Goal: Information Seeking & Learning: Find specific fact

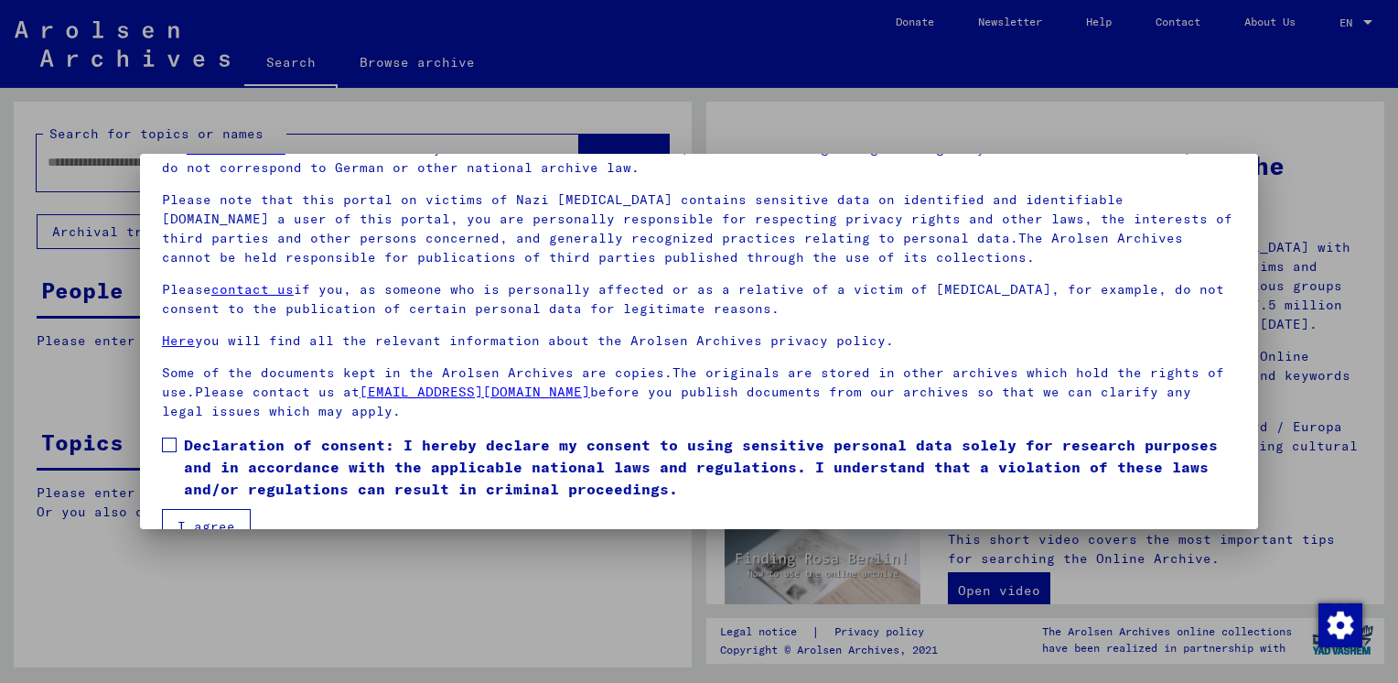
scroll to position [132, 0]
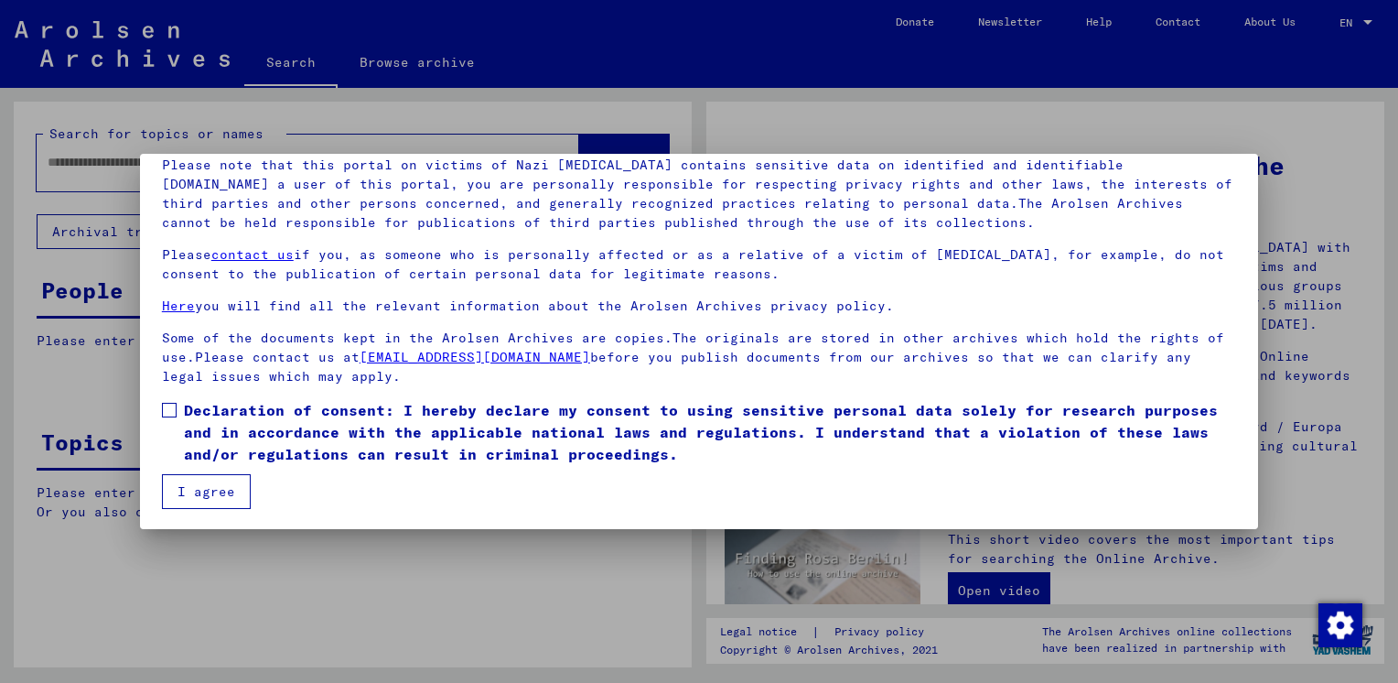
click at [168, 413] on span at bounding box center [169, 410] width 15 height 15
click at [199, 492] on button "I agree" at bounding box center [206, 491] width 89 height 35
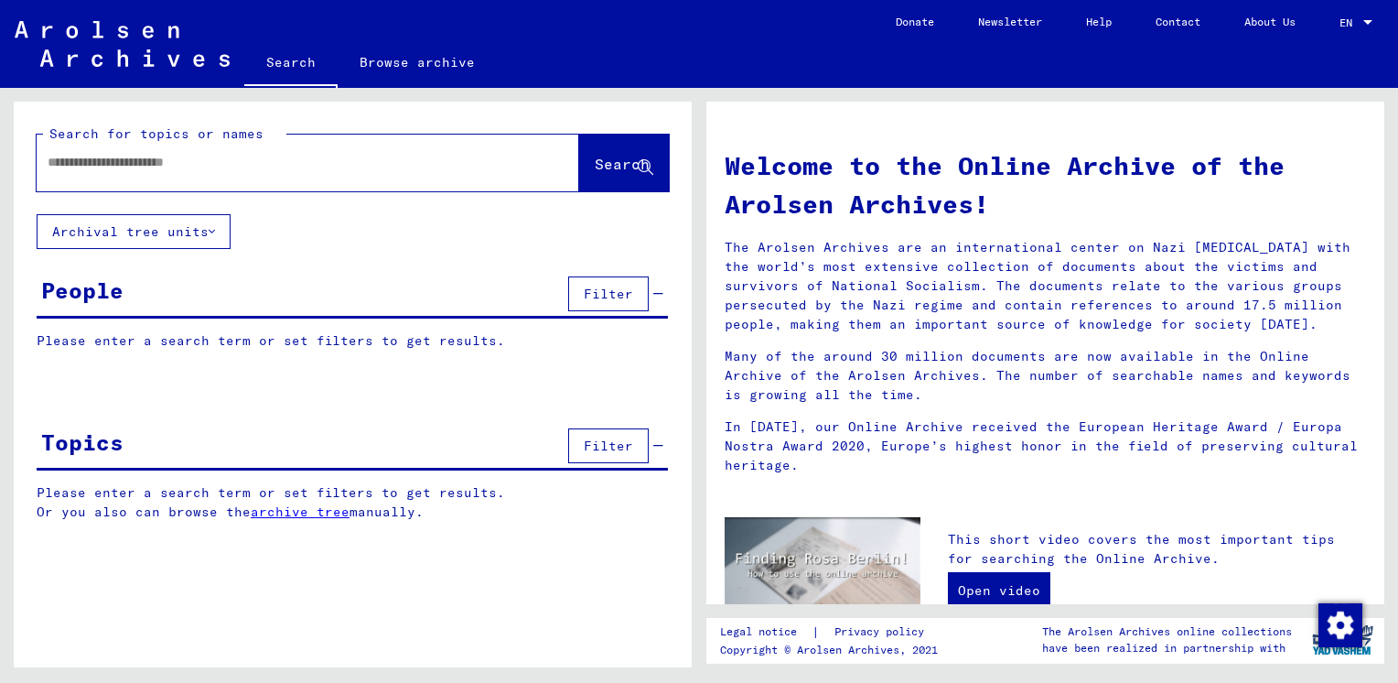
click at [113, 164] on input "text" at bounding box center [286, 162] width 477 height 19
click at [595, 167] on span "Search" at bounding box center [622, 164] width 55 height 18
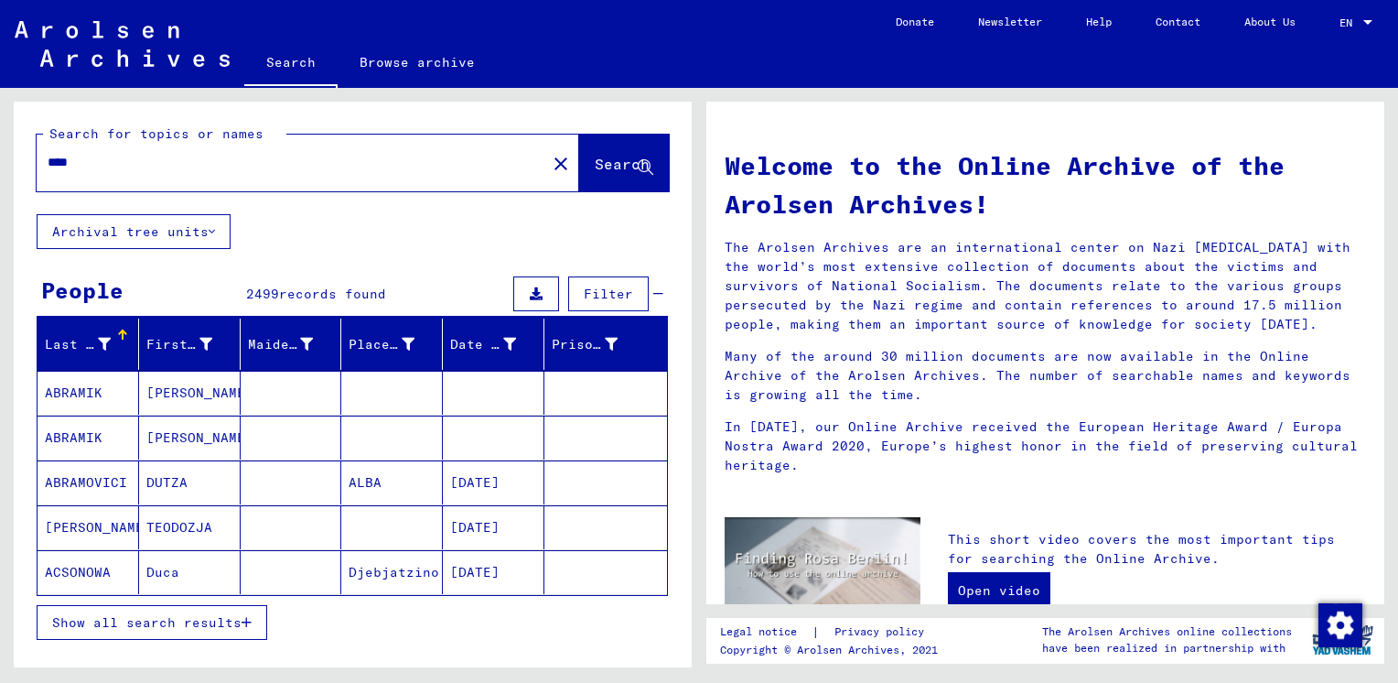
click at [97, 158] on input "****" at bounding box center [286, 162] width 477 height 19
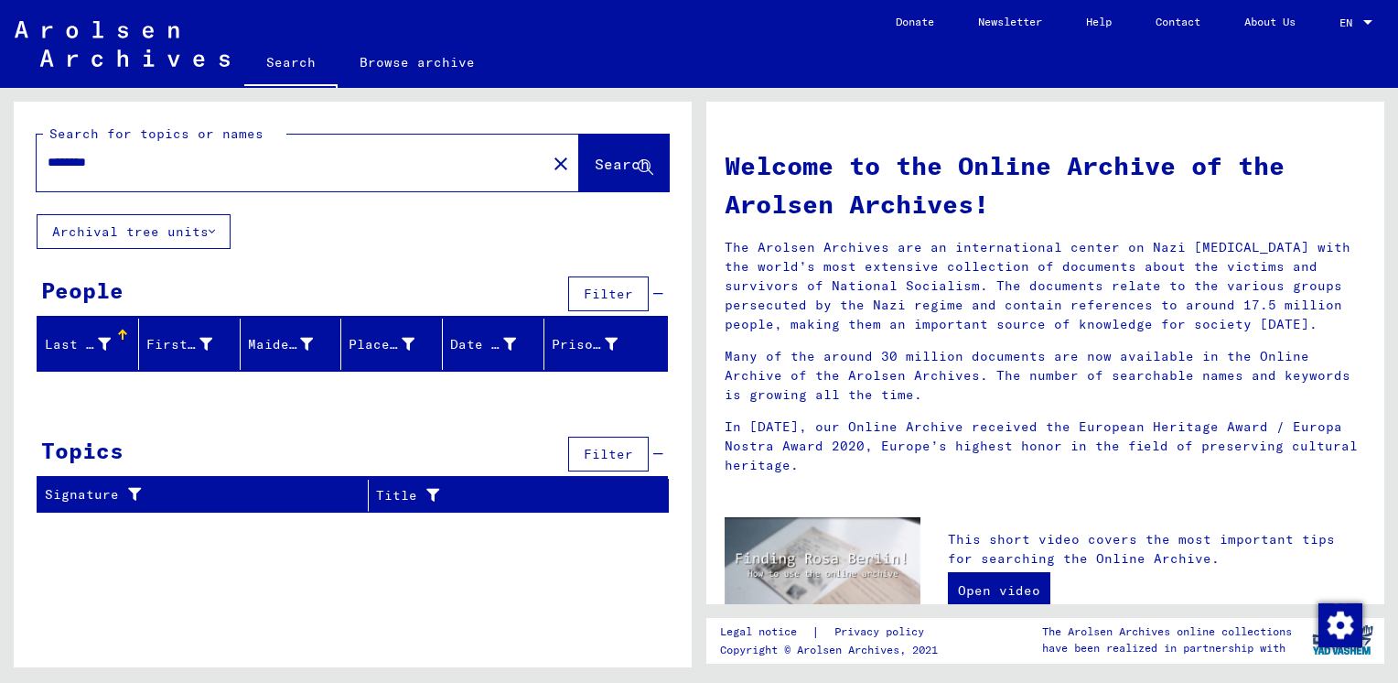
drag, startPoint x: 84, startPoint y: 156, endPoint x: 135, endPoint y: 156, distance: 51.2
click at [135, 156] on input "********" at bounding box center [286, 162] width 477 height 19
click at [62, 162] on input "********" at bounding box center [286, 162] width 477 height 19
click at [598, 163] on span "Search" at bounding box center [622, 164] width 55 height 18
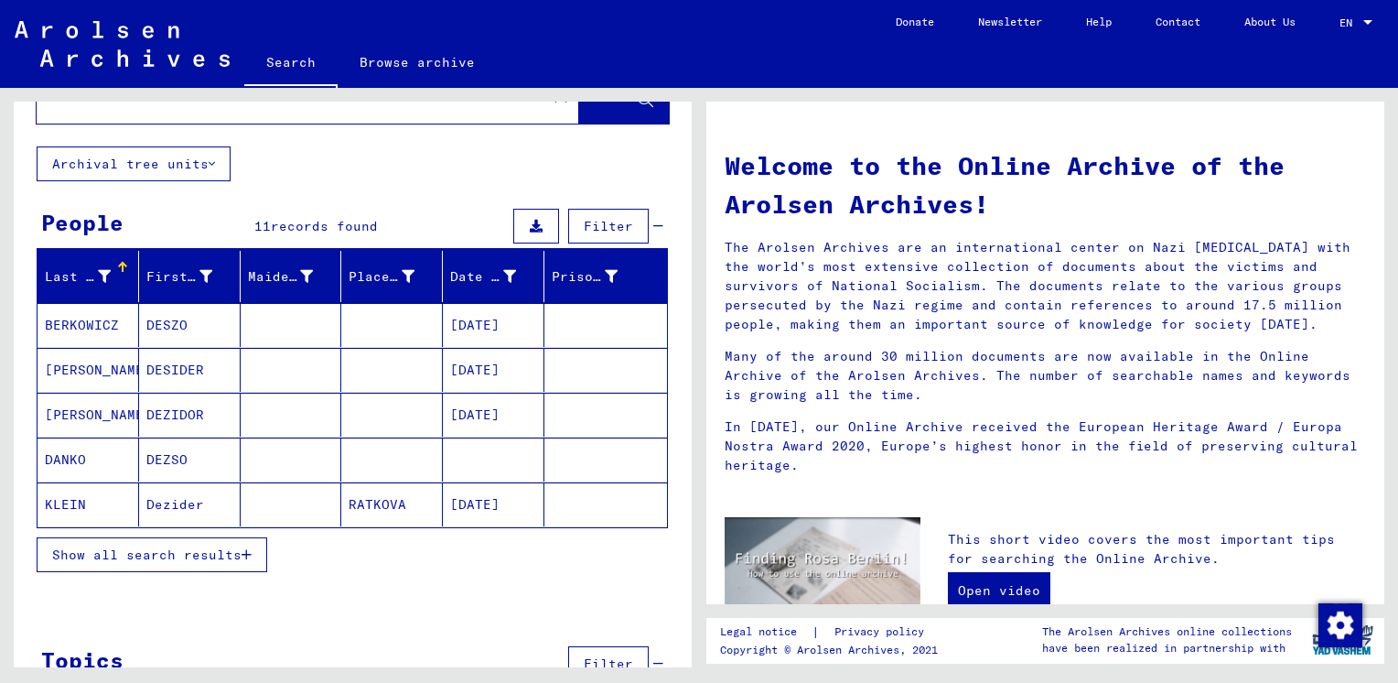
scroll to position [117, 0]
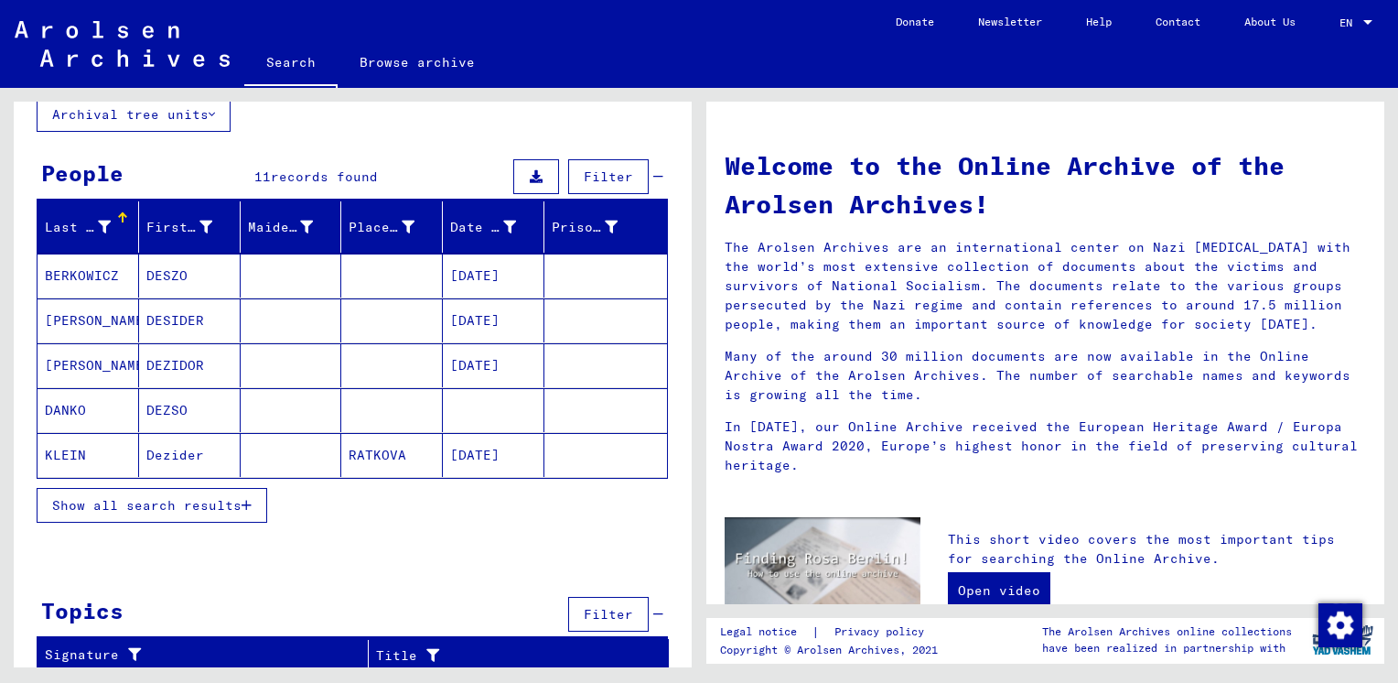
click at [88, 507] on span "Show all search results" at bounding box center [146, 505] width 189 height 16
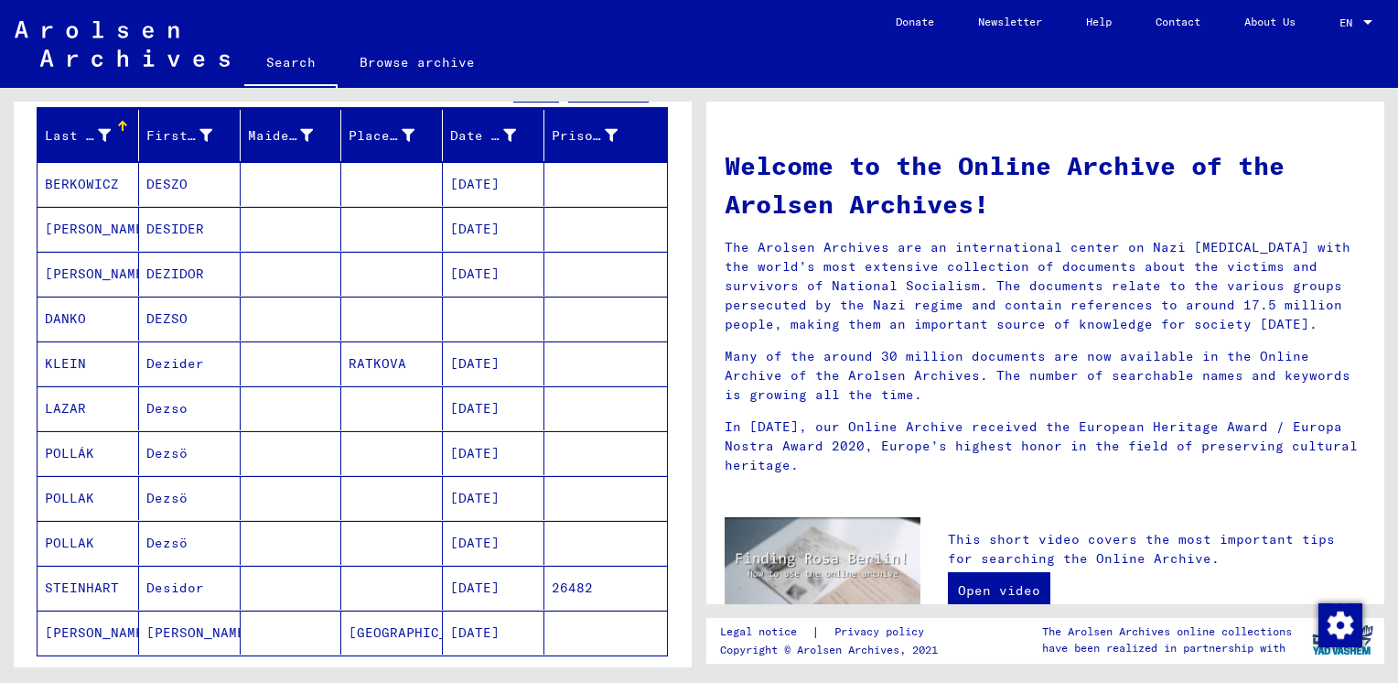
scroll to position [0, 0]
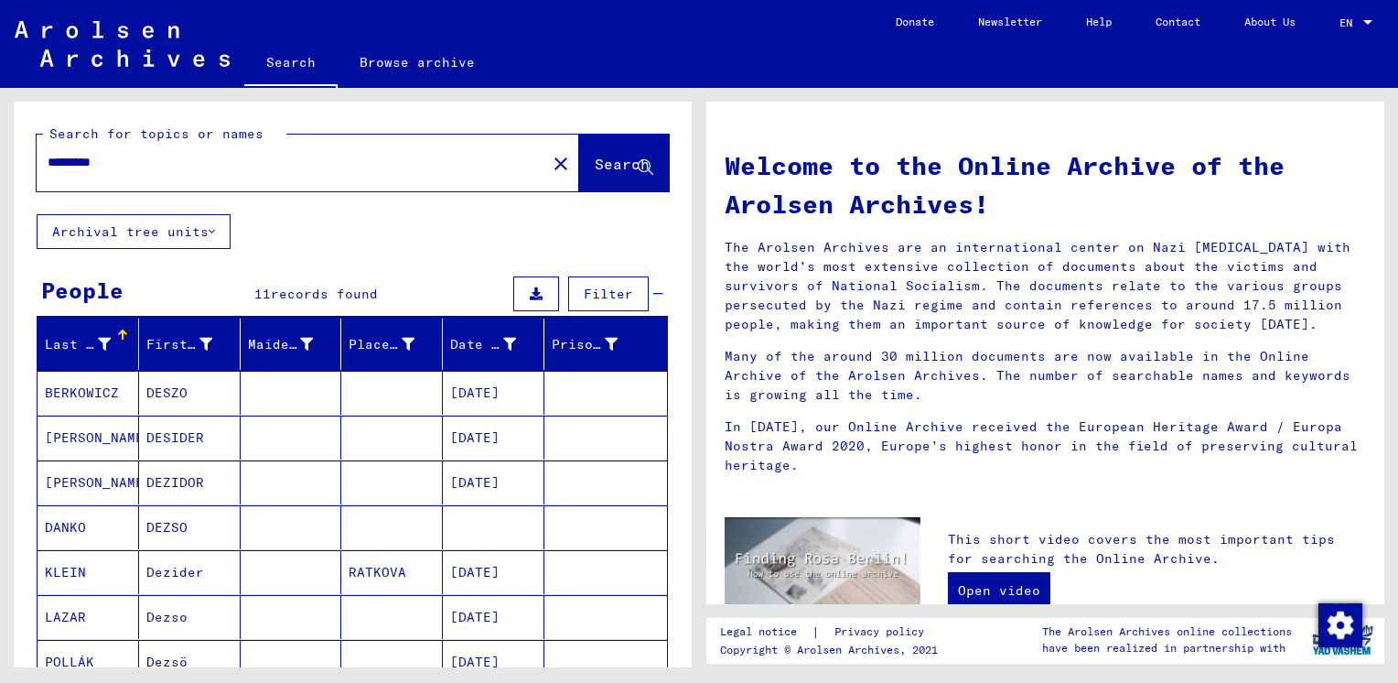
drag, startPoint x: 167, startPoint y: 168, endPoint x: 0, endPoint y: 153, distance: 168.2
click at [0, 160] on html "Search Browse archive Donate Newsletter Help Contact About Us Search Browse arc…" at bounding box center [699, 341] width 1398 height 683
click at [595, 171] on span "Search" at bounding box center [622, 164] width 55 height 18
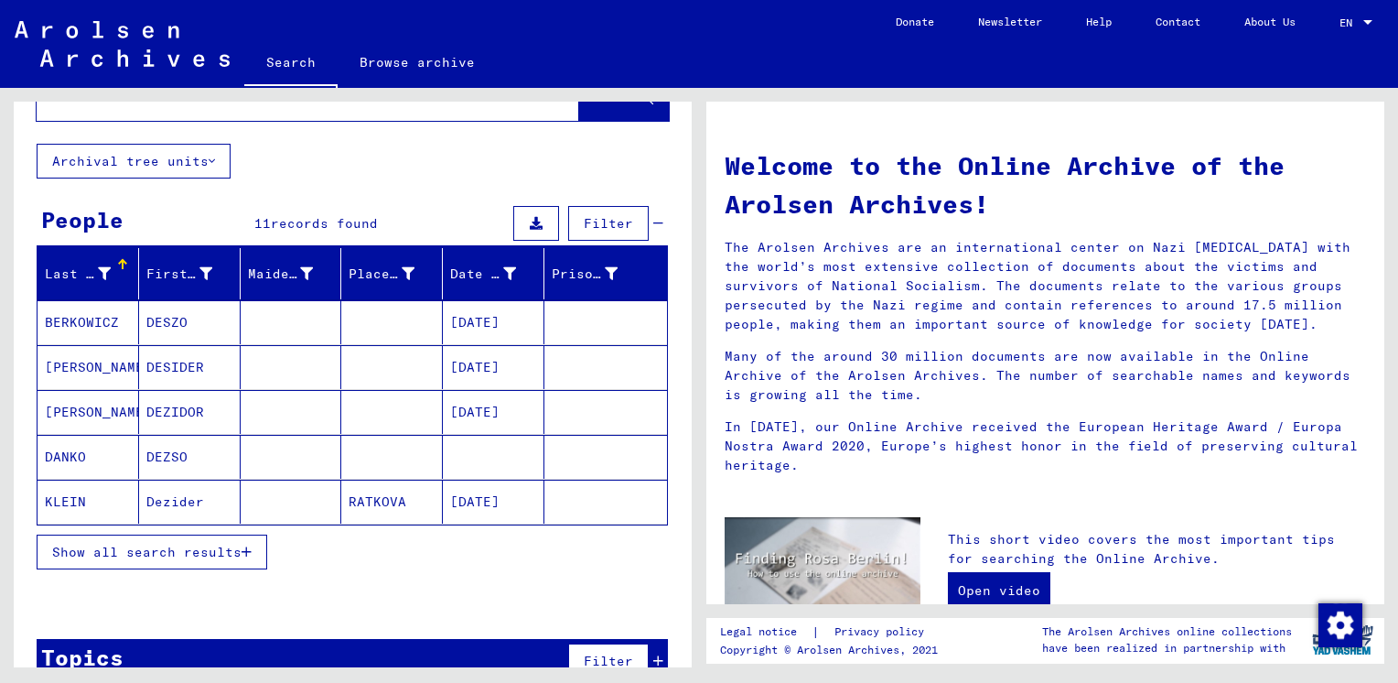
scroll to position [102, 0]
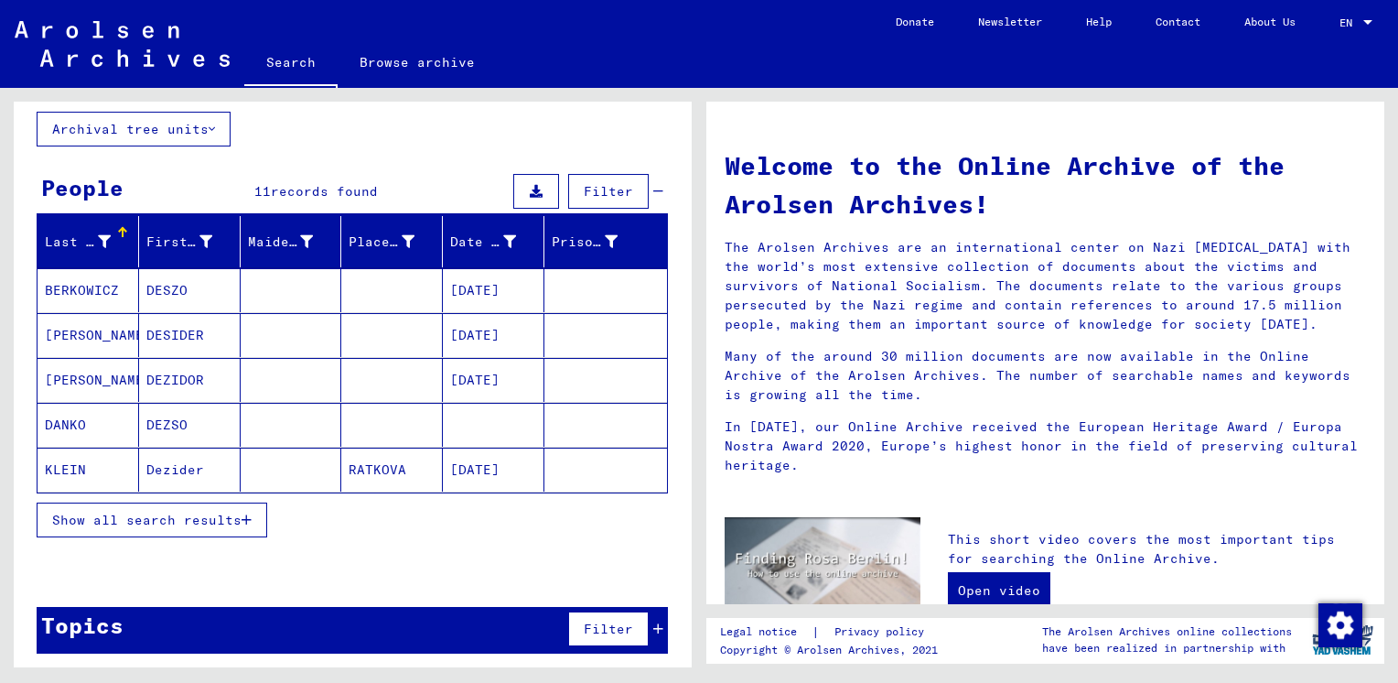
click at [128, 519] on span "Show all search results" at bounding box center [146, 519] width 189 height 16
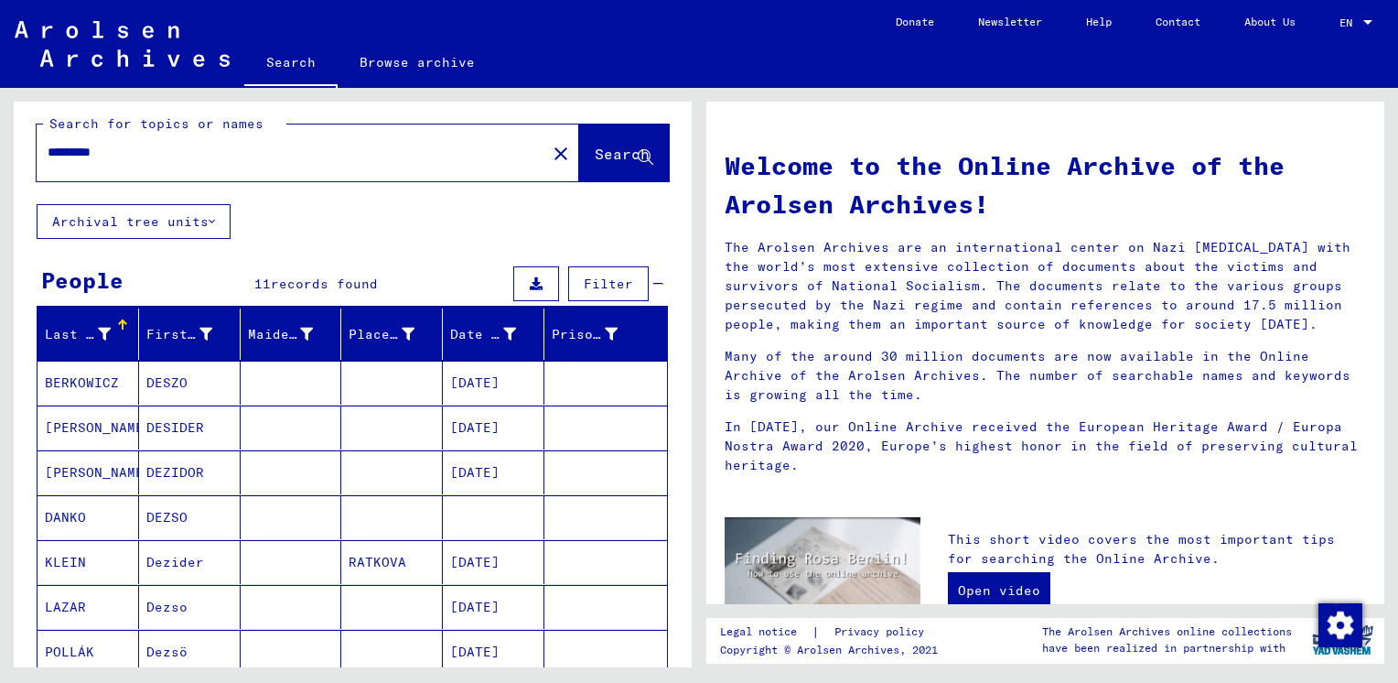
scroll to position [0, 0]
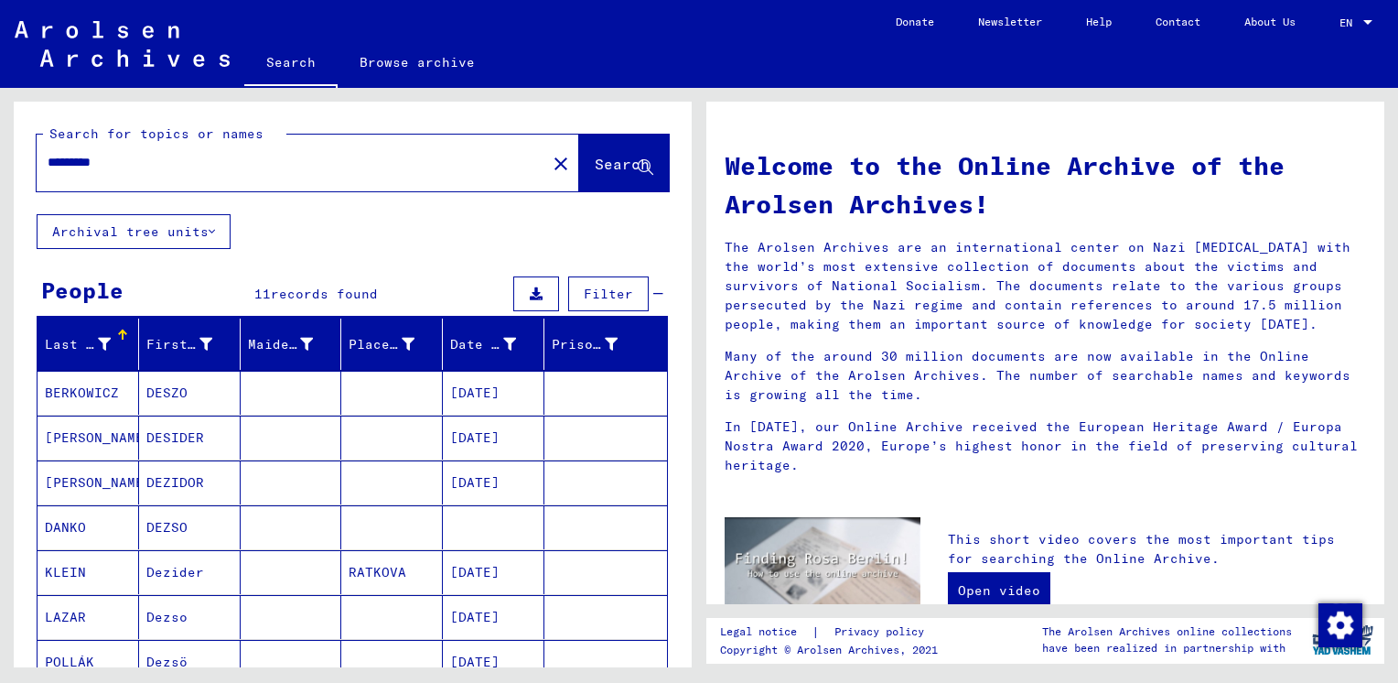
click at [105, 157] on input "*********" at bounding box center [286, 162] width 477 height 19
click at [595, 163] on span "Search" at bounding box center [622, 164] width 55 height 18
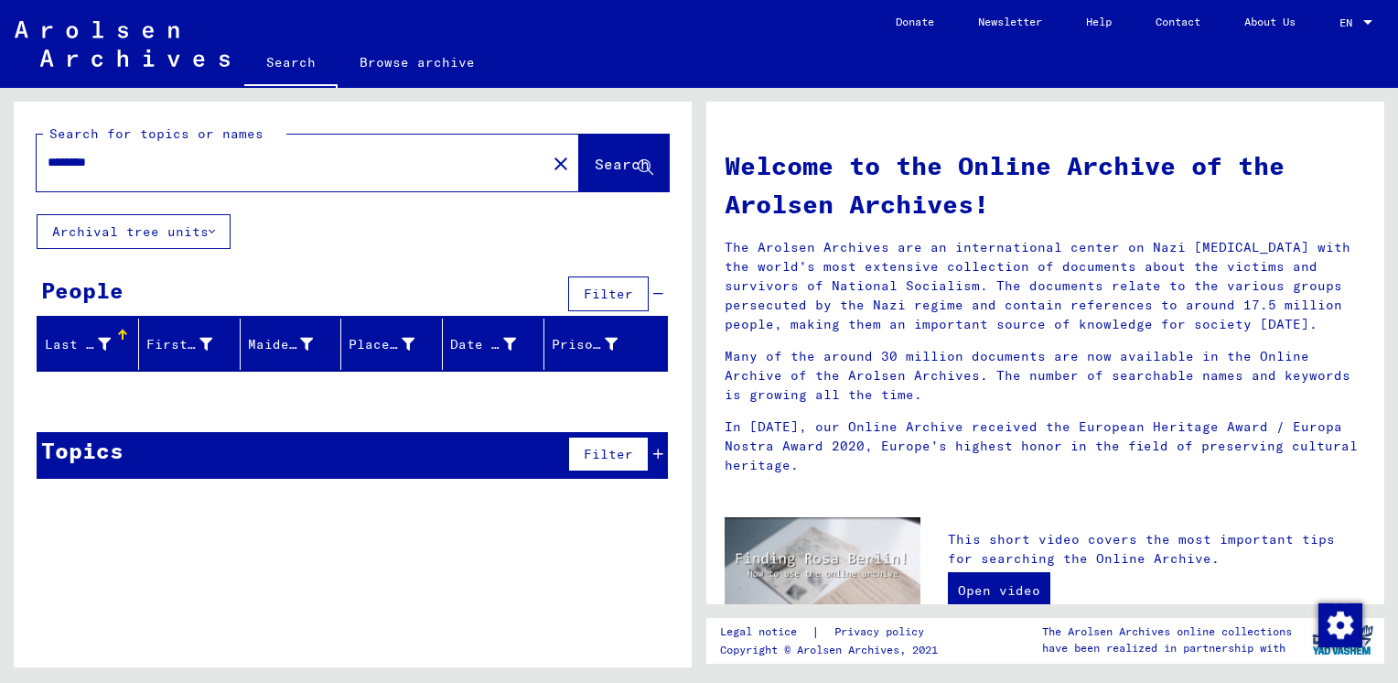
click at [112, 164] on div "********" at bounding box center [281, 162] width 488 height 41
drag, startPoint x: 120, startPoint y: 163, endPoint x: 0, endPoint y: 225, distance: 135.0
click at [0, 211] on html "Search Browse archive Donate Newsletter Help Contact About Us Search Browse arc…" at bounding box center [699, 341] width 1398 height 683
click at [607, 167] on span "Search" at bounding box center [622, 164] width 55 height 18
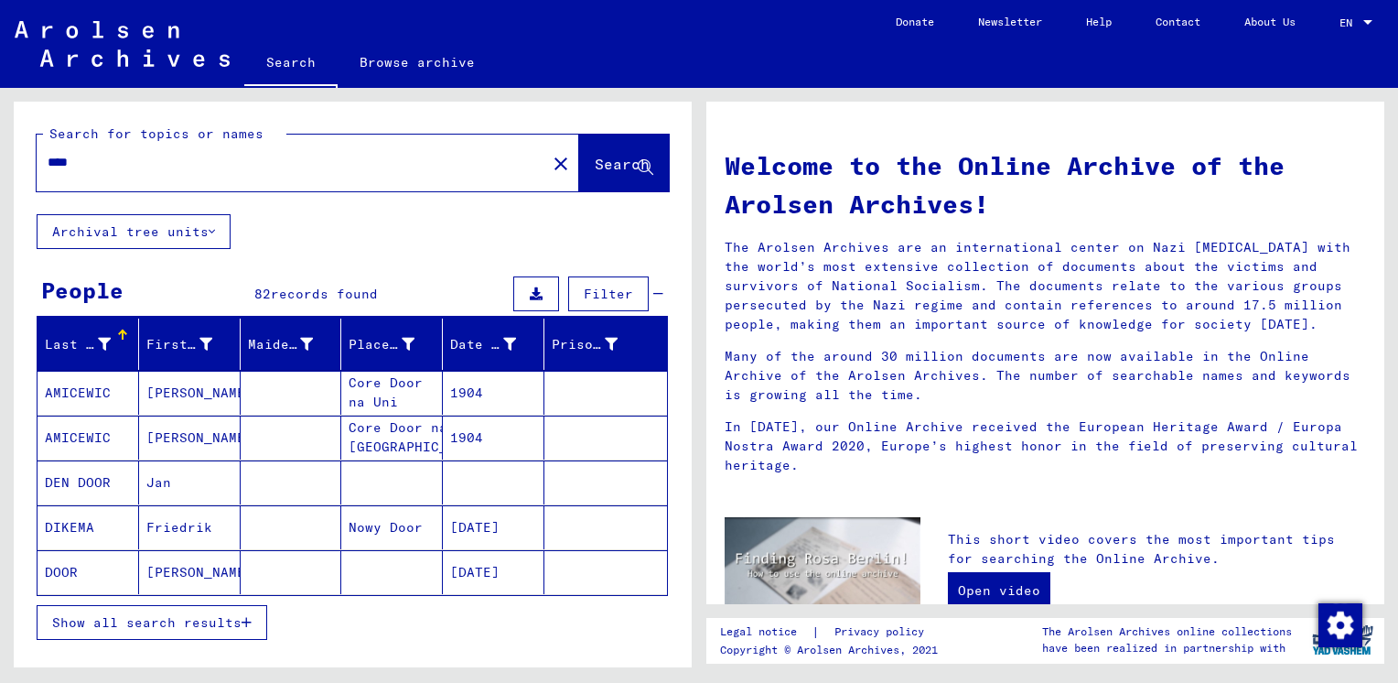
click at [113, 162] on input "****" at bounding box center [286, 162] width 477 height 19
click at [595, 155] on span "Search" at bounding box center [622, 164] width 55 height 18
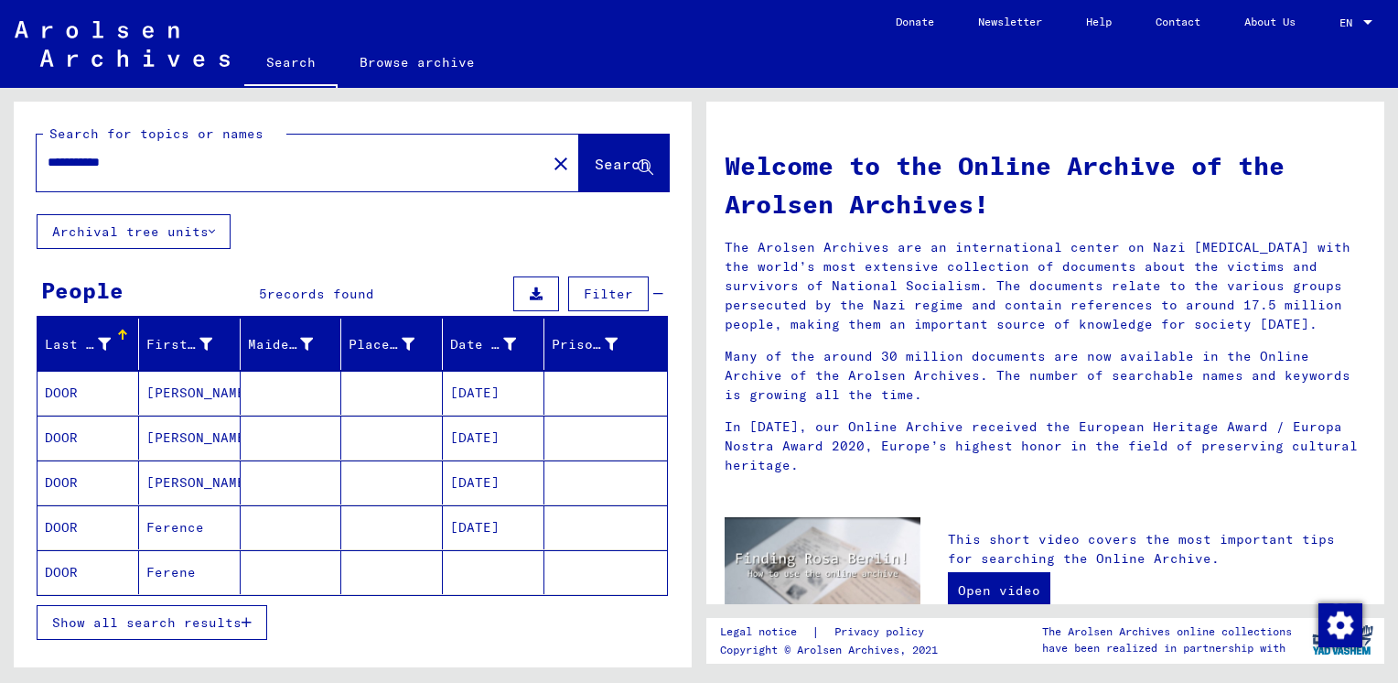
click at [475, 393] on mat-cell "[DATE]" at bounding box center [494, 393] width 102 height 44
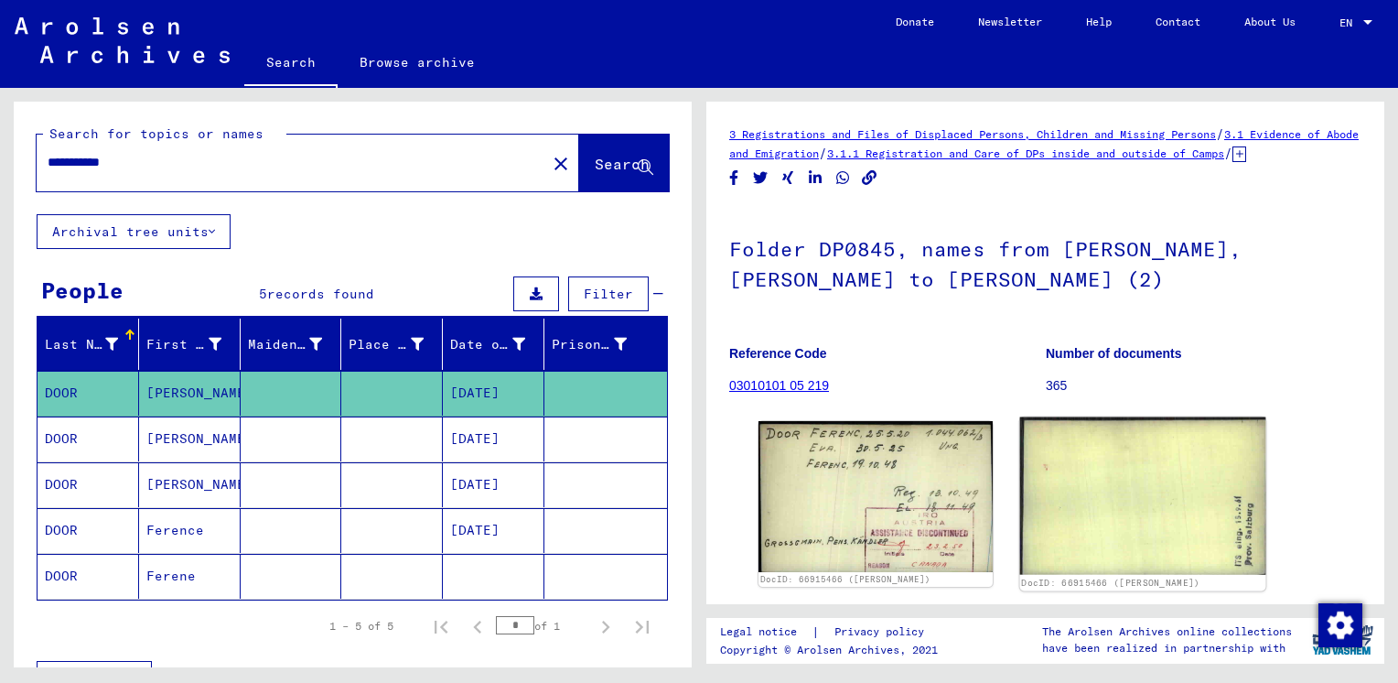
scroll to position [213, 0]
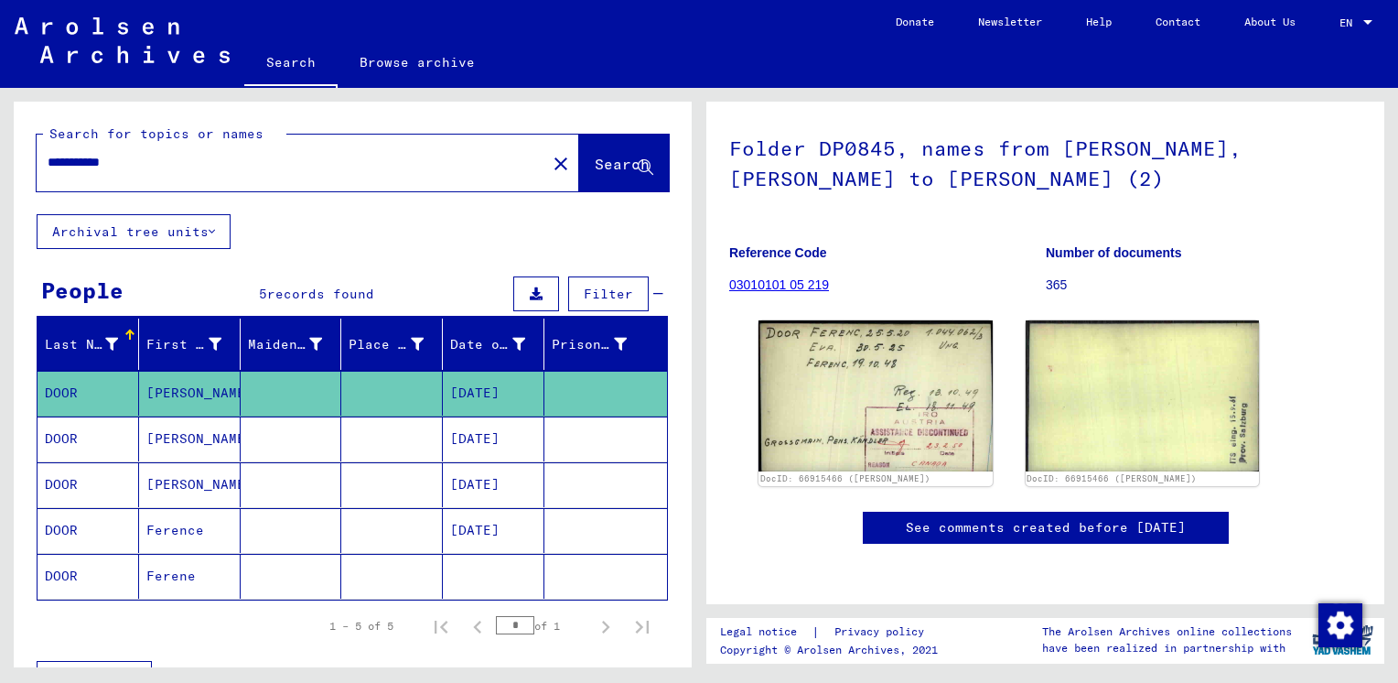
click at [469, 436] on mat-cell "[DATE]" at bounding box center [494, 438] width 102 height 45
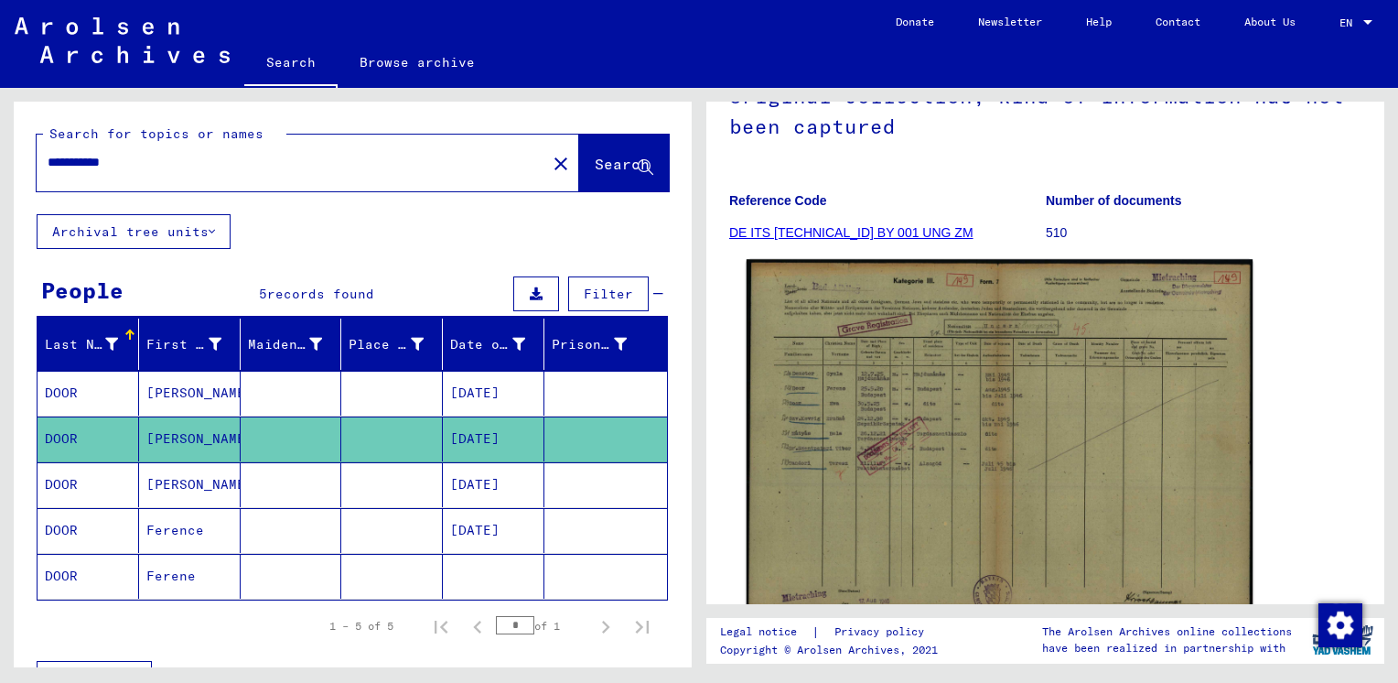
scroll to position [213, 0]
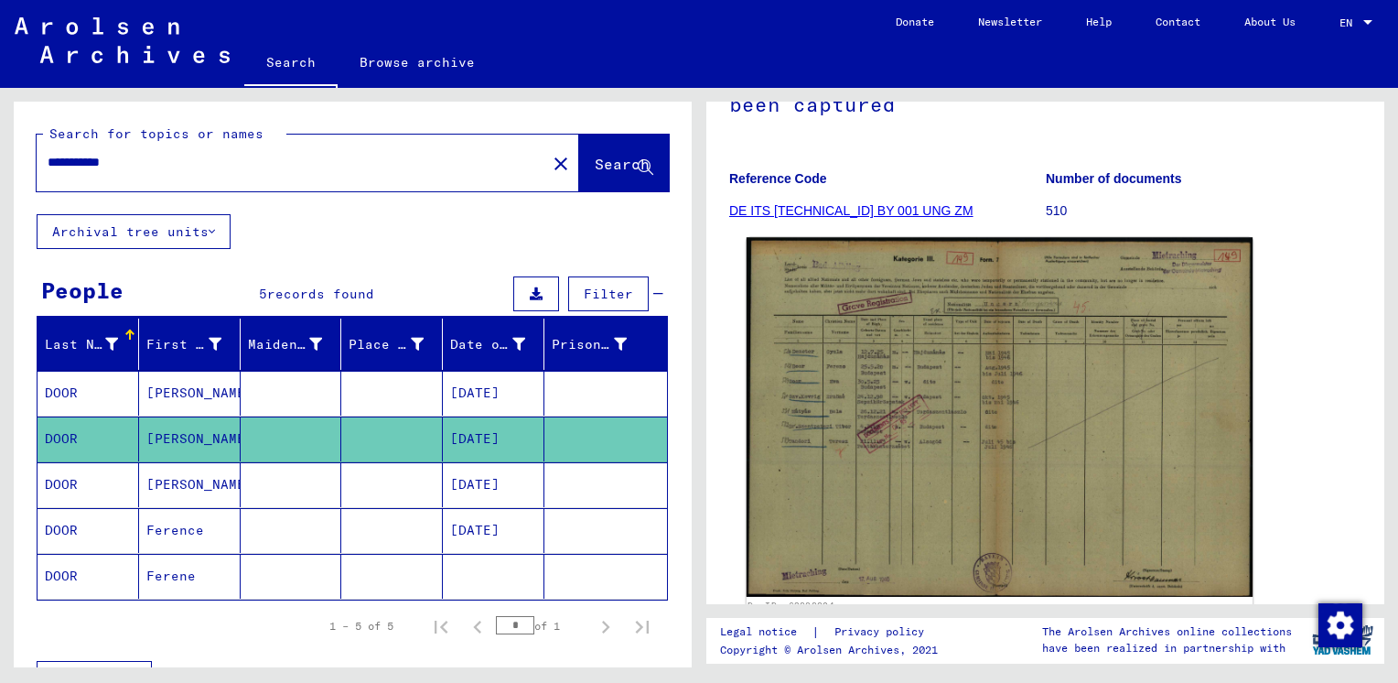
click at [889, 411] on img at bounding box center [1000, 417] width 506 height 360
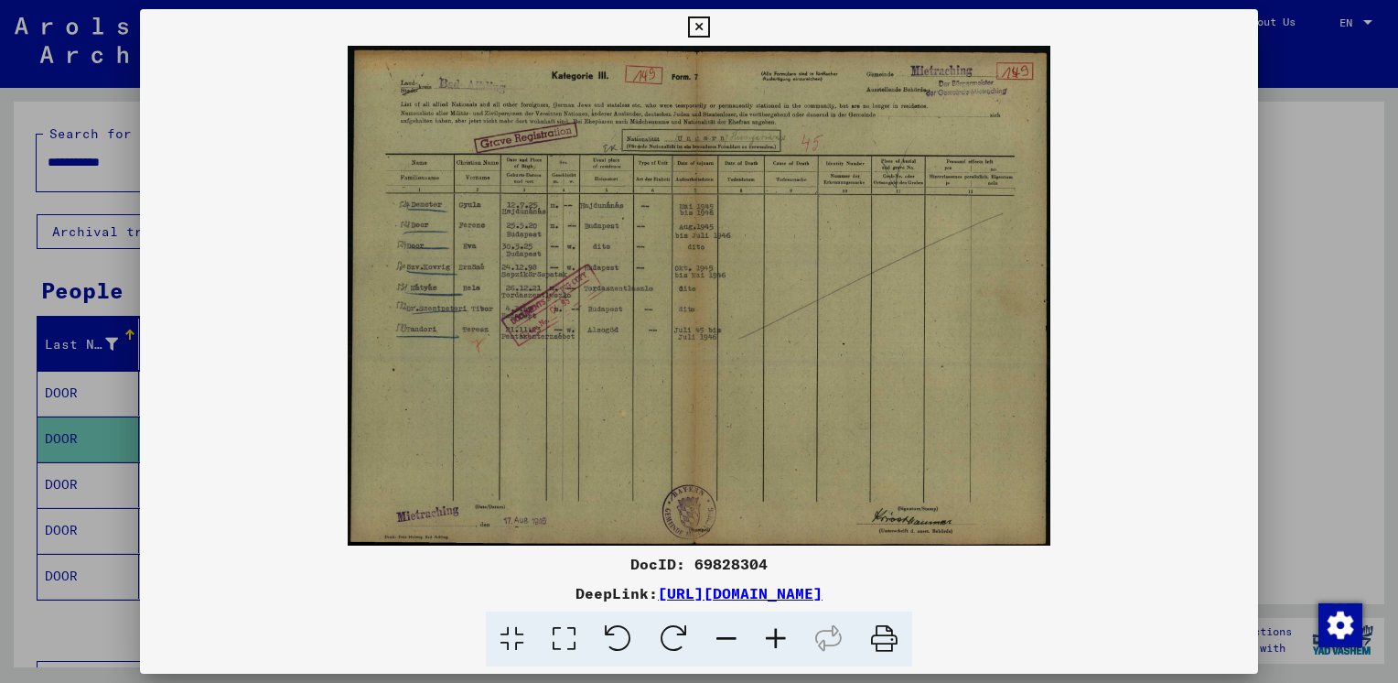
click at [774, 640] on icon at bounding box center [775, 639] width 49 height 56
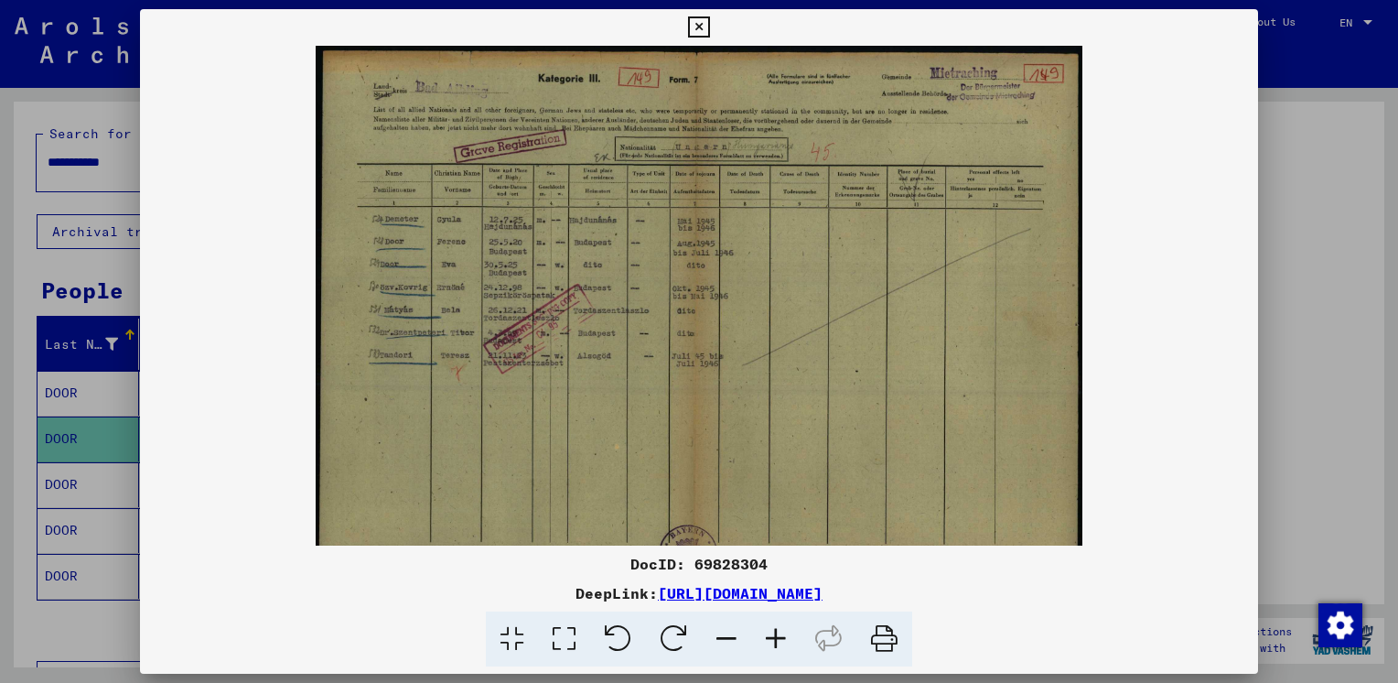
click at [774, 640] on icon at bounding box center [775, 639] width 49 height 56
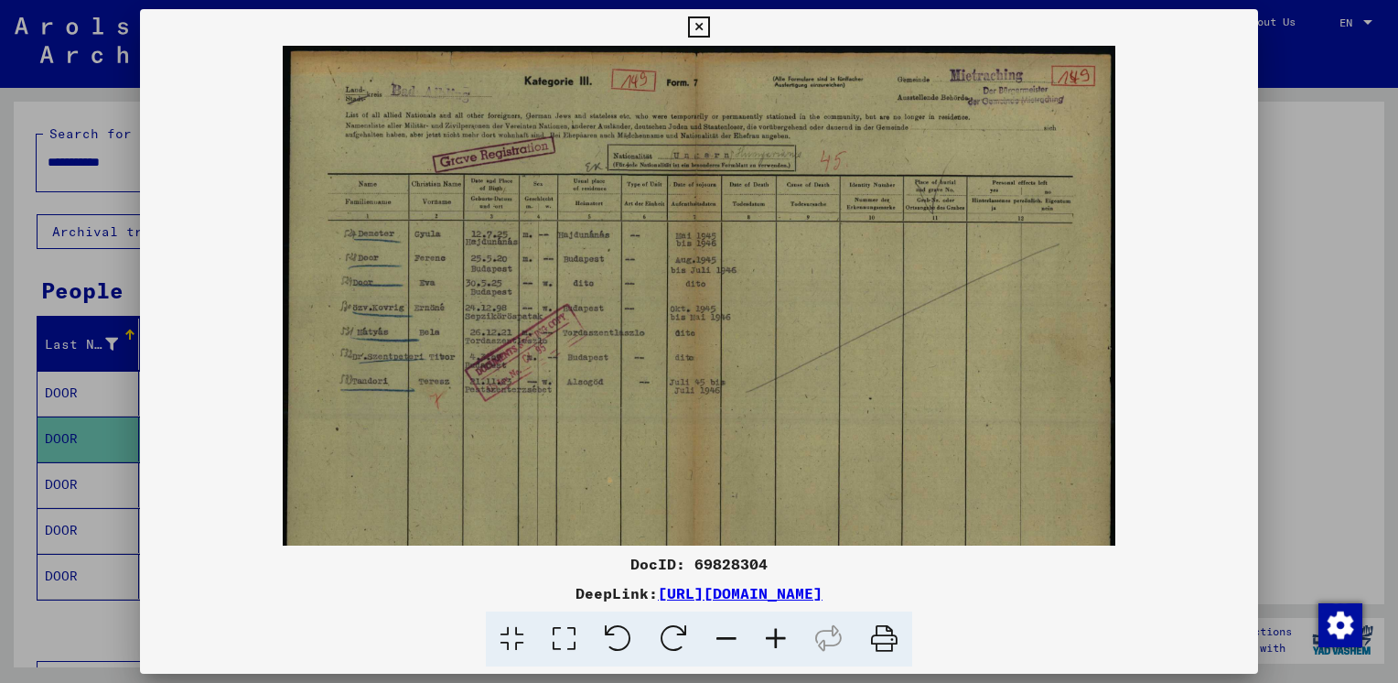
click at [774, 640] on icon at bounding box center [775, 639] width 49 height 56
click at [775, 640] on icon at bounding box center [775, 639] width 49 height 56
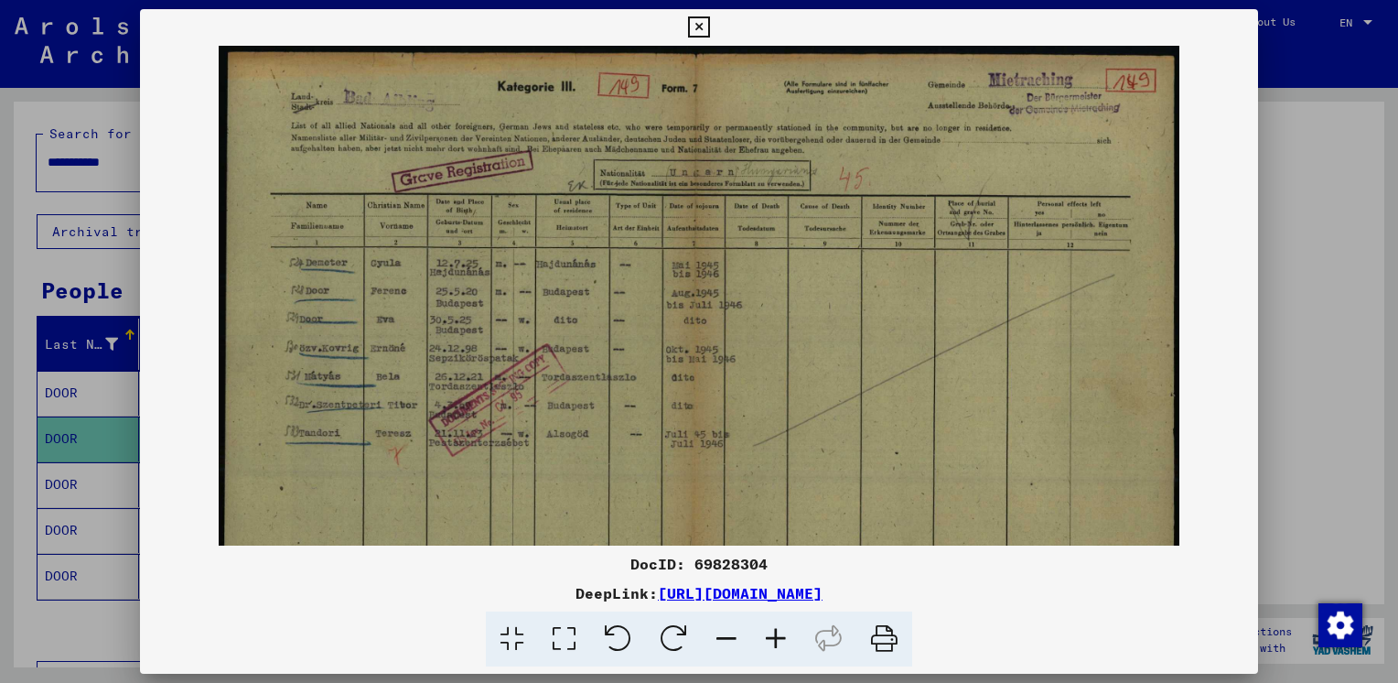
click at [775, 640] on icon at bounding box center [775, 639] width 49 height 56
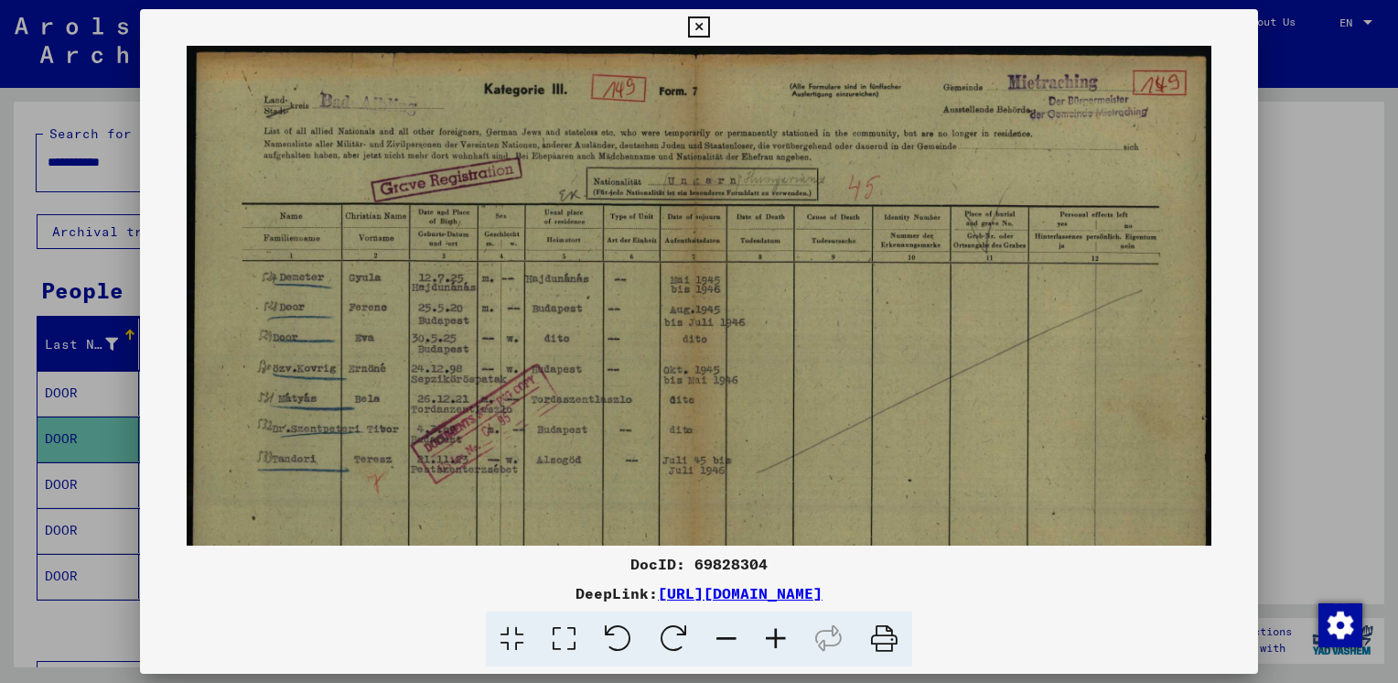
click at [775, 640] on icon at bounding box center [775, 639] width 49 height 56
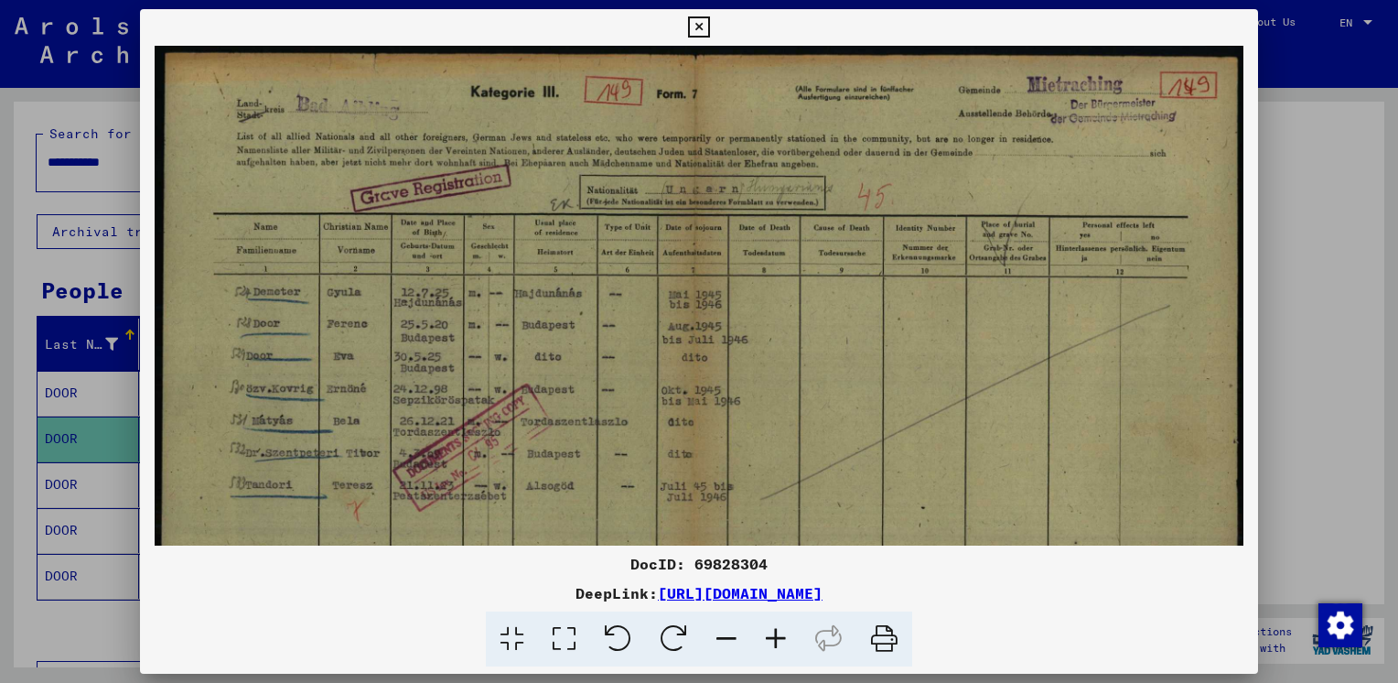
click at [775, 640] on icon at bounding box center [775, 639] width 49 height 56
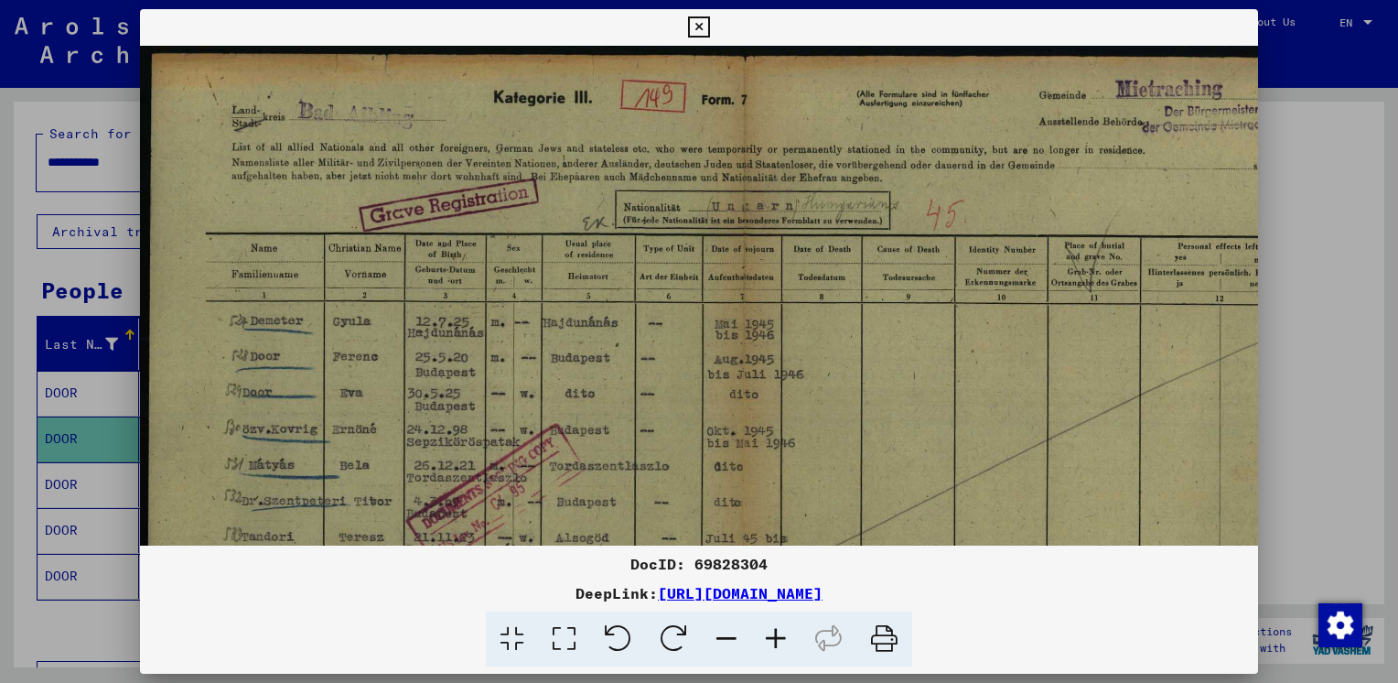
click at [775, 640] on icon at bounding box center [775, 639] width 49 height 56
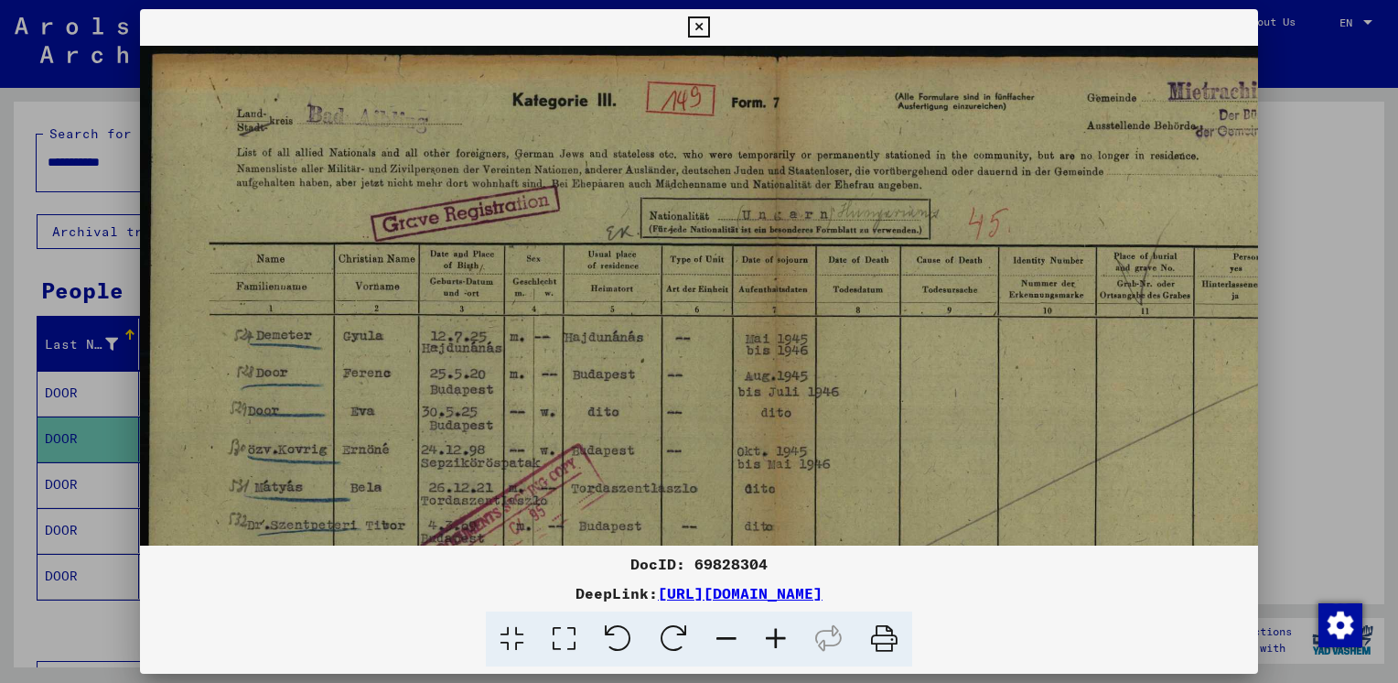
scroll to position [3, 0]
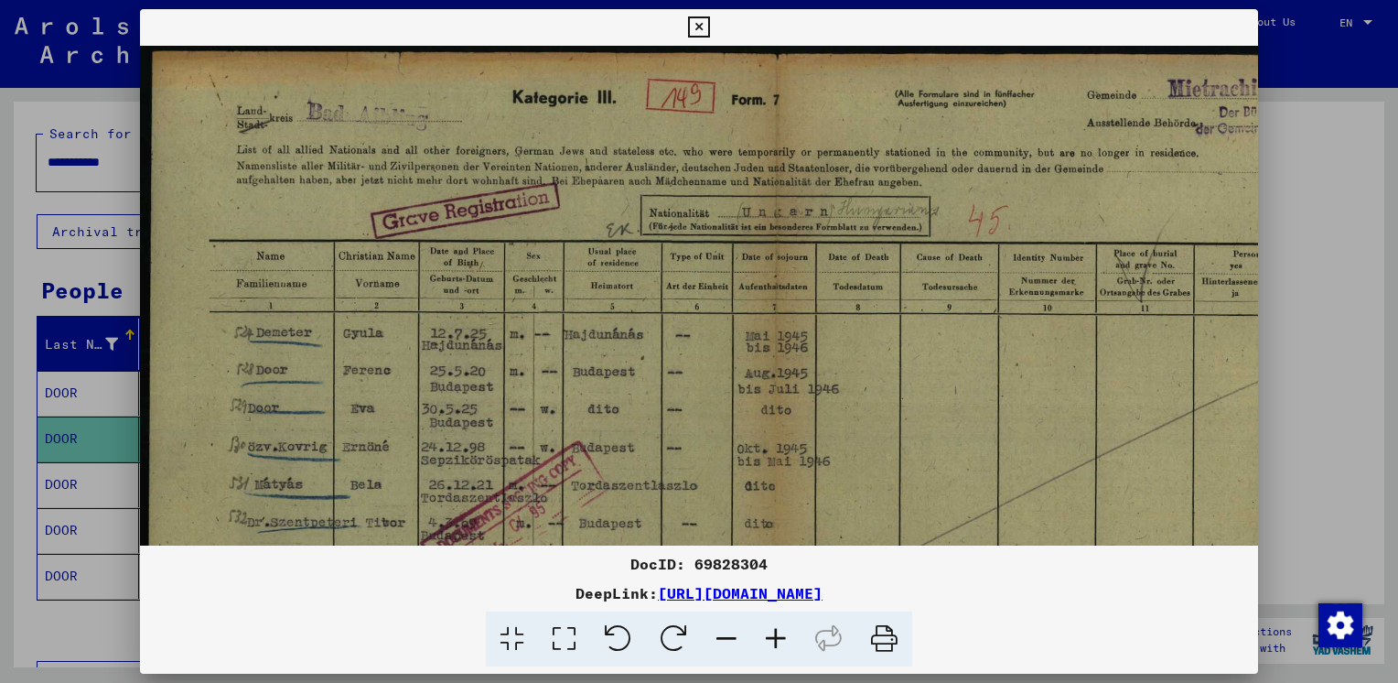
drag, startPoint x: 428, startPoint y: 485, endPoint x: 549, endPoint y: 482, distance: 120.8
click at [549, 482] on img at bounding box center [781, 498] width 1283 height 911
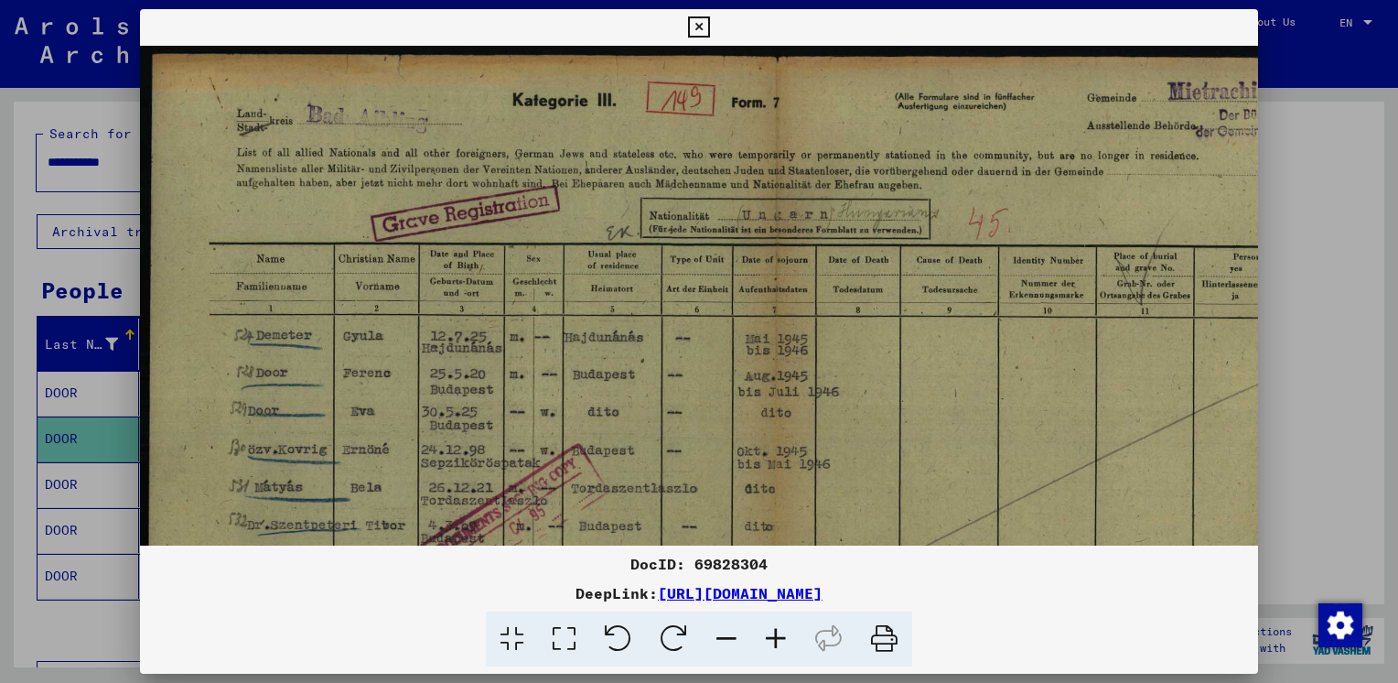
drag, startPoint x: 400, startPoint y: 325, endPoint x: 402, endPoint y: 437, distance: 112.6
click at [400, 440] on img at bounding box center [781, 501] width 1283 height 911
click at [770, 637] on icon at bounding box center [775, 639] width 49 height 56
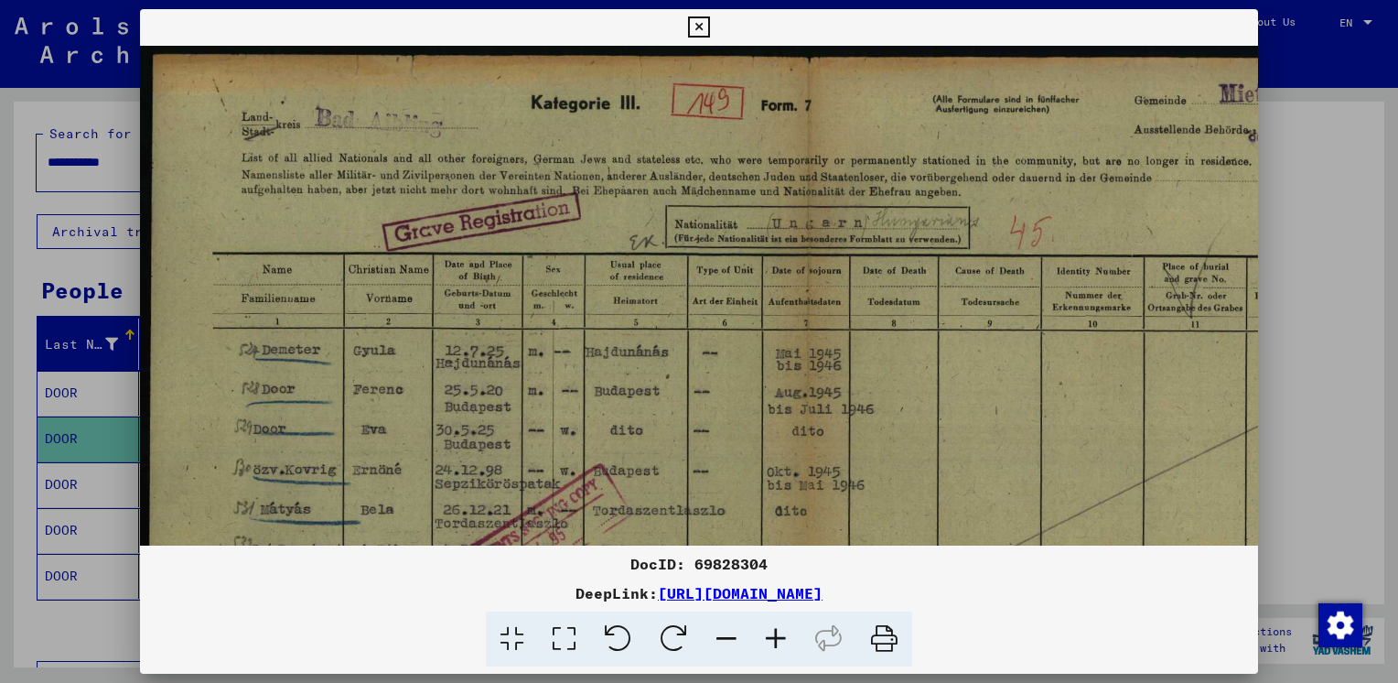
click at [770, 637] on icon at bounding box center [775, 639] width 49 height 56
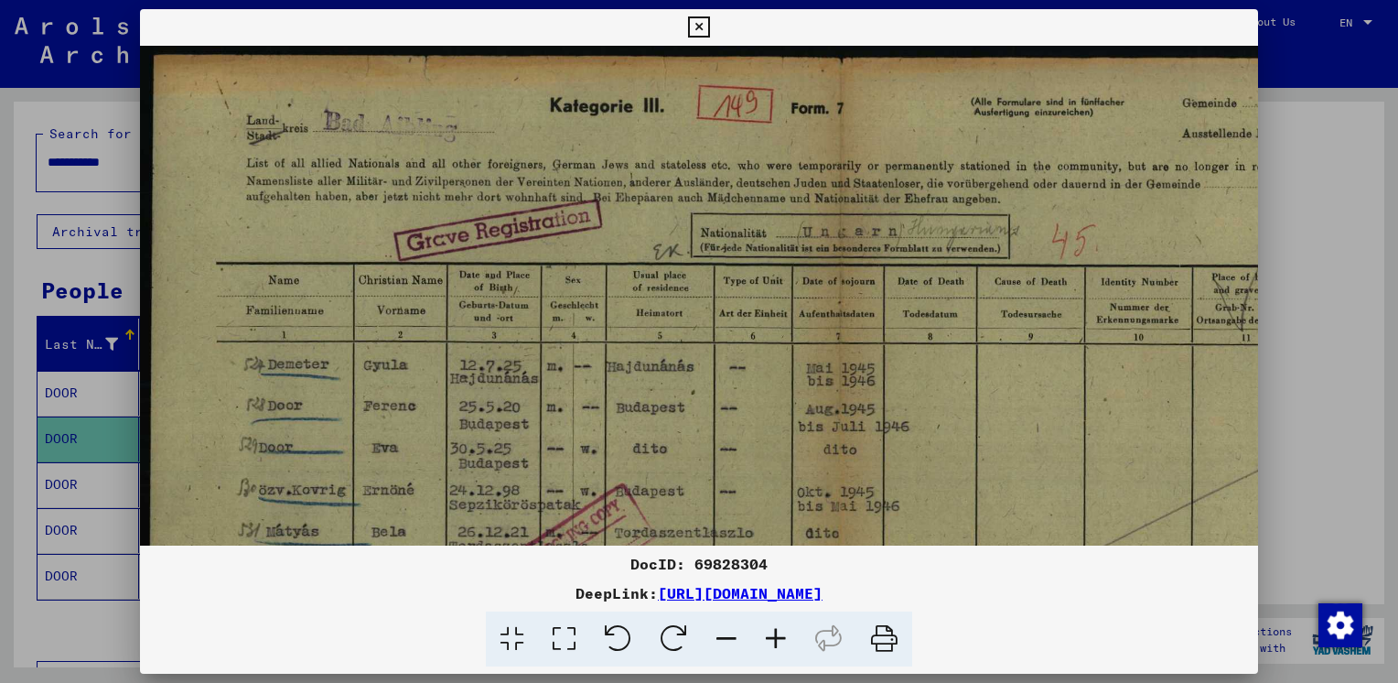
click at [770, 637] on icon at bounding box center [775, 639] width 49 height 56
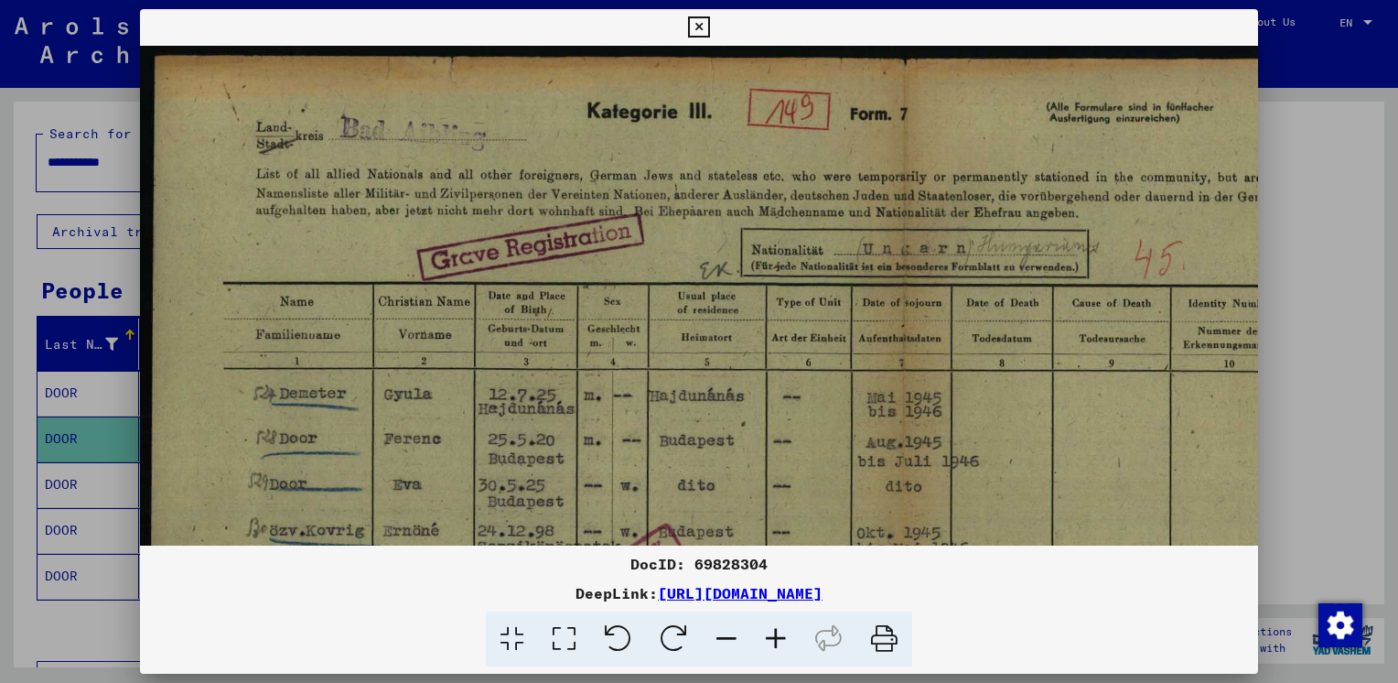
click at [770, 637] on icon at bounding box center [775, 639] width 49 height 56
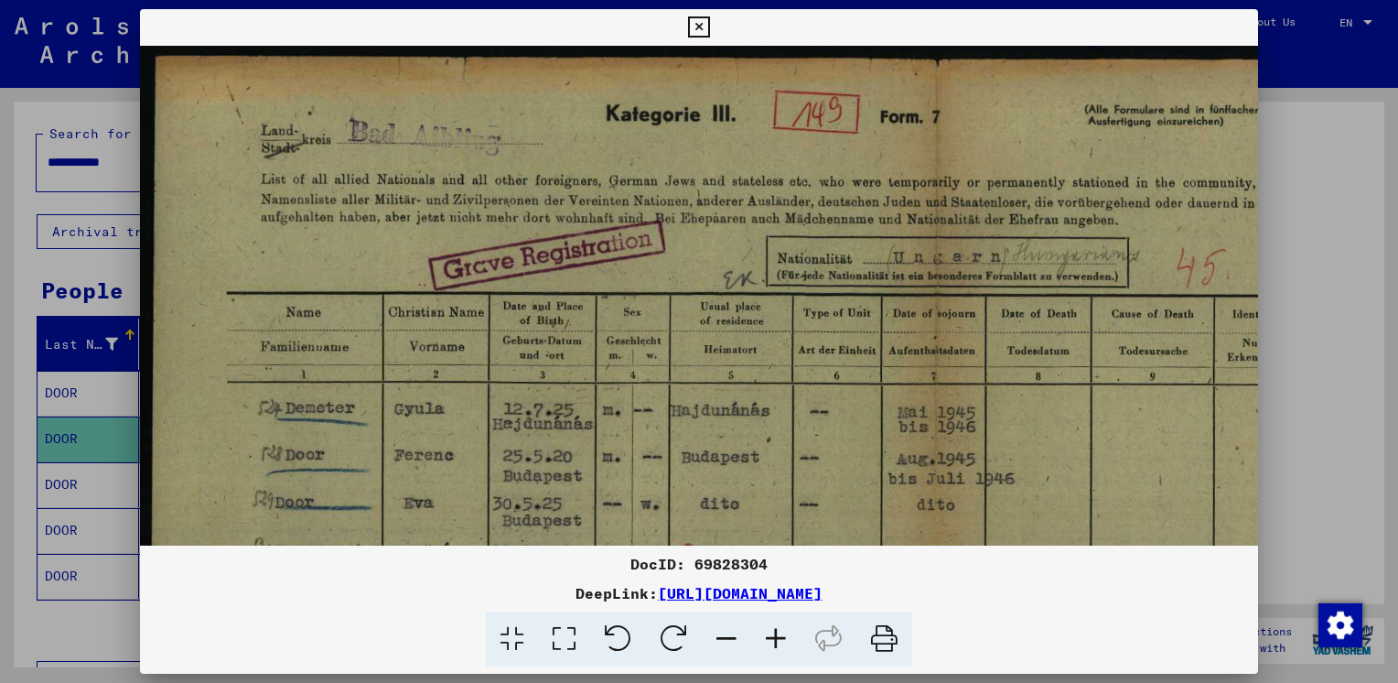
click at [770, 637] on icon at bounding box center [775, 639] width 49 height 56
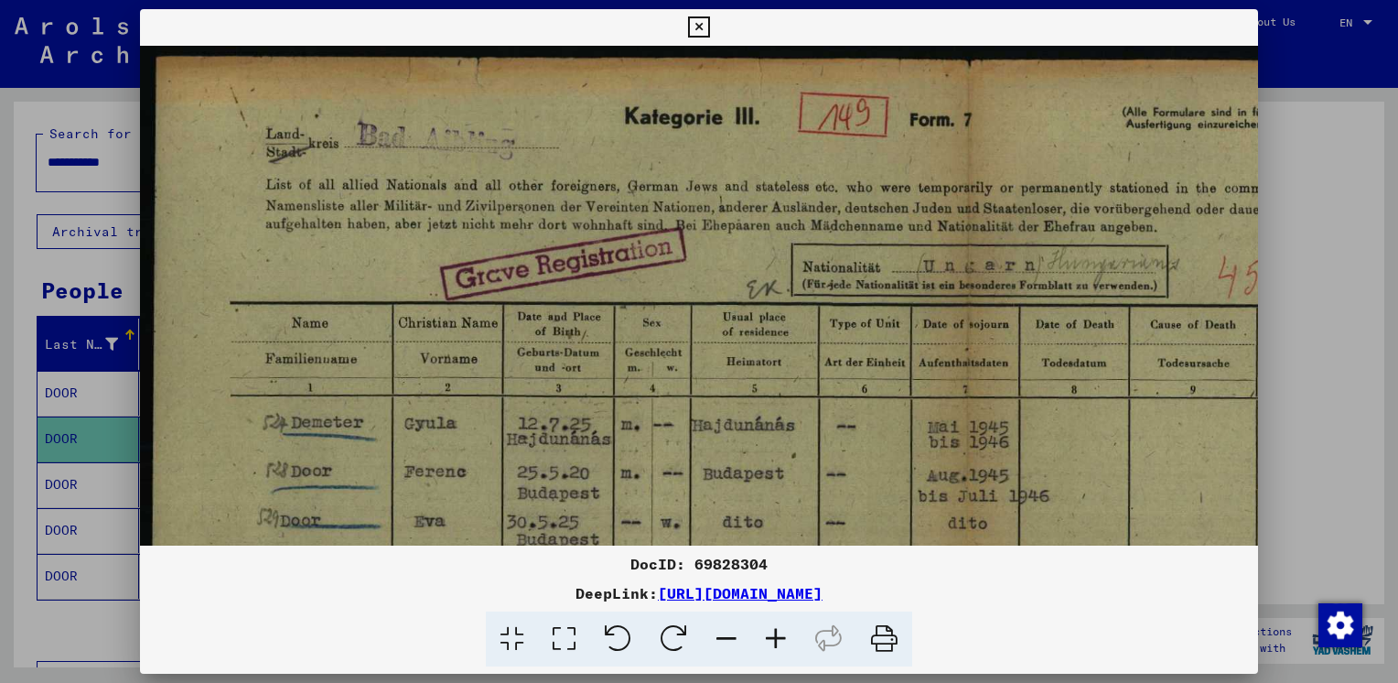
click at [770, 637] on icon at bounding box center [775, 639] width 49 height 56
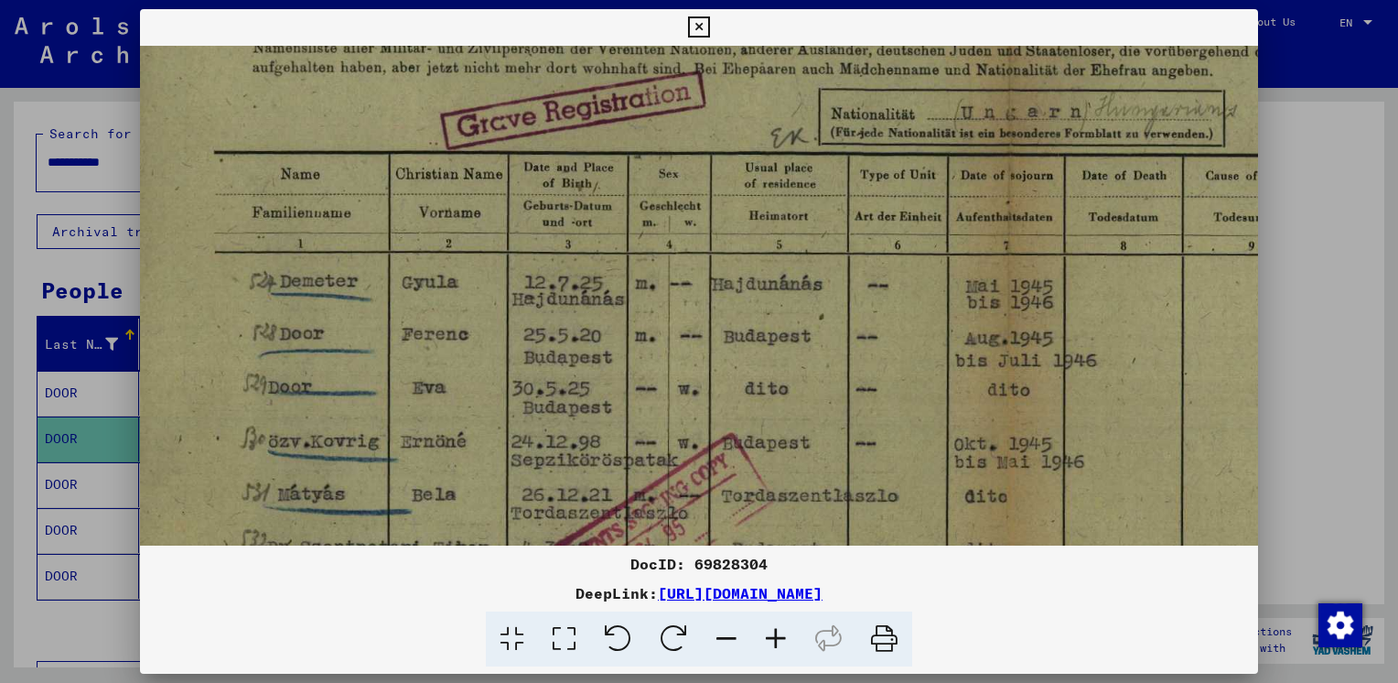
scroll to position [189, 23]
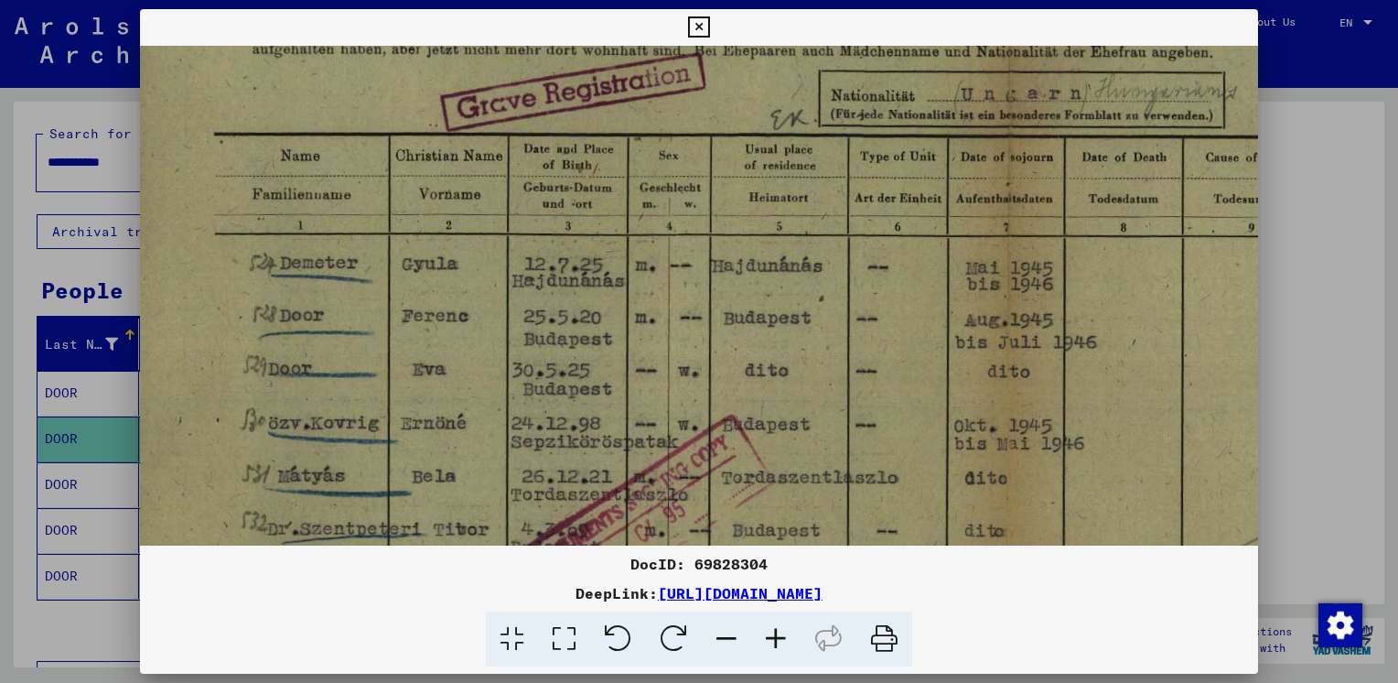
drag, startPoint x: 626, startPoint y: 446, endPoint x: 604, endPoint y: 257, distance: 189.8
click at [604, 257] on img at bounding box center [1016, 495] width 1798 height 1277
click at [1269, 207] on div at bounding box center [699, 341] width 1398 height 683
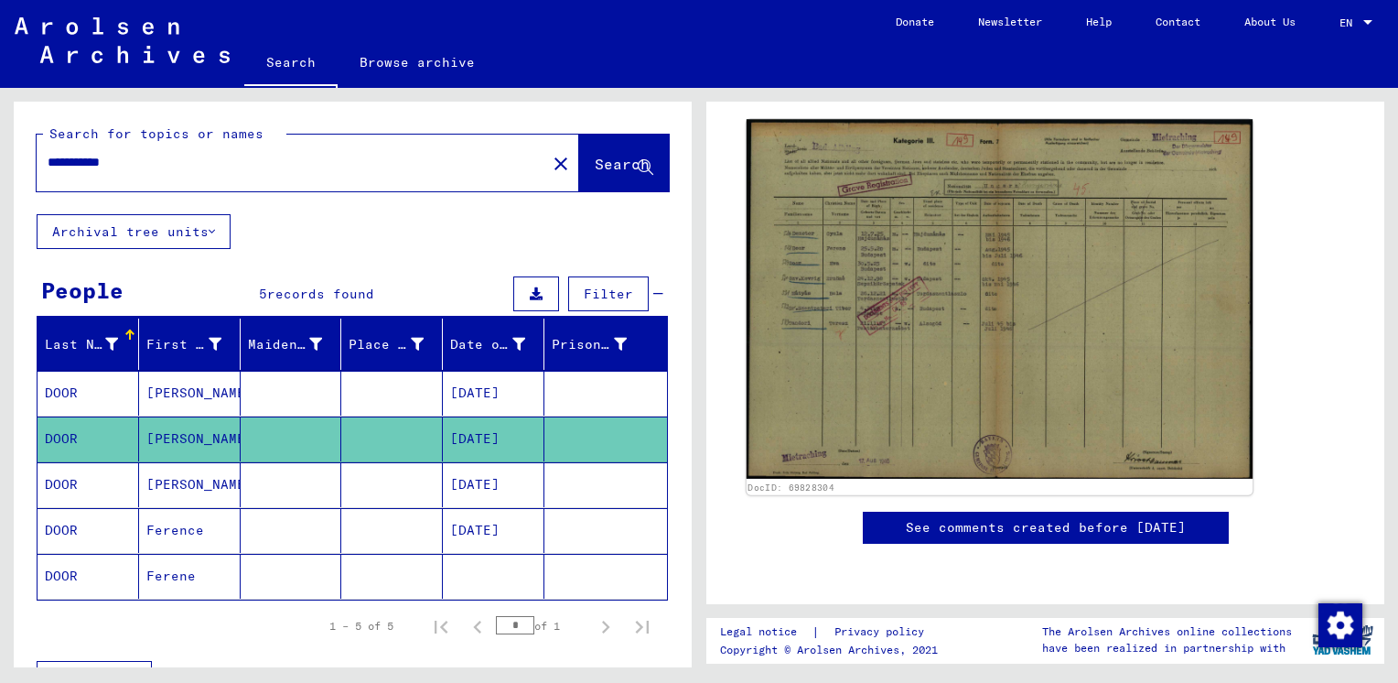
scroll to position [426, 0]
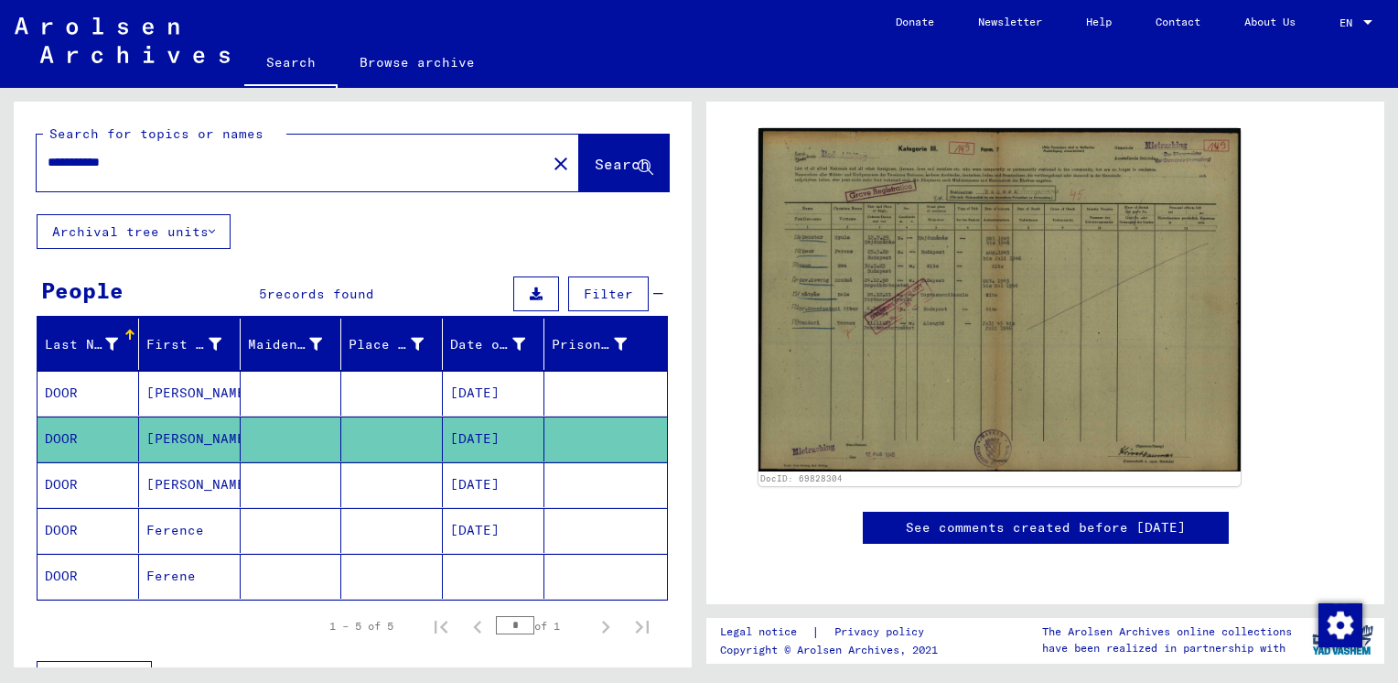
click at [501, 484] on mat-cell "[DATE]" at bounding box center [494, 484] width 102 height 45
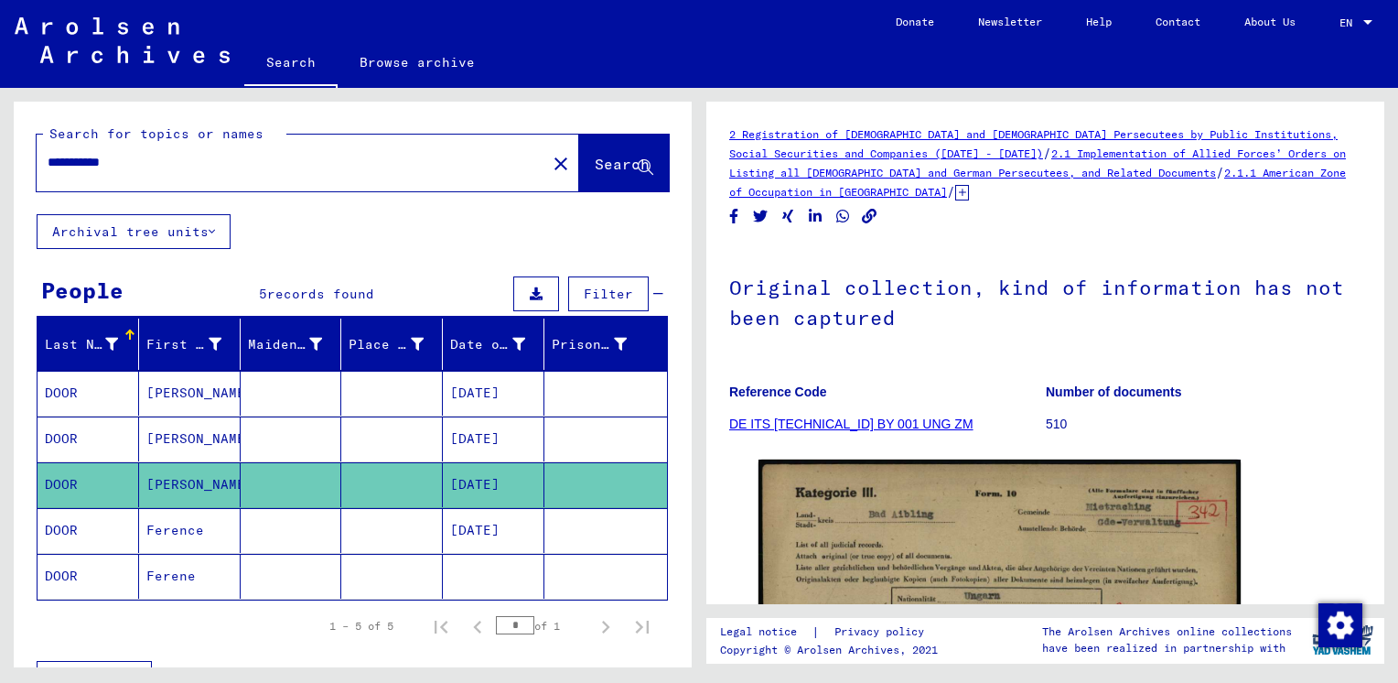
click at [487, 426] on mat-cell "[DATE]" at bounding box center [494, 438] width 102 height 45
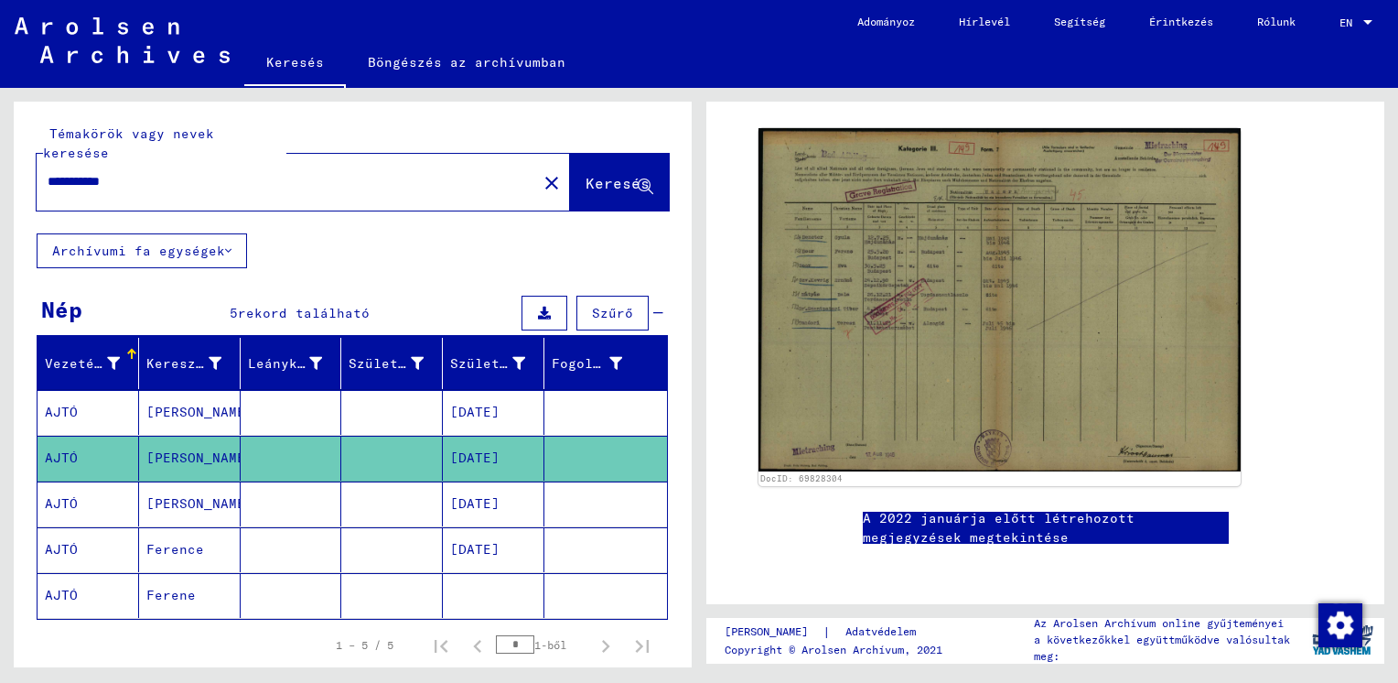
scroll to position [426, 0]
click at [483, 482] on mat-cell "[DATE]" at bounding box center [494, 503] width 102 height 45
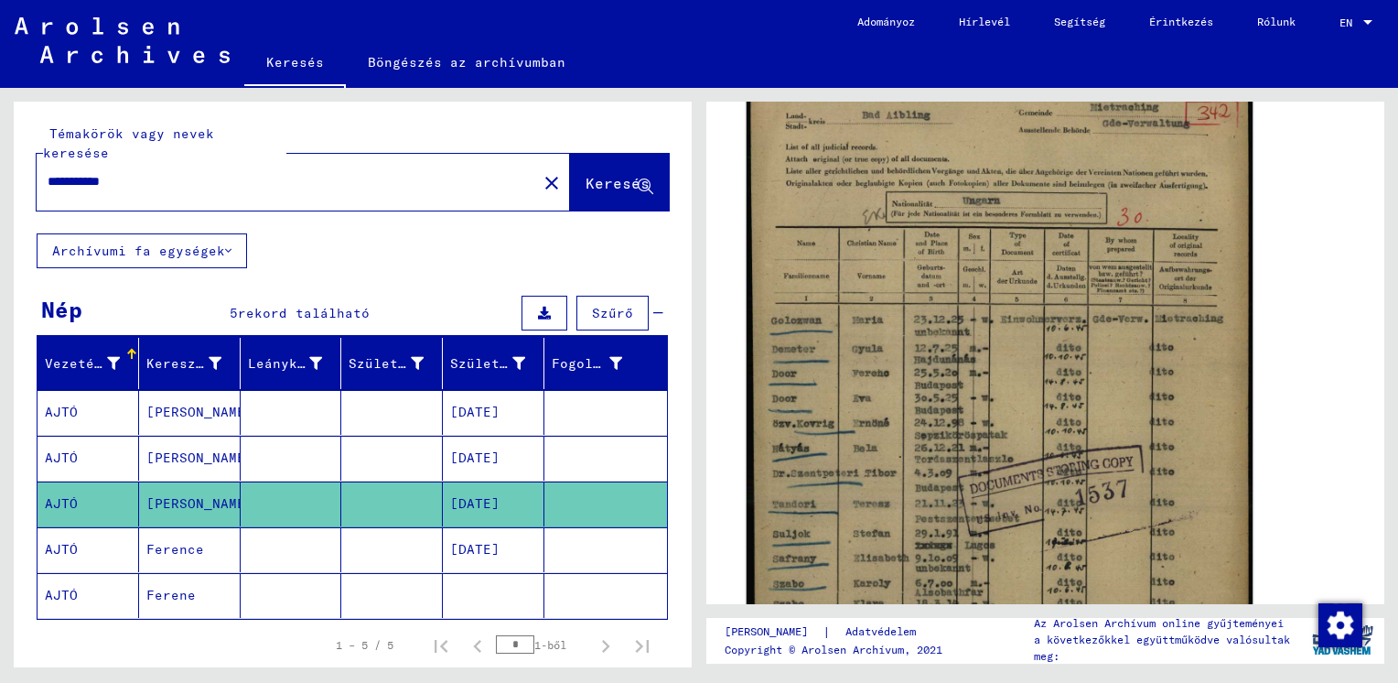
scroll to position [426, 0]
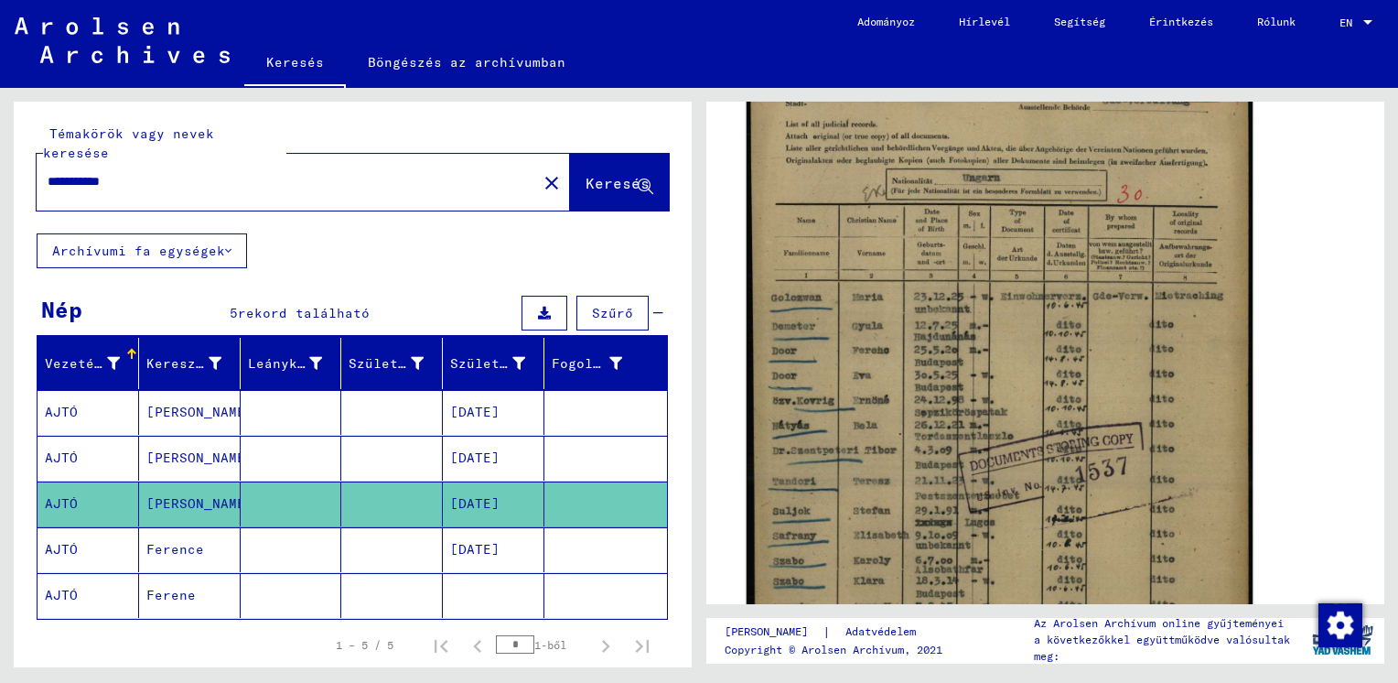
click at [944, 409] on img at bounding box center [1000, 389] width 506 height 709
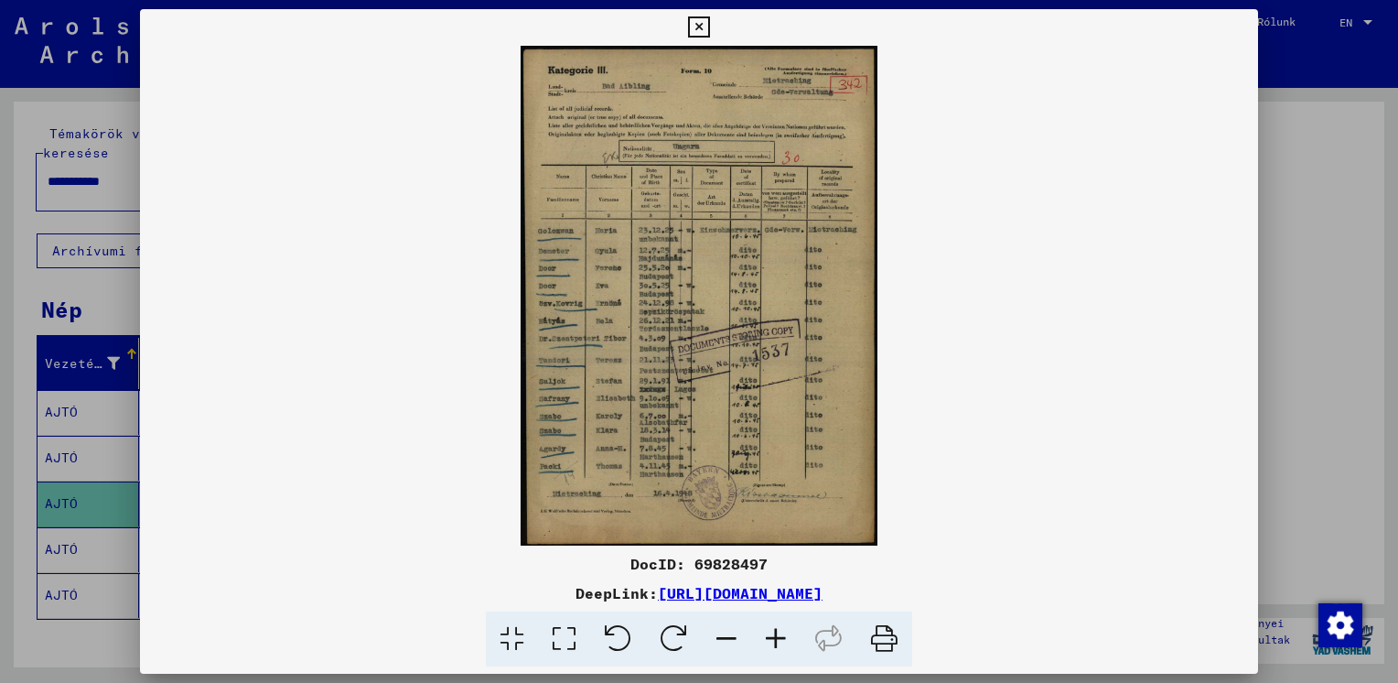
click at [781, 637] on icon at bounding box center [775, 639] width 49 height 56
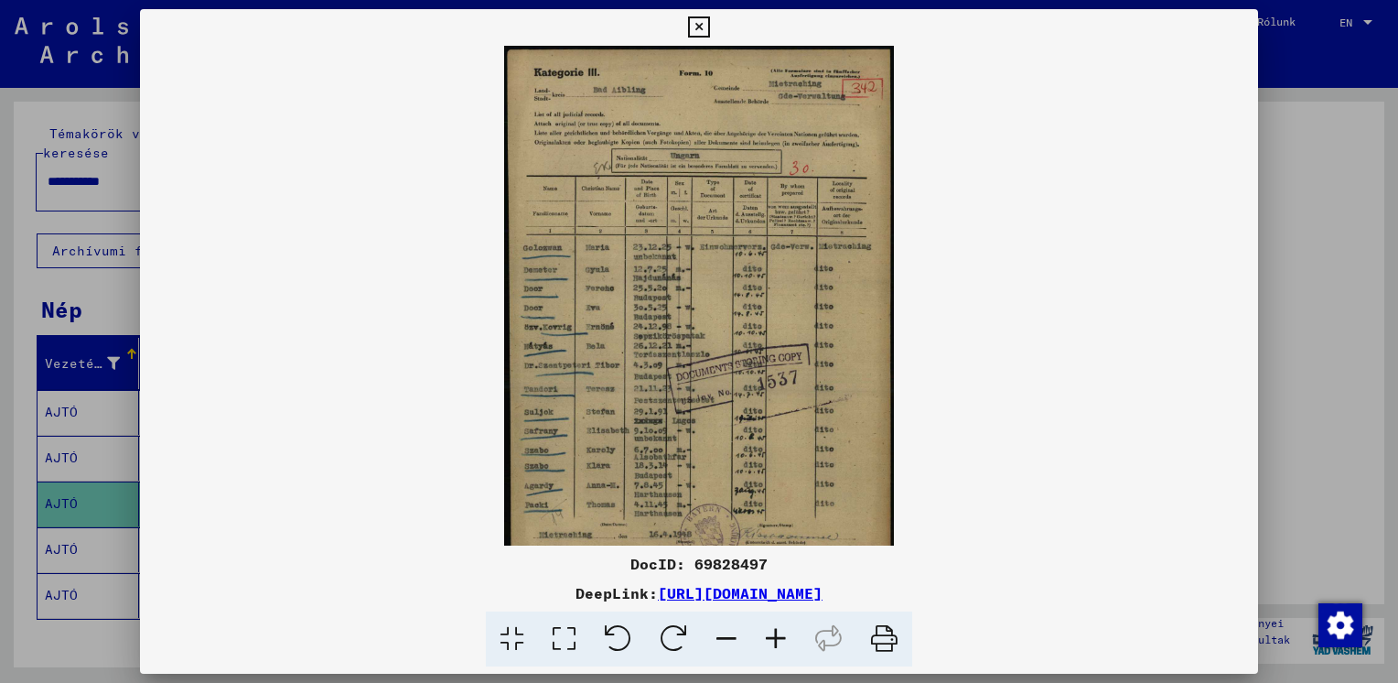
click at [781, 635] on icon at bounding box center [775, 639] width 49 height 56
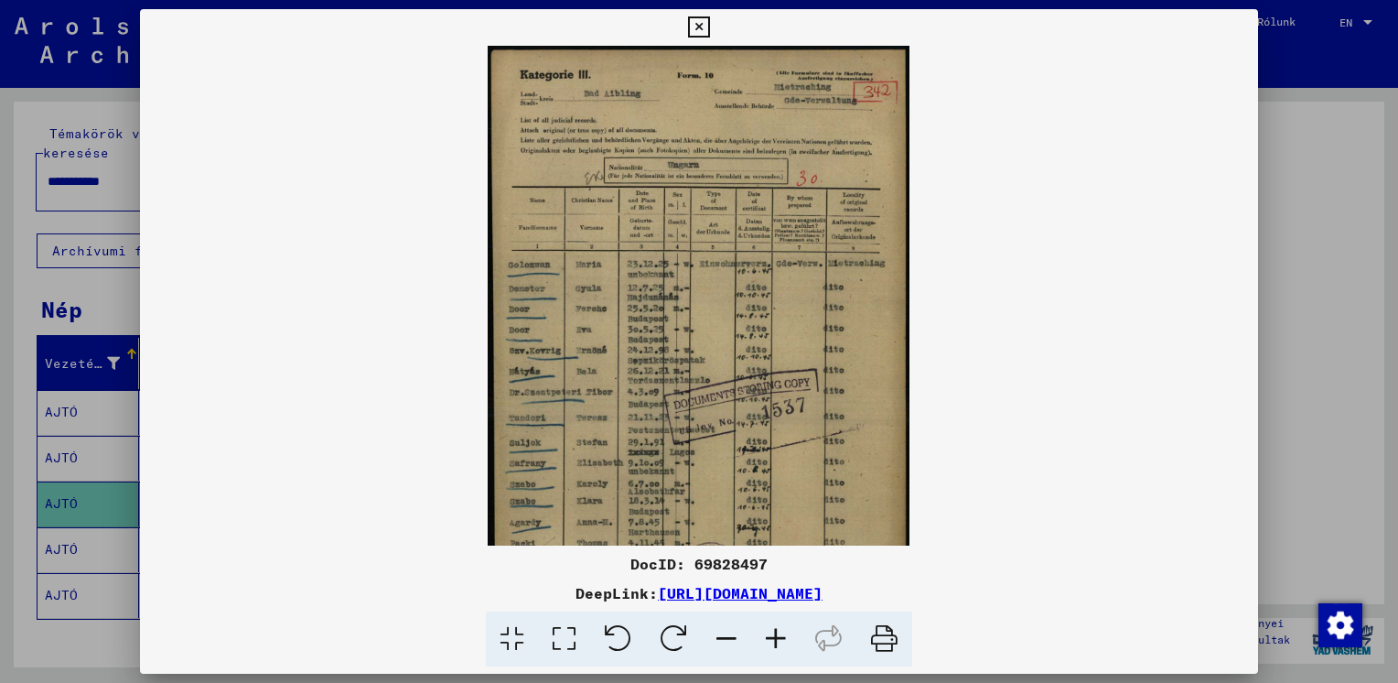
click at [781, 635] on icon at bounding box center [775, 639] width 49 height 56
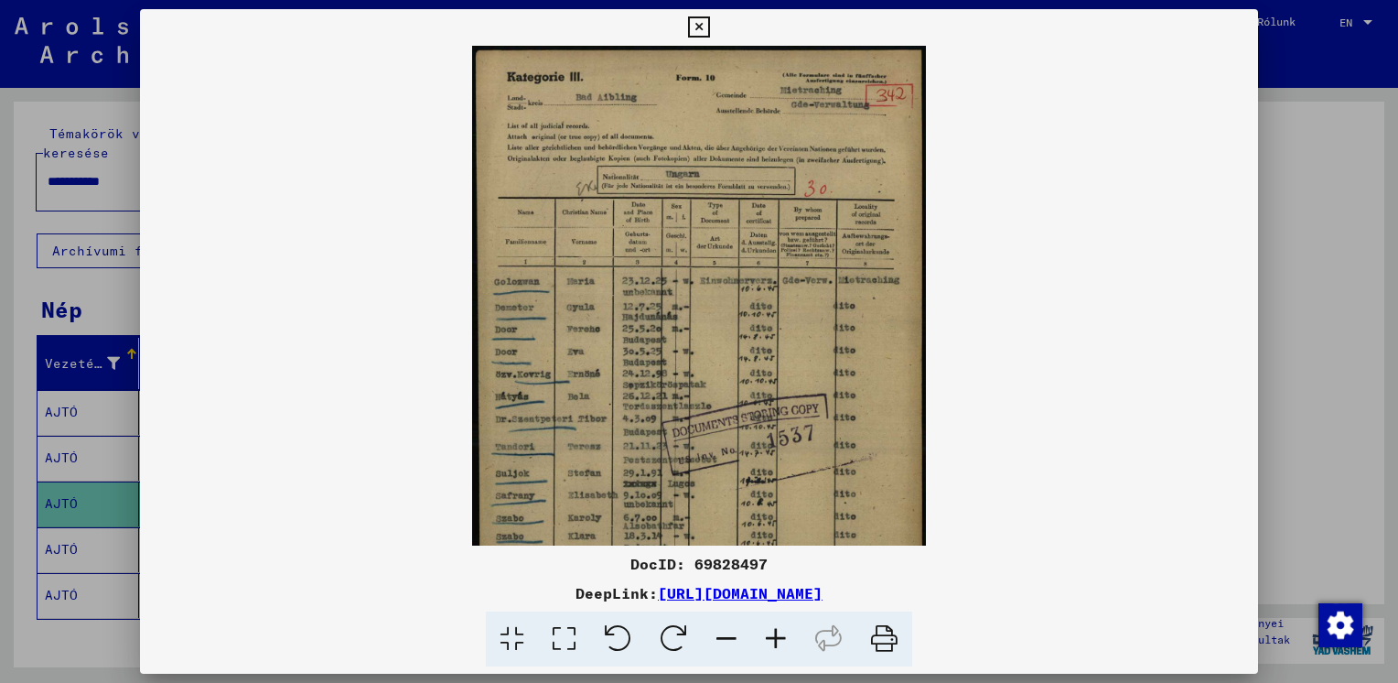
click at [781, 635] on icon at bounding box center [775, 639] width 49 height 56
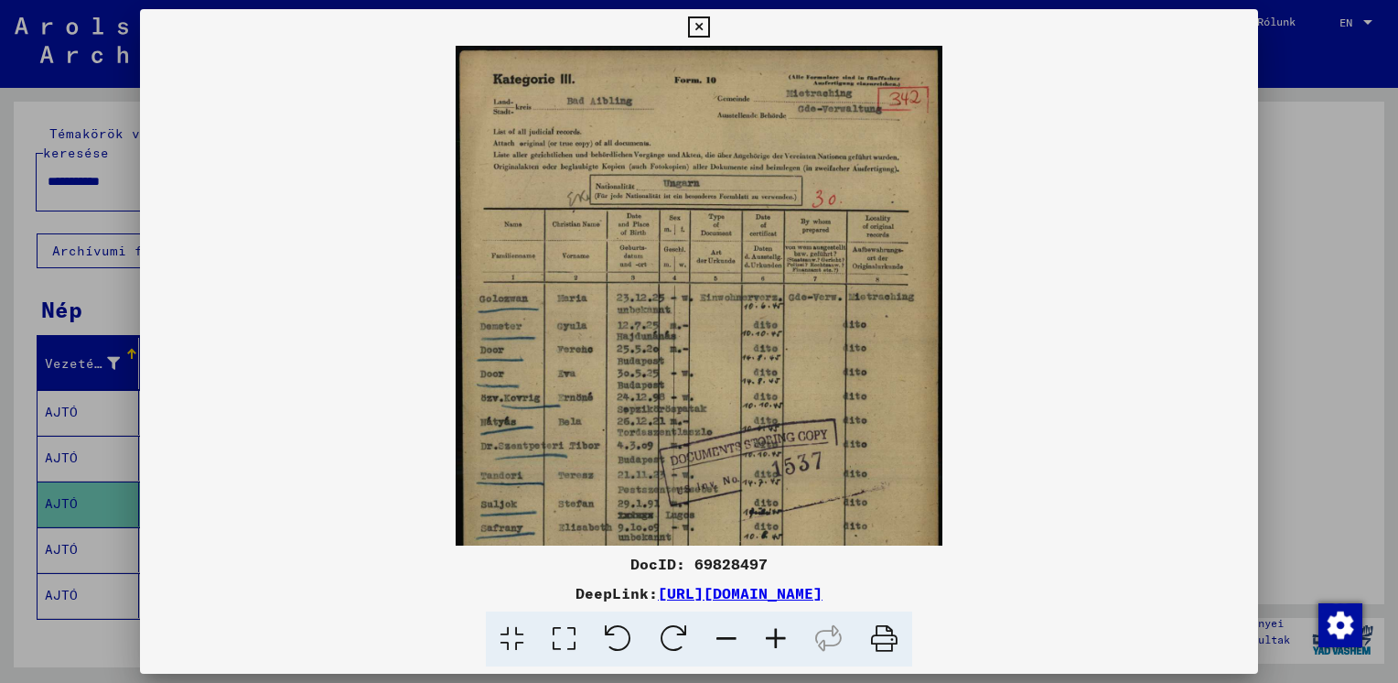
click at [781, 635] on icon at bounding box center [775, 639] width 49 height 56
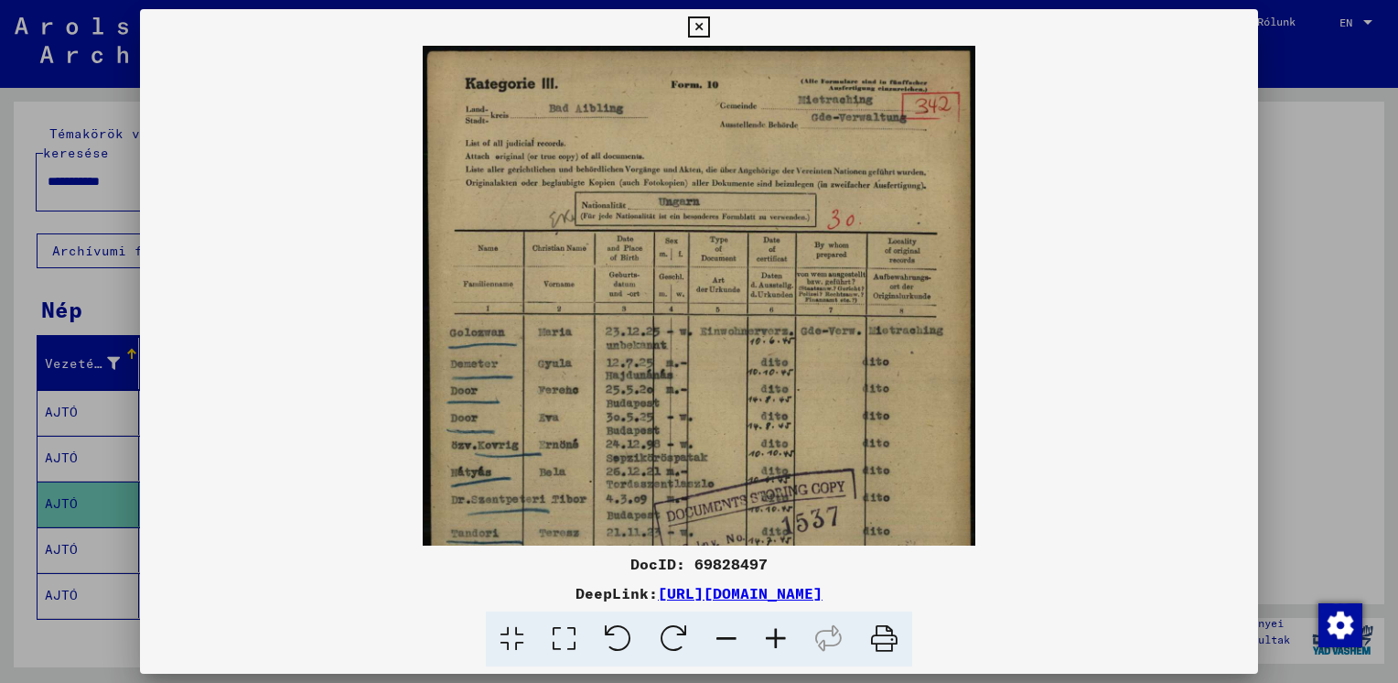
click at [780, 635] on icon at bounding box center [775, 639] width 49 height 56
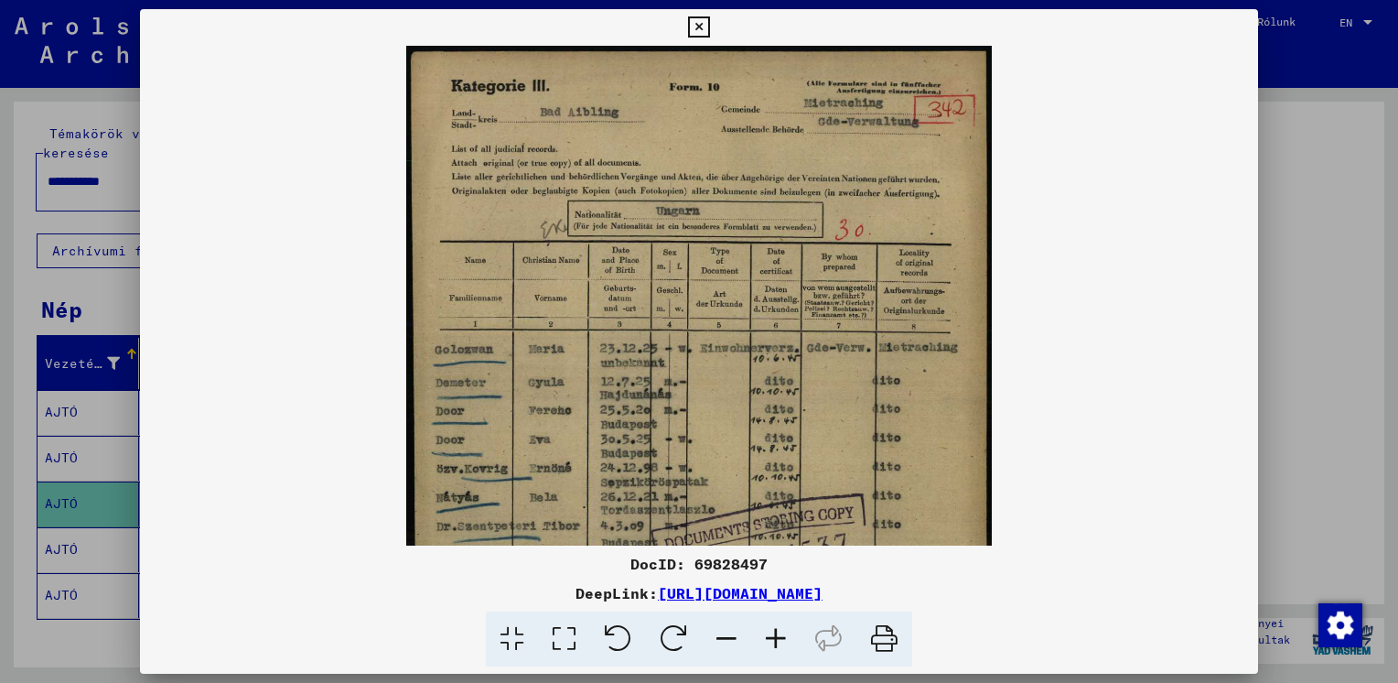
click at [780, 635] on icon at bounding box center [775, 639] width 49 height 56
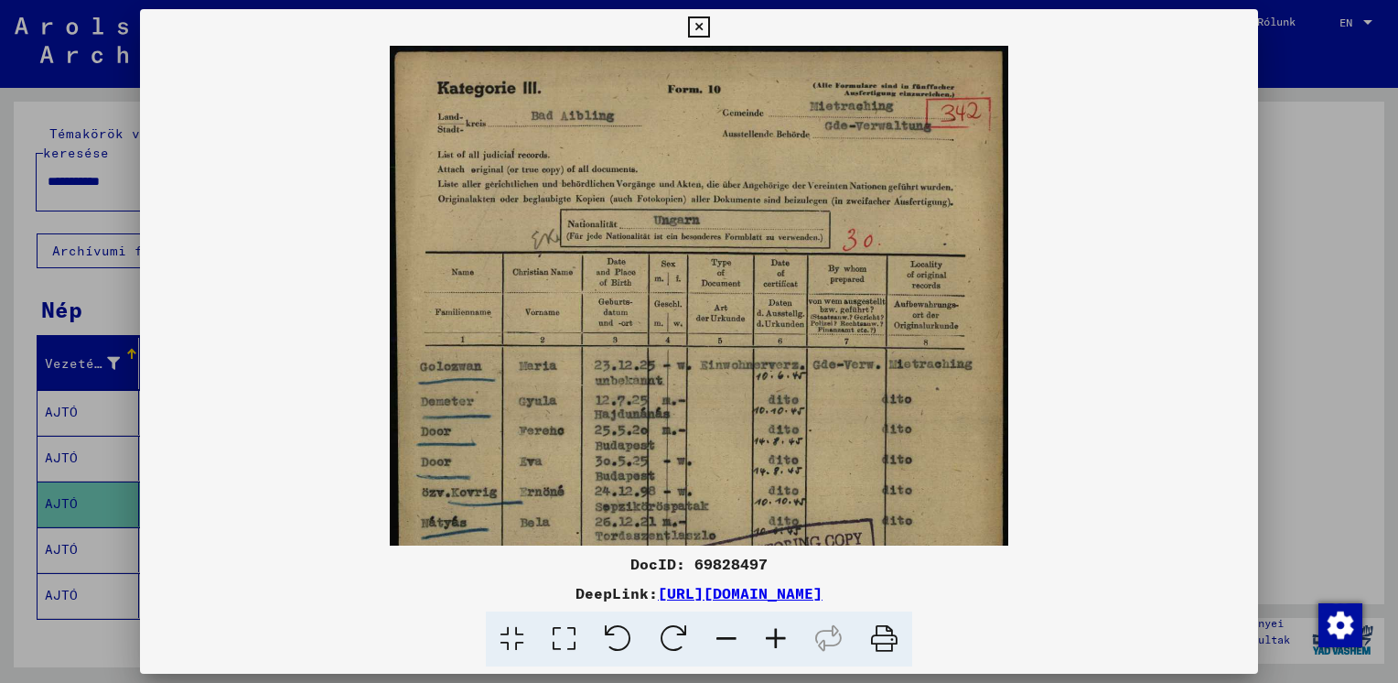
click at [780, 635] on icon at bounding box center [775, 639] width 49 height 56
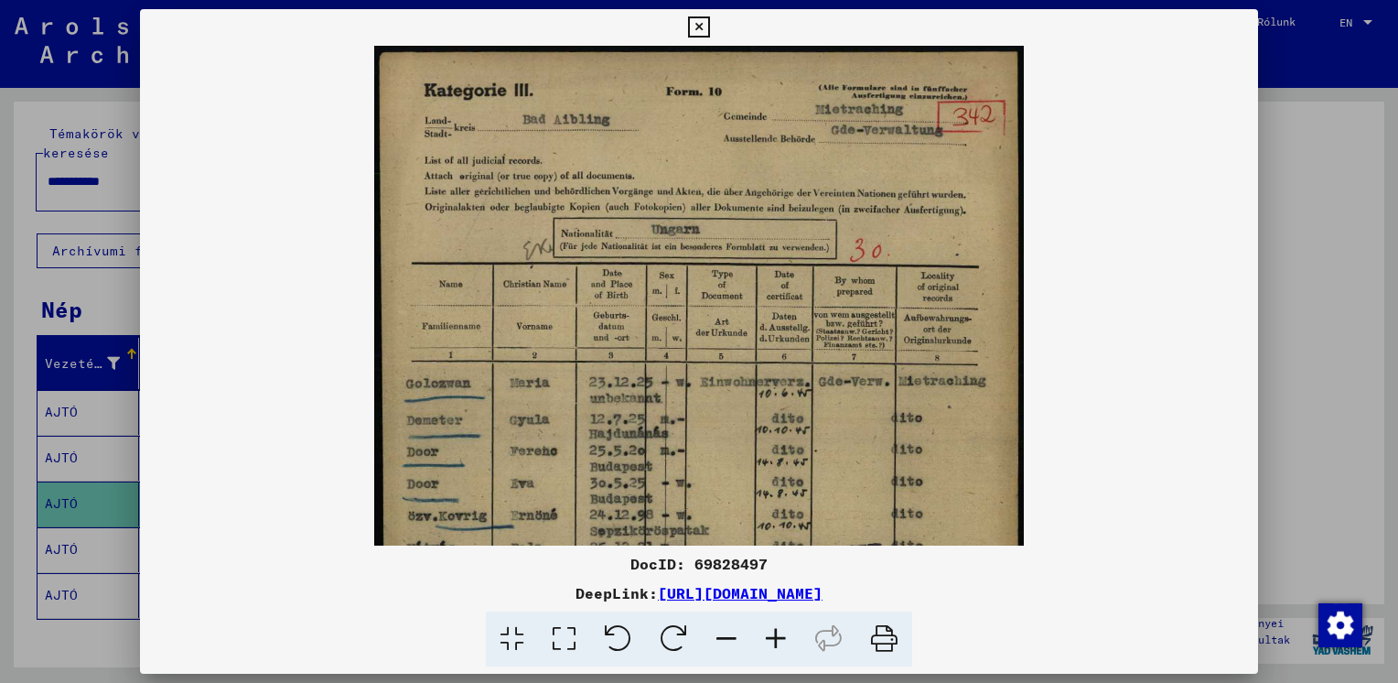
click at [780, 635] on icon at bounding box center [775, 639] width 49 height 56
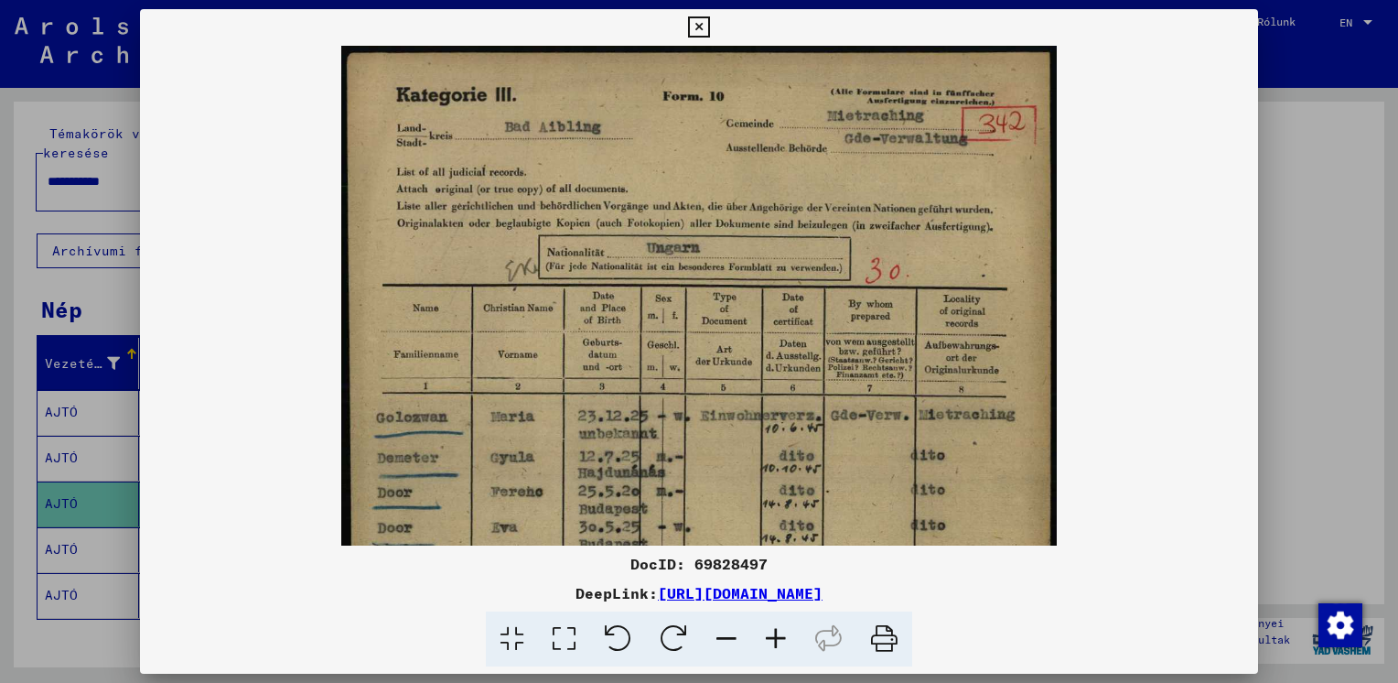
click at [780, 635] on icon at bounding box center [775, 639] width 49 height 56
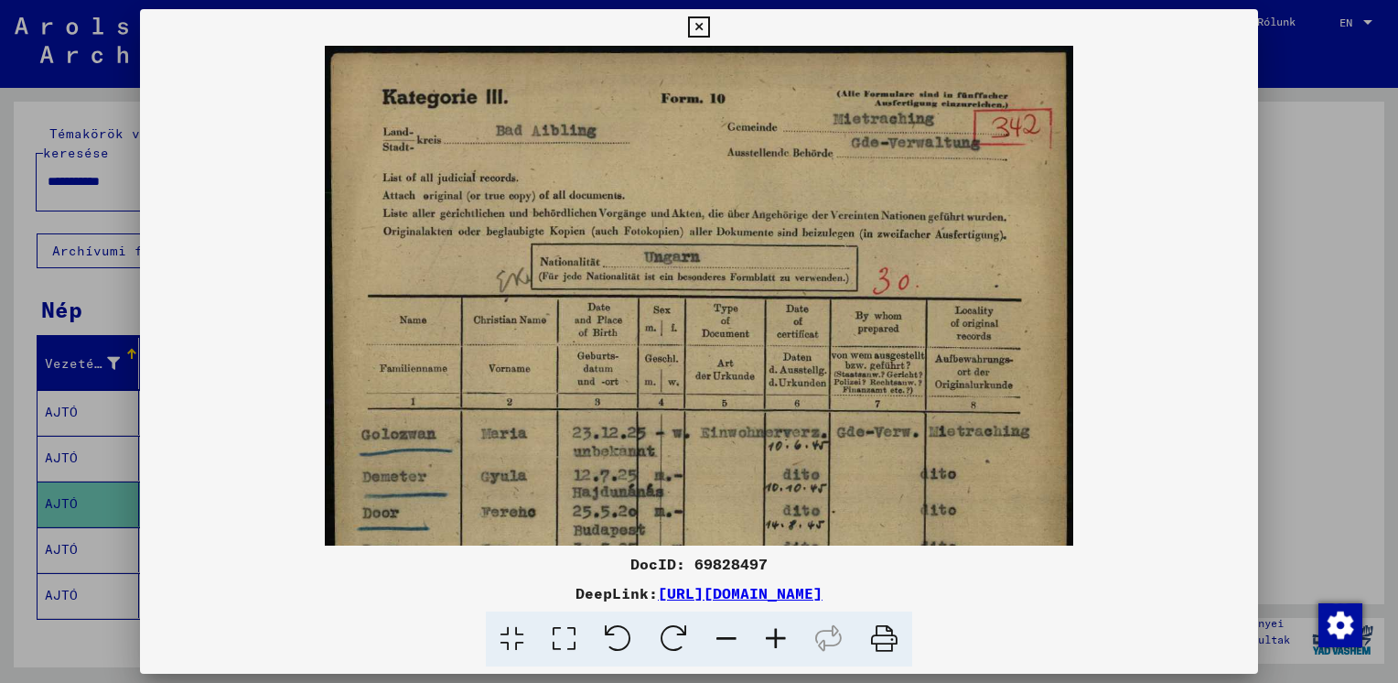
click at [780, 634] on icon at bounding box center [775, 639] width 49 height 56
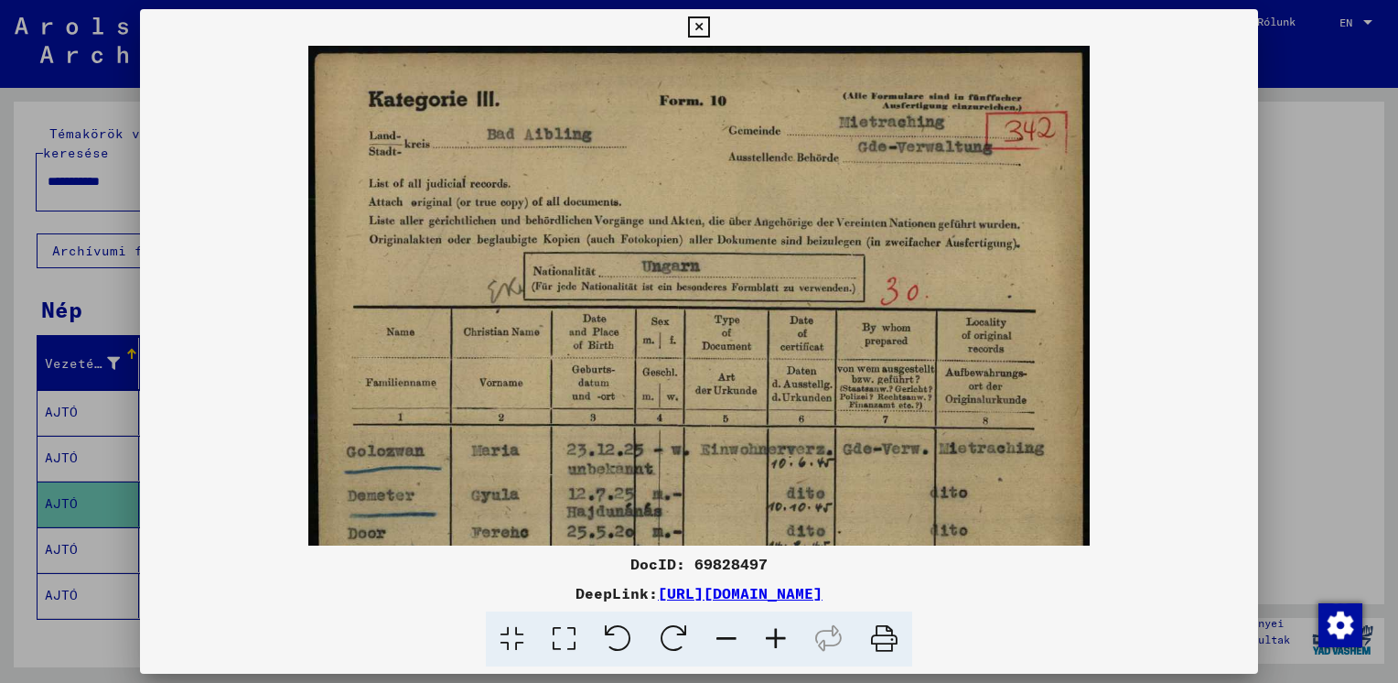
click at [780, 634] on icon at bounding box center [775, 639] width 49 height 56
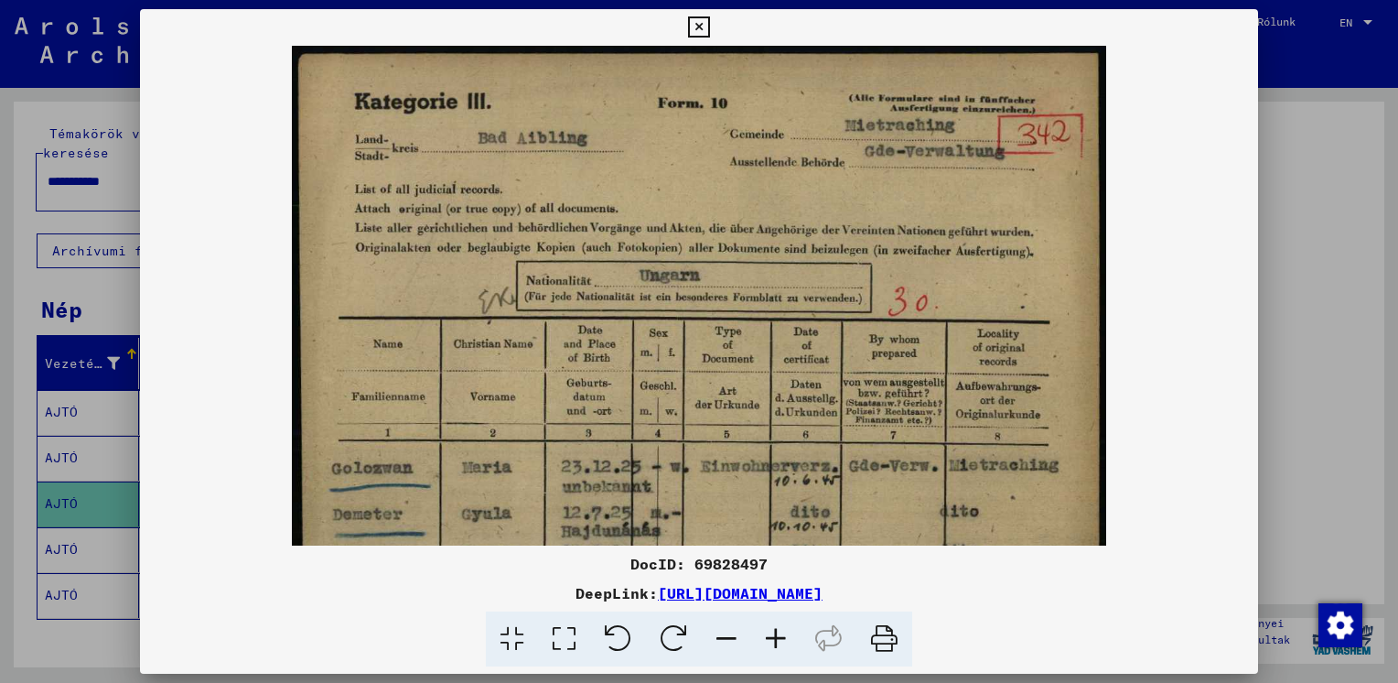
click at [780, 634] on icon at bounding box center [775, 639] width 49 height 56
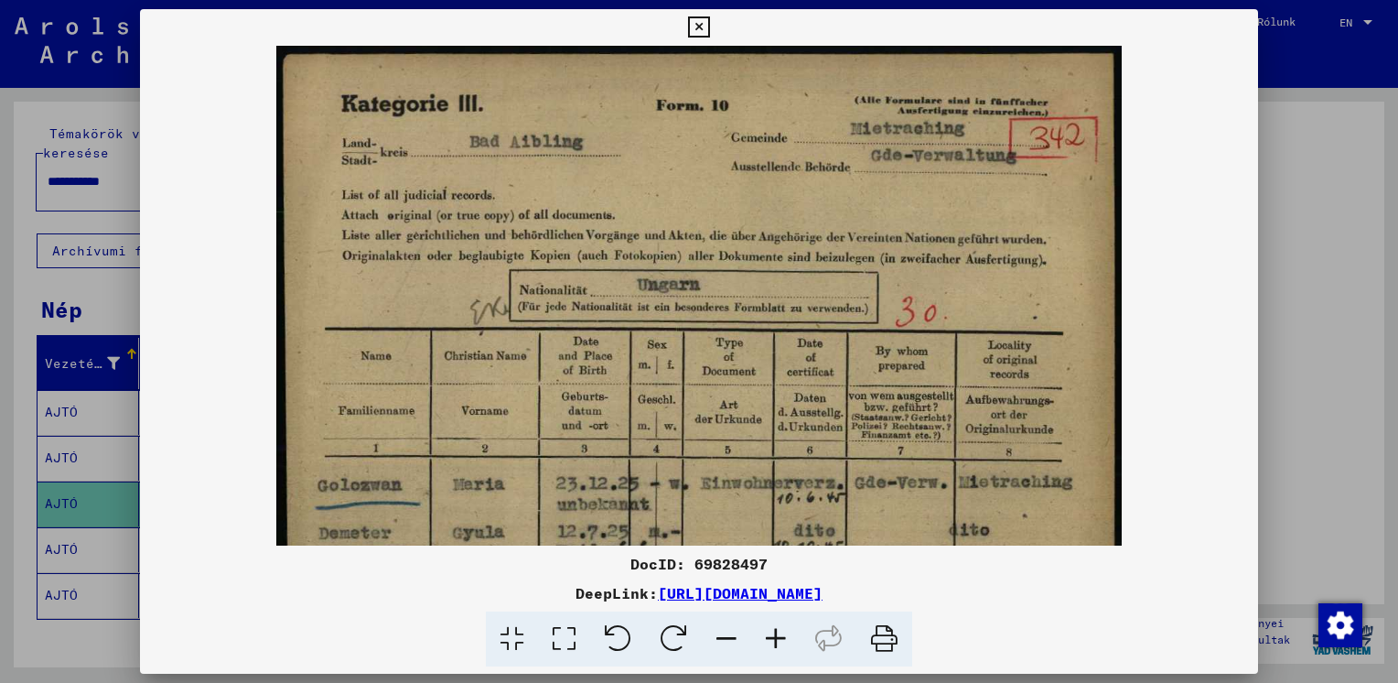
click at [780, 634] on icon at bounding box center [775, 639] width 49 height 56
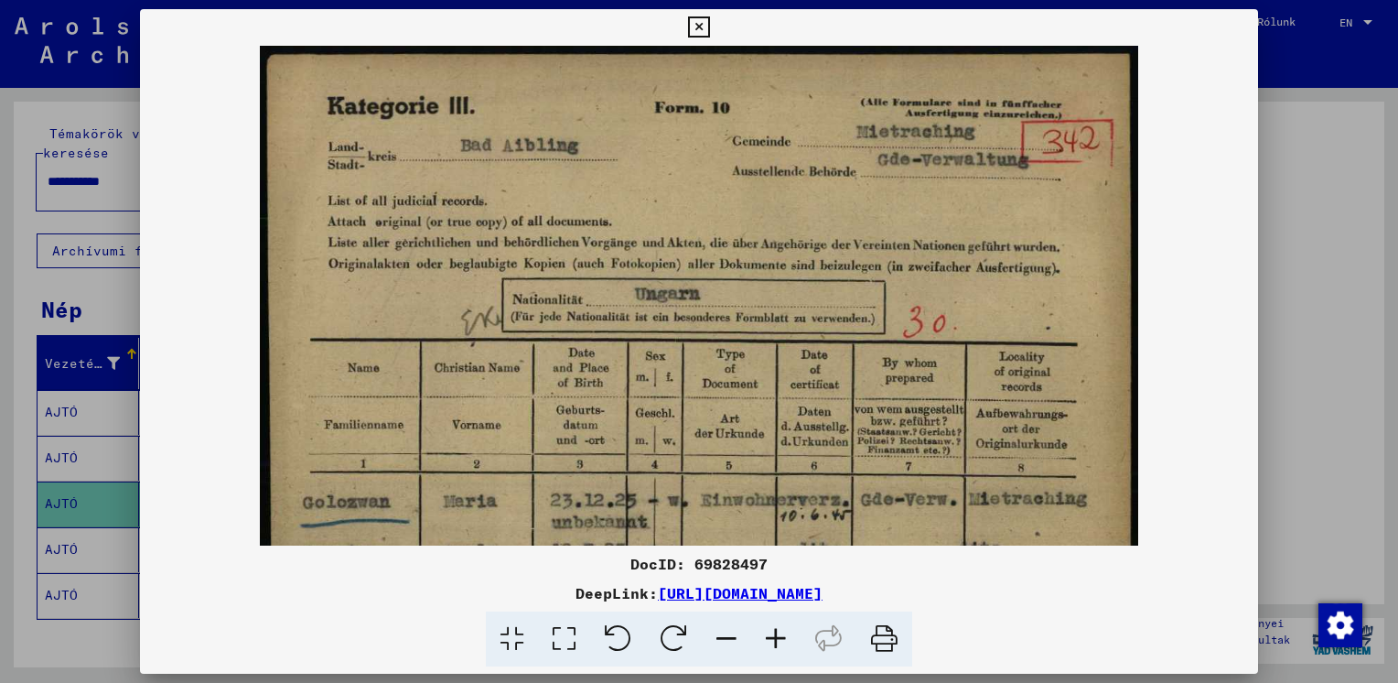
click at [780, 634] on icon at bounding box center [775, 639] width 49 height 56
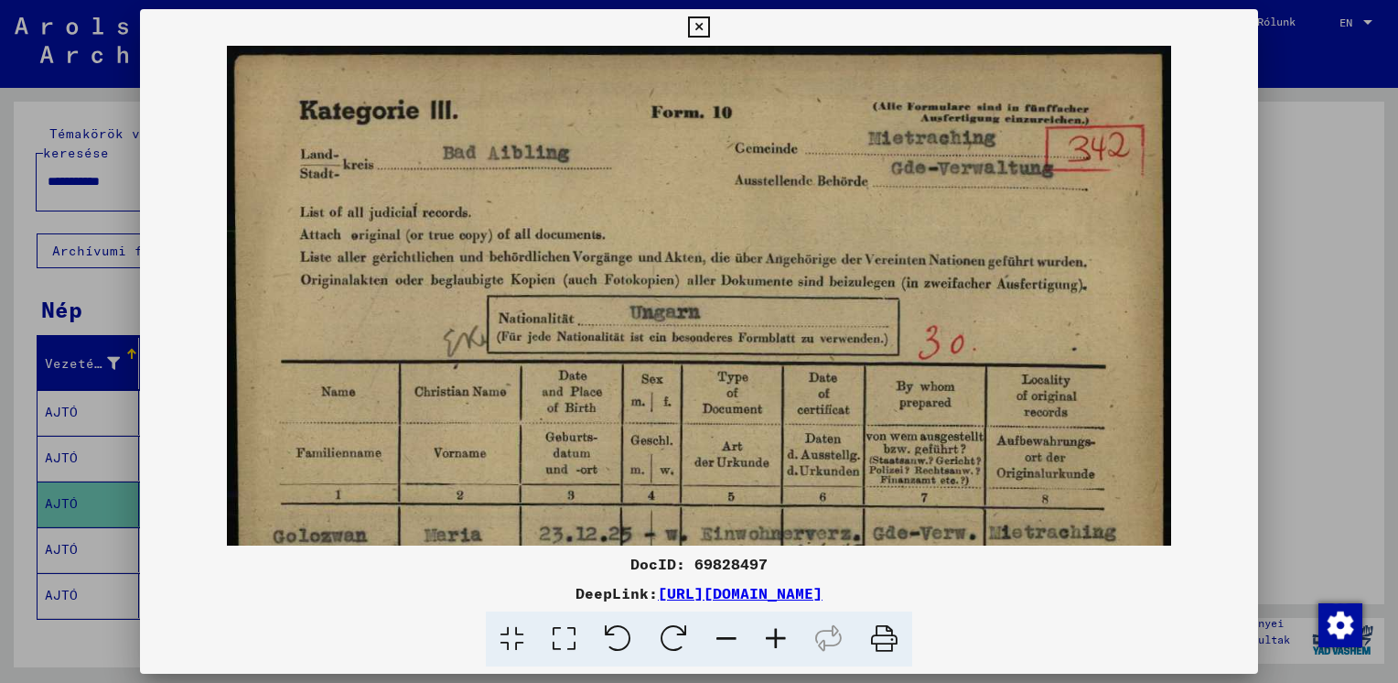
drag, startPoint x: 548, startPoint y: 434, endPoint x: 542, endPoint y: 458, distance: 25.5
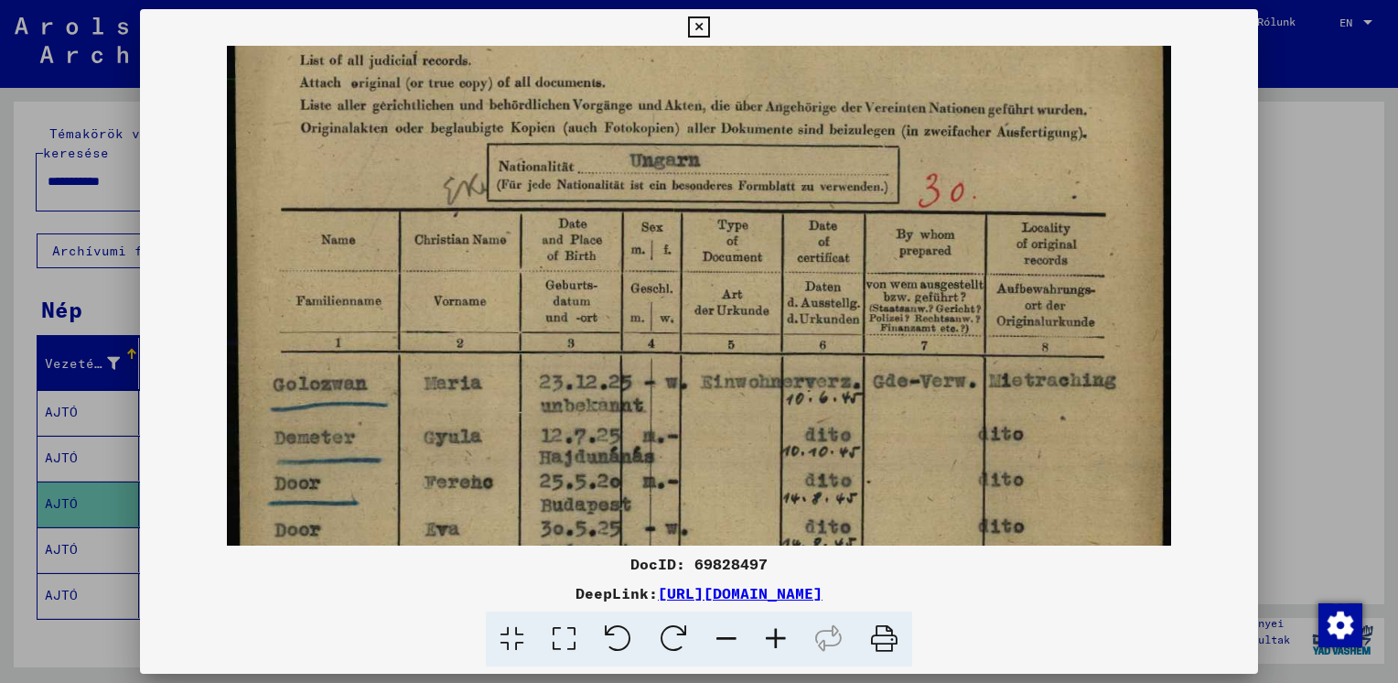
scroll to position [167, 0]
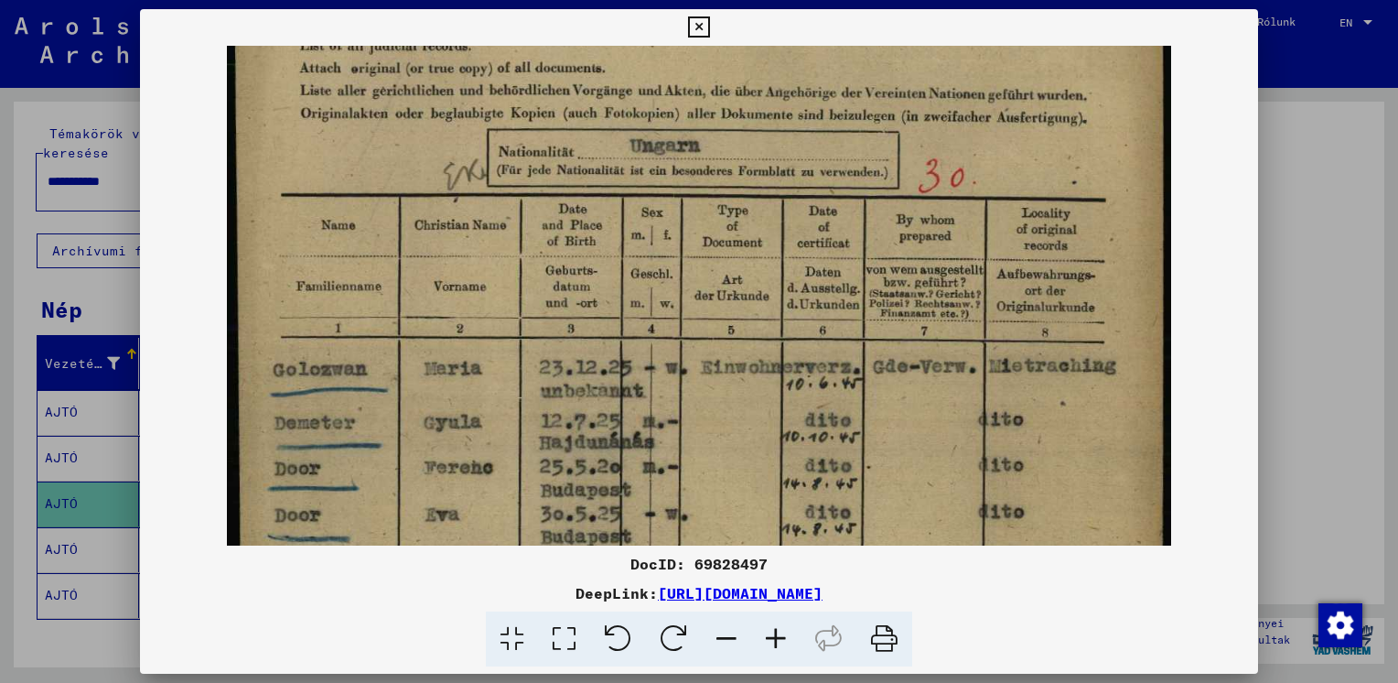
drag, startPoint x: 637, startPoint y: 477, endPoint x: 699, endPoint y: 317, distance: 170.9
click at [699, 317] on img at bounding box center [699, 540] width 944 height 1323
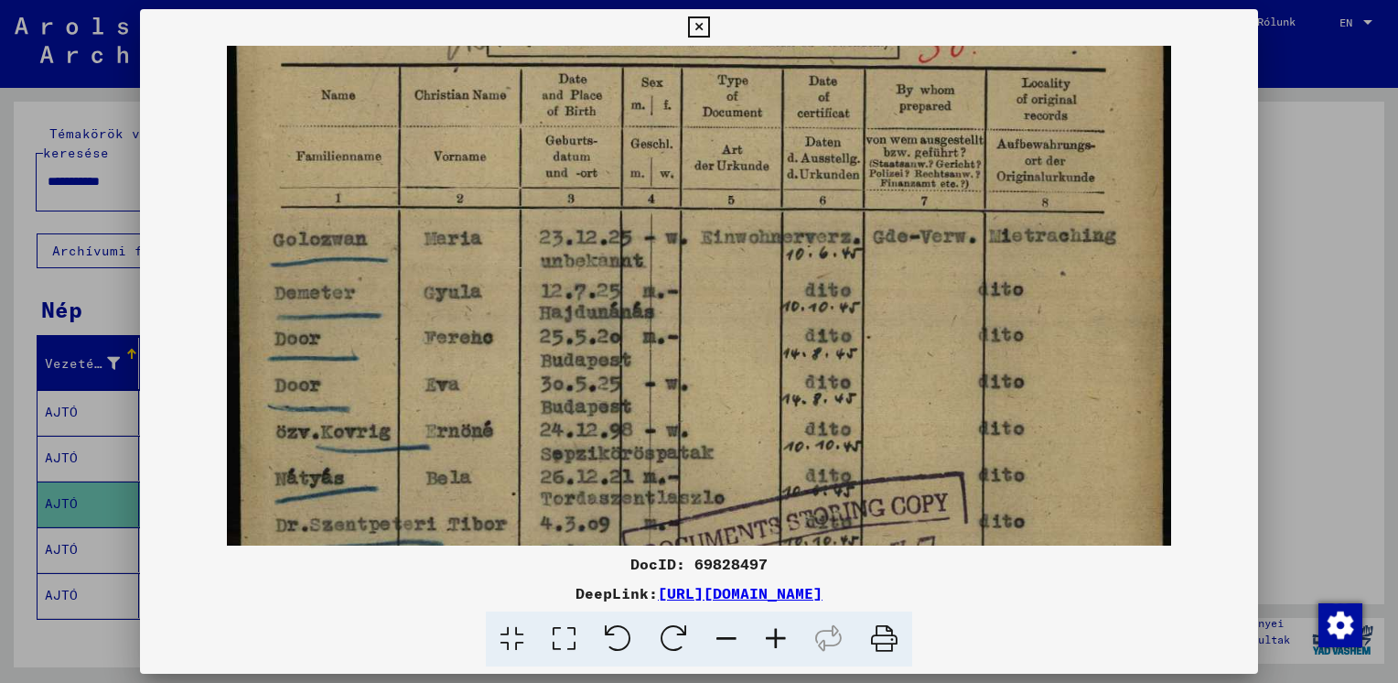
scroll to position [300, 0]
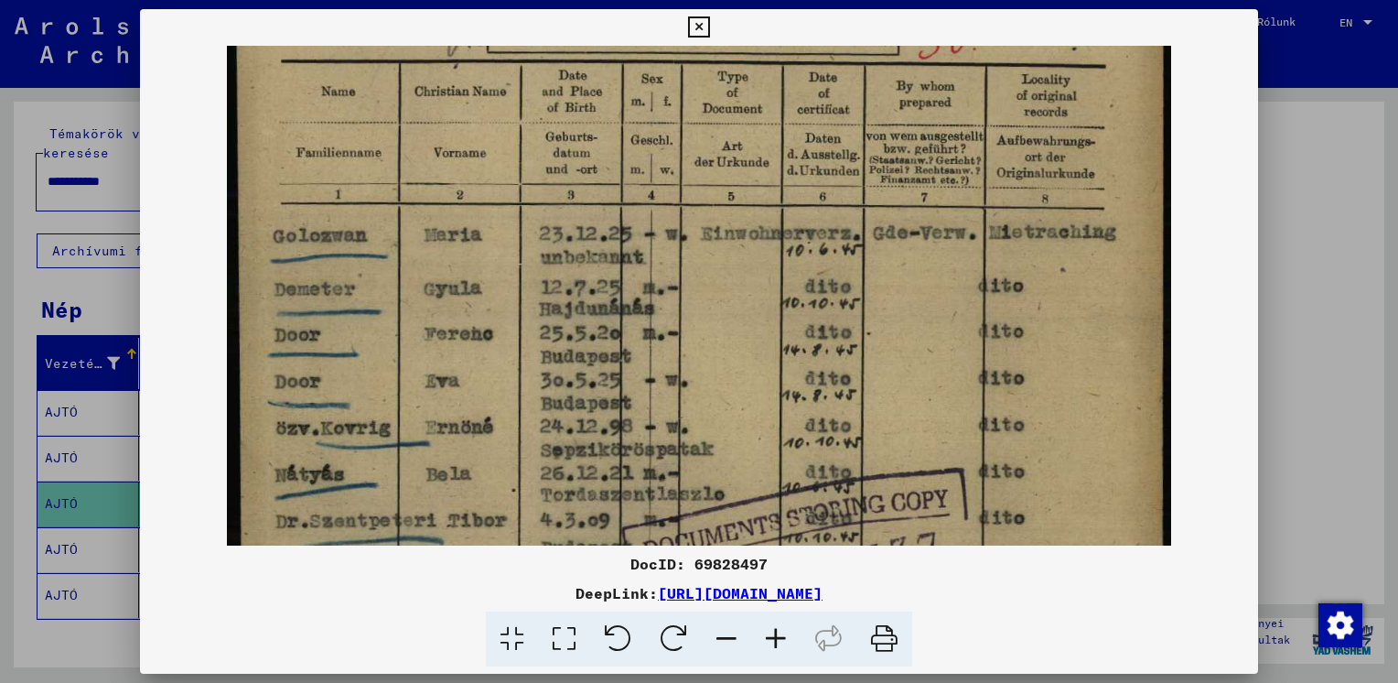
drag, startPoint x: 672, startPoint y: 481, endPoint x: 737, endPoint y: 353, distance: 143.6
click at [737, 353] on img at bounding box center [699, 407] width 944 height 1323
click at [1284, 456] on div at bounding box center [699, 341] width 1398 height 683
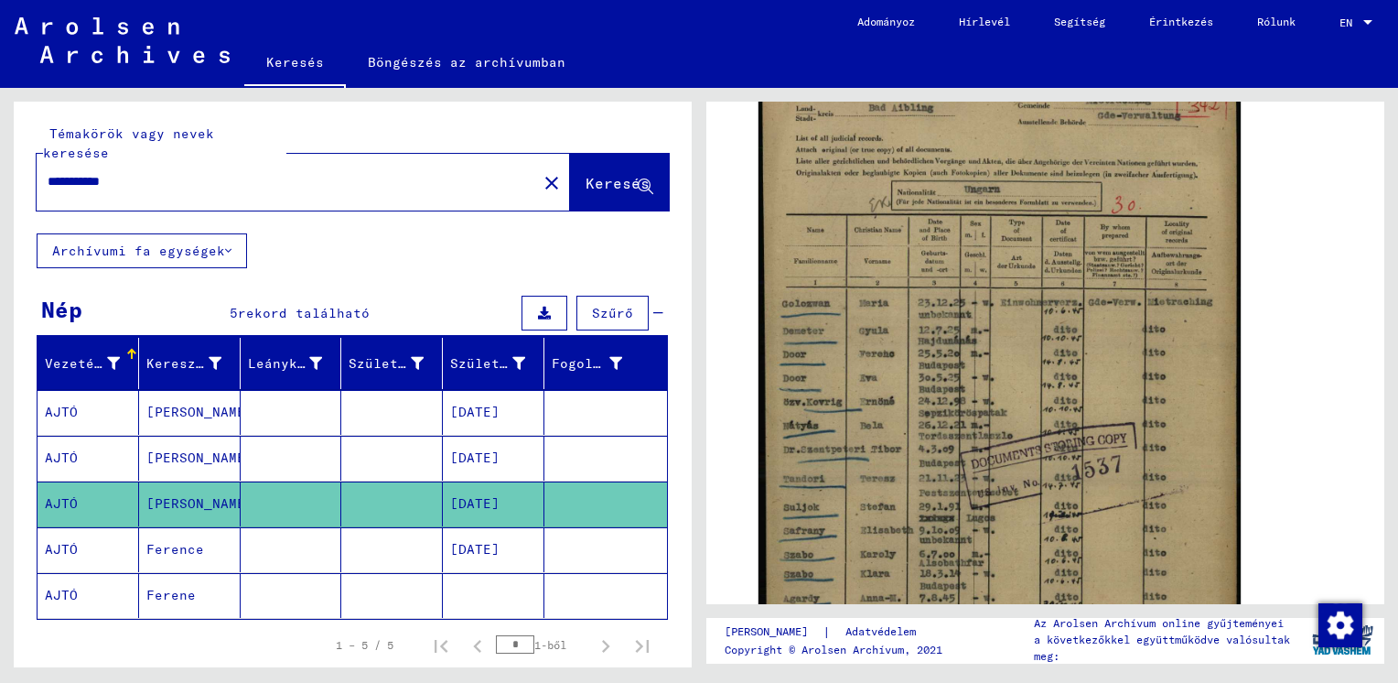
click at [487, 534] on mat-cell "[DATE]" at bounding box center [494, 549] width 102 height 45
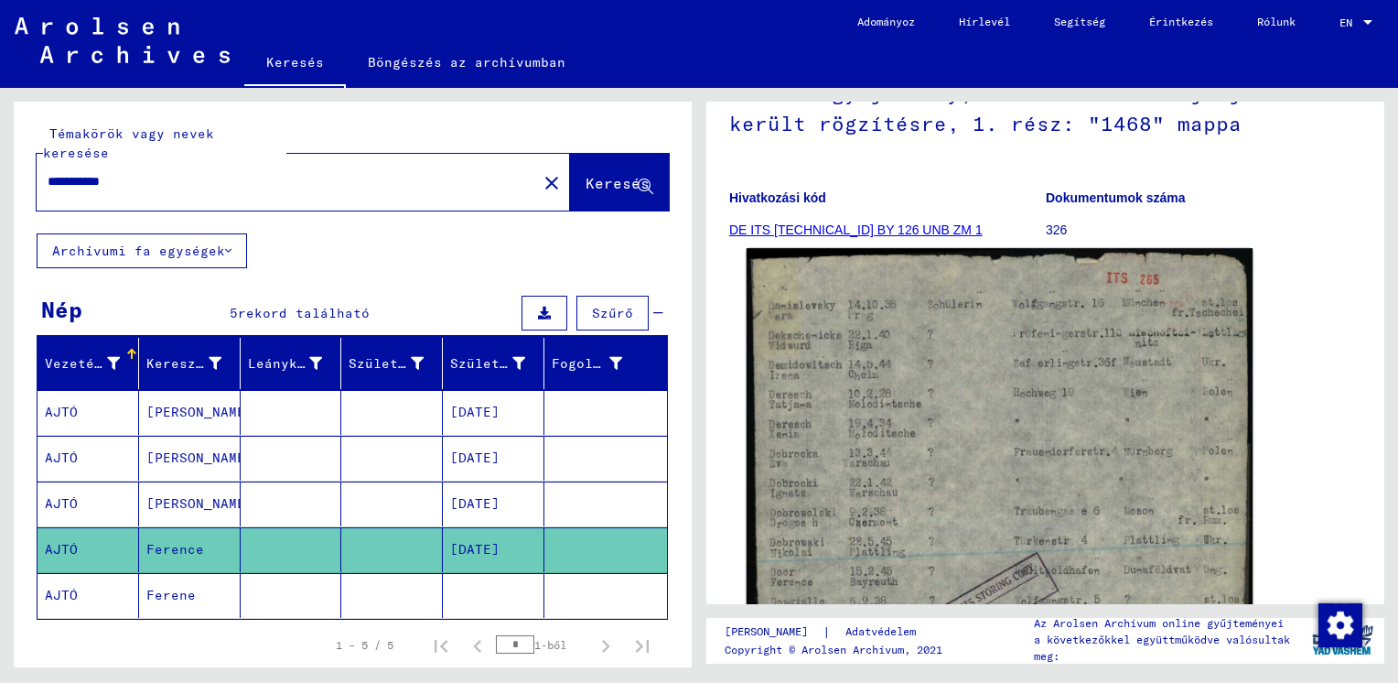
scroll to position [426, 0]
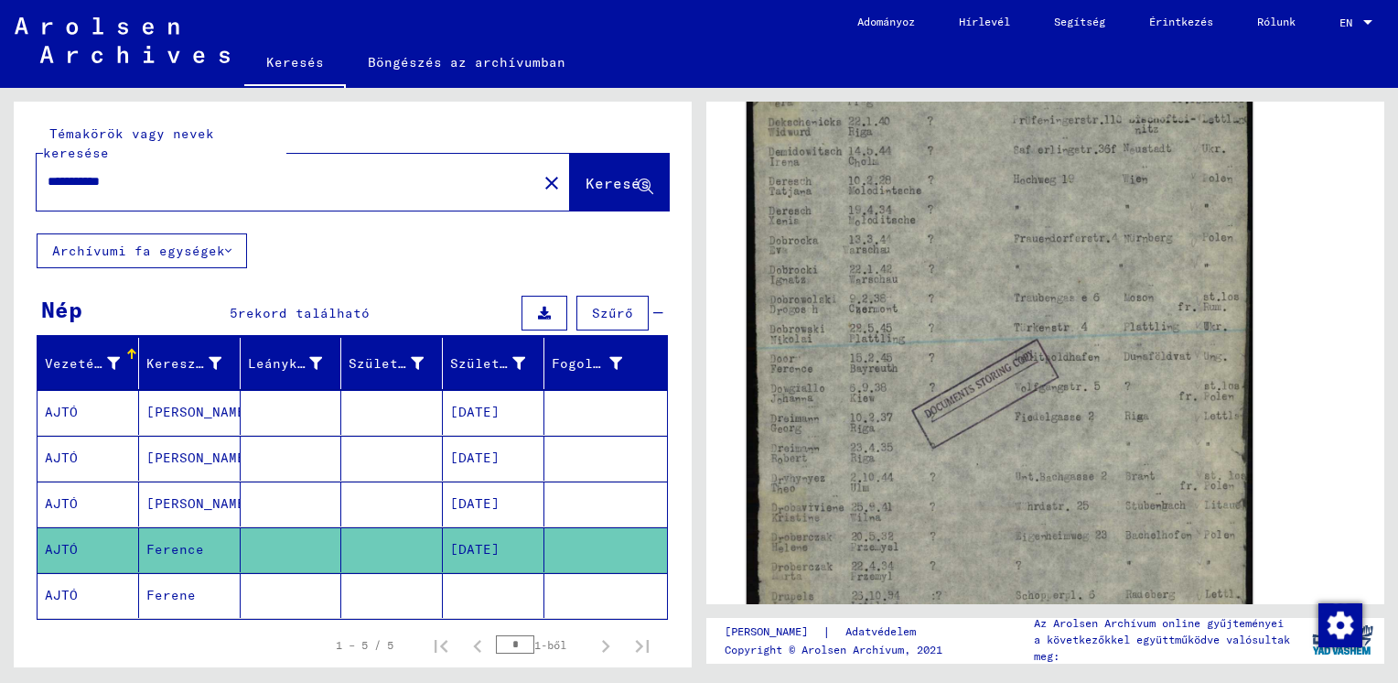
click at [921, 404] on img at bounding box center [1000, 390] width 506 height 710
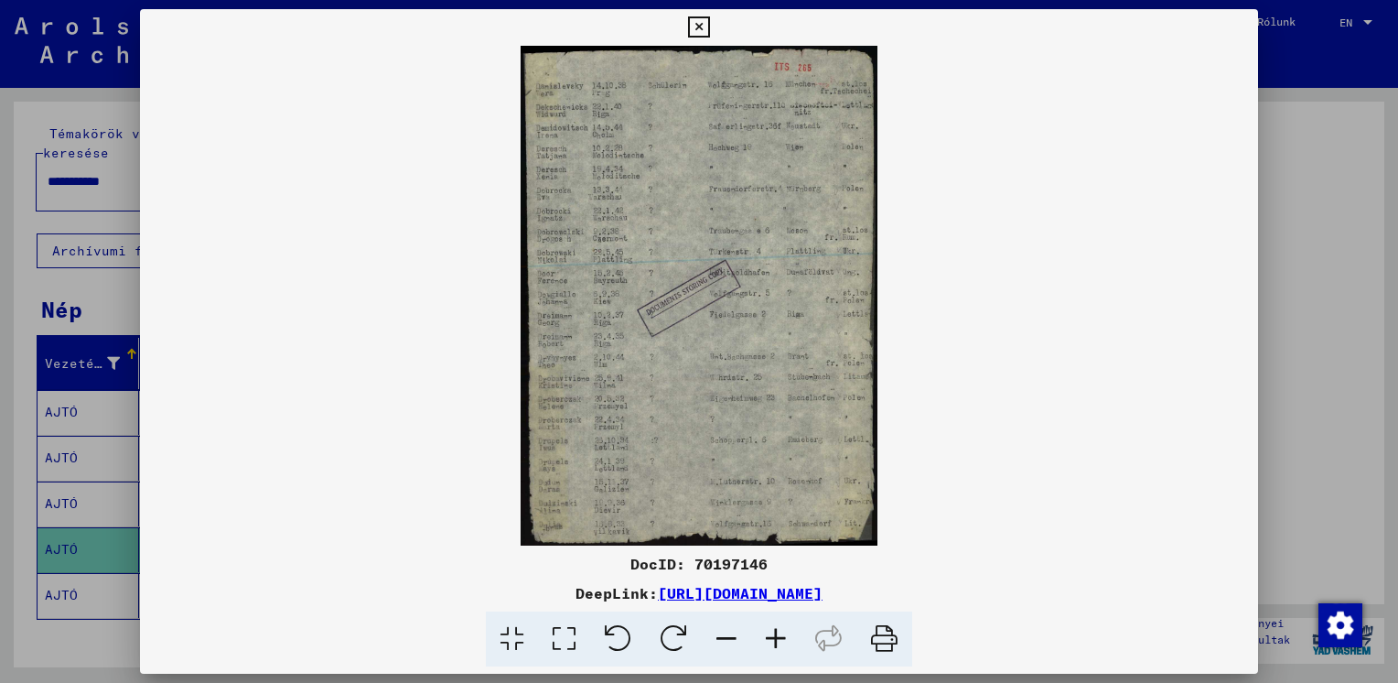
scroll to position [425, 0]
click at [777, 641] on icon at bounding box center [775, 639] width 49 height 56
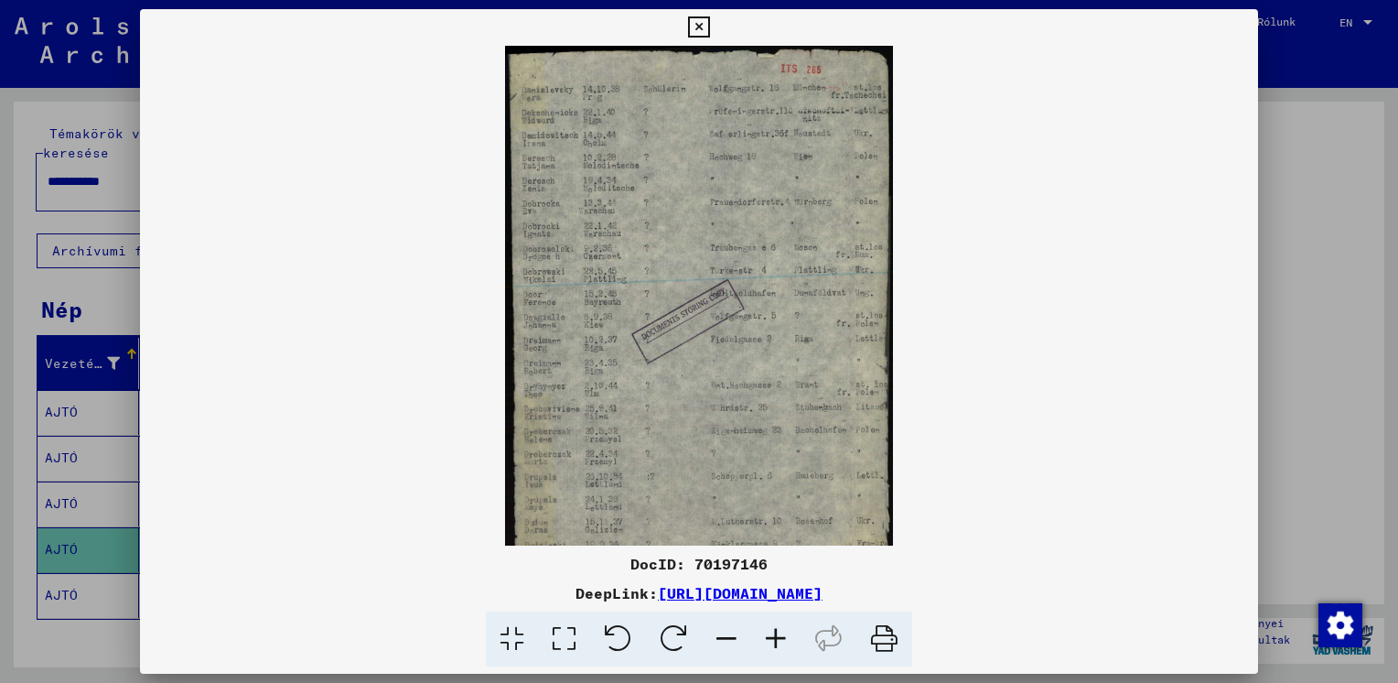
click at [777, 641] on icon at bounding box center [775, 639] width 49 height 56
click at [776, 641] on icon at bounding box center [775, 639] width 49 height 56
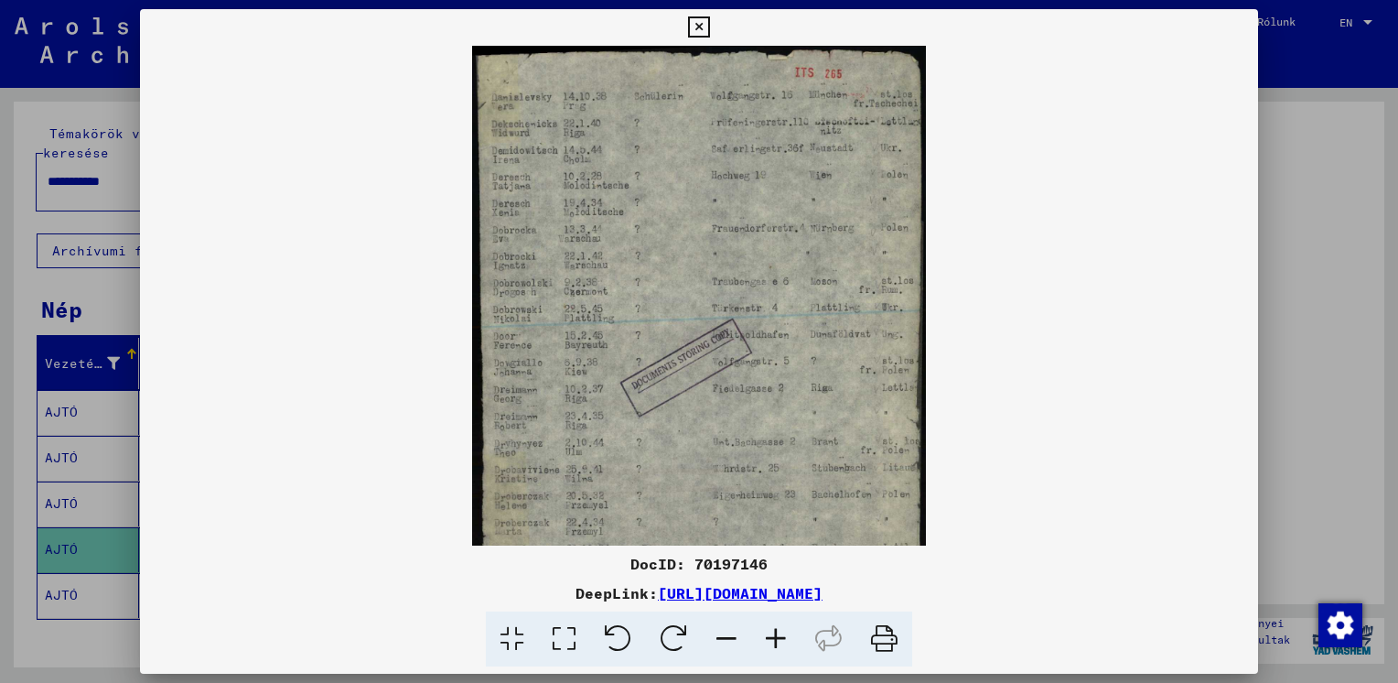
click at [776, 641] on icon at bounding box center [775, 639] width 49 height 56
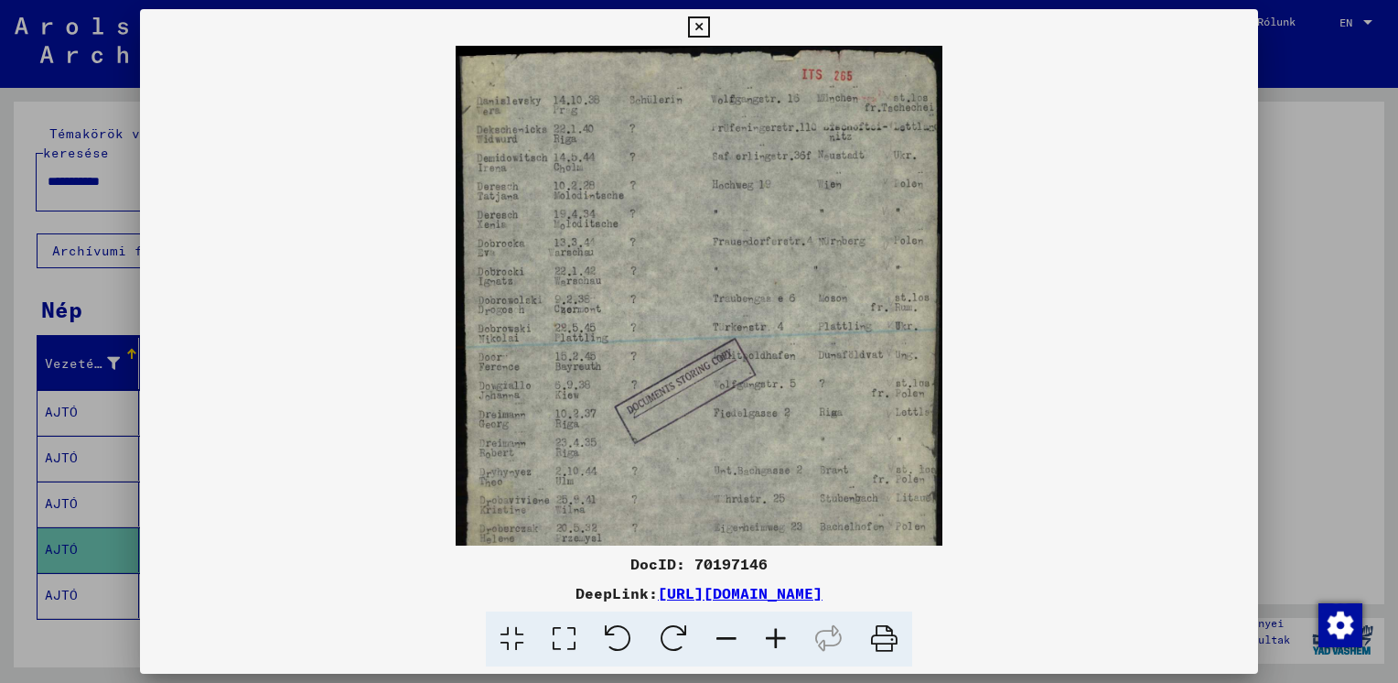
click at [776, 641] on icon at bounding box center [775, 639] width 49 height 56
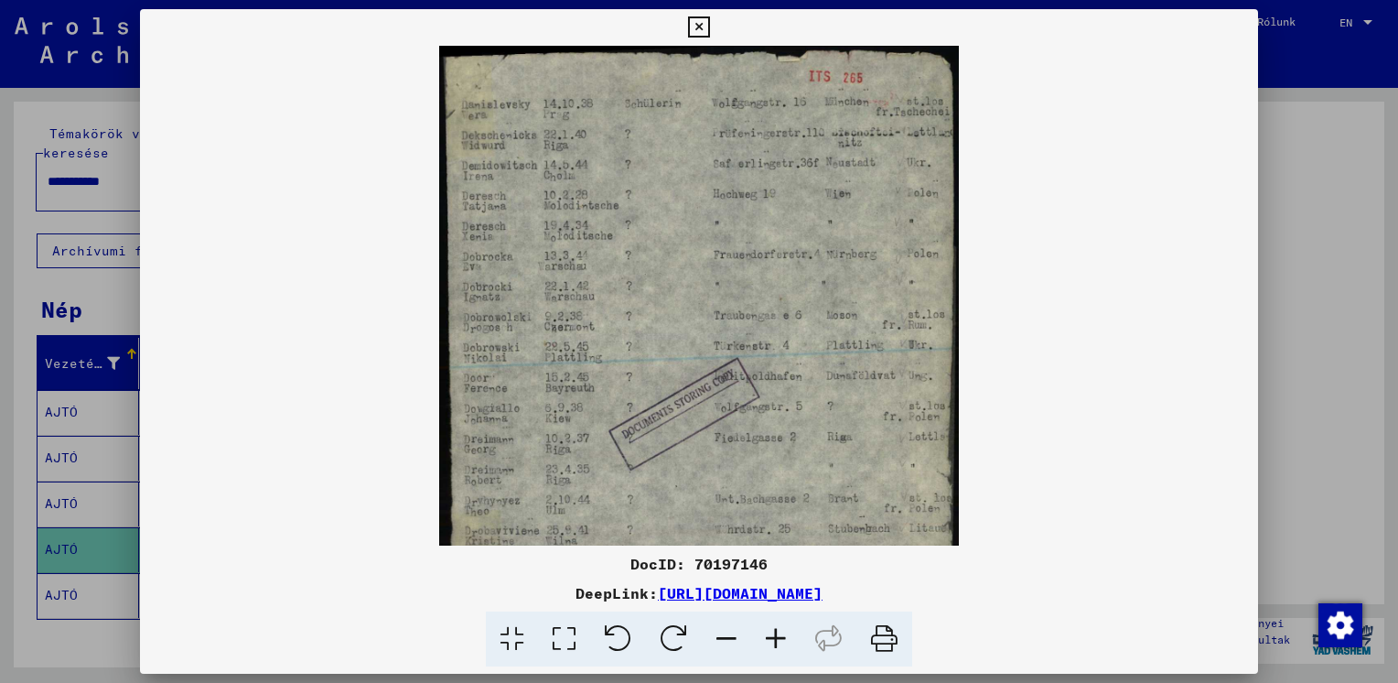
click at [776, 641] on icon at bounding box center [775, 639] width 49 height 56
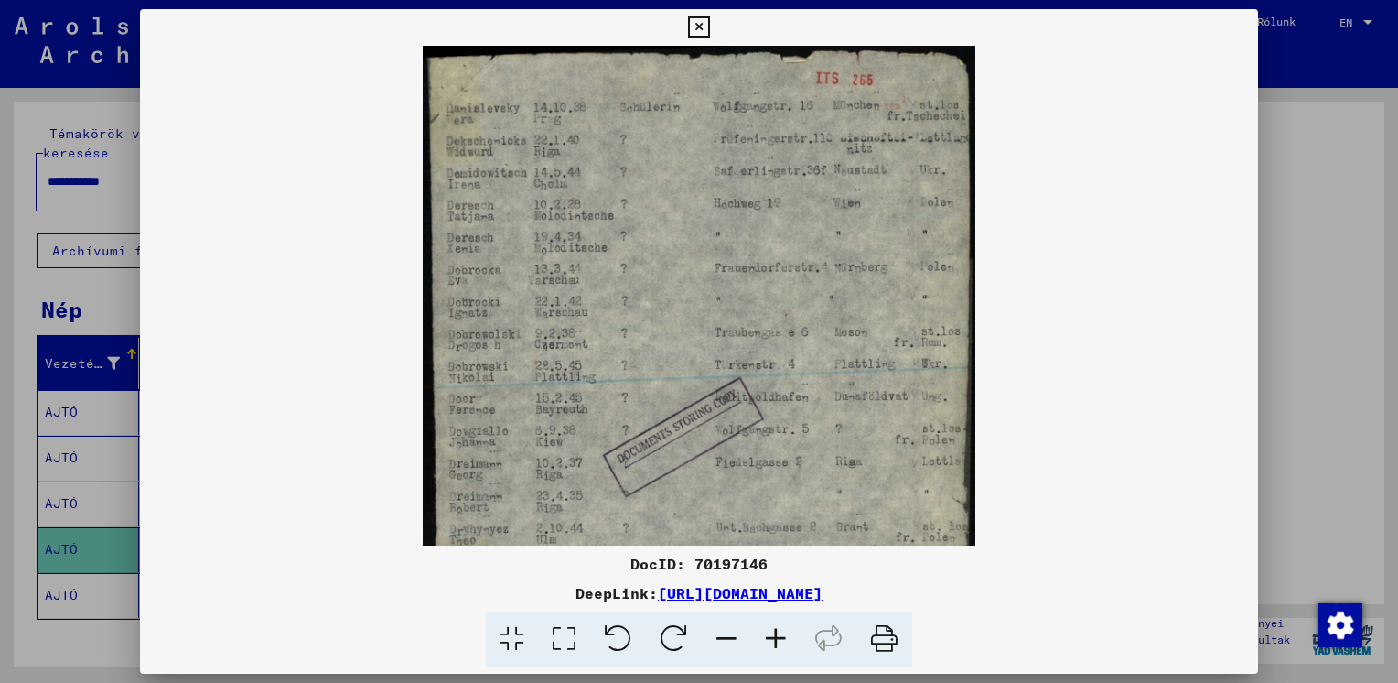
click at [776, 641] on icon at bounding box center [775, 639] width 49 height 56
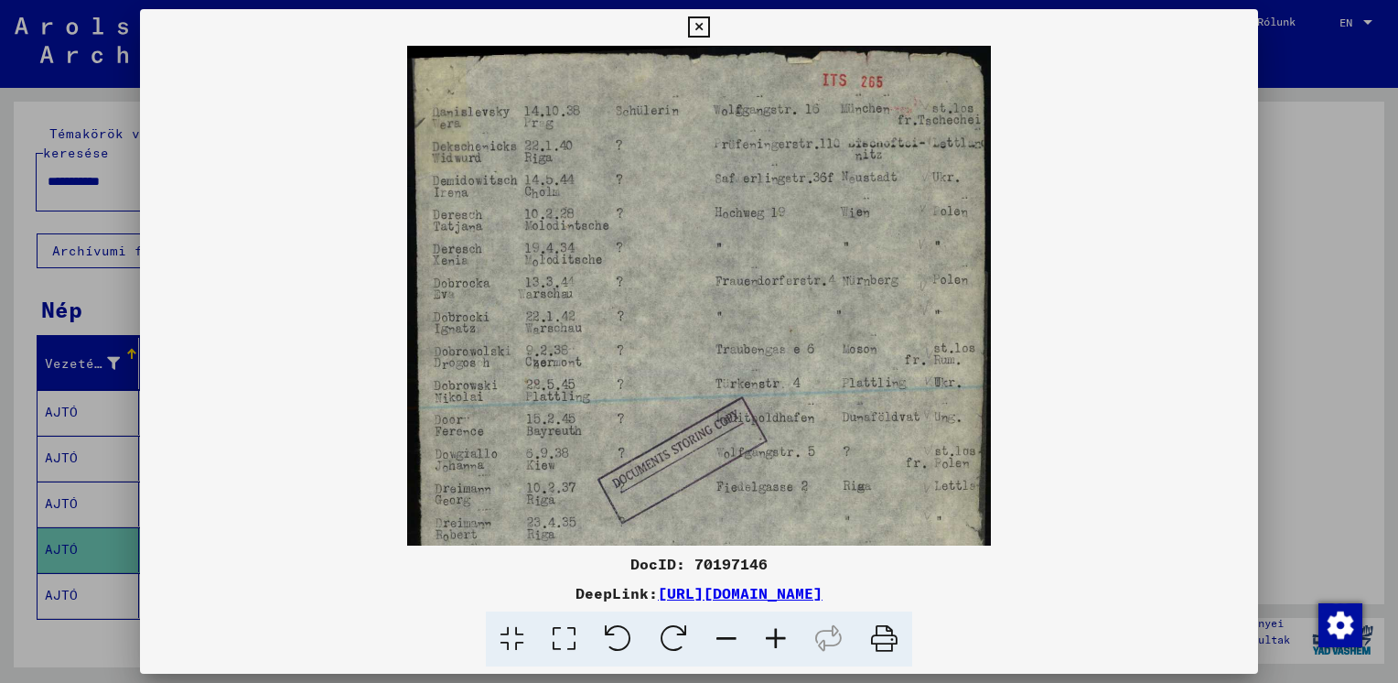
click at [776, 641] on icon at bounding box center [775, 639] width 49 height 56
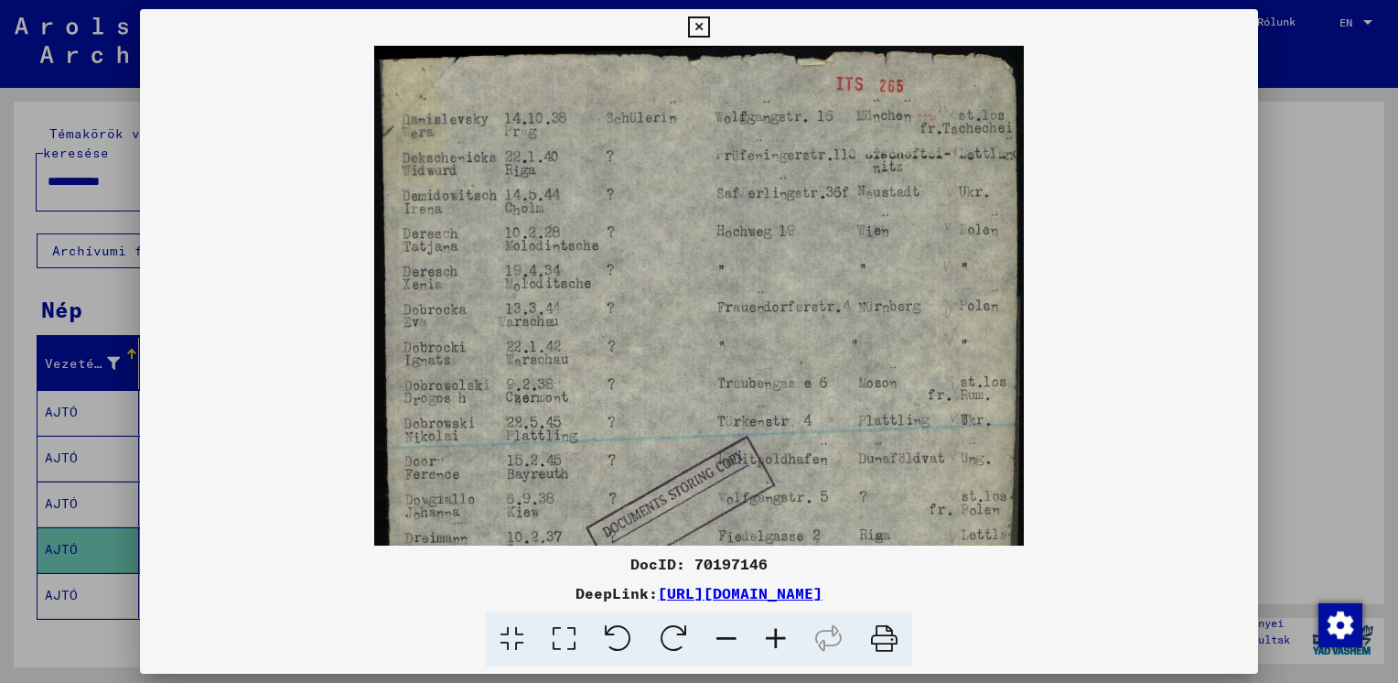
click at [776, 641] on icon at bounding box center [775, 639] width 49 height 56
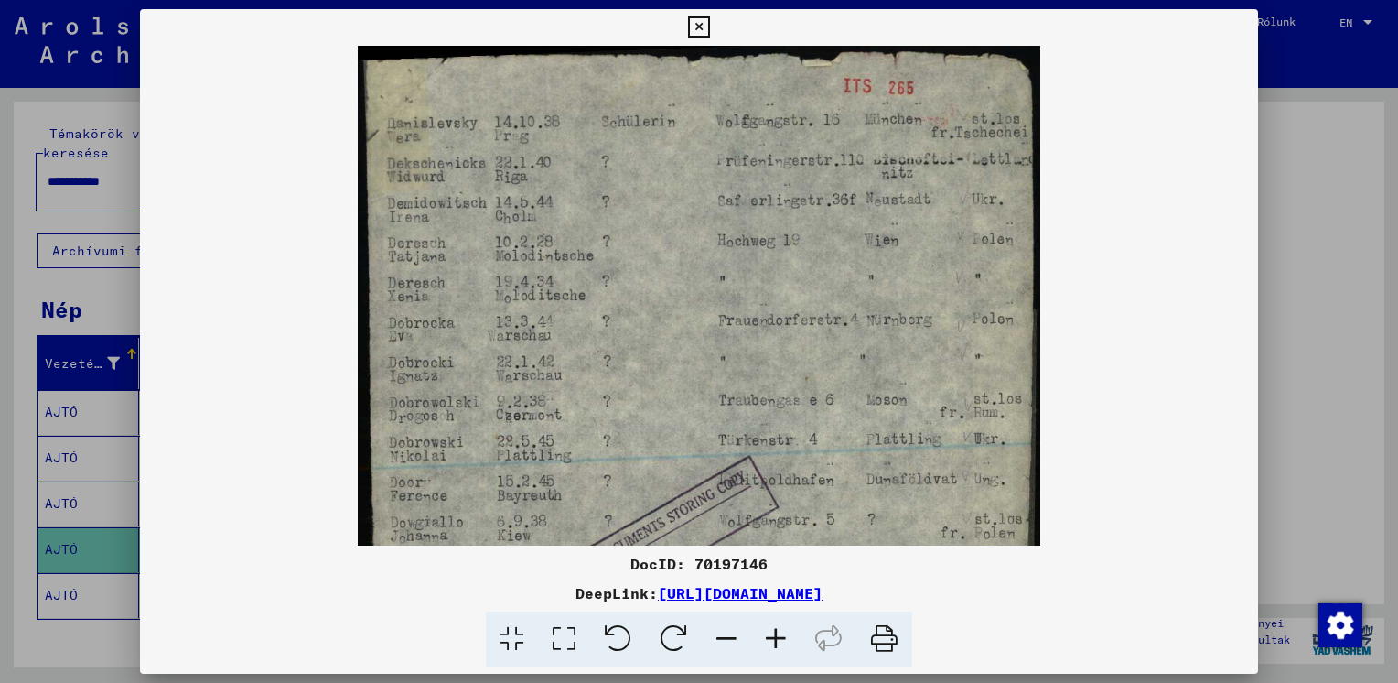
click at [776, 641] on icon at bounding box center [775, 639] width 49 height 56
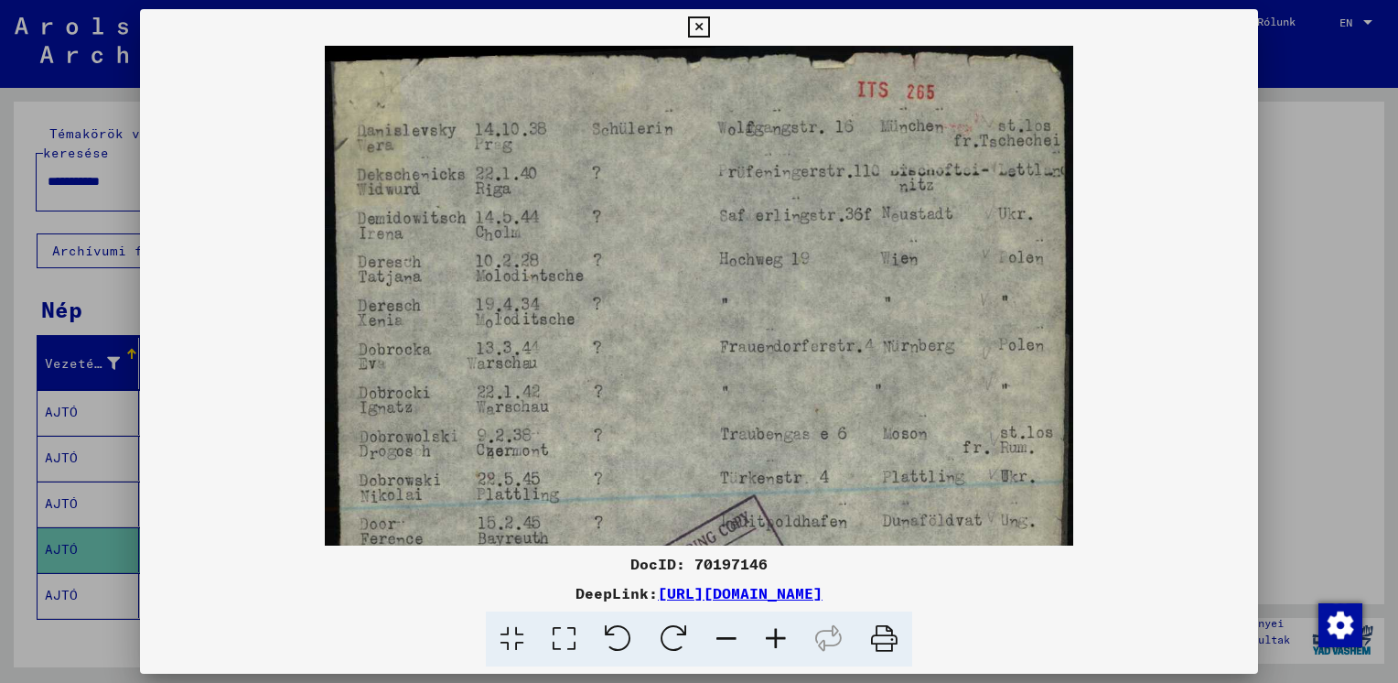
click at [776, 641] on icon at bounding box center [775, 639] width 49 height 56
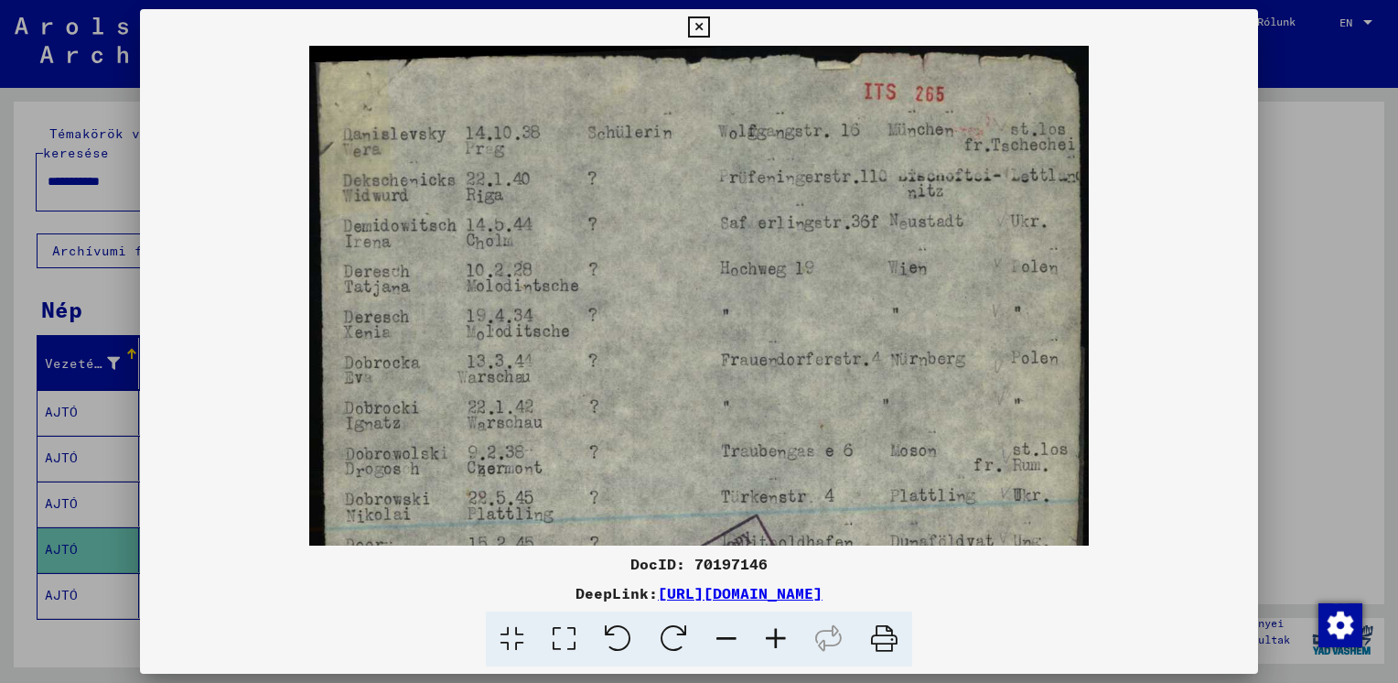
click at [776, 641] on icon at bounding box center [775, 639] width 49 height 56
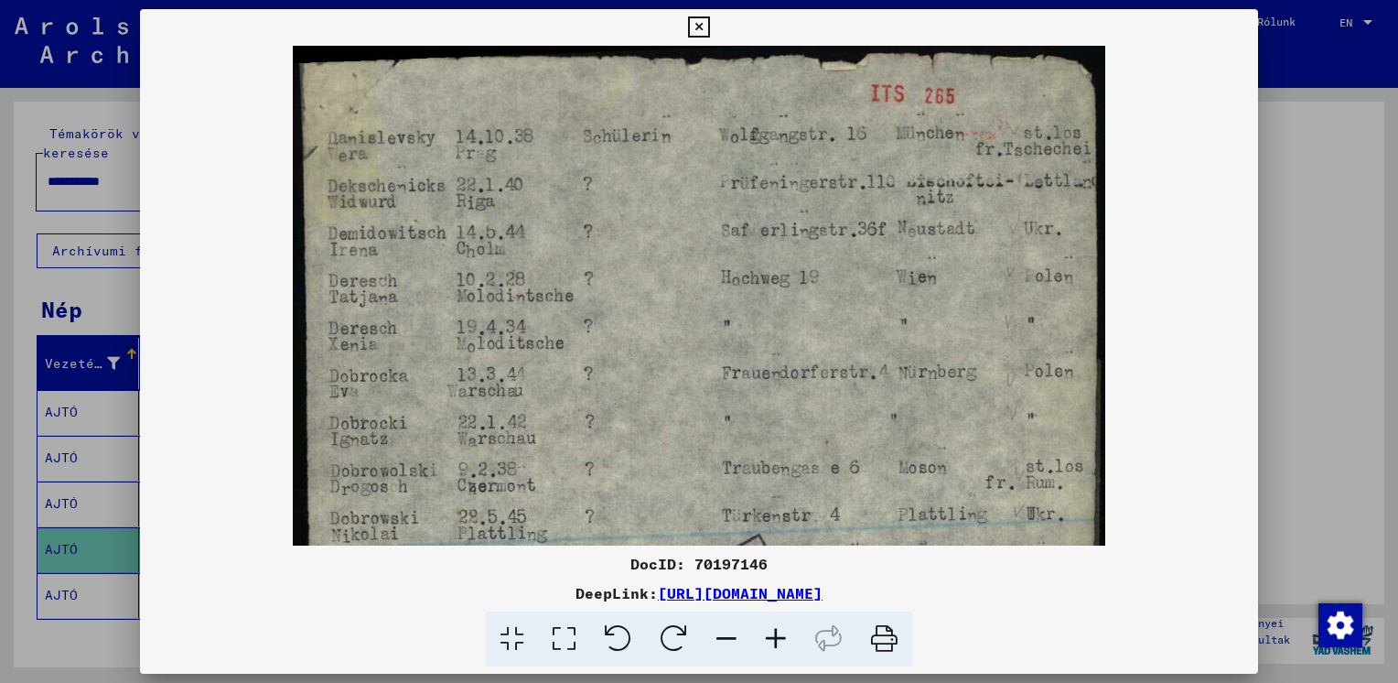
click at [776, 641] on icon at bounding box center [775, 639] width 49 height 56
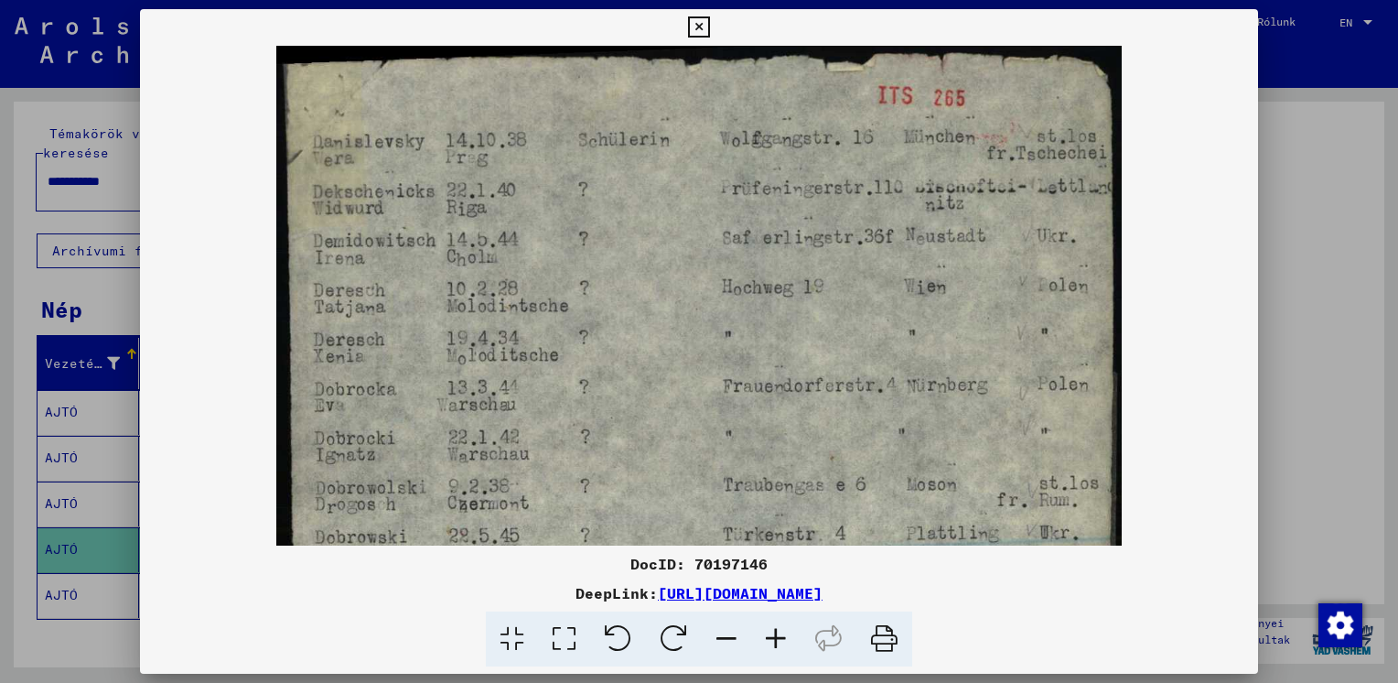
click at [776, 641] on icon at bounding box center [775, 639] width 49 height 56
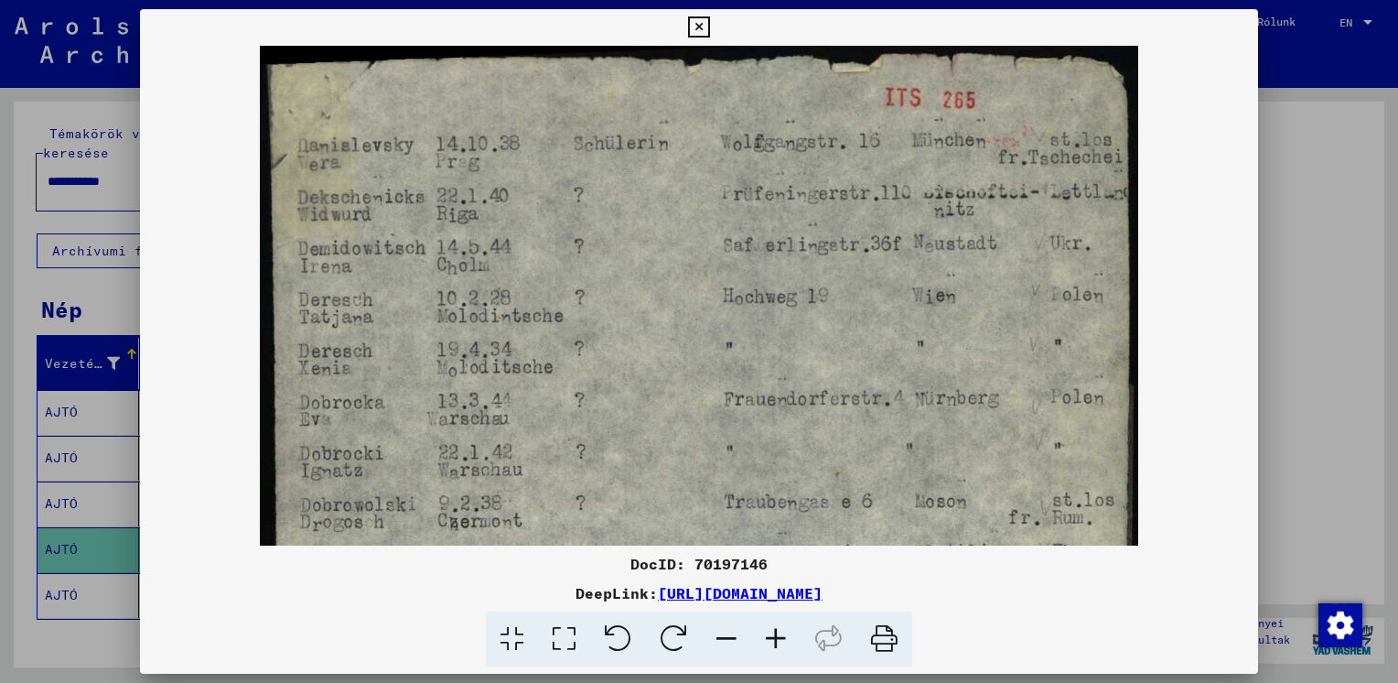
click at [776, 641] on icon at bounding box center [775, 639] width 49 height 56
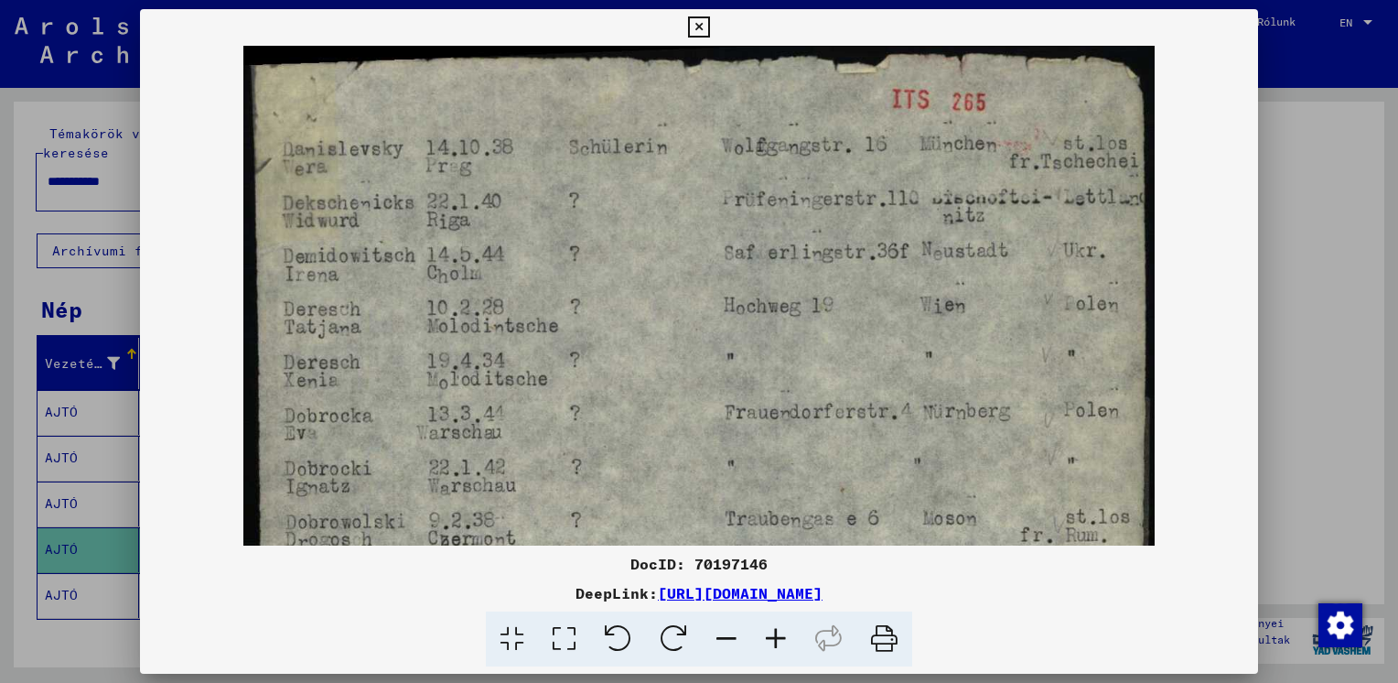
click at [776, 641] on icon at bounding box center [775, 639] width 49 height 56
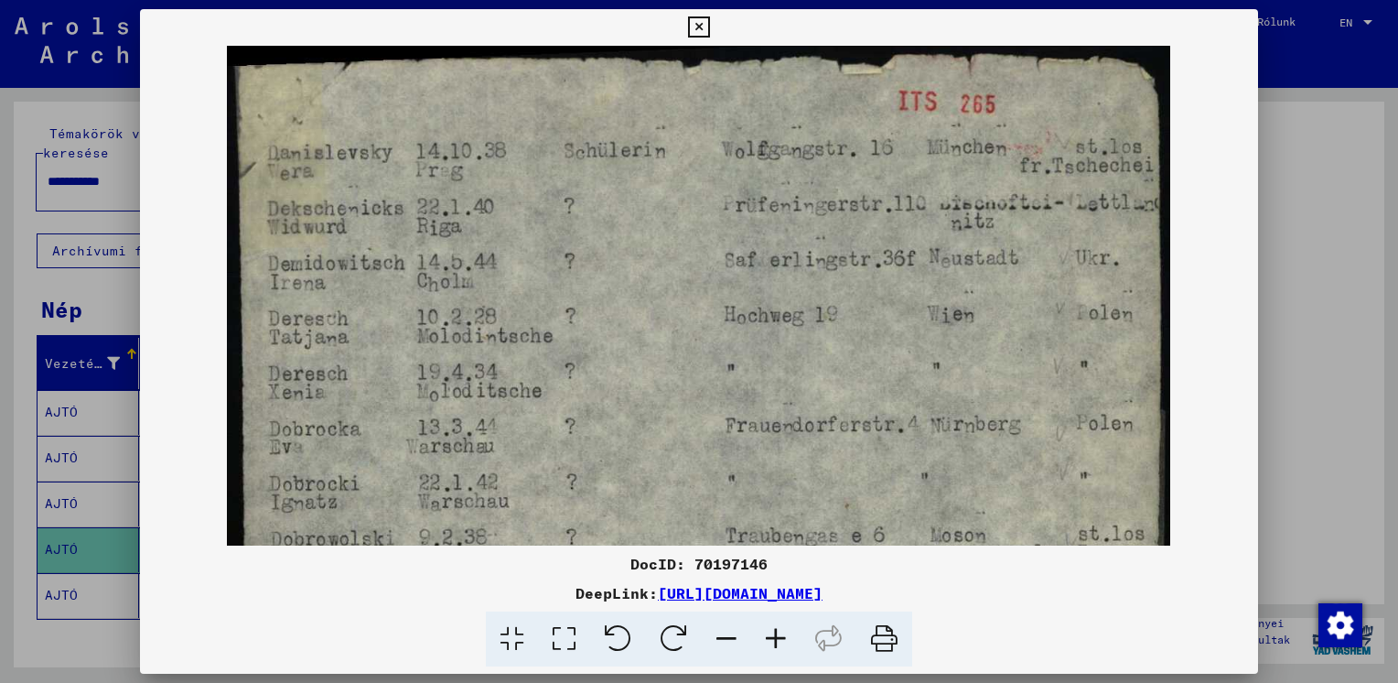
click at [776, 641] on icon at bounding box center [775, 639] width 49 height 56
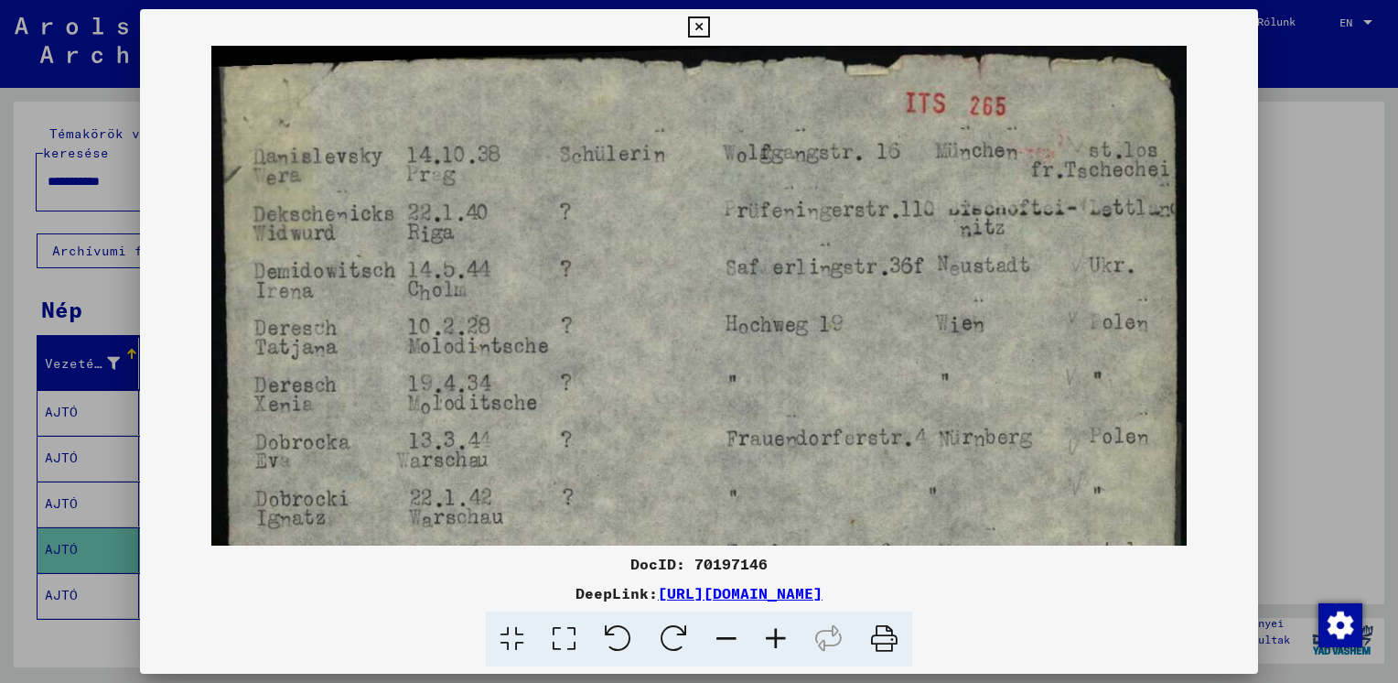
click at [776, 641] on icon at bounding box center [775, 639] width 49 height 56
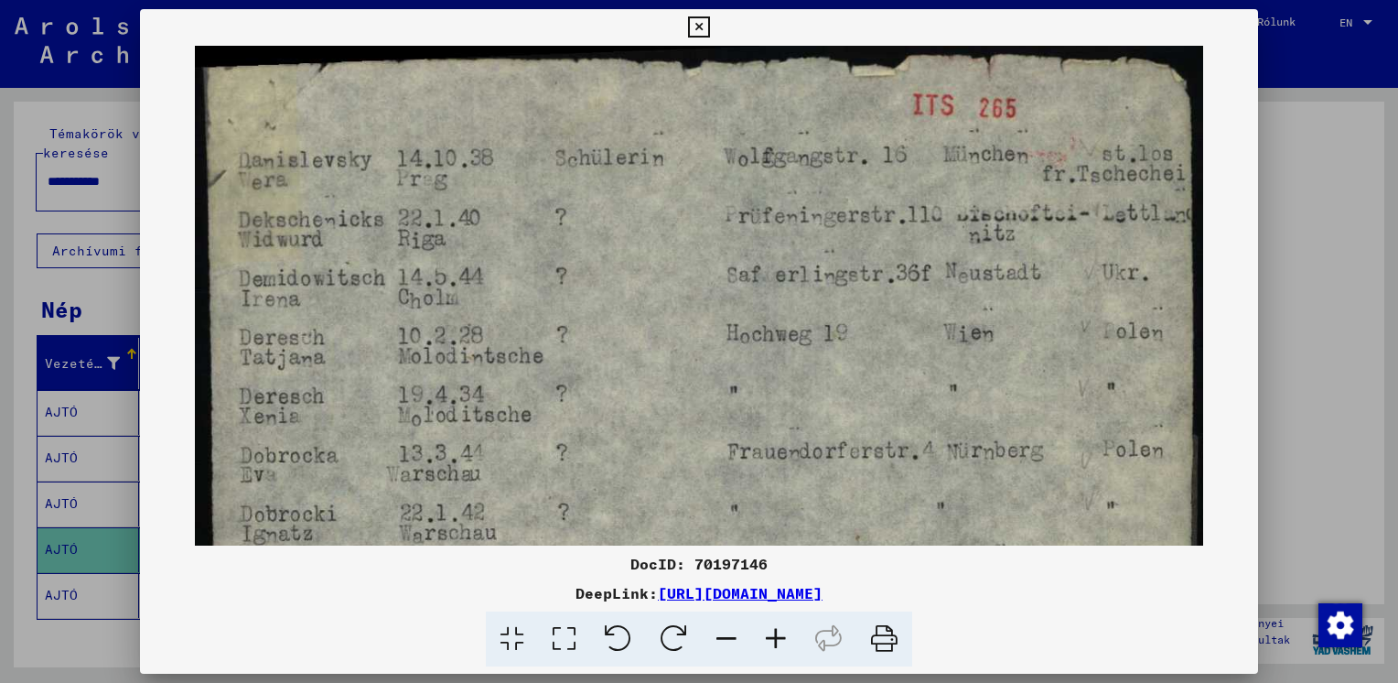
click at [776, 641] on icon at bounding box center [775, 639] width 49 height 56
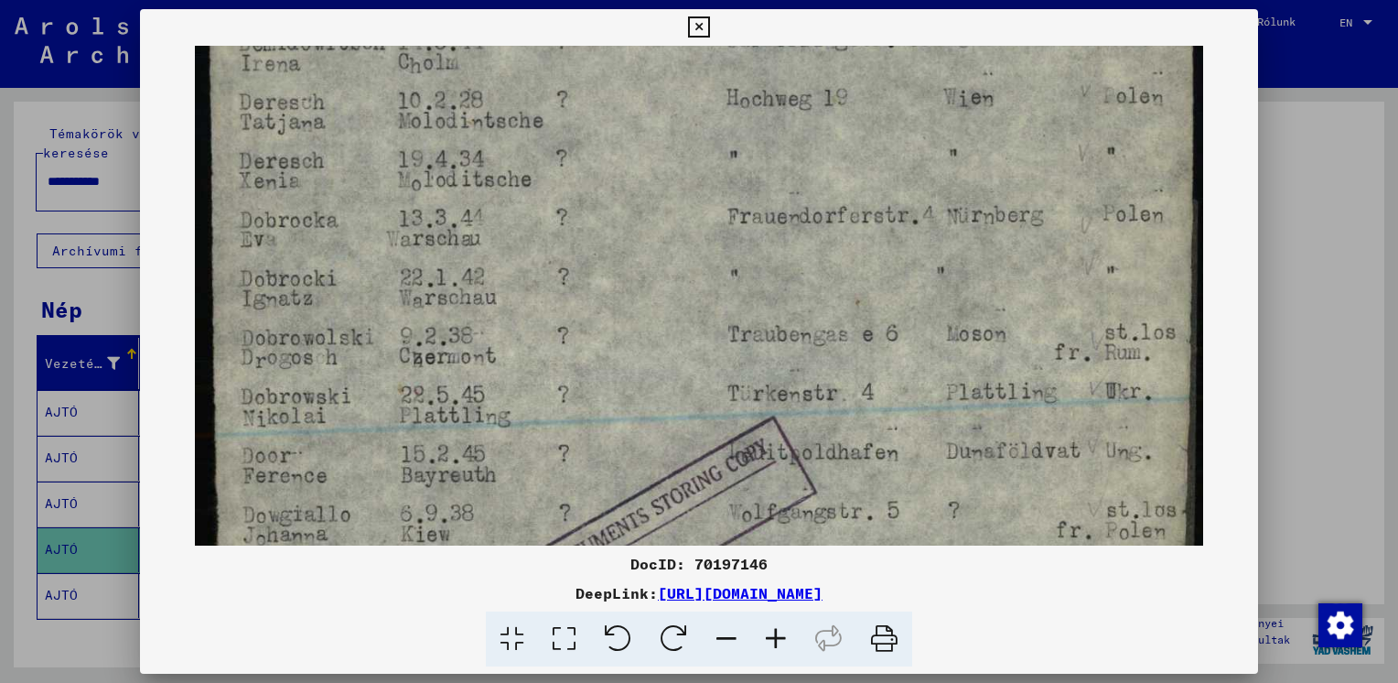
drag, startPoint x: 358, startPoint y: 443, endPoint x: 465, endPoint y: 198, distance: 267.6
click at [465, 198] on img at bounding box center [699, 518] width 1008 height 1415
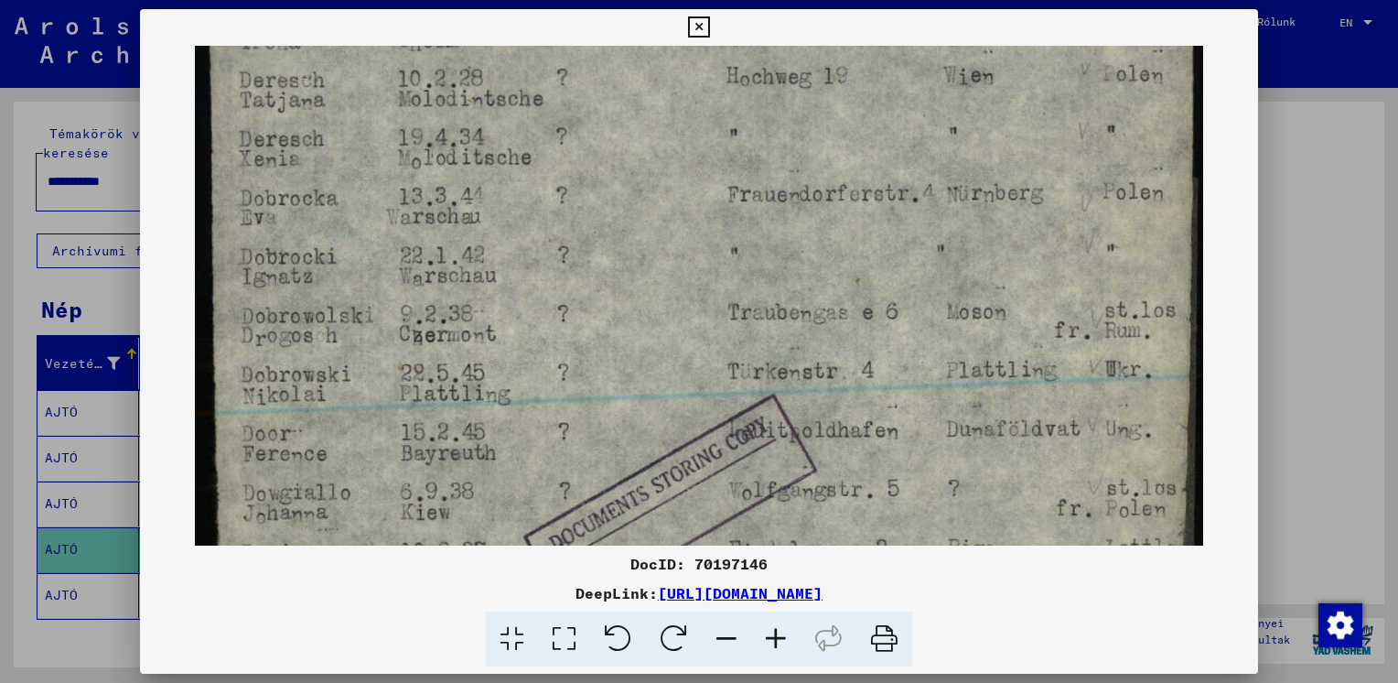
scroll to position [261, 0]
drag, startPoint x: 440, startPoint y: 471, endPoint x: 446, endPoint y: 456, distance: 16.8
click at [446, 456] on img at bounding box center [699, 492] width 1008 height 1415
click at [450, 467] on img at bounding box center [699, 492] width 1008 height 1415
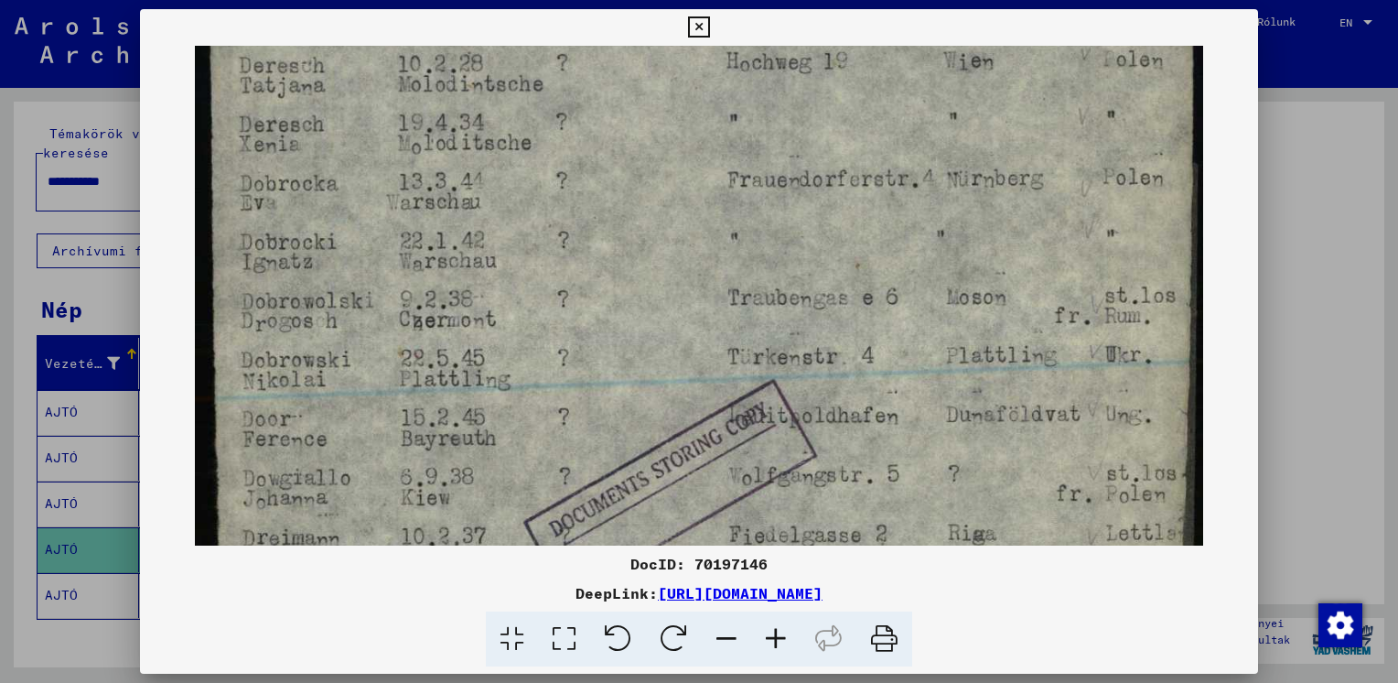
drag, startPoint x: 450, startPoint y: 467, endPoint x: 489, endPoint y: 467, distance: 38.4
click at [489, 467] on img at bounding box center [699, 481] width 1008 height 1415
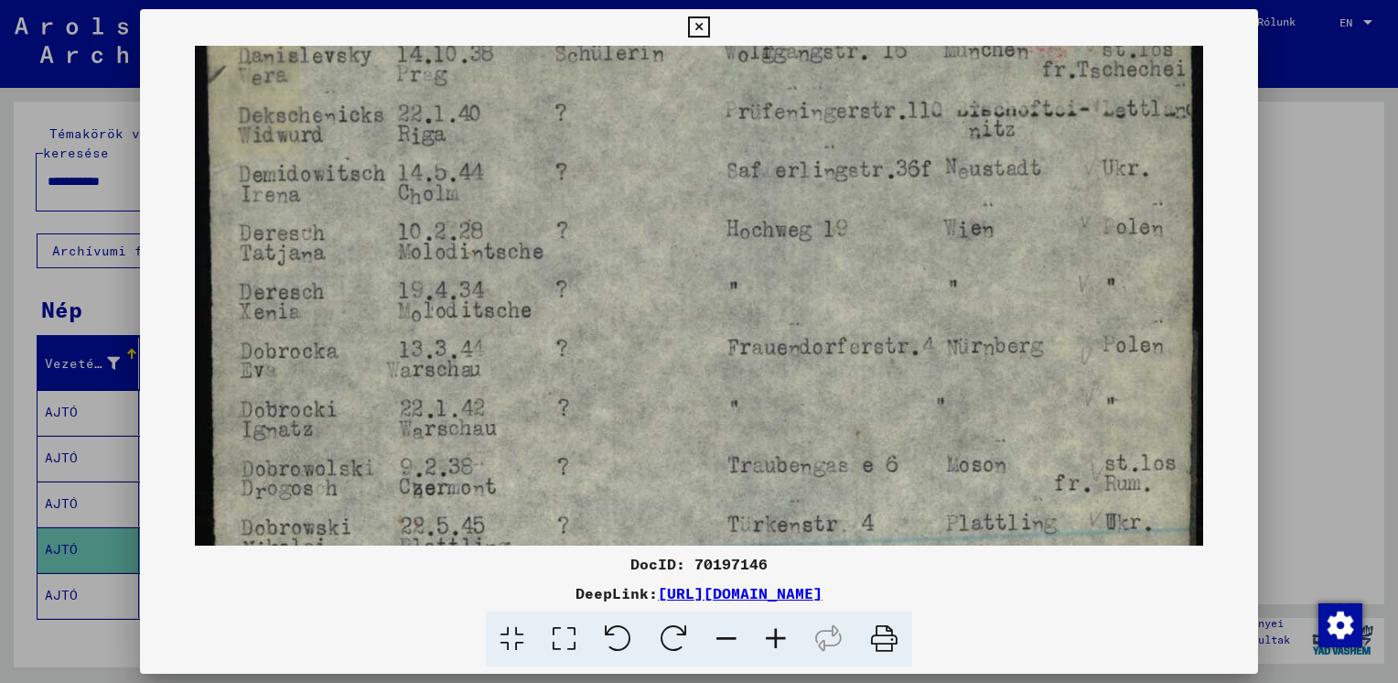
scroll to position [71, 0]
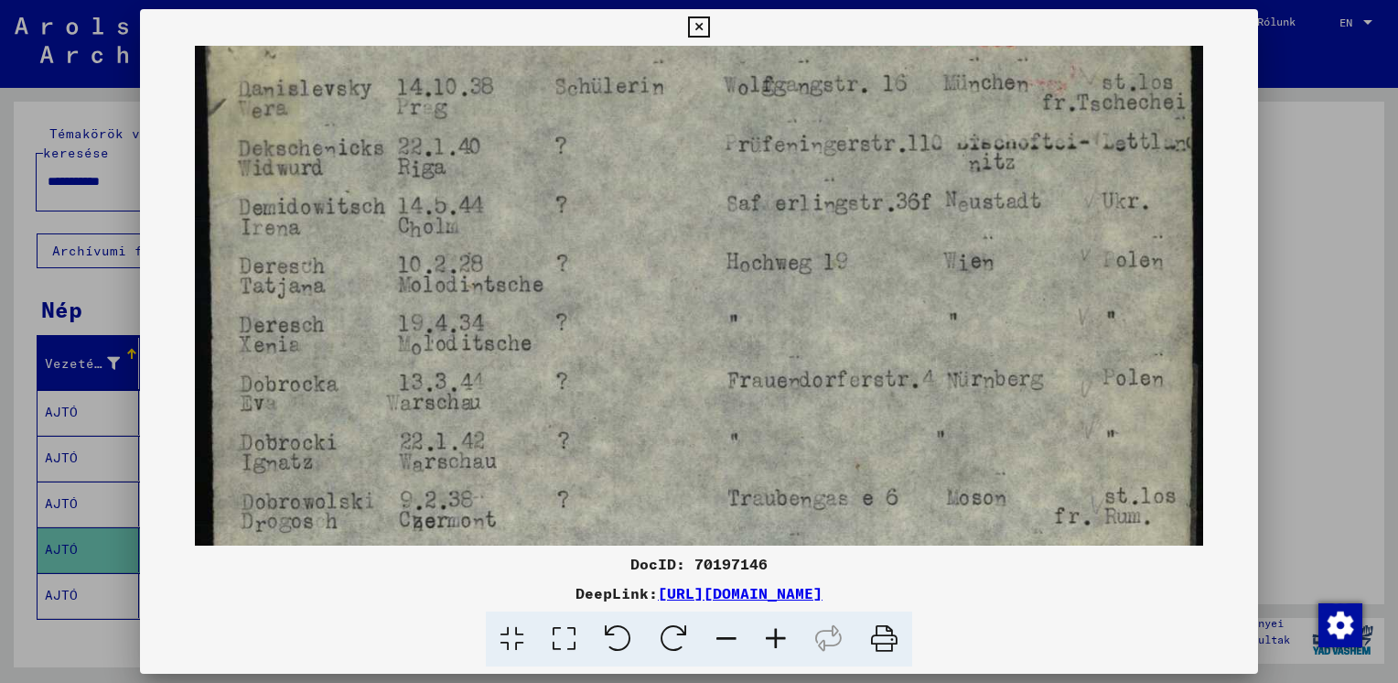
drag, startPoint x: 616, startPoint y: 353, endPoint x: 616, endPoint y: 456, distance: 102.5
click at [616, 456] on img at bounding box center [699, 681] width 1008 height 1415
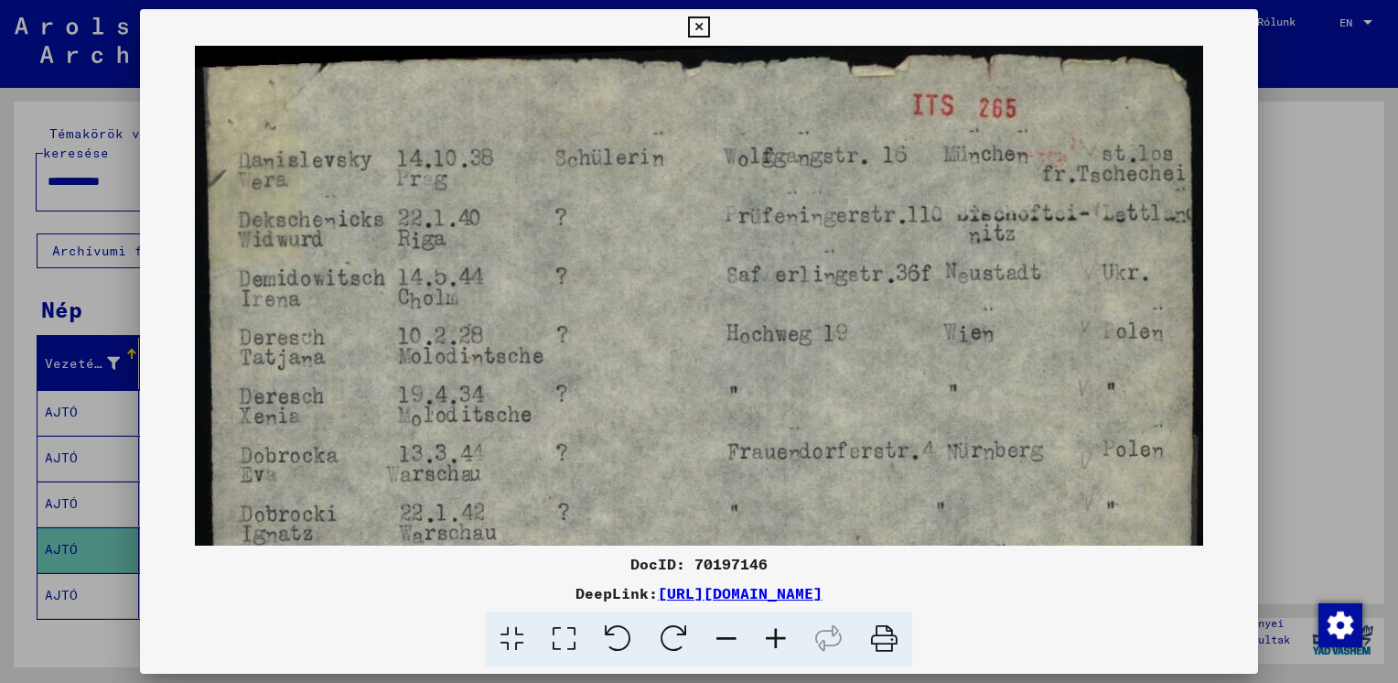
drag, startPoint x: 688, startPoint y: 335, endPoint x: 684, endPoint y: 451, distance: 116.3
click at [768, 641] on icon at bounding box center [775, 639] width 49 height 56
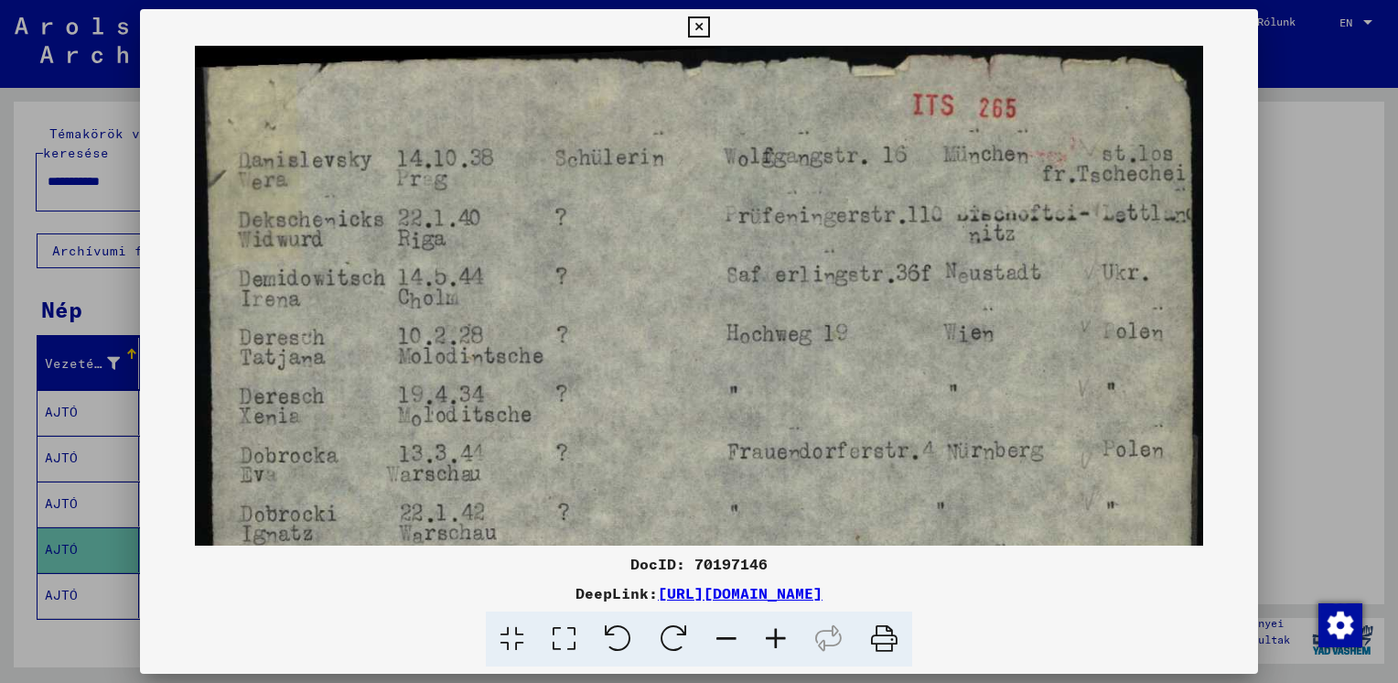
click at [768, 641] on icon at bounding box center [775, 639] width 49 height 56
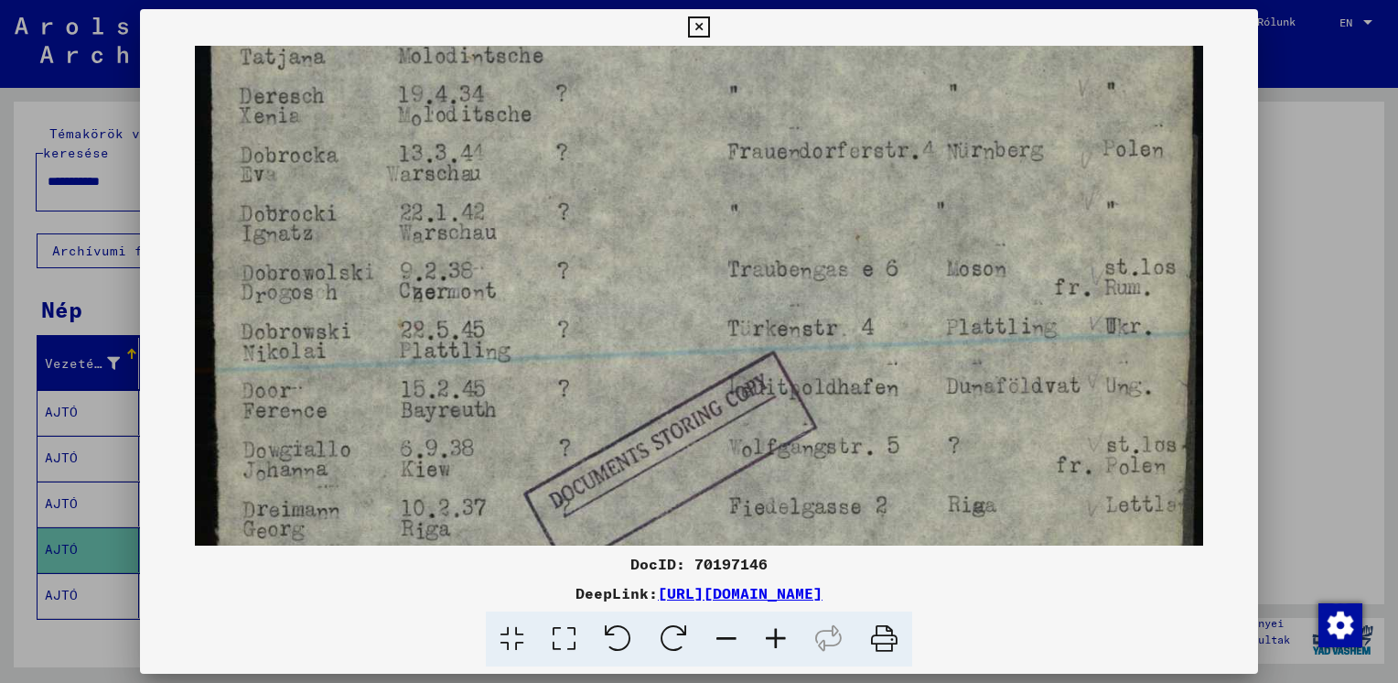
drag, startPoint x: 522, startPoint y: 417, endPoint x: 698, endPoint y: 116, distance: 348.5
click at [698, 116] on img at bounding box center [699, 453] width 1008 height 1415
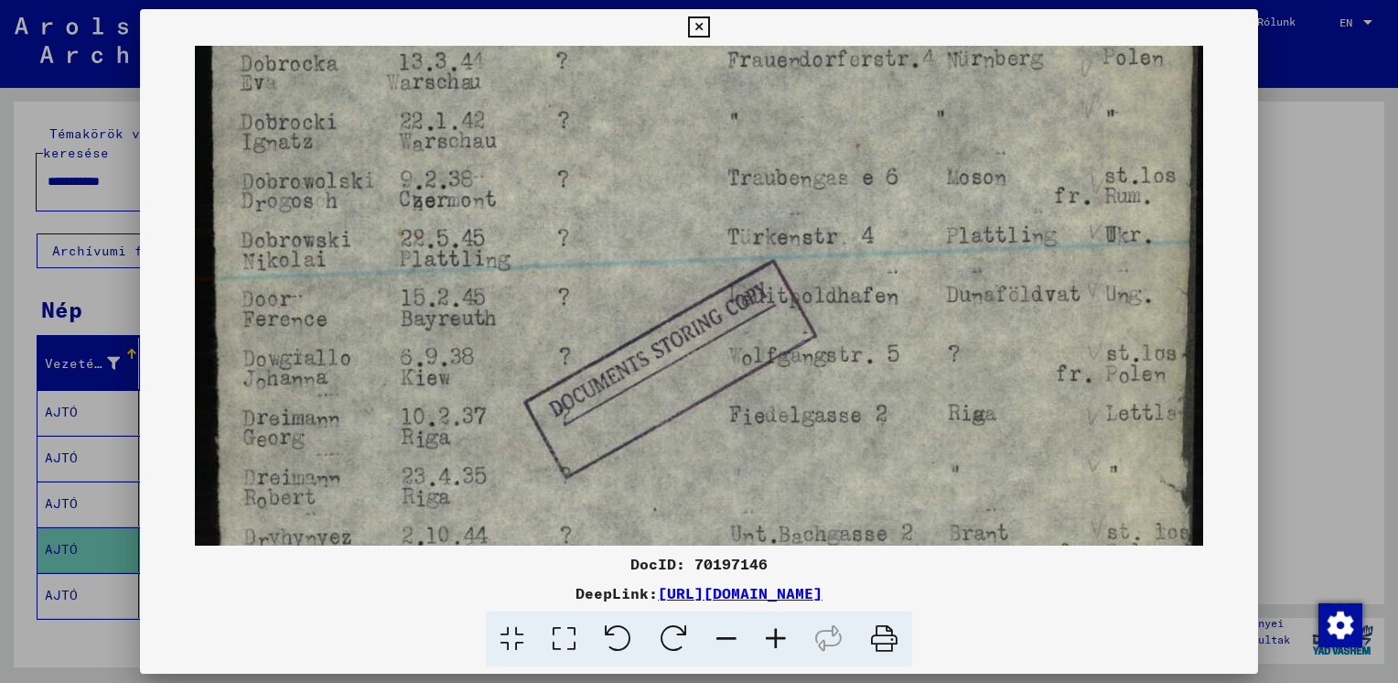
scroll to position [476, 0]
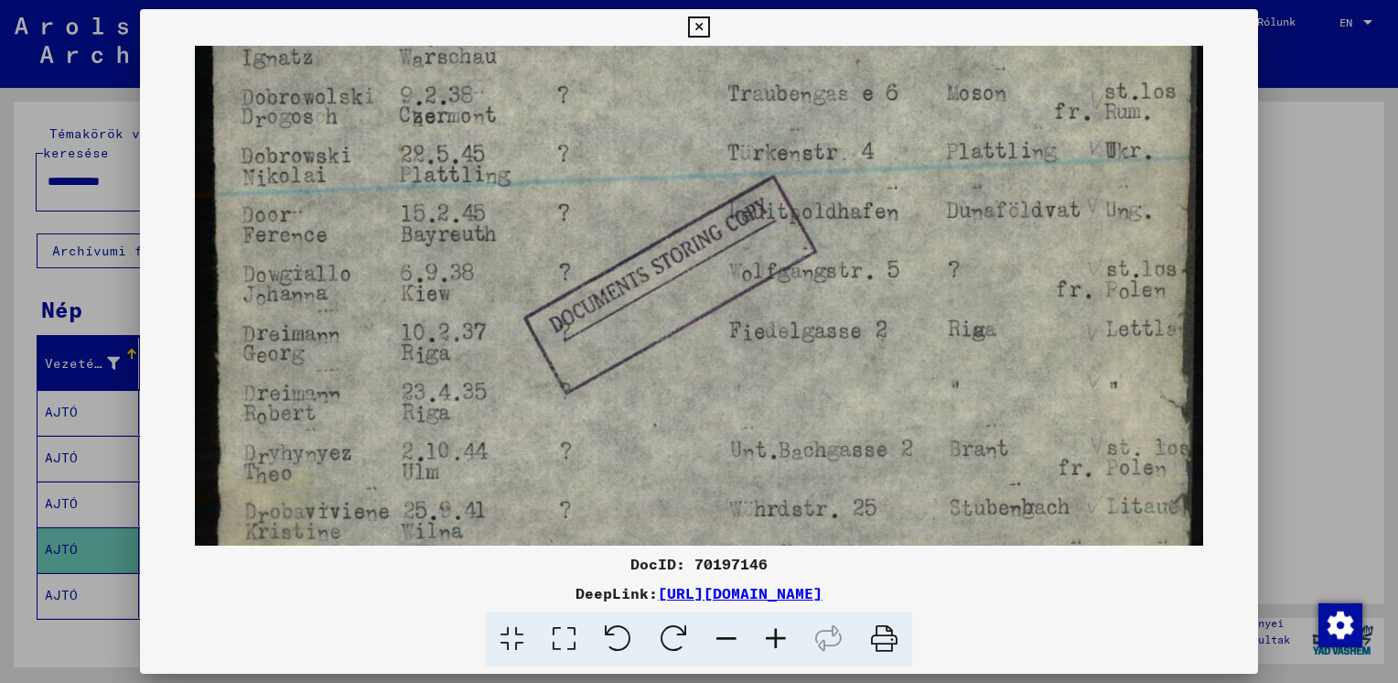
drag, startPoint x: 594, startPoint y: 375, endPoint x: 626, endPoint y: 204, distance: 174.1
click at [626, 204] on img at bounding box center [699, 277] width 1008 height 1415
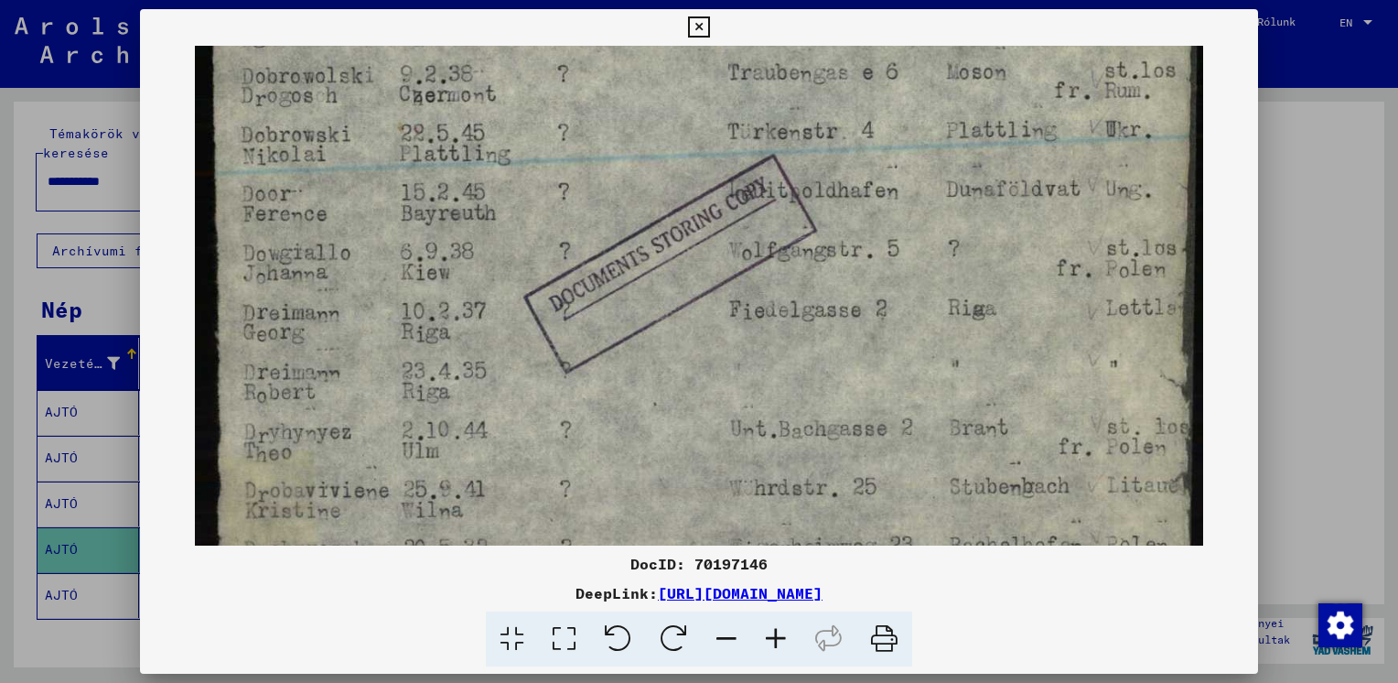
drag, startPoint x: 513, startPoint y: 458, endPoint x: 540, endPoint y: 441, distance: 31.7
click at [540, 441] on img at bounding box center [699, 256] width 1008 height 1415
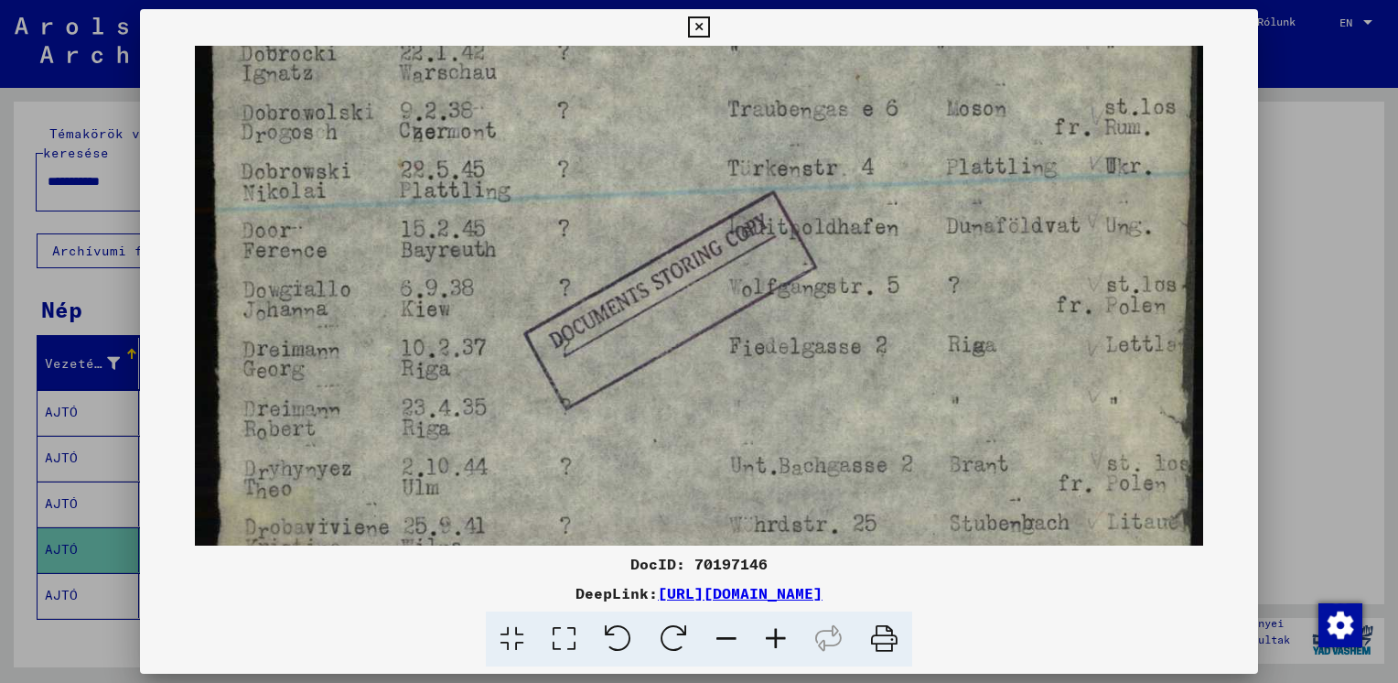
scroll to position [445, 0]
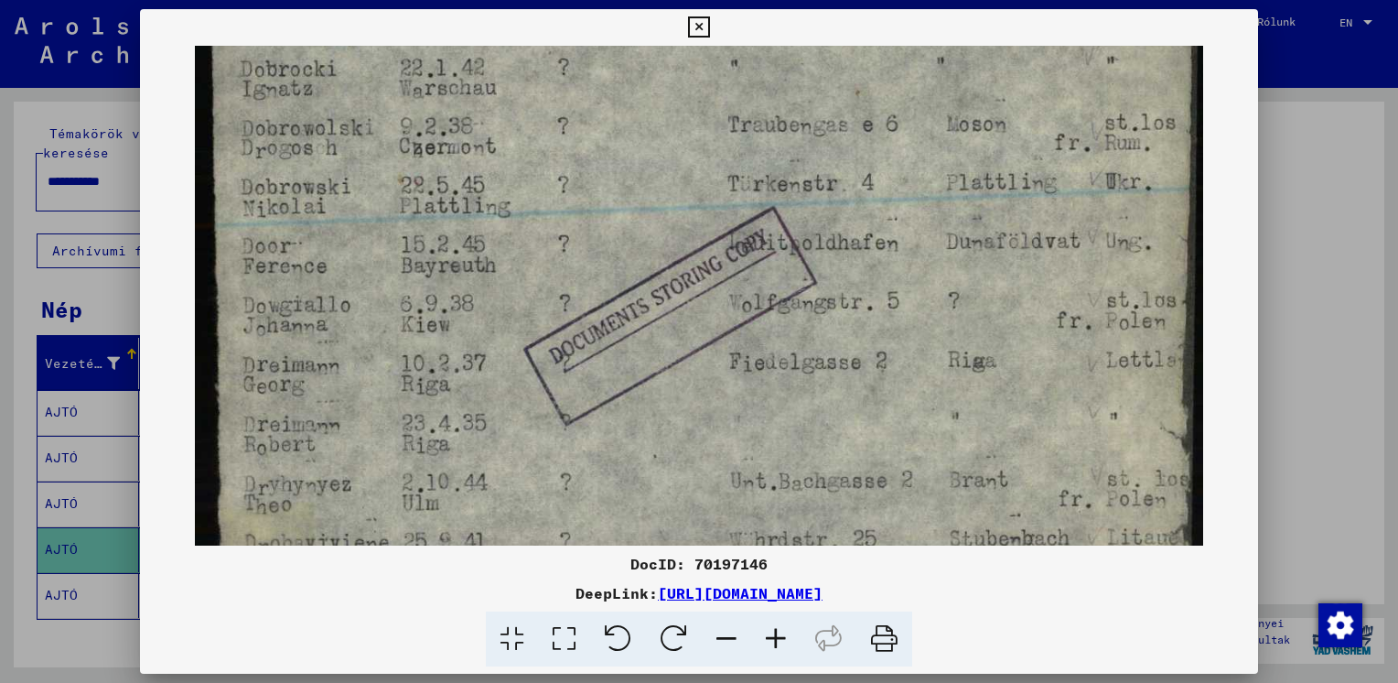
drag, startPoint x: 465, startPoint y: 295, endPoint x: 465, endPoint y: 350, distance: 54.9
click at [465, 350] on img at bounding box center [699, 308] width 1008 height 1415
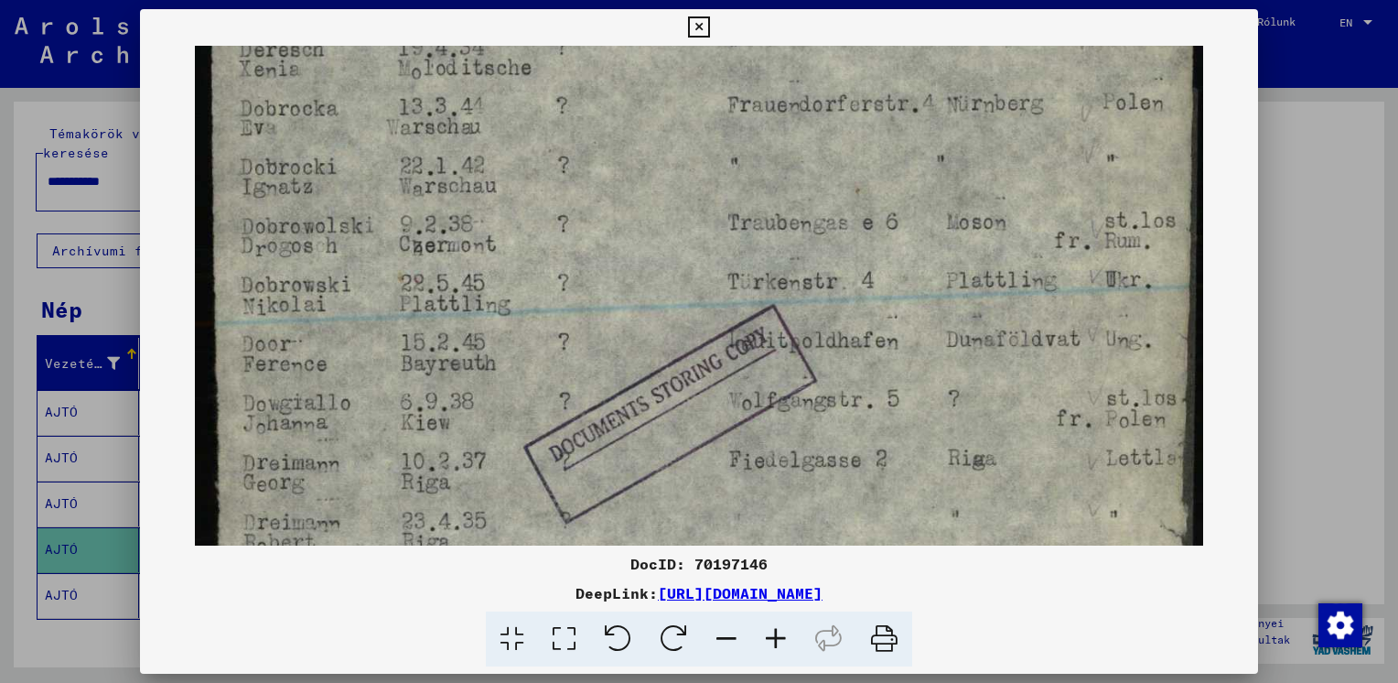
scroll to position [345, 0]
drag, startPoint x: 457, startPoint y: 282, endPoint x: 461, endPoint y: 397, distance: 115.4
click at [461, 397] on img at bounding box center [699, 408] width 1008 height 1415
click at [775, 642] on icon at bounding box center [775, 639] width 49 height 56
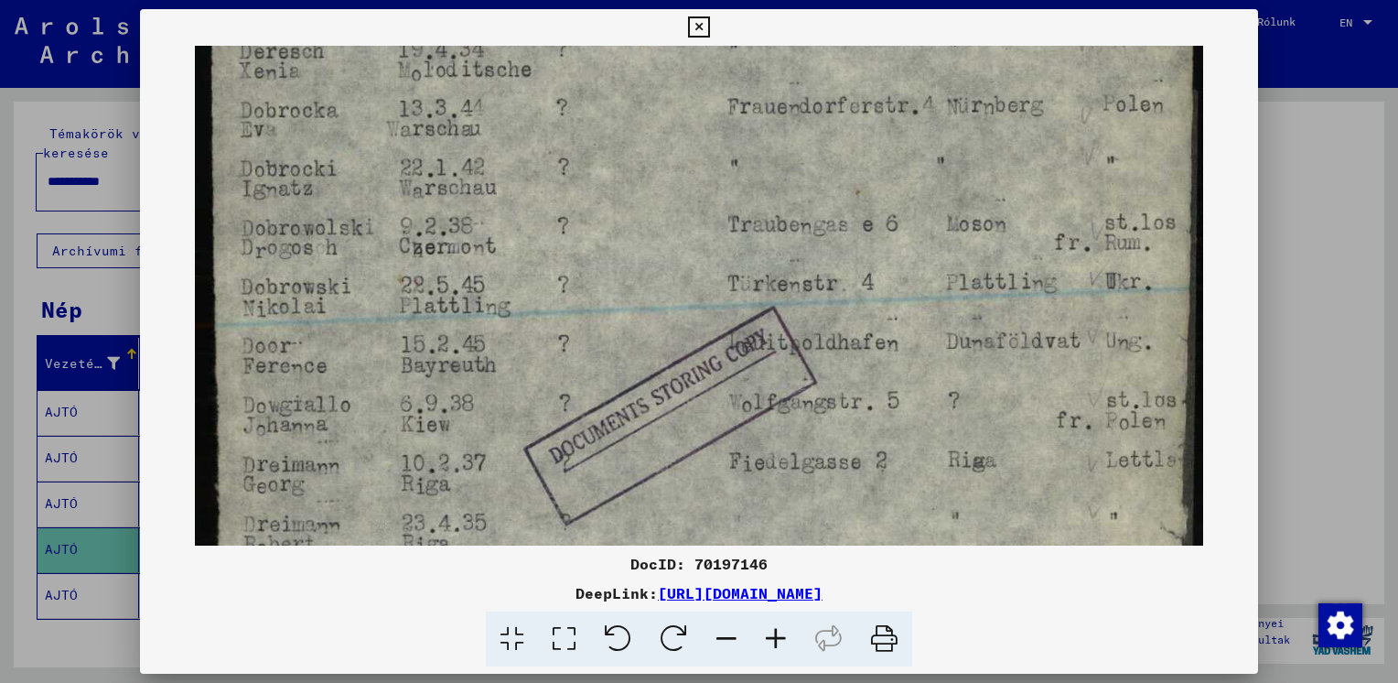
click at [775, 642] on icon at bounding box center [775, 639] width 49 height 56
click at [775, 640] on icon at bounding box center [775, 639] width 49 height 56
click at [1293, 282] on div at bounding box center [699, 341] width 1398 height 683
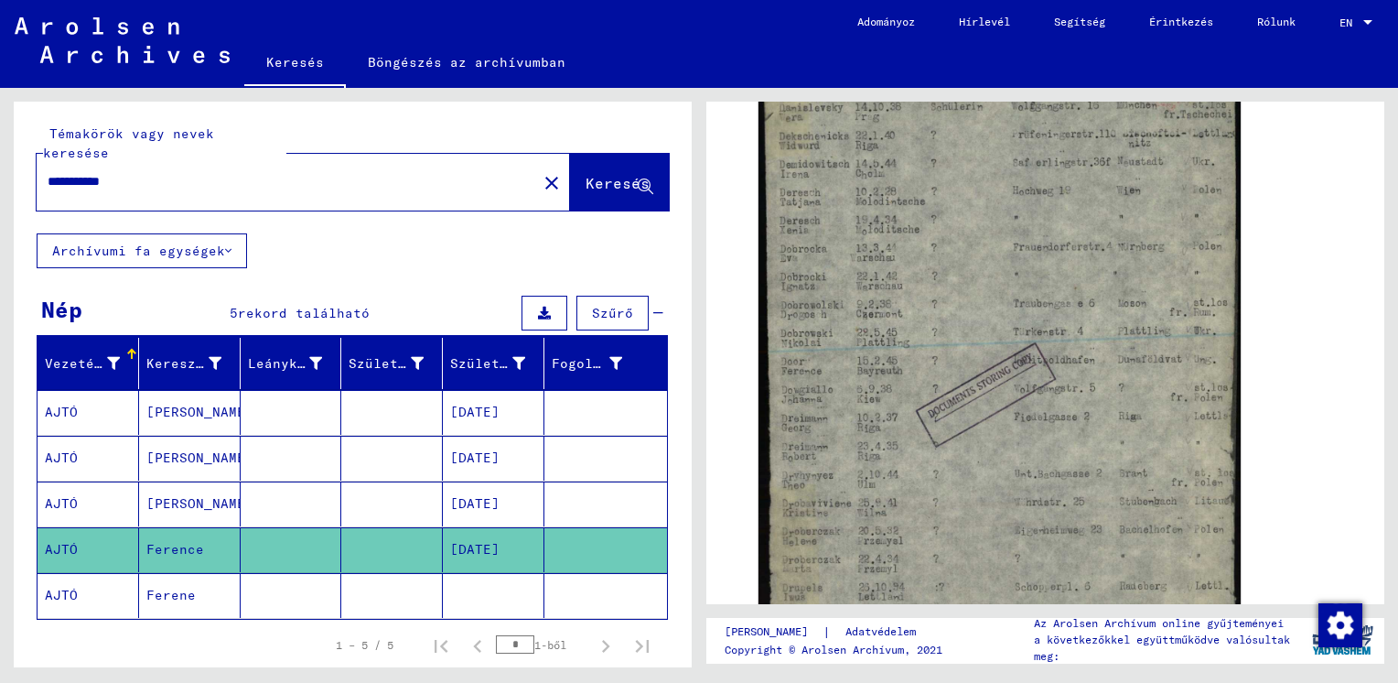
click at [168, 577] on mat-cell "Ferene" at bounding box center [190, 595] width 102 height 45
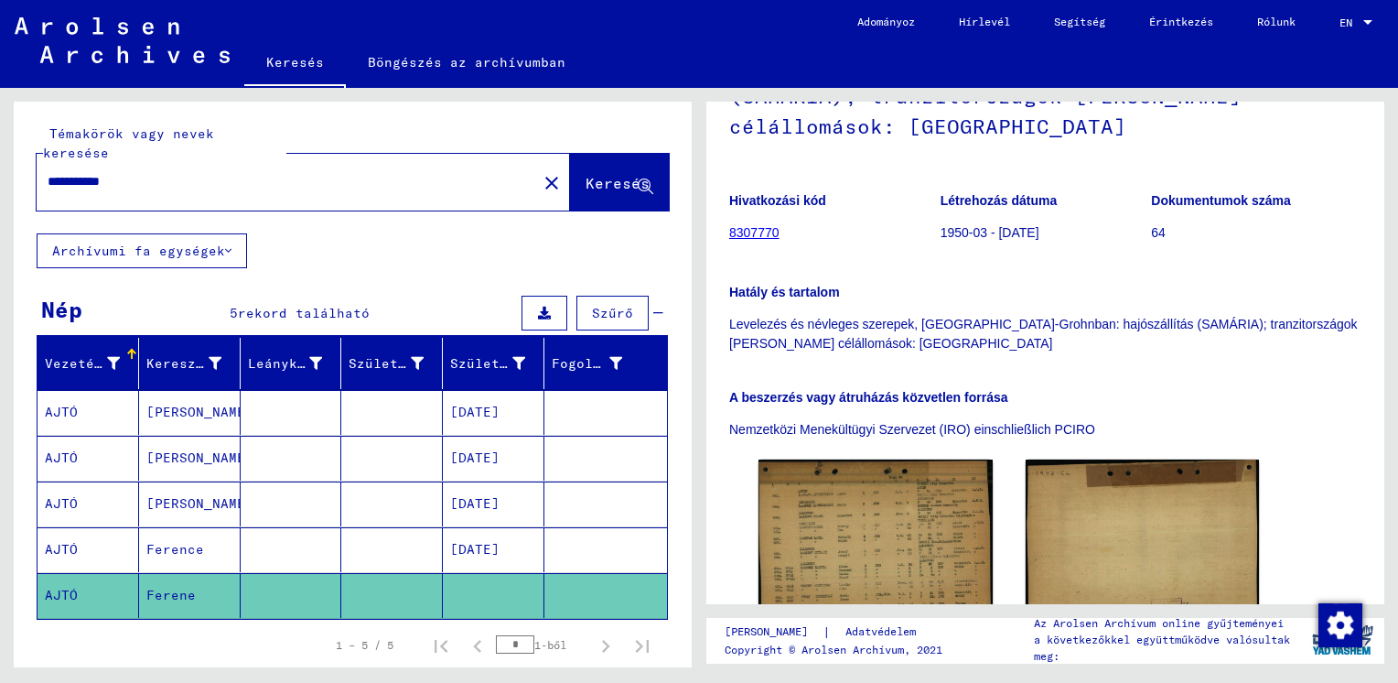
scroll to position [426, 0]
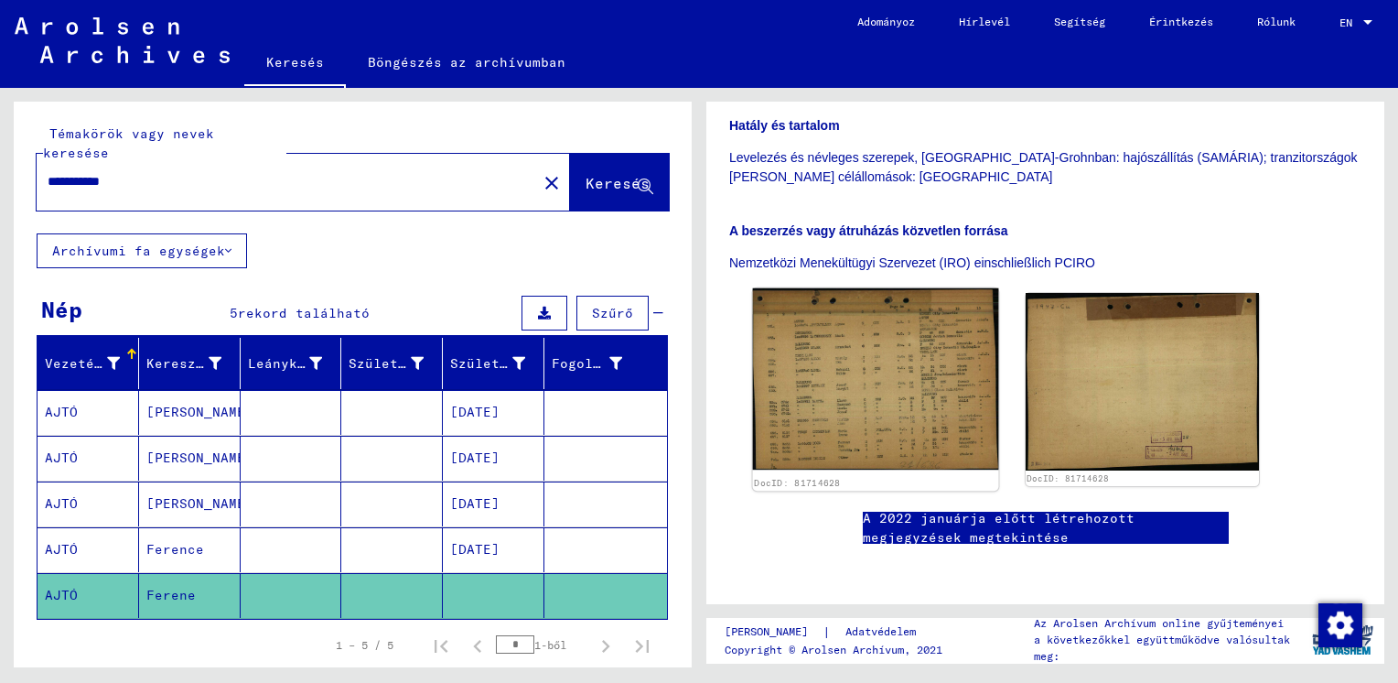
click at [862, 339] on img at bounding box center [875, 379] width 245 height 182
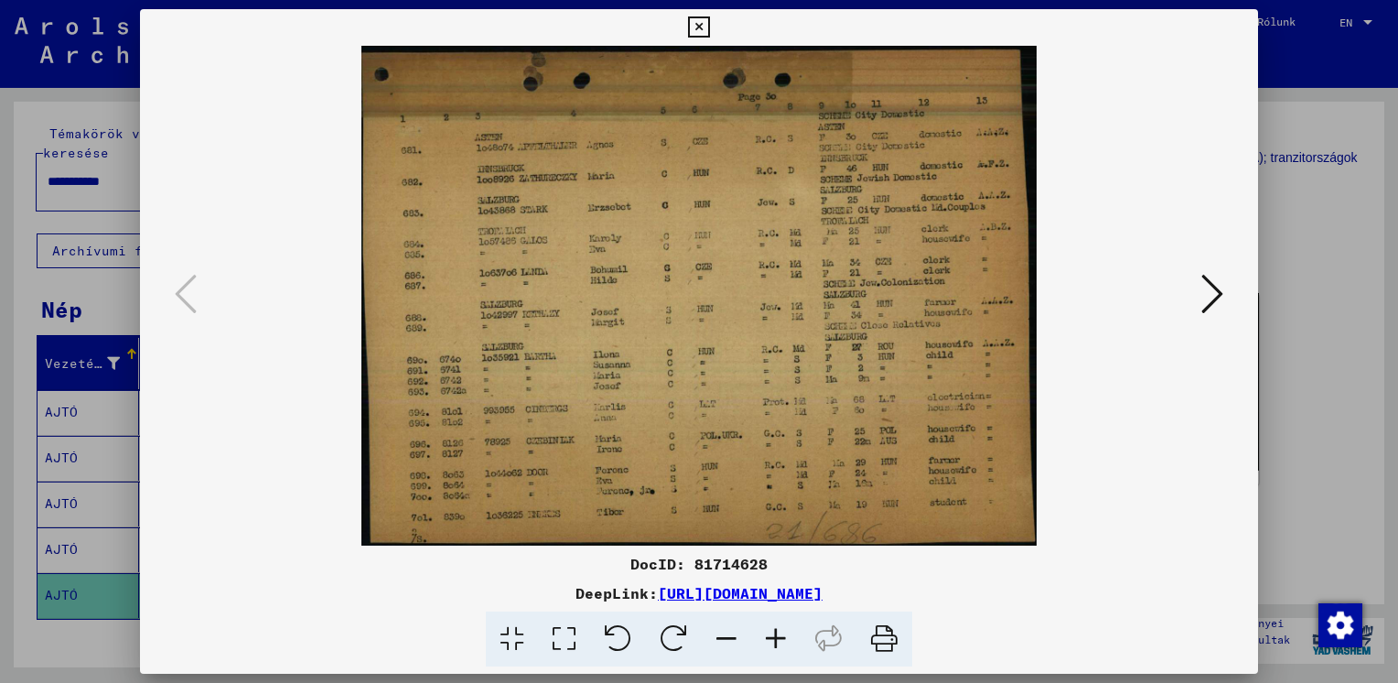
click at [773, 640] on icon at bounding box center [775, 639] width 49 height 56
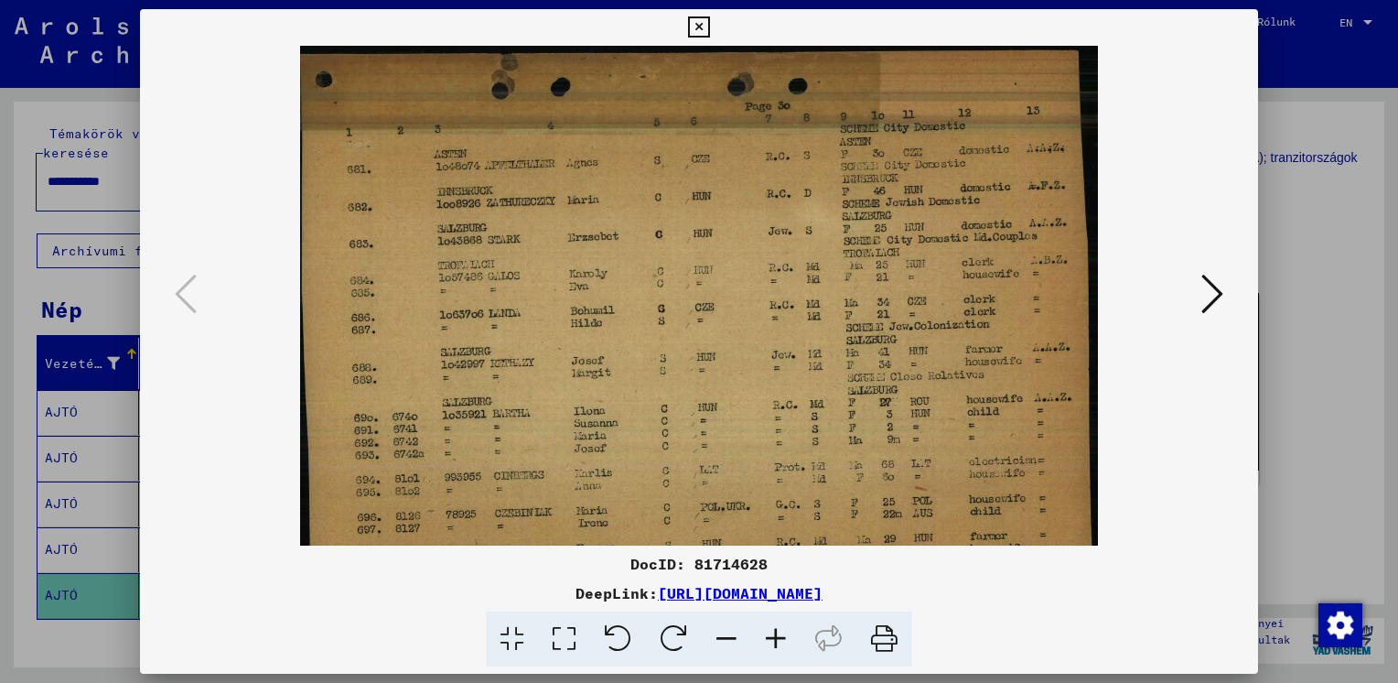
click at [773, 640] on icon at bounding box center [775, 639] width 49 height 56
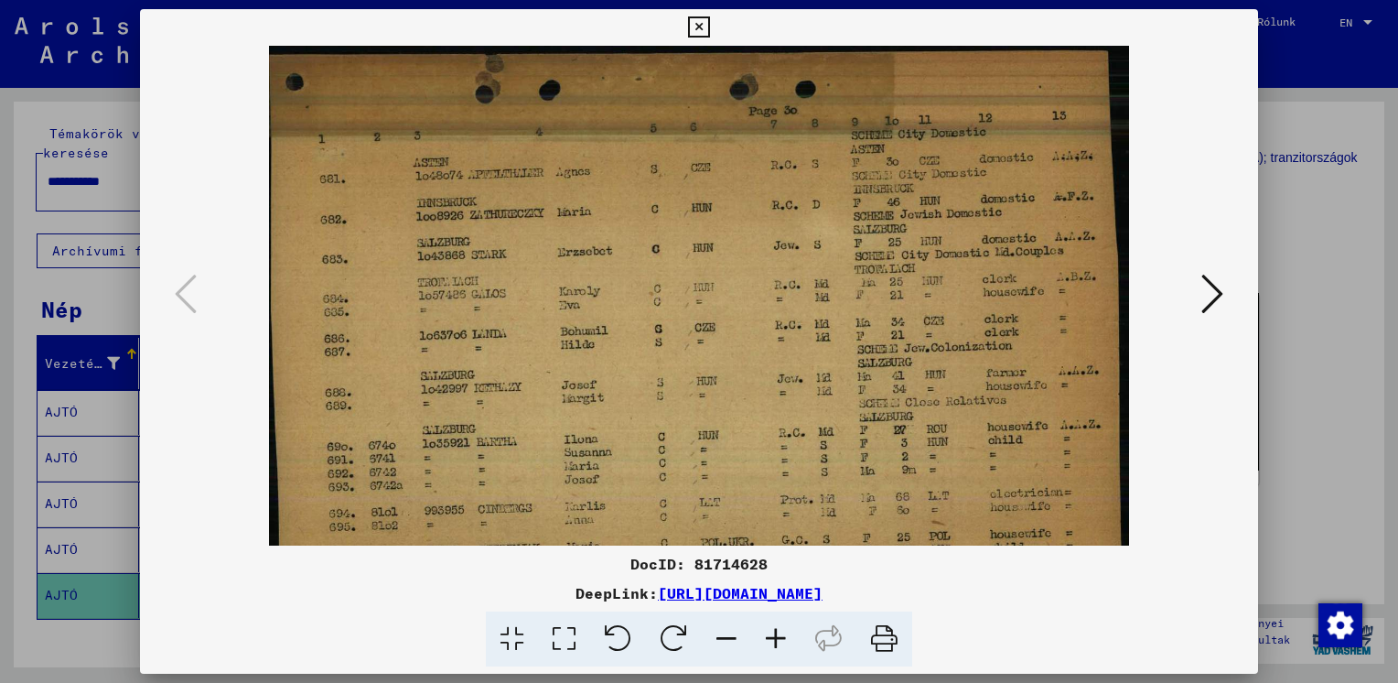
click at [773, 639] on icon at bounding box center [775, 639] width 49 height 56
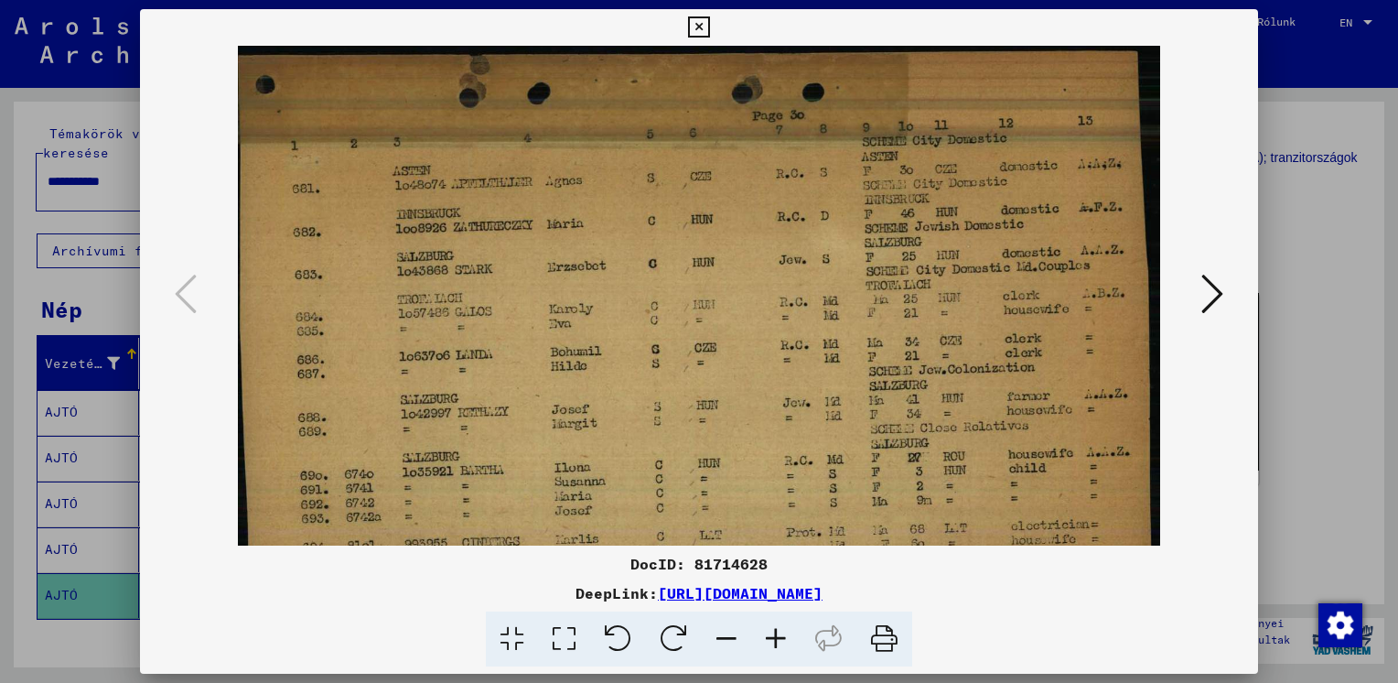
click at [773, 639] on icon at bounding box center [775, 639] width 49 height 56
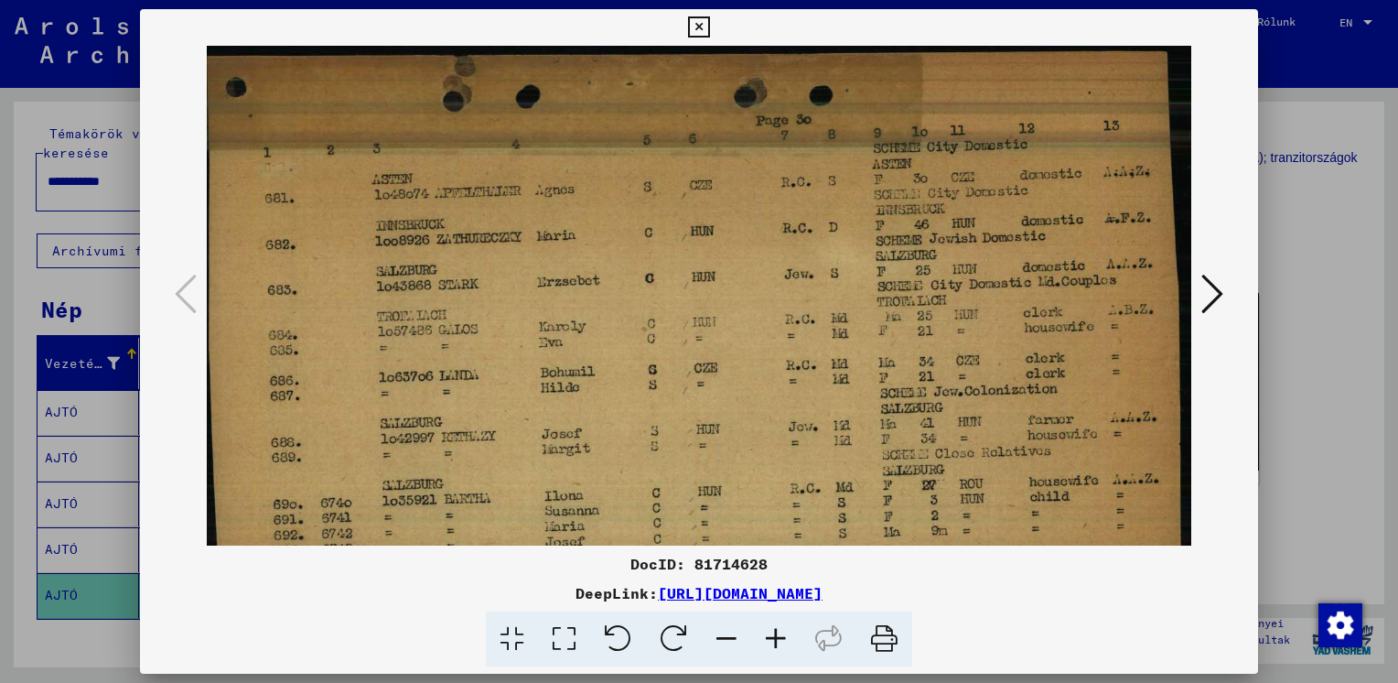
click at [773, 639] on icon at bounding box center [775, 639] width 49 height 56
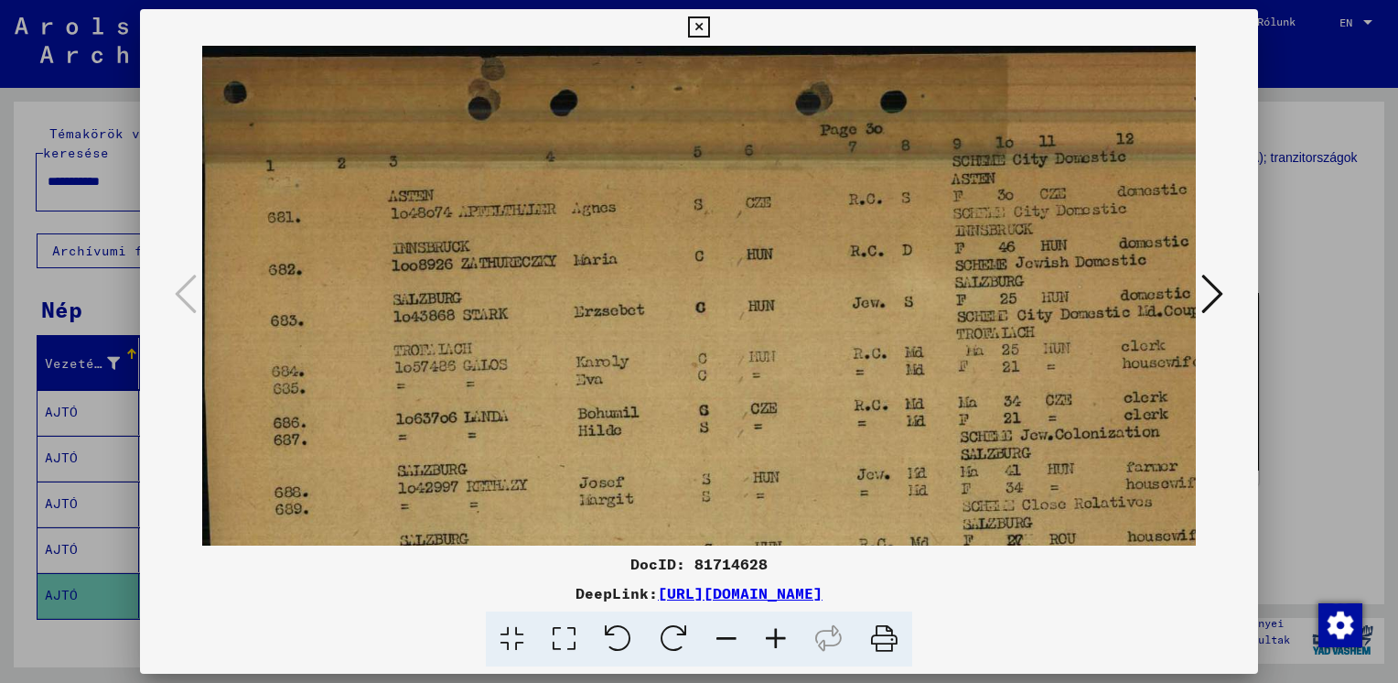
click at [773, 639] on icon at bounding box center [775, 639] width 49 height 56
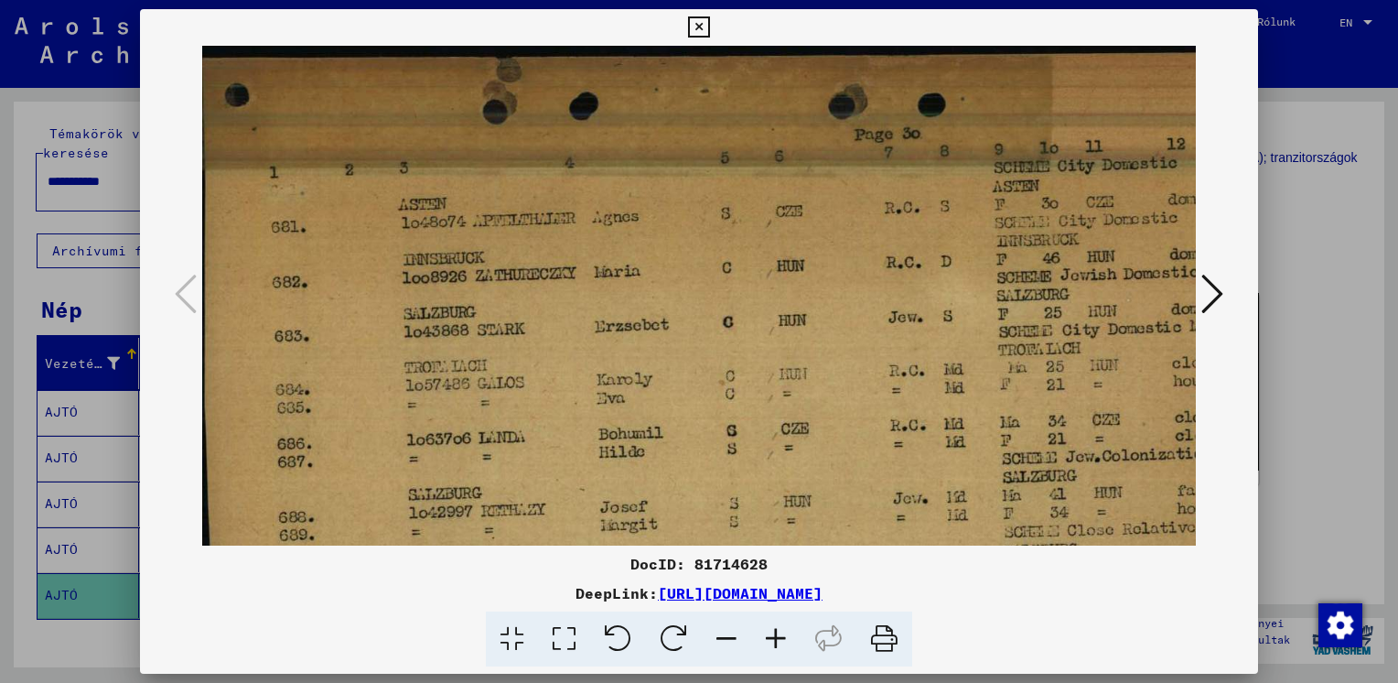
click at [773, 639] on icon at bounding box center [775, 639] width 49 height 56
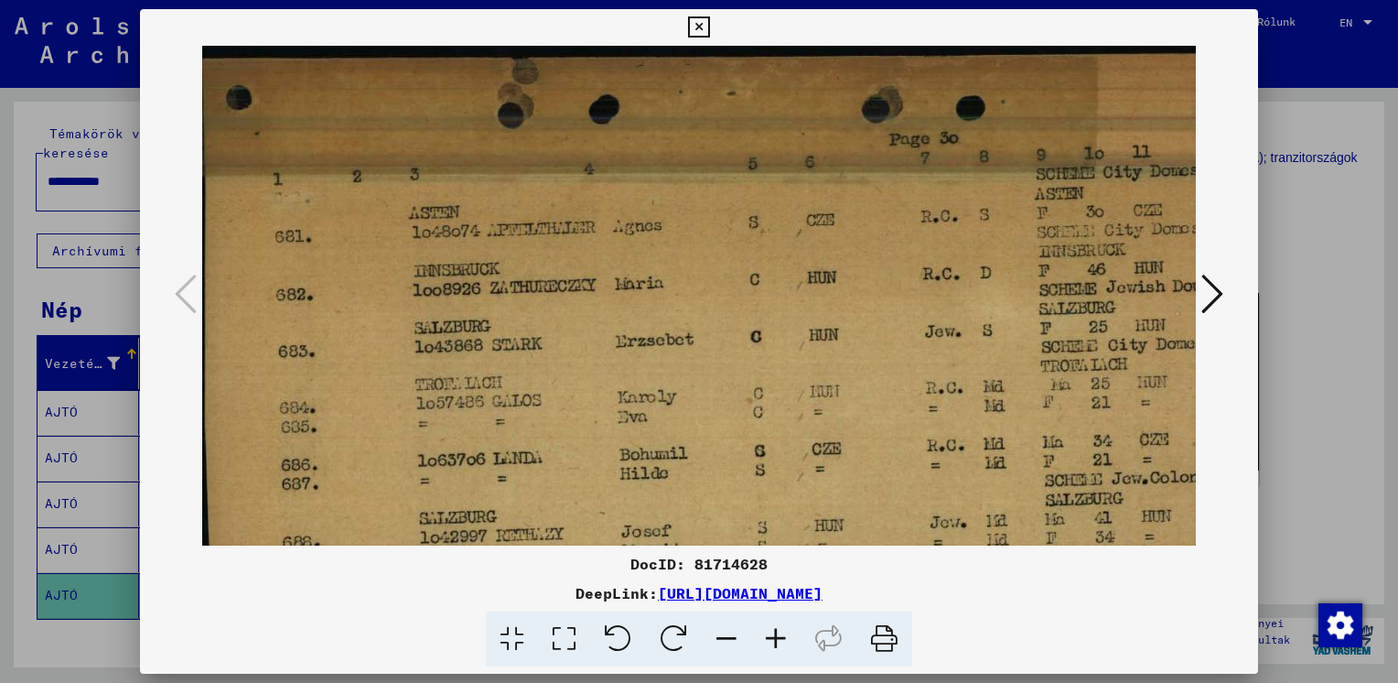
click at [773, 639] on icon at bounding box center [775, 639] width 49 height 56
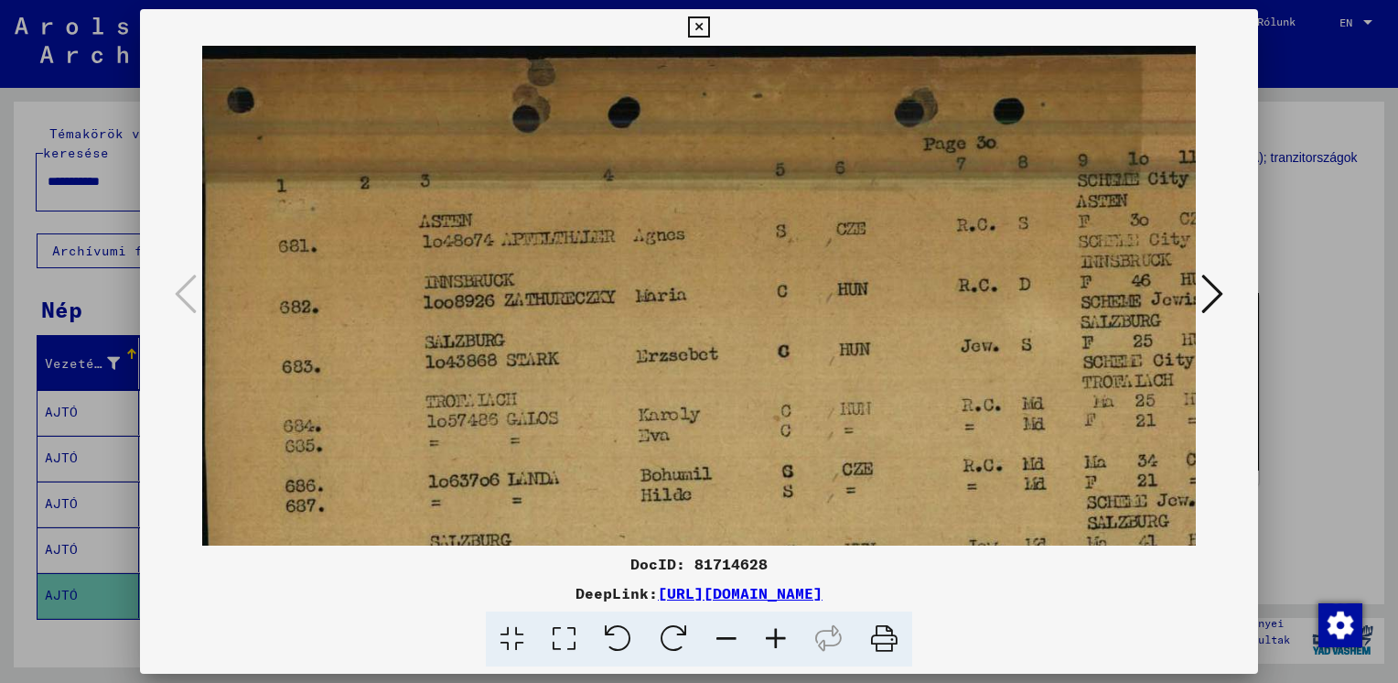
click at [773, 639] on icon at bounding box center [775, 639] width 49 height 56
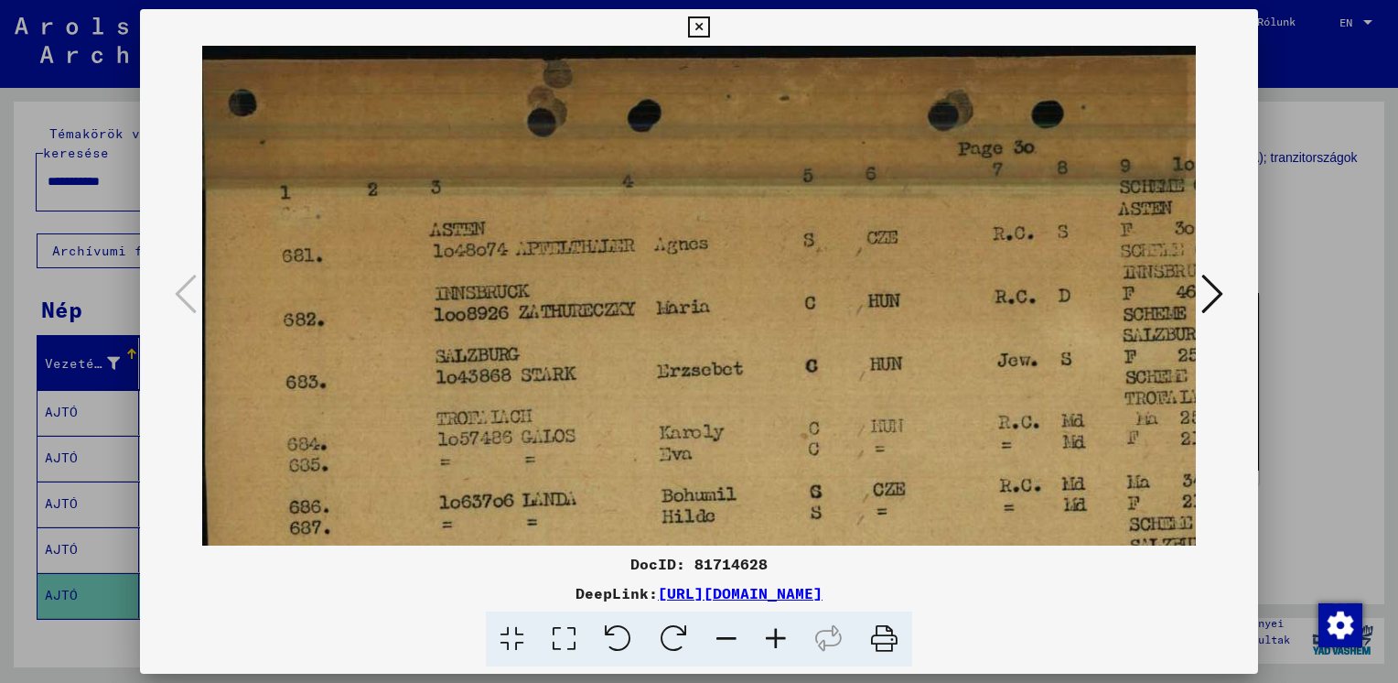
click at [773, 639] on icon at bounding box center [775, 639] width 49 height 56
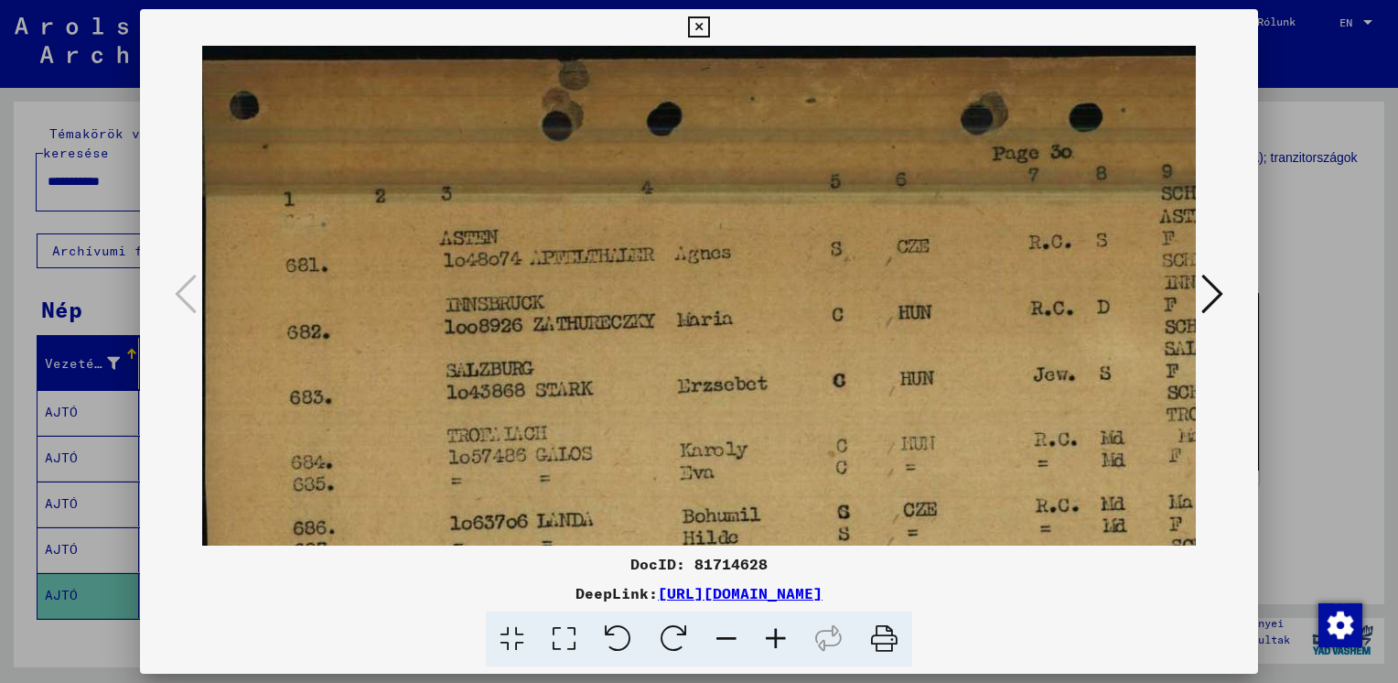
click at [773, 639] on icon at bounding box center [775, 639] width 49 height 56
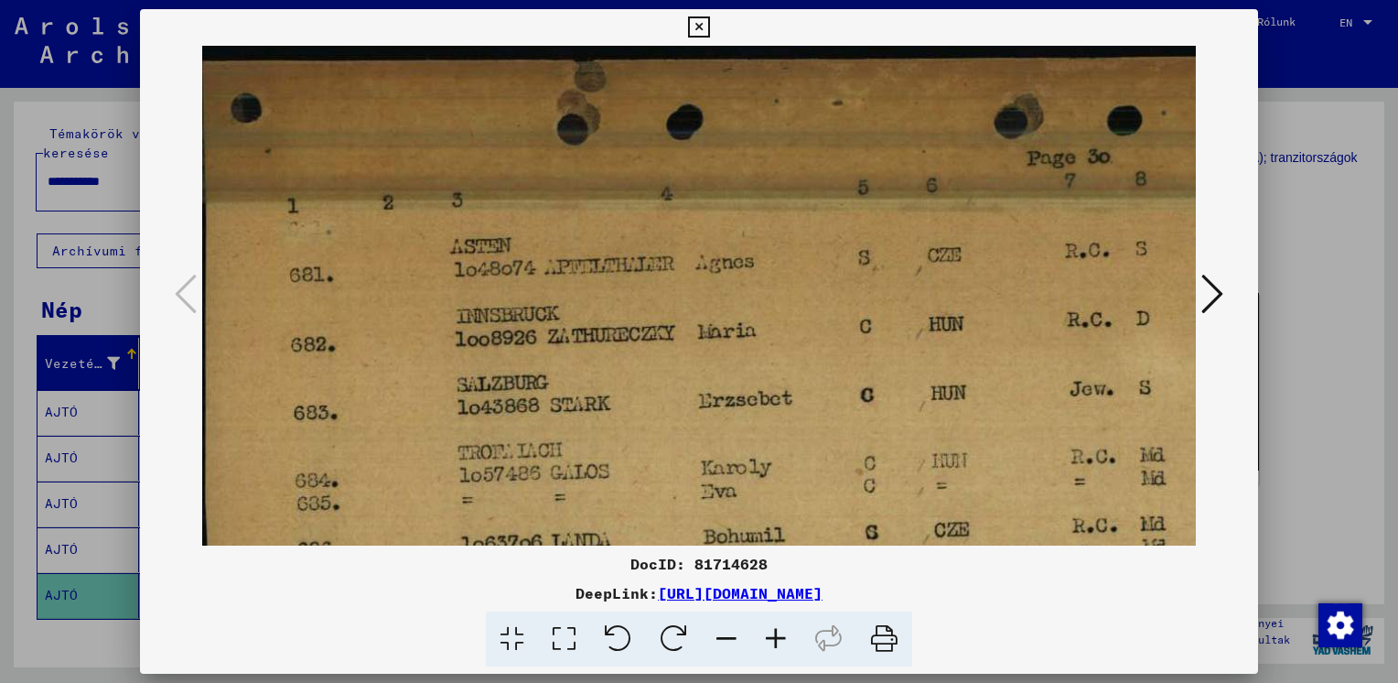
click at [773, 639] on icon at bounding box center [775, 639] width 49 height 56
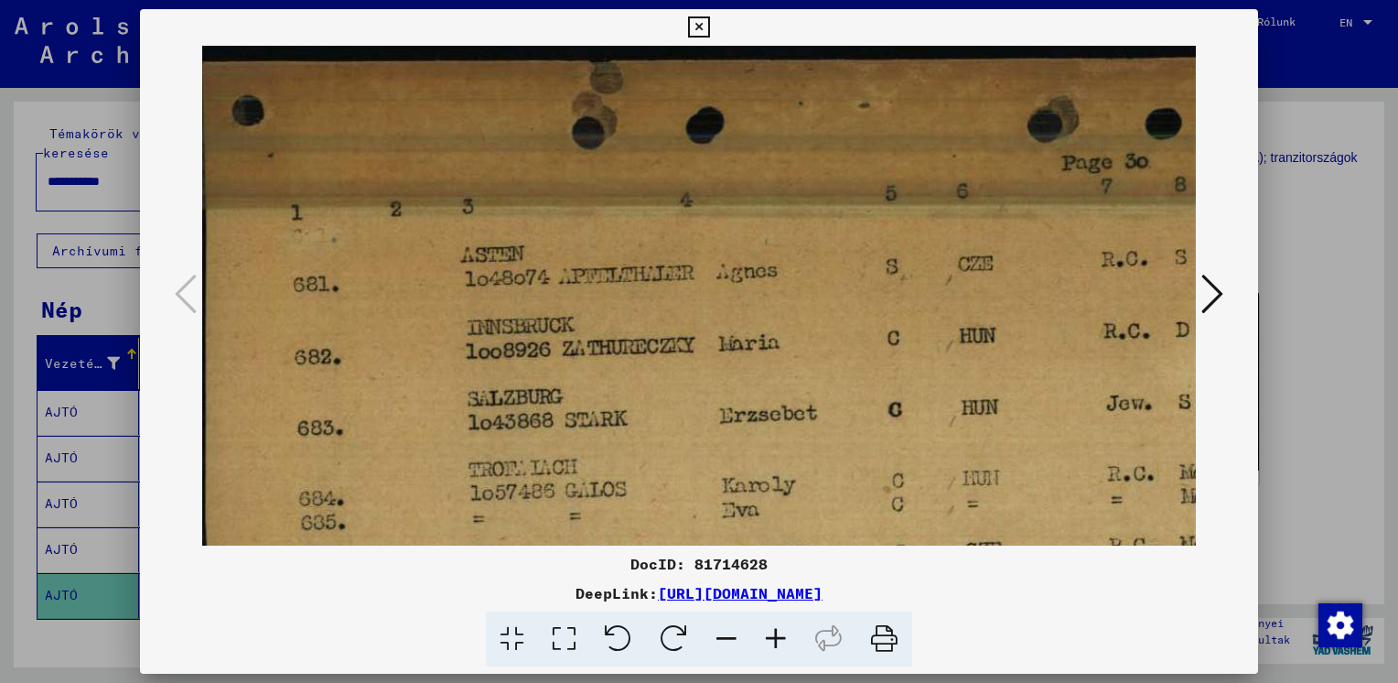
click at [773, 639] on icon at bounding box center [775, 639] width 49 height 56
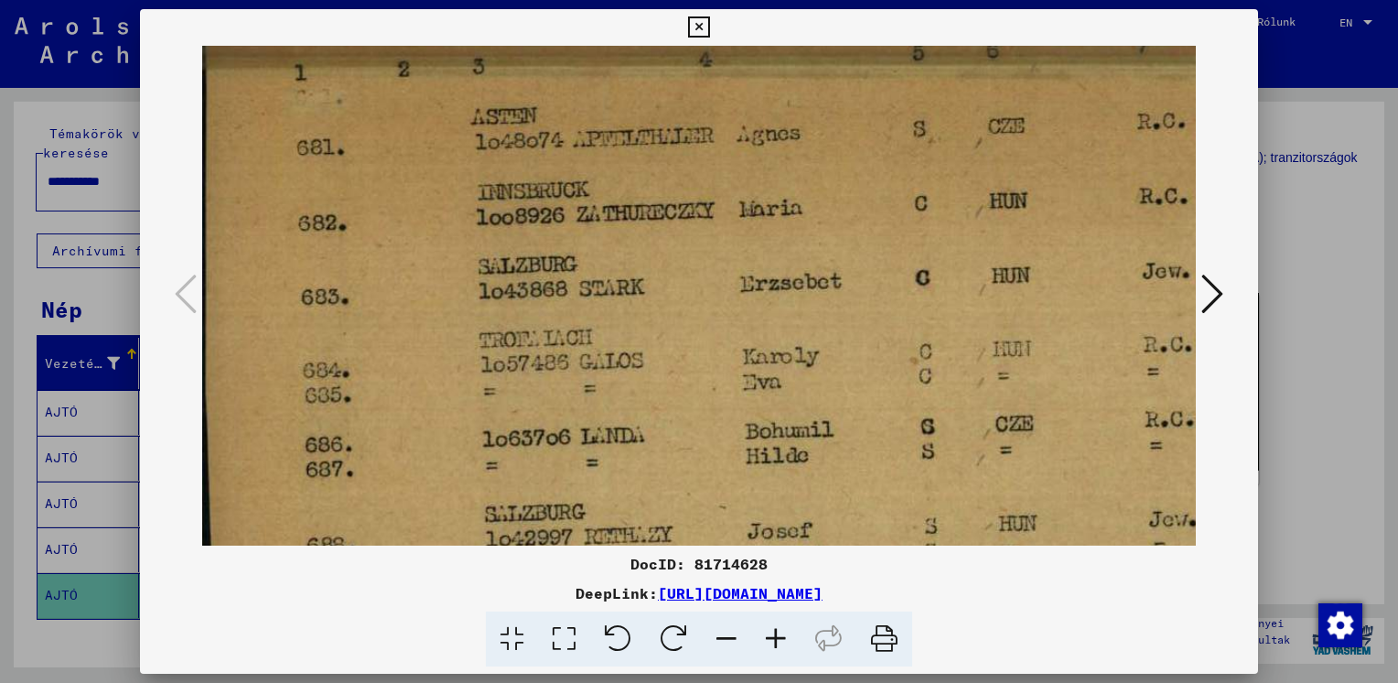
scroll to position [154, 0]
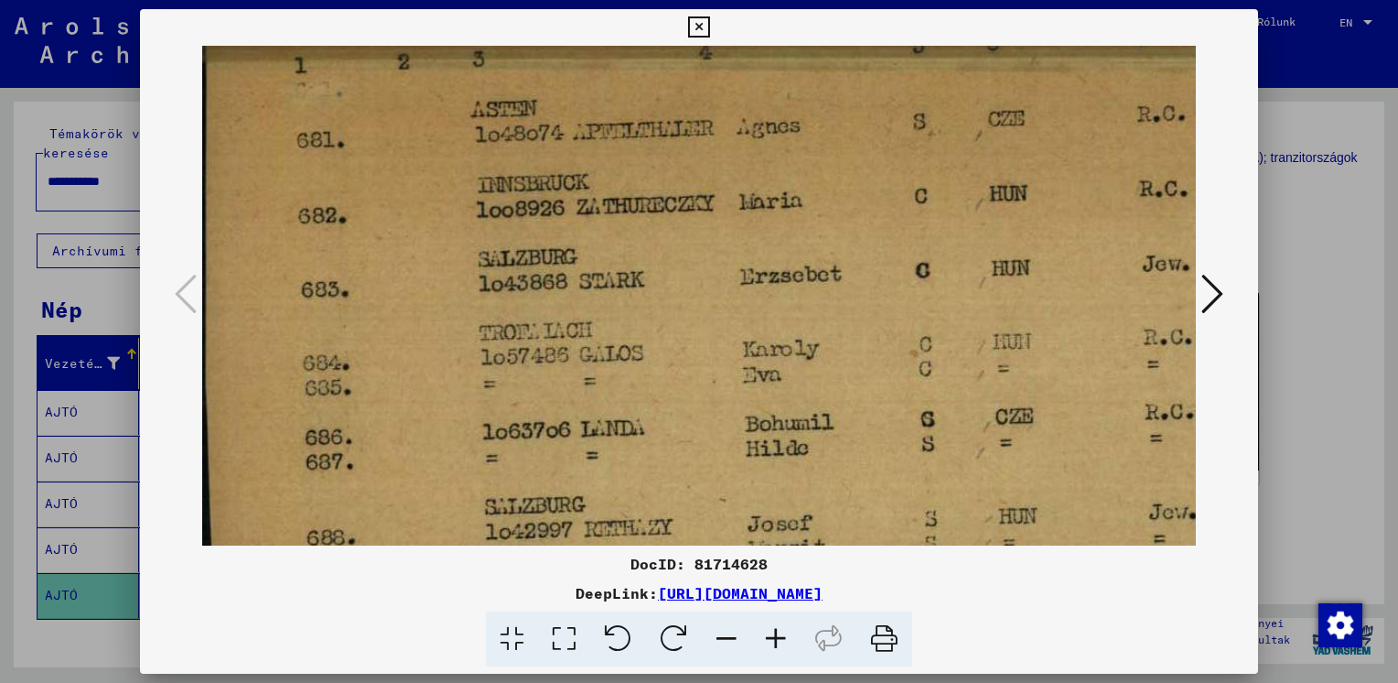
drag, startPoint x: 704, startPoint y: 469, endPoint x: 704, endPoint y: 317, distance: 152.8
click at [704, 317] on img at bounding box center [1003, 485] width 1602 height 1186
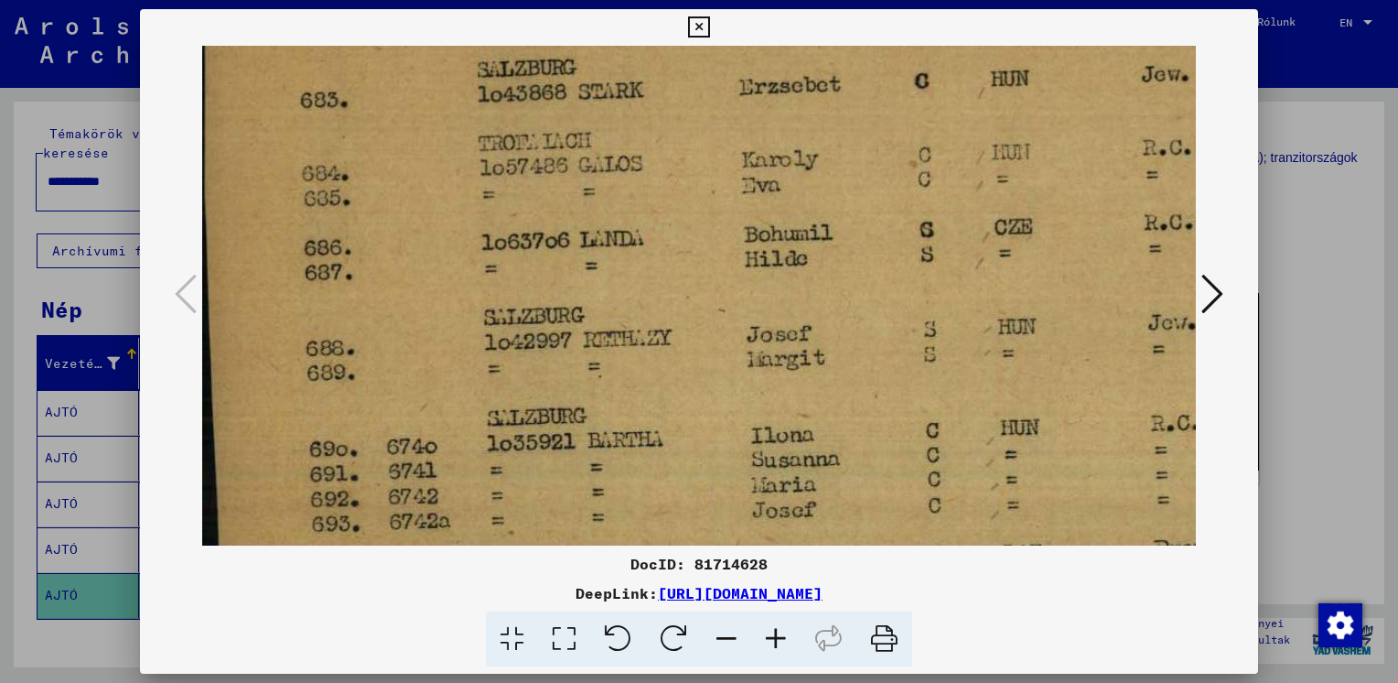
scroll to position [361, 0]
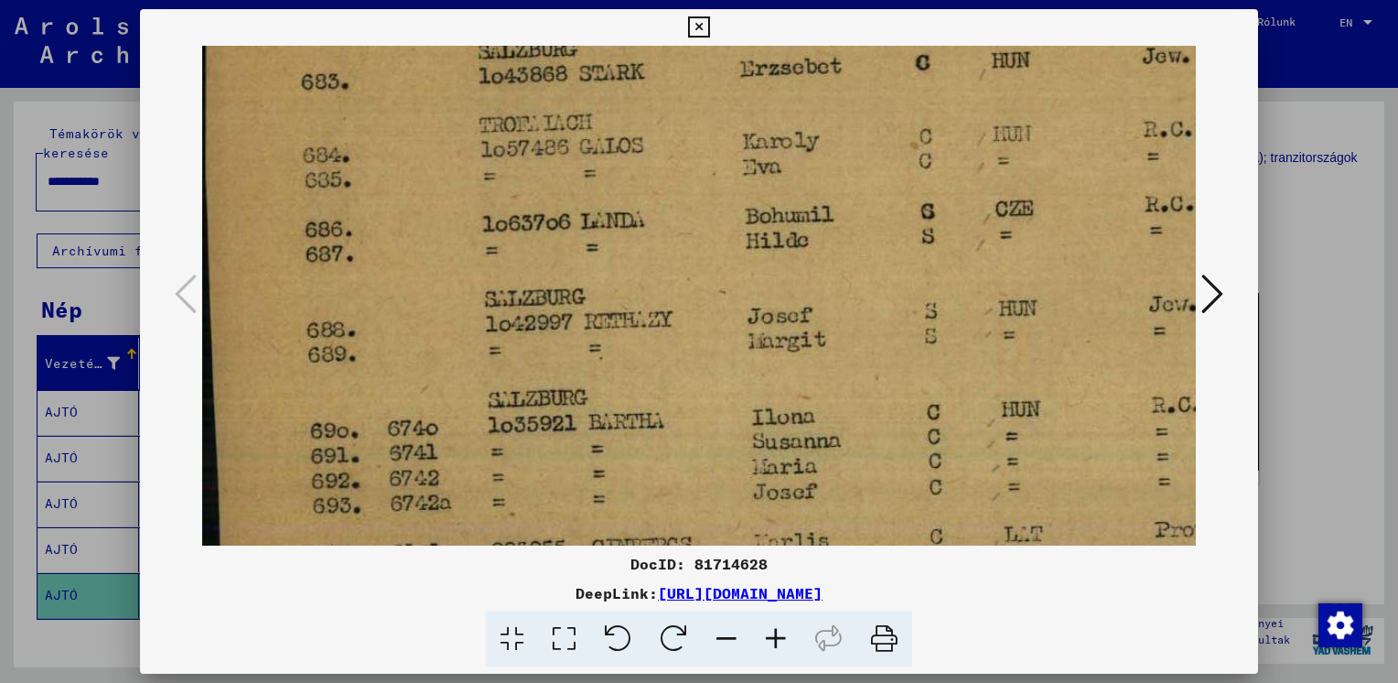
drag, startPoint x: 687, startPoint y: 448, endPoint x: 693, endPoint y: 248, distance: 200.4
click at [693, 248] on img at bounding box center [1003, 277] width 1602 height 1186
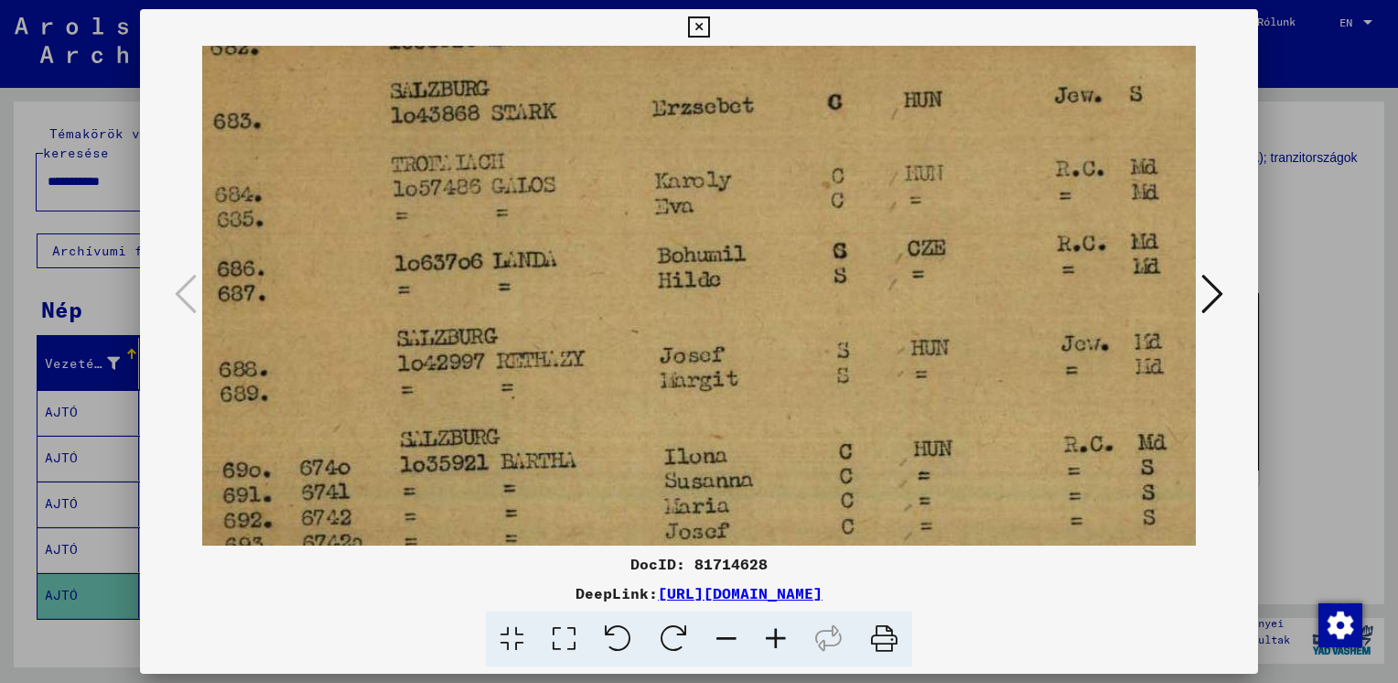
scroll to position [325, 55]
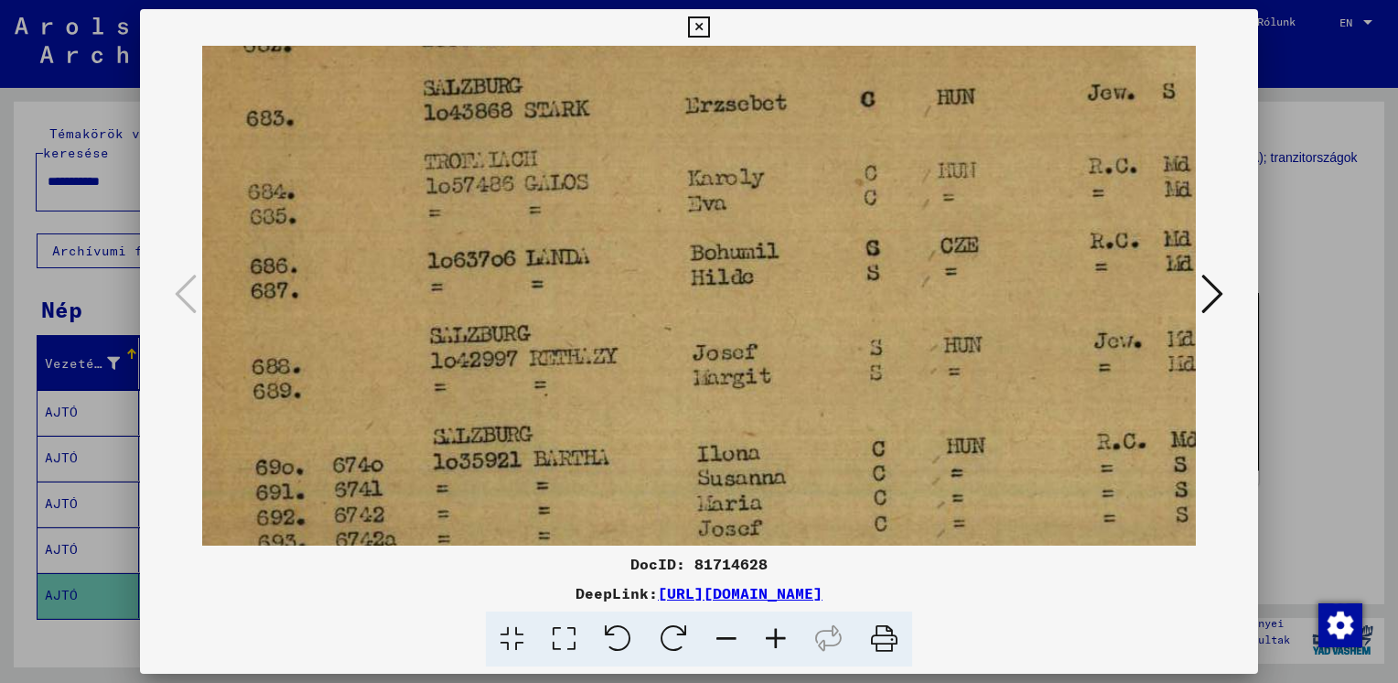
drag, startPoint x: 695, startPoint y: 414, endPoint x: 644, endPoint y: 452, distance: 63.5
click at [644, 452] on img at bounding box center [948, 314] width 1602 height 1186
click at [1207, 301] on icon at bounding box center [1212, 294] width 22 height 44
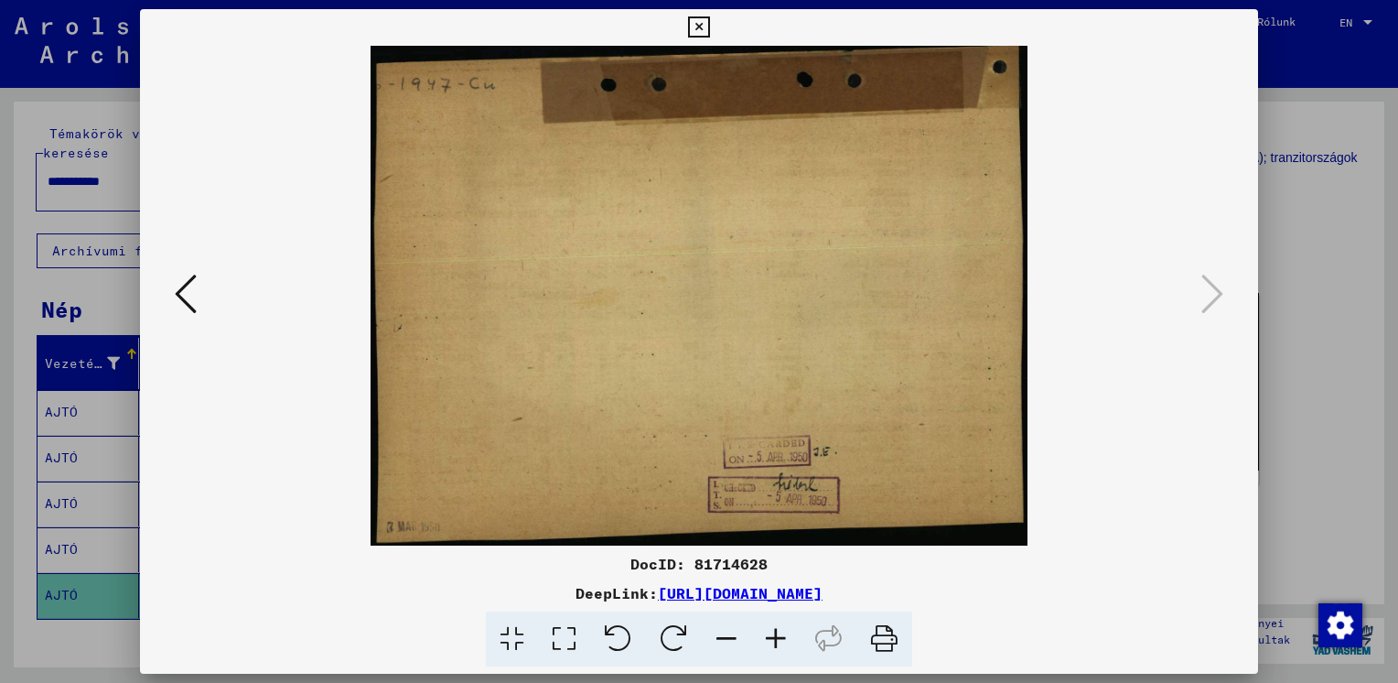
click at [183, 302] on icon at bounding box center [186, 294] width 22 height 44
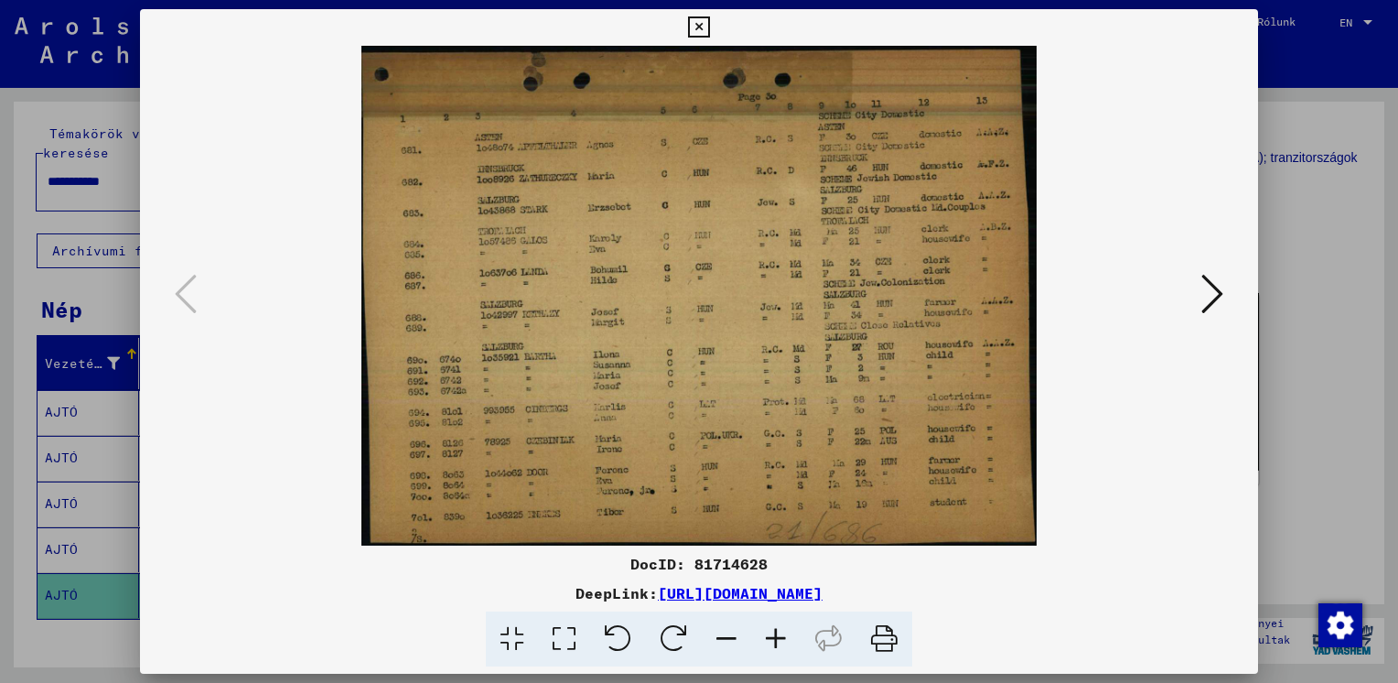
click at [773, 641] on icon at bounding box center [775, 639] width 49 height 56
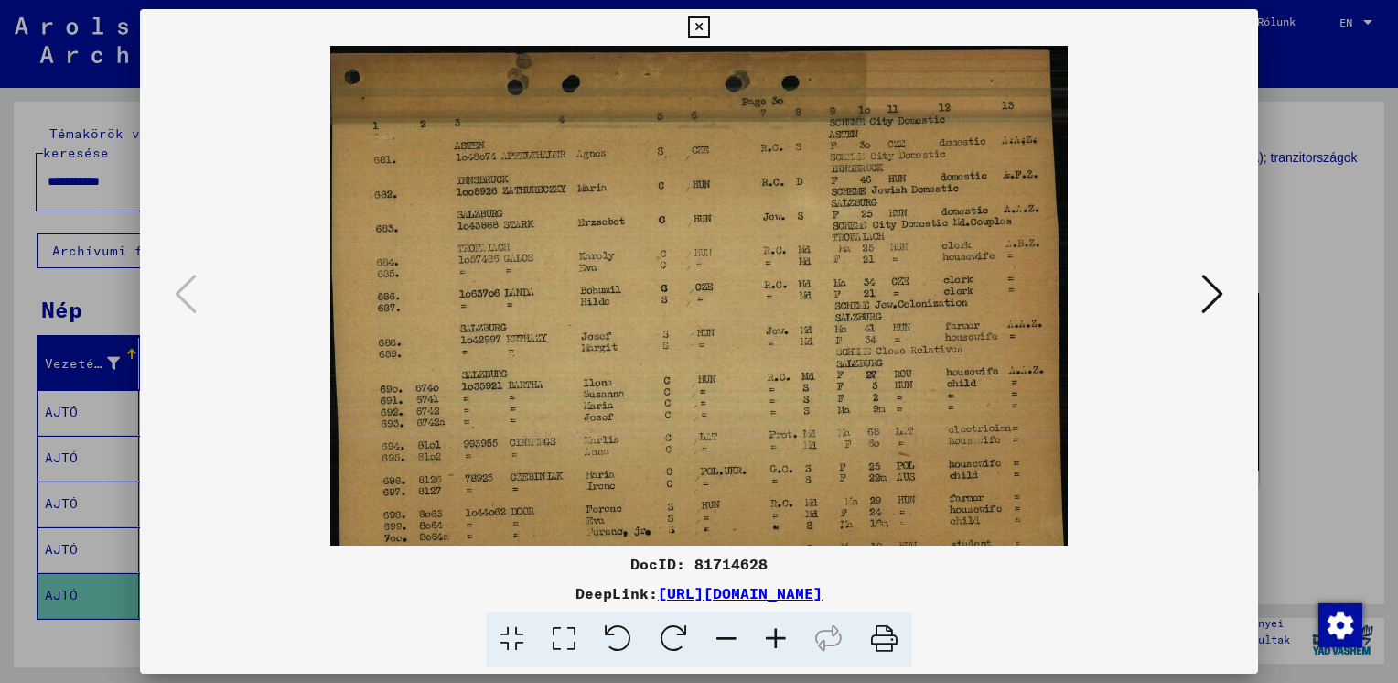
click at [773, 641] on icon at bounding box center [775, 639] width 49 height 56
click at [774, 641] on icon at bounding box center [775, 639] width 49 height 56
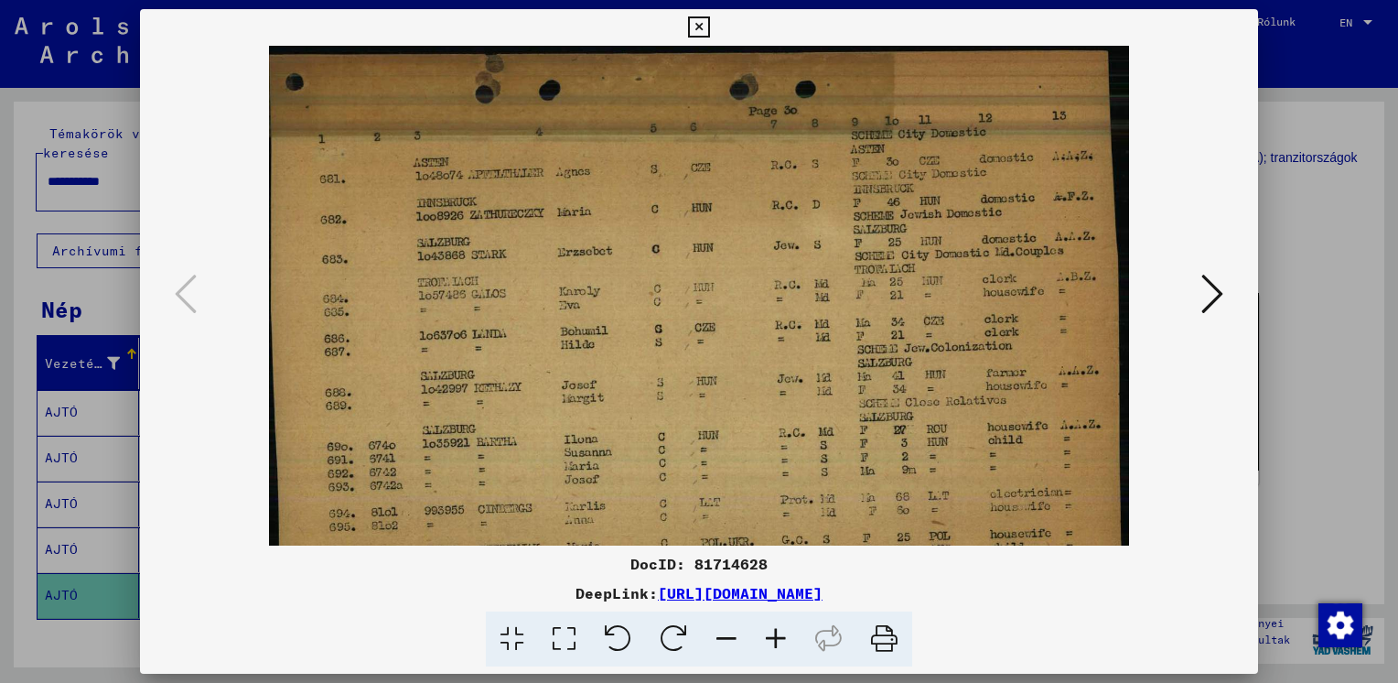
click at [774, 641] on icon at bounding box center [775, 639] width 49 height 56
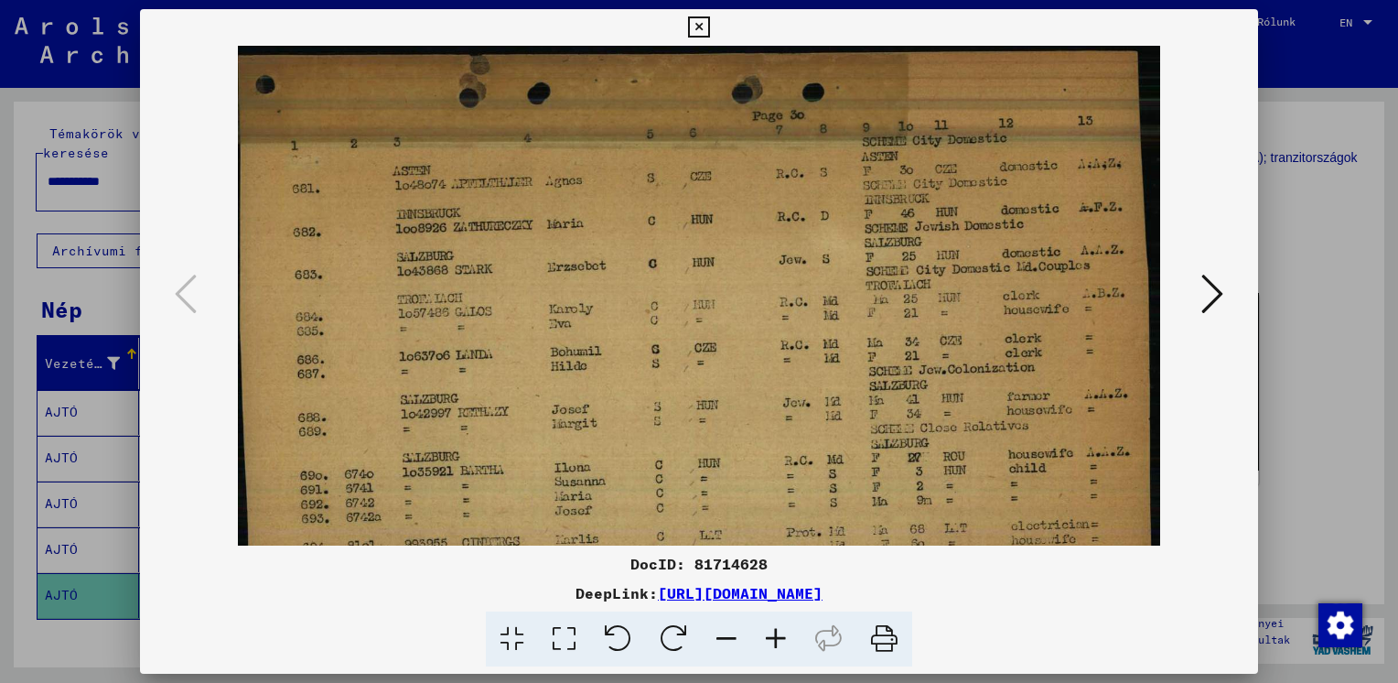
click at [774, 641] on icon at bounding box center [775, 639] width 49 height 56
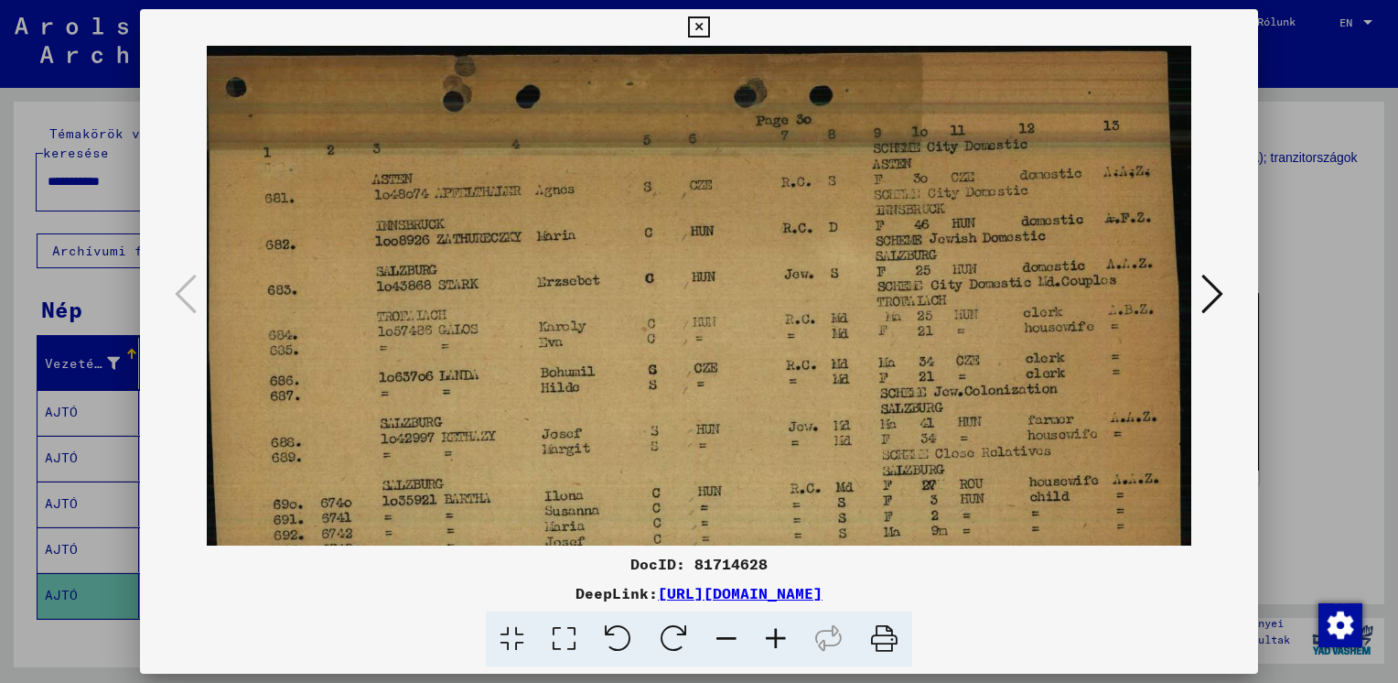
click at [774, 641] on icon at bounding box center [775, 639] width 49 height 56
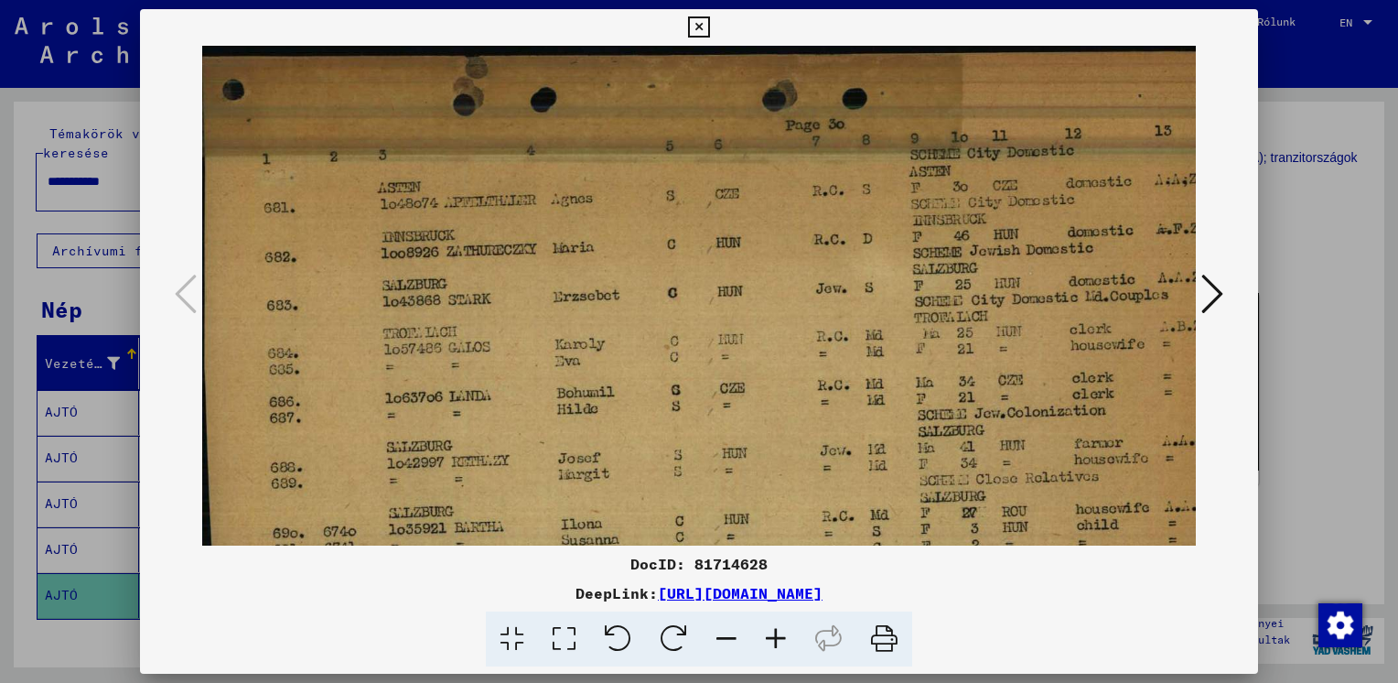
click at [774, 641] on icon at bounding box center [775, 639] width 49 height 56
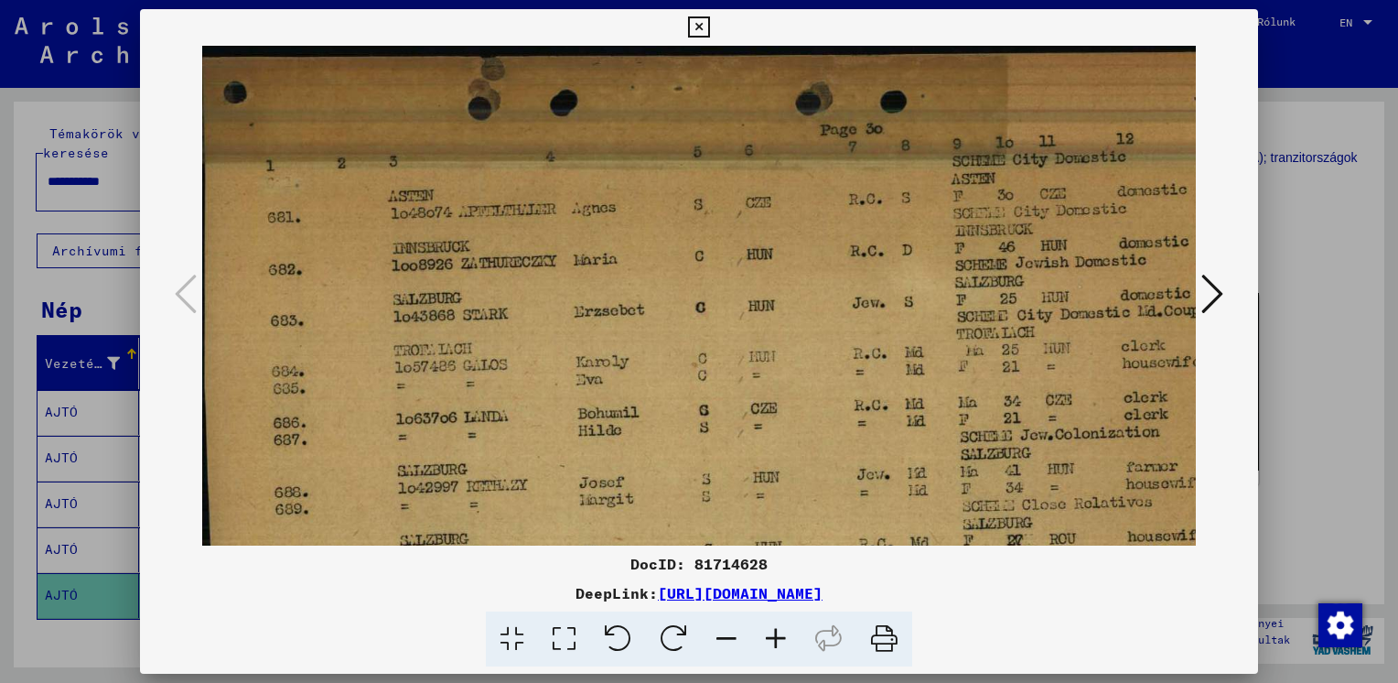
click at [774, 641] on icon at bounding box center [775, 639] width 49 height 56
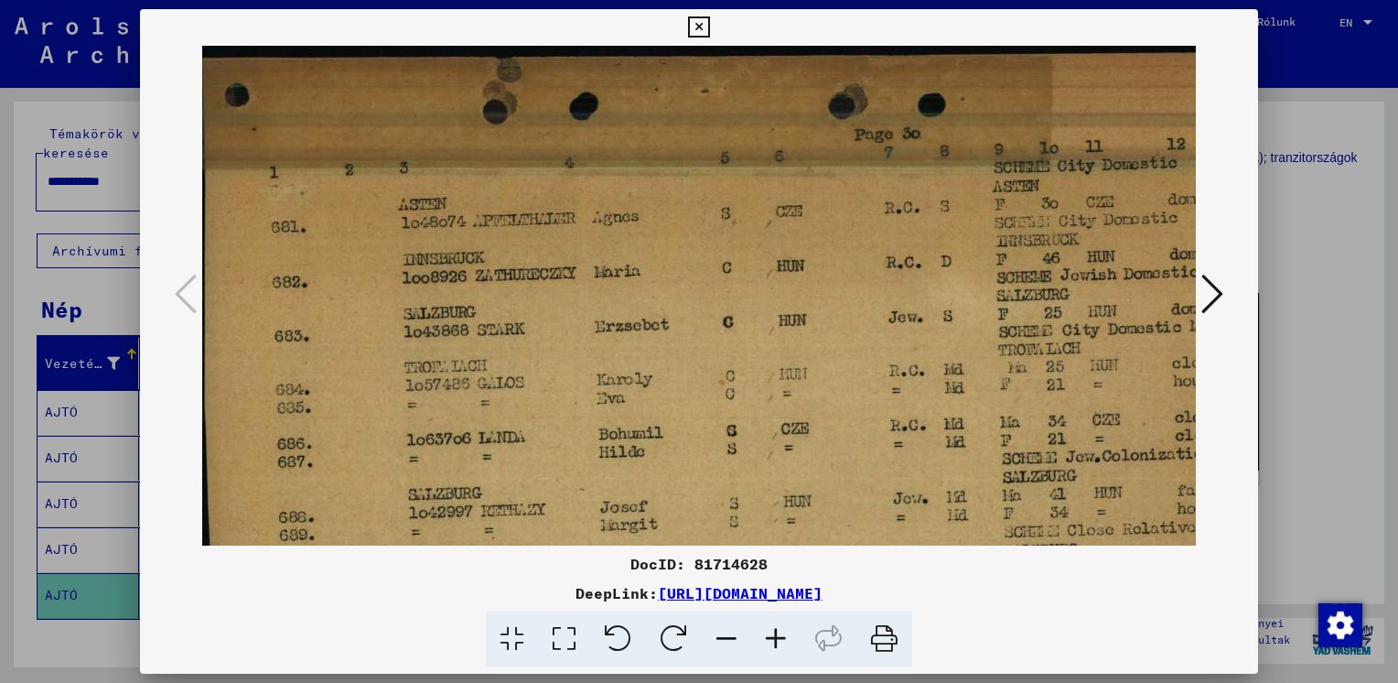
click at [774, 641] on icon at bounding box center [775, 639] width 49 height 56
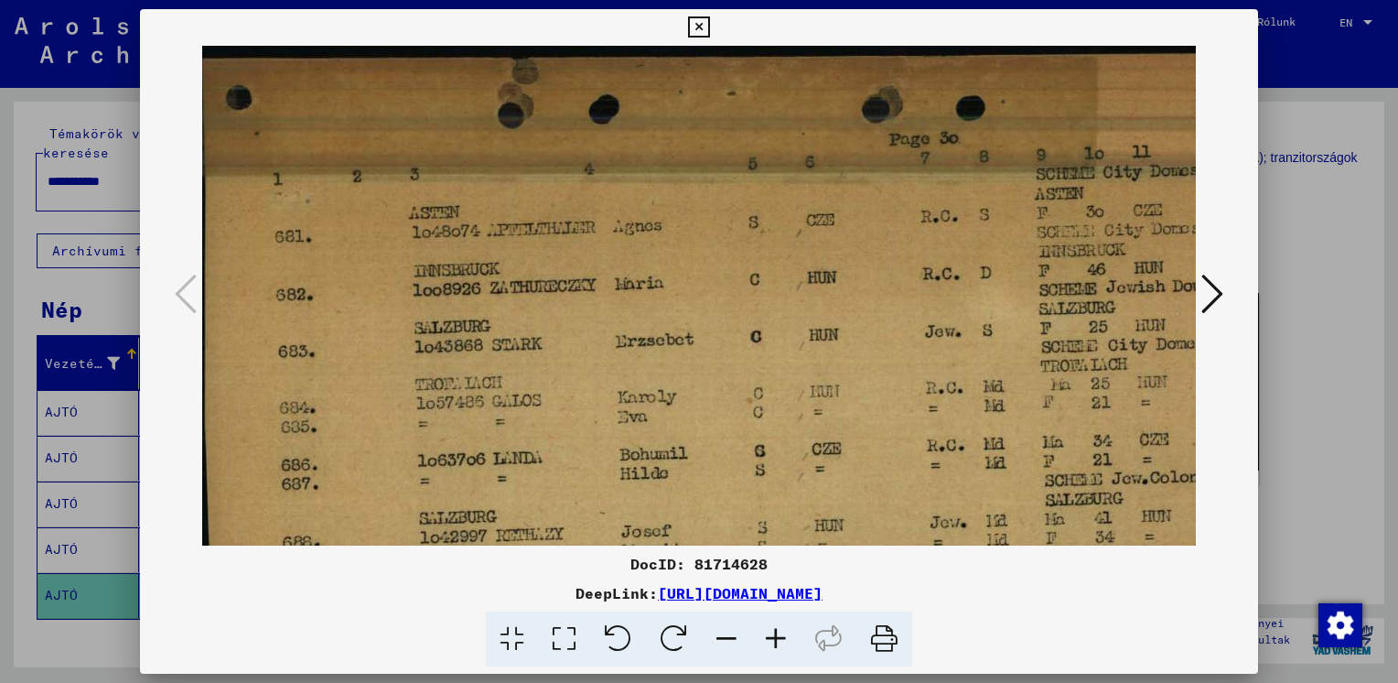
click at [774, 641] on icon at bounding box center [775, 639] width 49 height 56
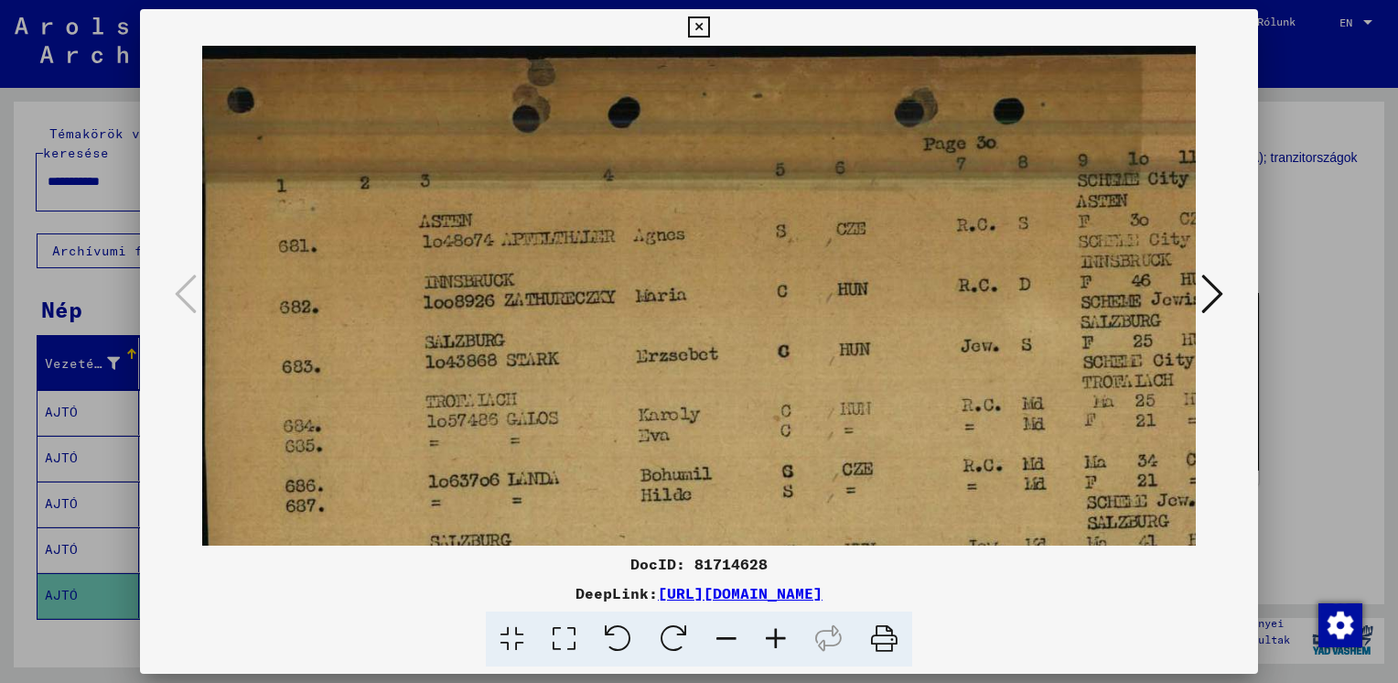
click at [774, 641] on icon at bounding box center [775, 639] width 49 height 56
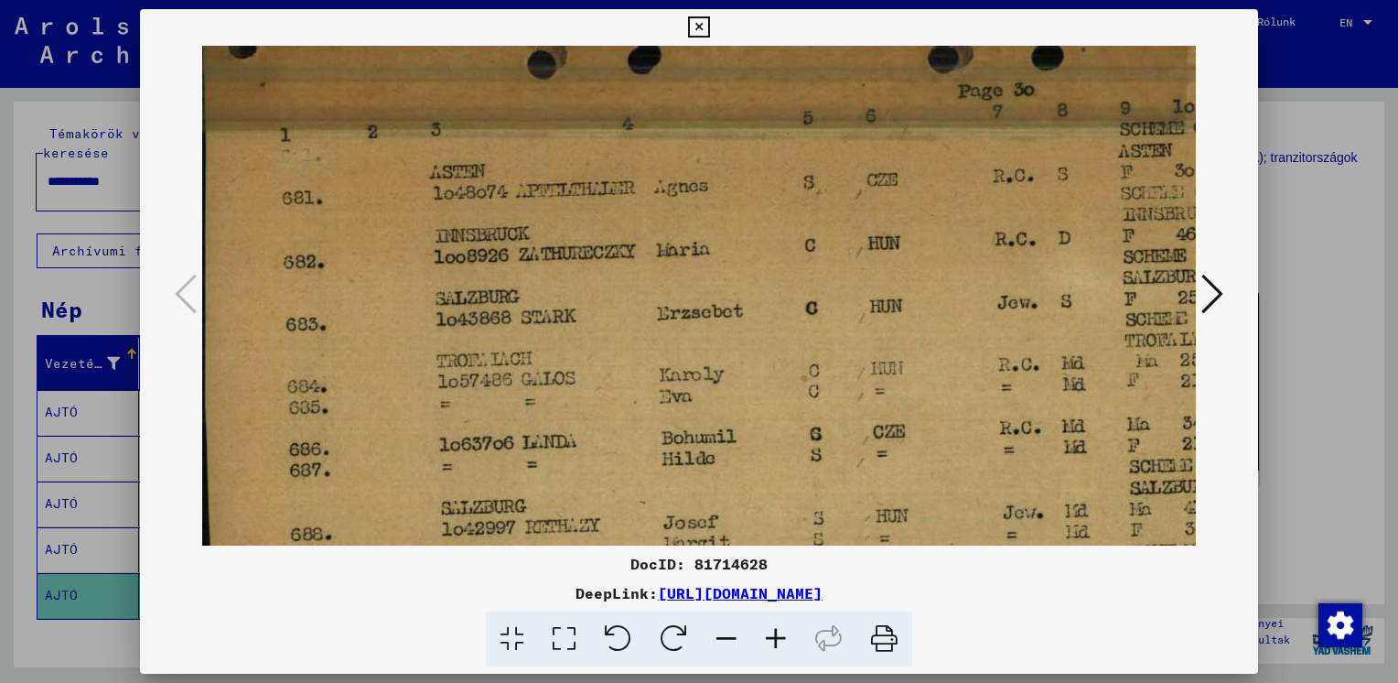
drag, startPoint x: 586, startPoint y: 445, endPoint x: 590, endPoint y: 354, distance: 90.7
click at [586, 370] on img at bounding box center [879, 489] width 1355 height 1003
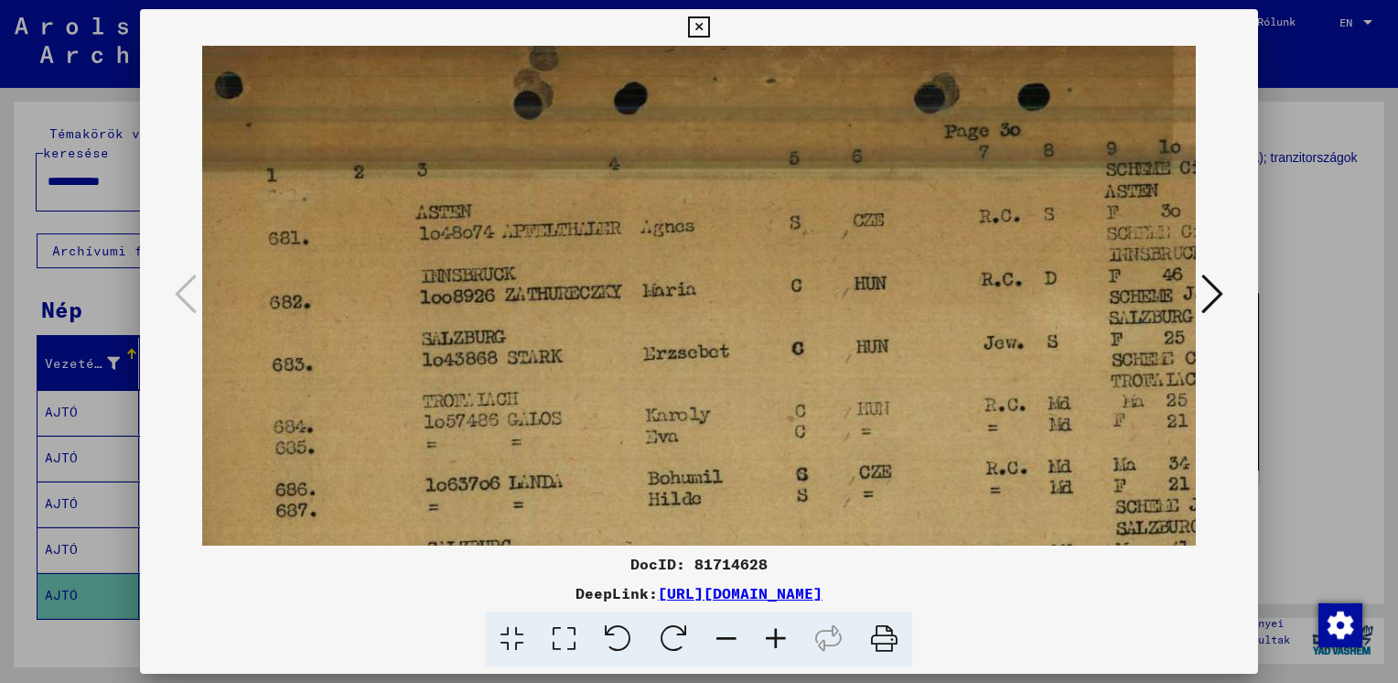
scroll to position [18, 14]
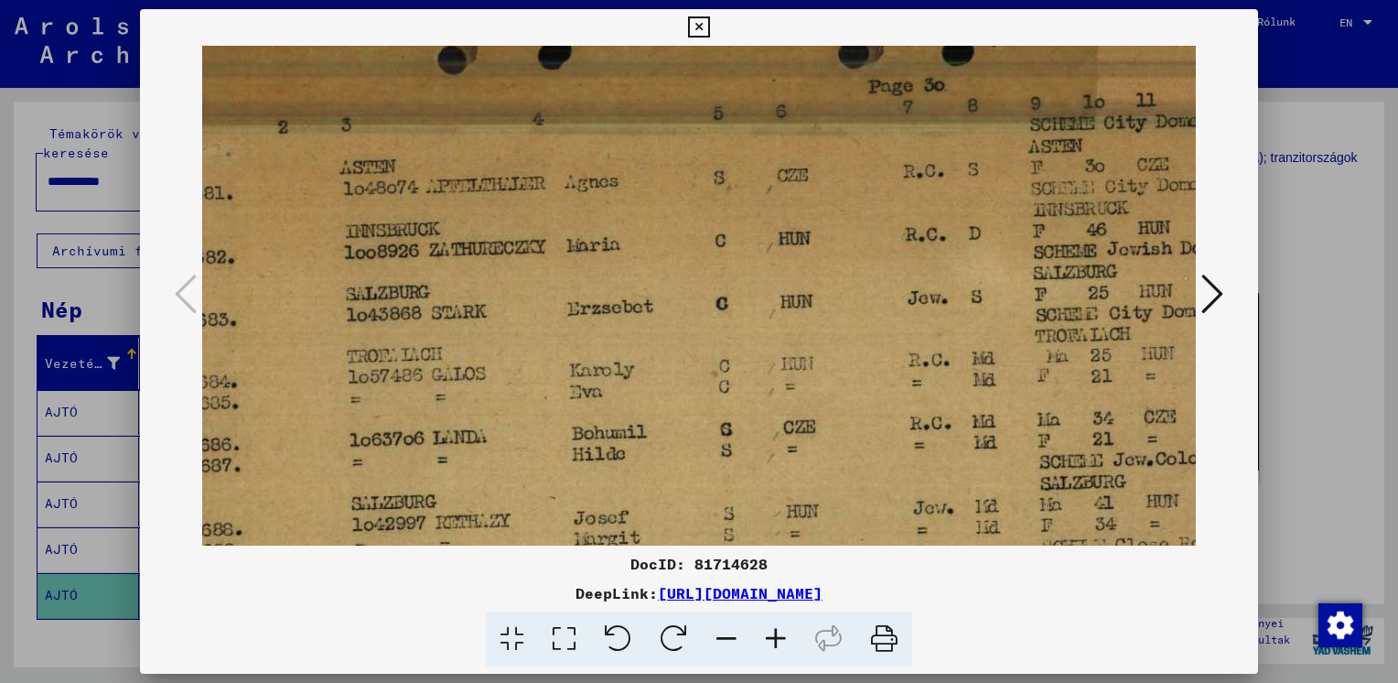
drag, startPoint x: 611, startPoint y: 296, endPoint x: 553, endPoint y: 360, distance: 86.8
click at [530, 361] on img at bounding box center [790, 485] width 1355 height 1003
click at [1299, 285] on div at bounding box center [699, 341] width 1398 height 683
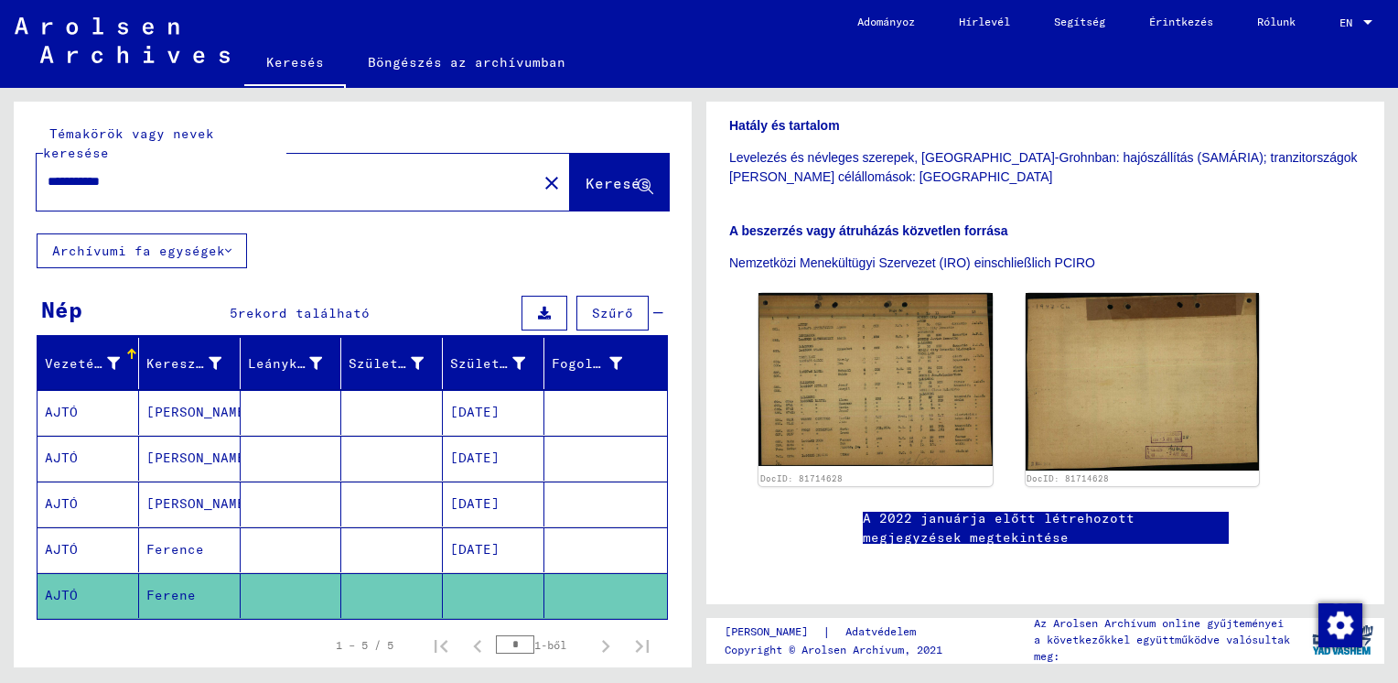
click at [491, 529] on mat-cell "[DATE]" at bounding box center [494, 549] width 102 height 45
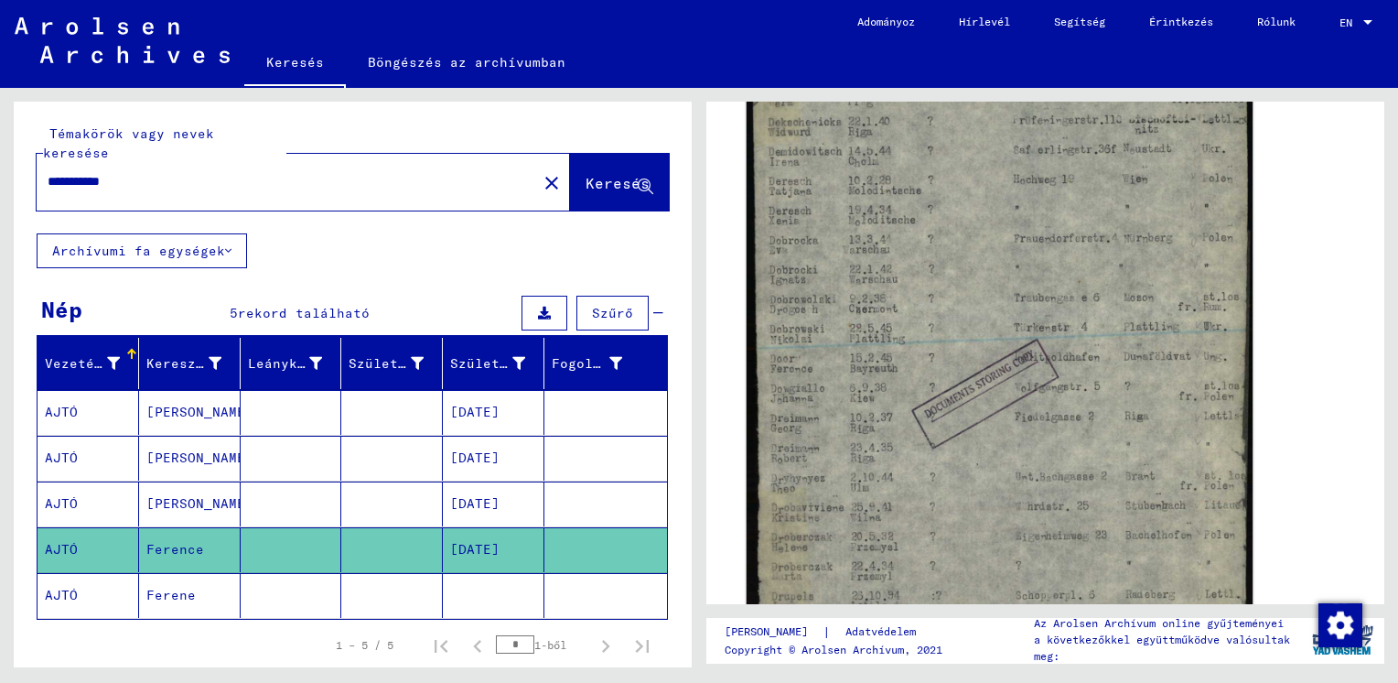
click at [917, 436] on img at bounding box center [1000, 390] width 506 height 710
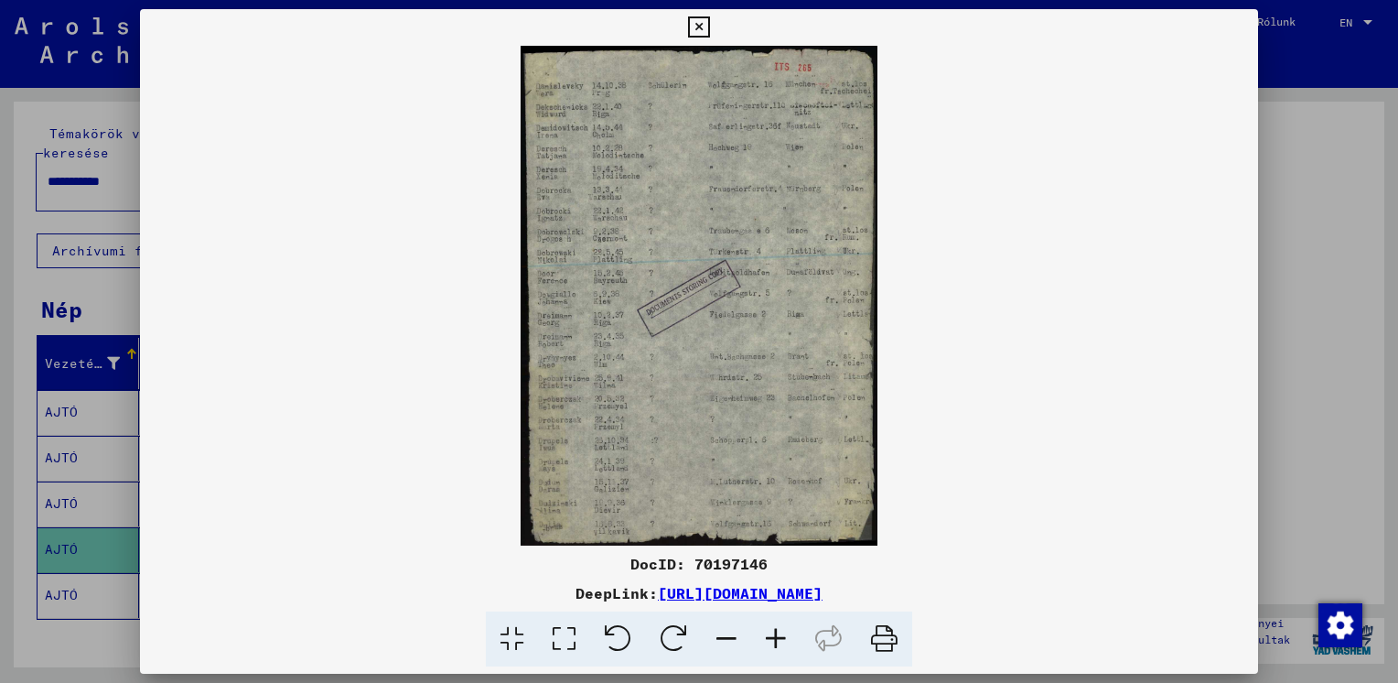
scroll to position [425, 0]
click at [770, 644] on icon at bounding box center [775, 639] width 49 height 56
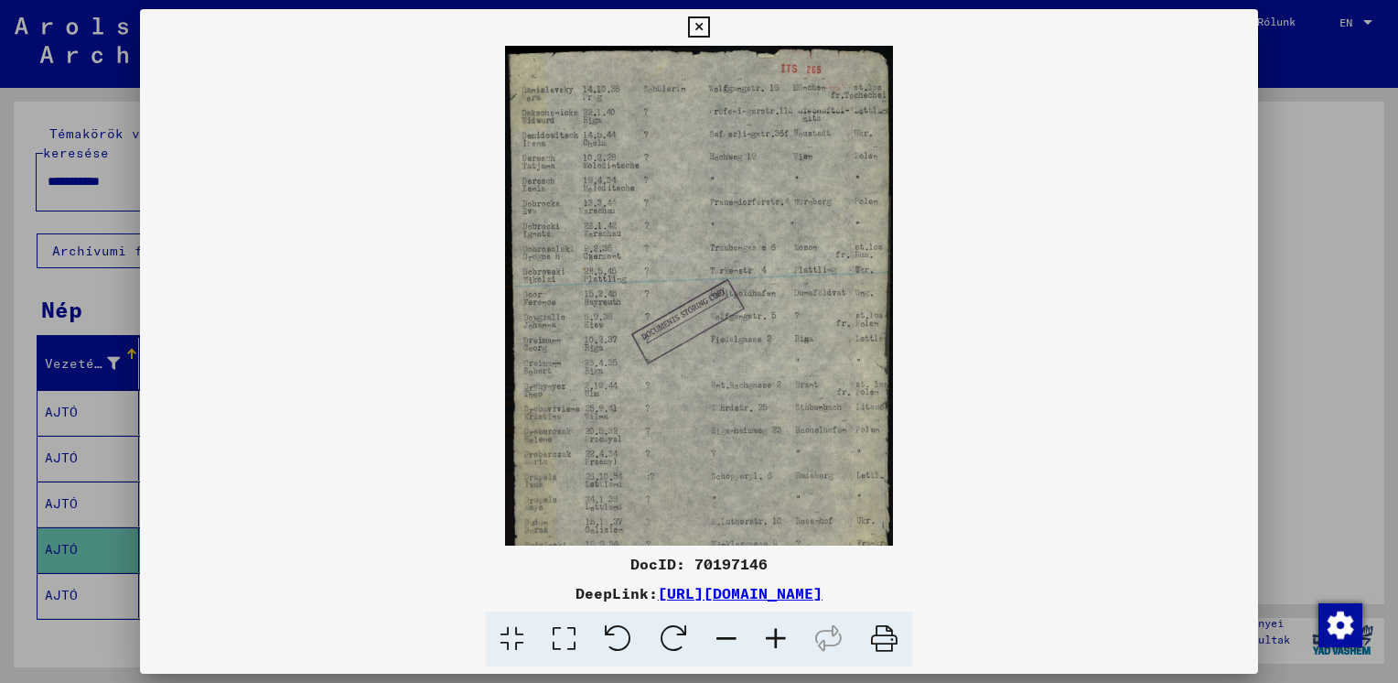
click at [780, 374] on img at bounding box center [699, 318] width 389 height 545
click at [769, 628] on icon at bounding box center [775, 639] width 49 height 56
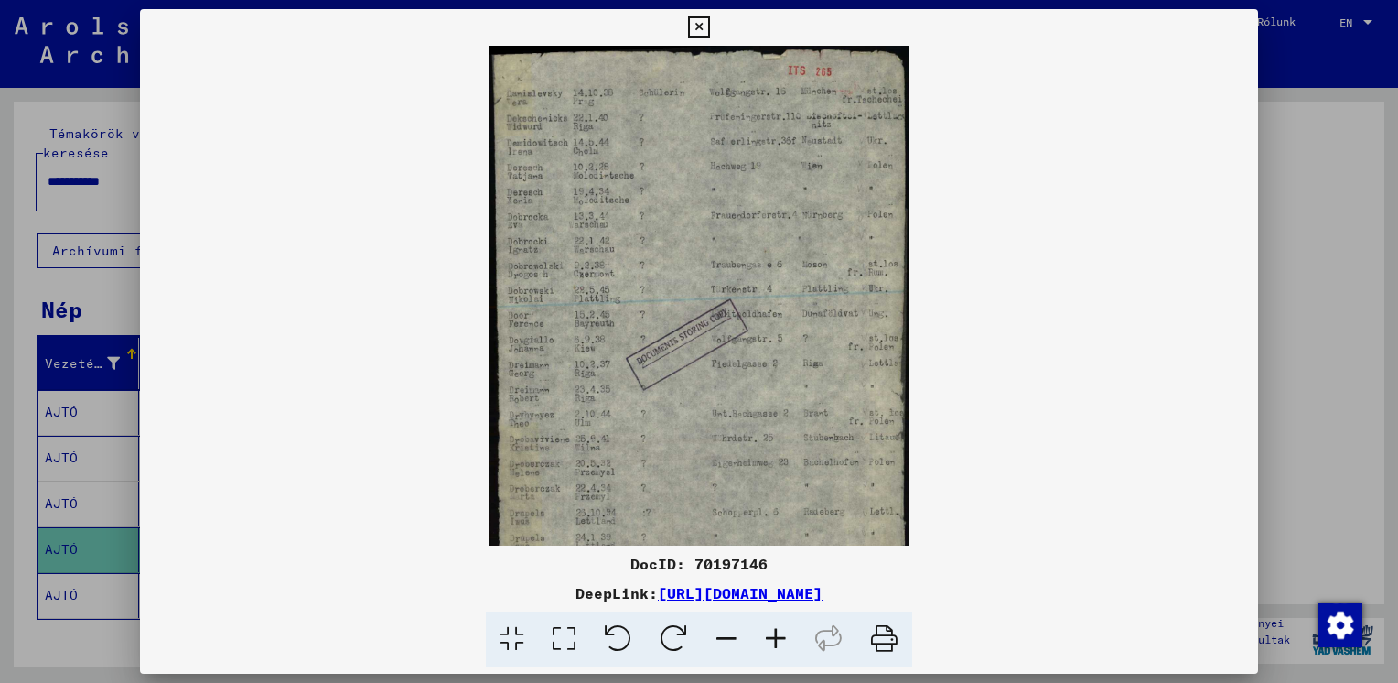
click at [769, 628] on icon at bounding box center [775, 639] width 49 height 56
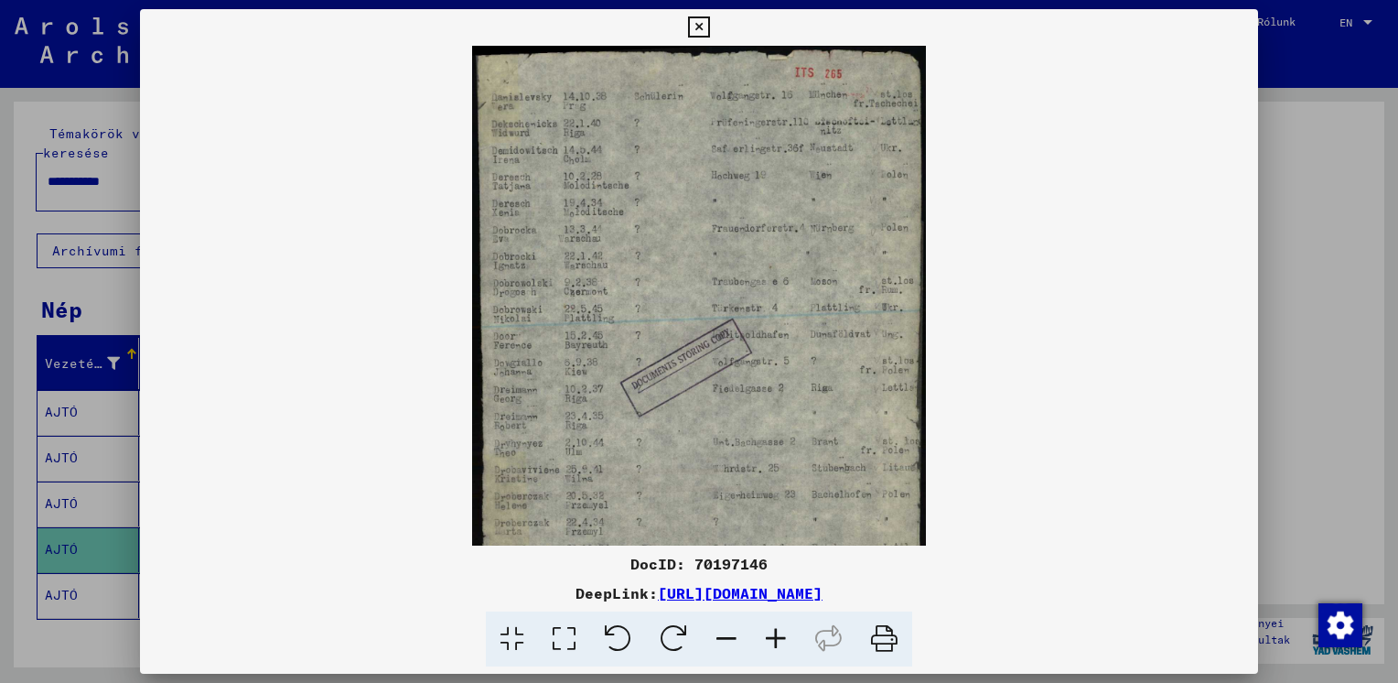
click at [769, 629] on icon at bounding box center [775, 639] width 49 height 56
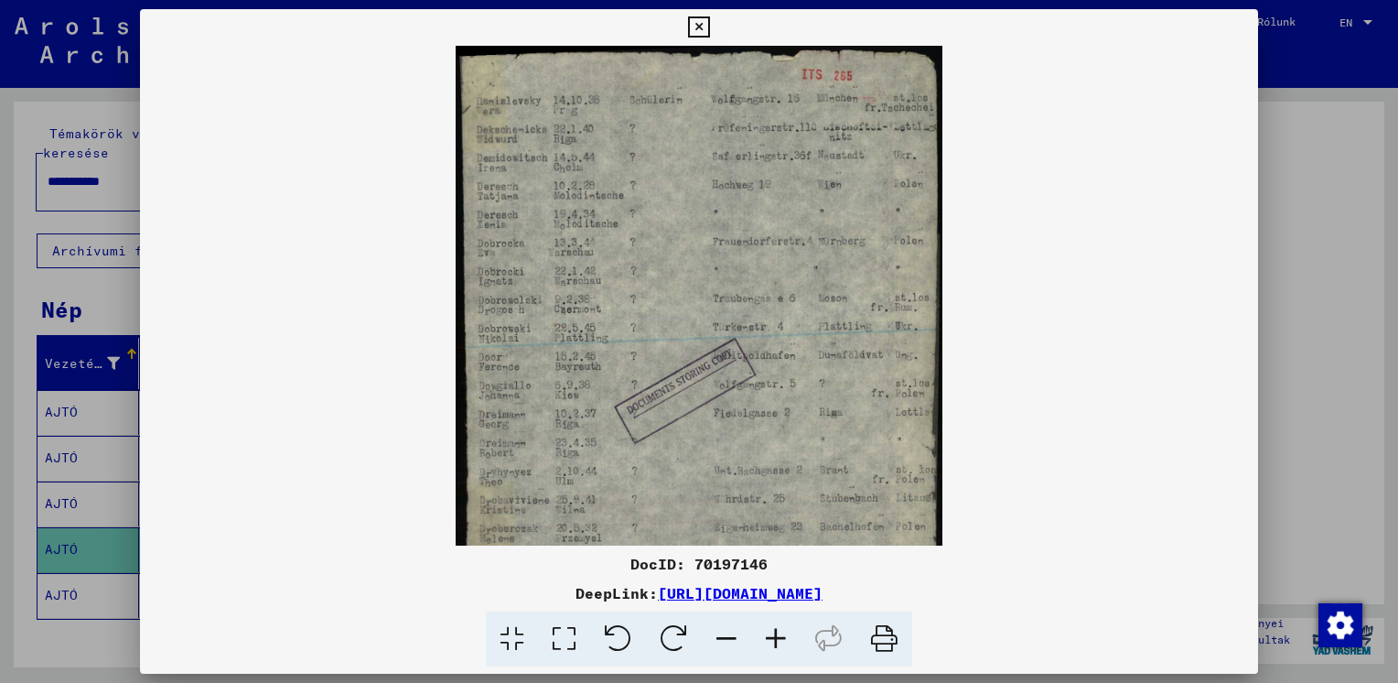
click at [769, 629] on icon at bounding box center [775, 639] width 49 height 56
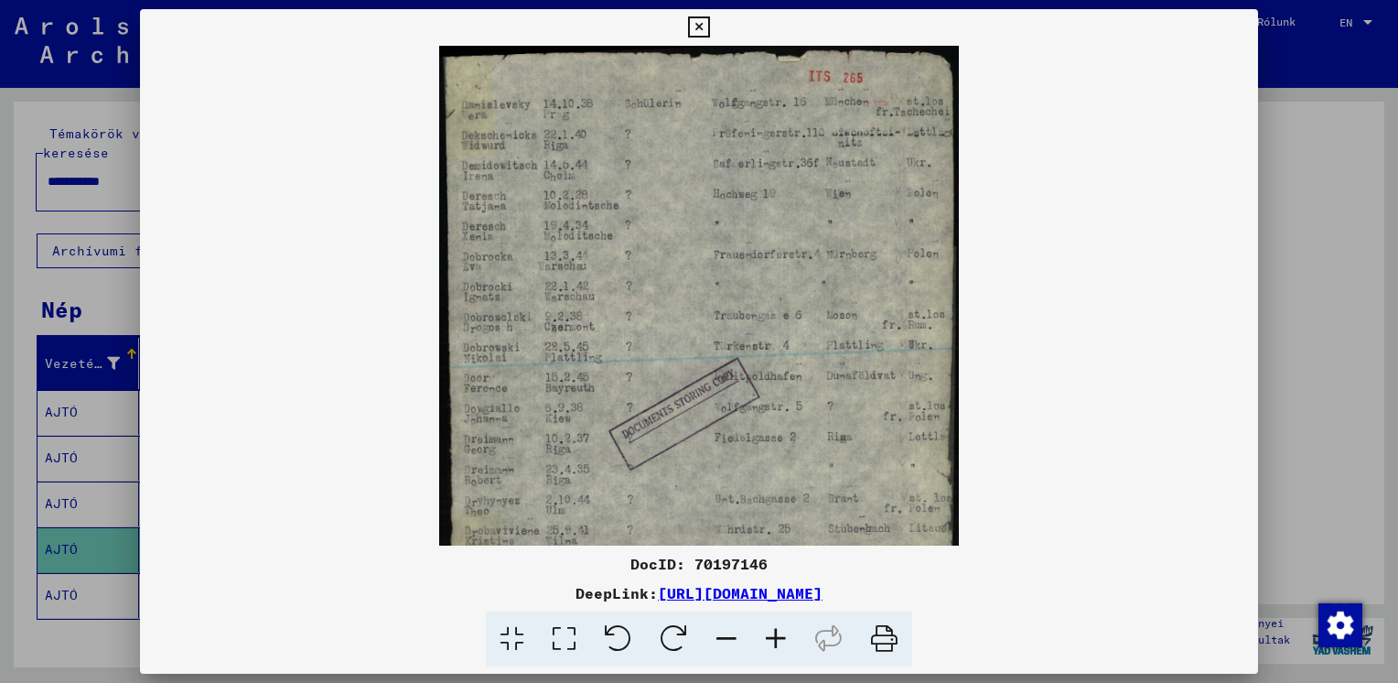
click at [769, 629] on icon at bounding box center [775, 639] width 49 height 56
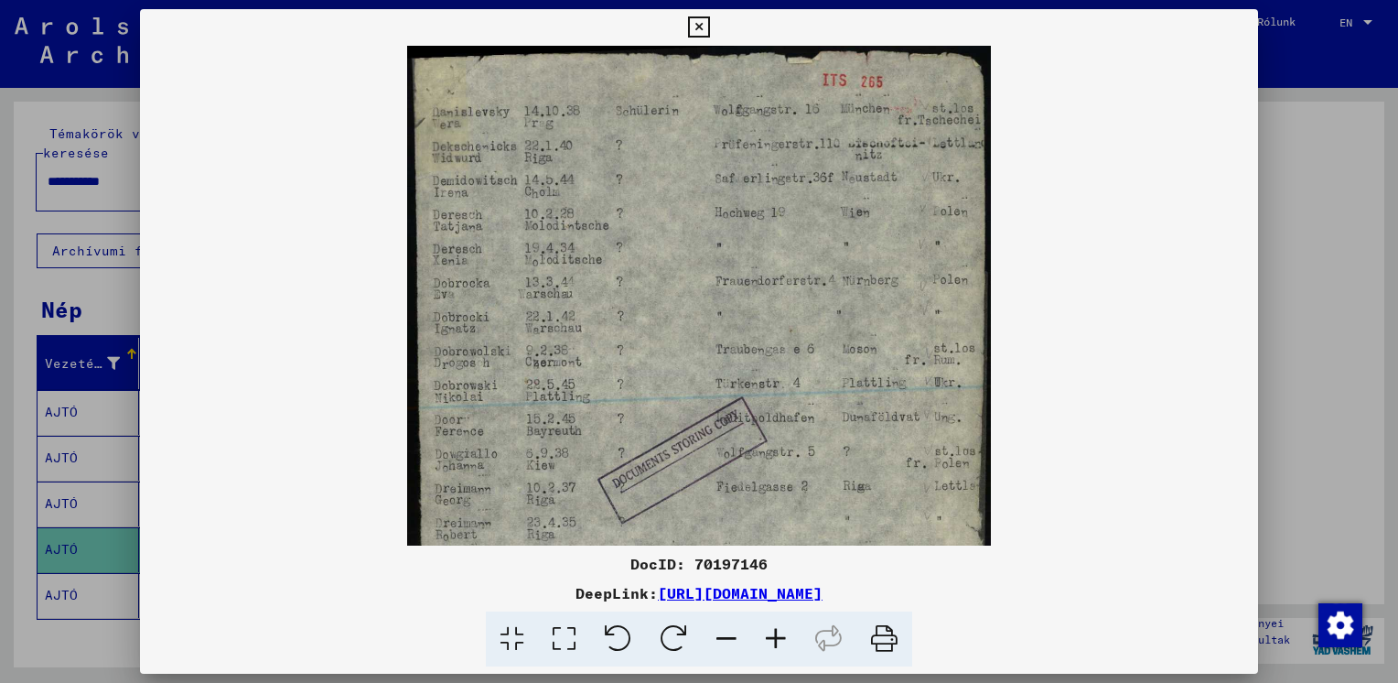
click at [769, 629] on icon at bounding box center [775, 639] width 49 height 56
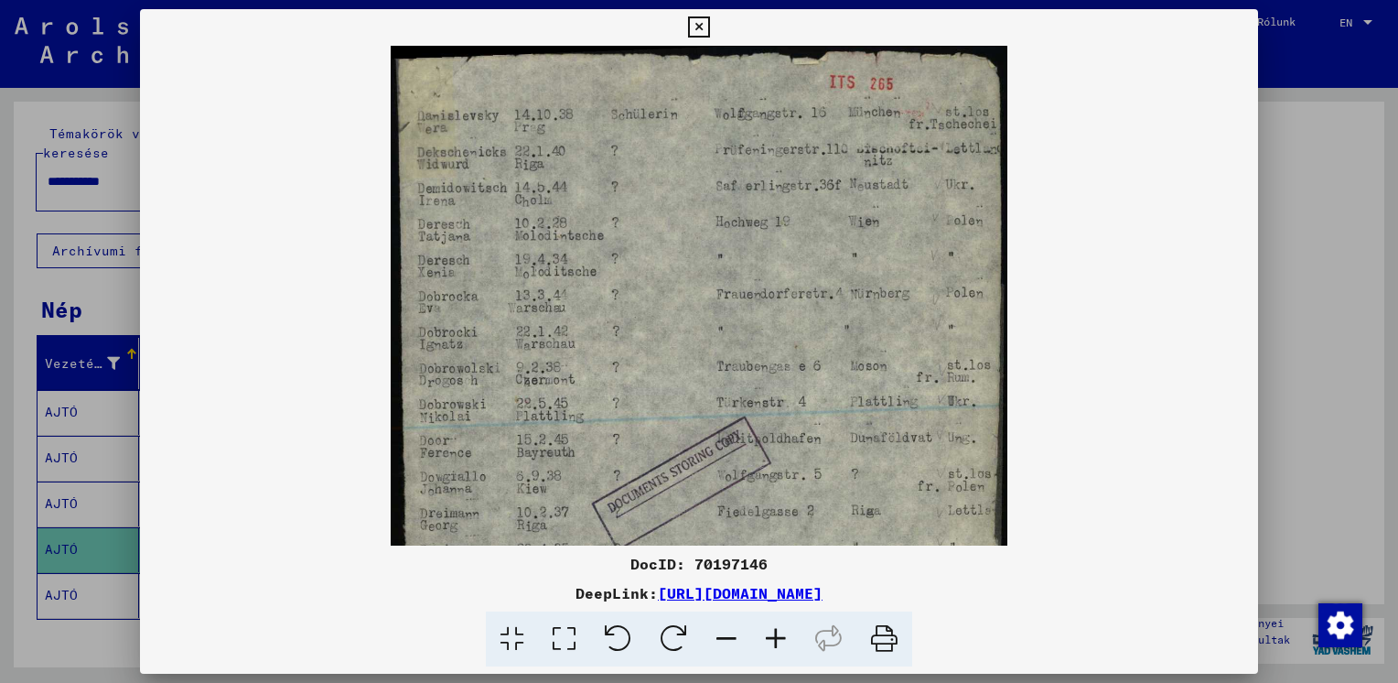
click at [769, 629] on icon at bounding box center [775, 639] width 49 height 56
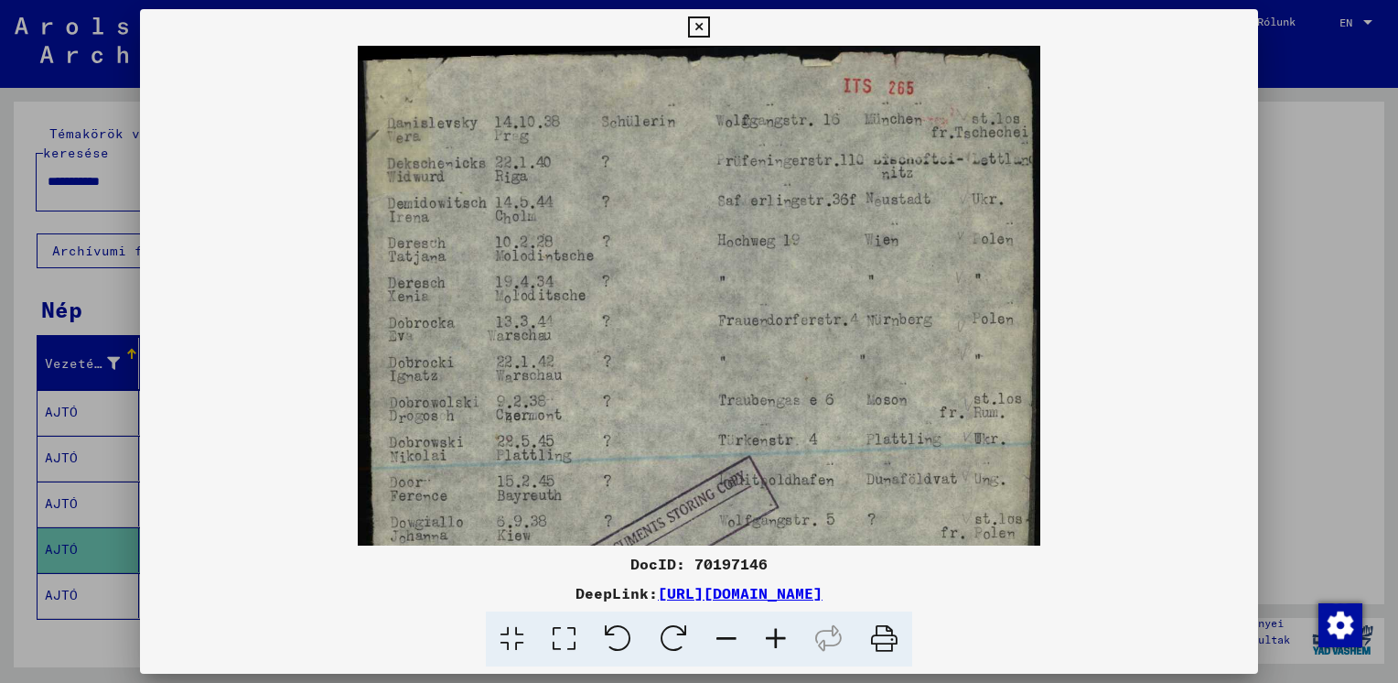
click at [769, 629] on icon at bounding box center [775, 639] width 49 height 56
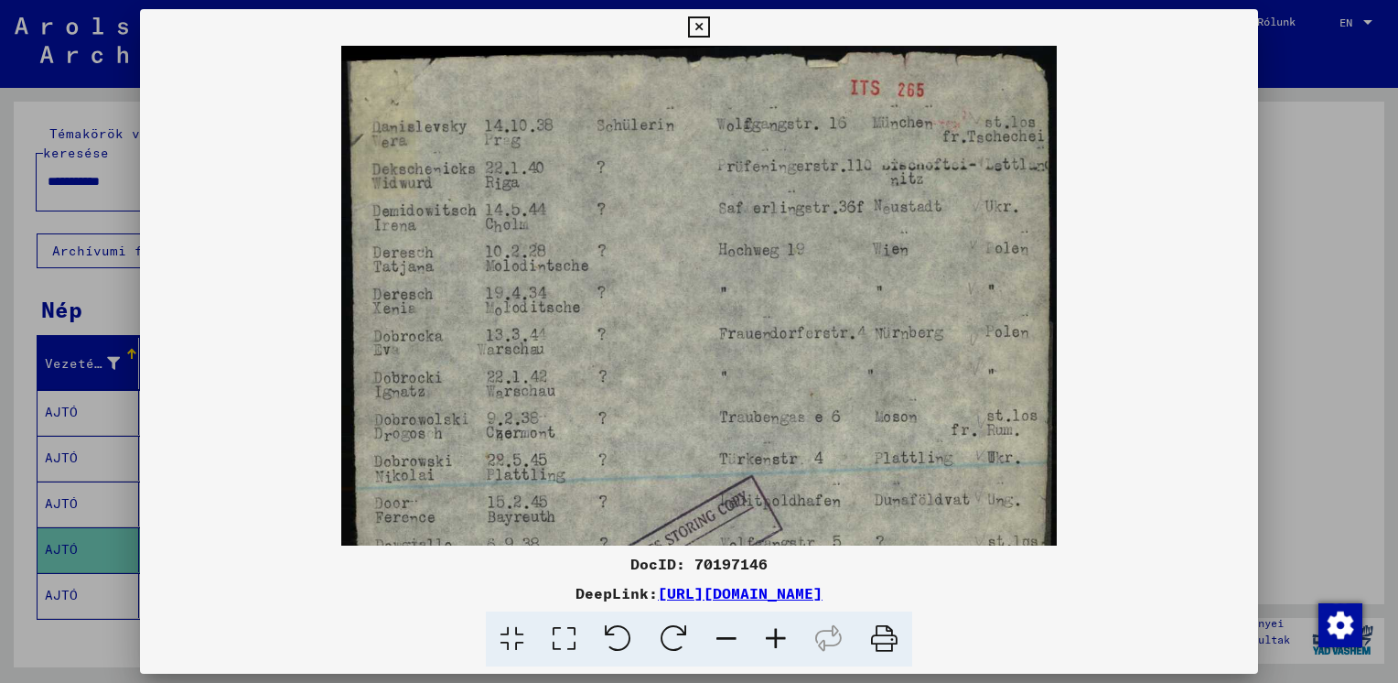
click at [769, 629] on icon at bounding box center [775, 639] width 49 height 56
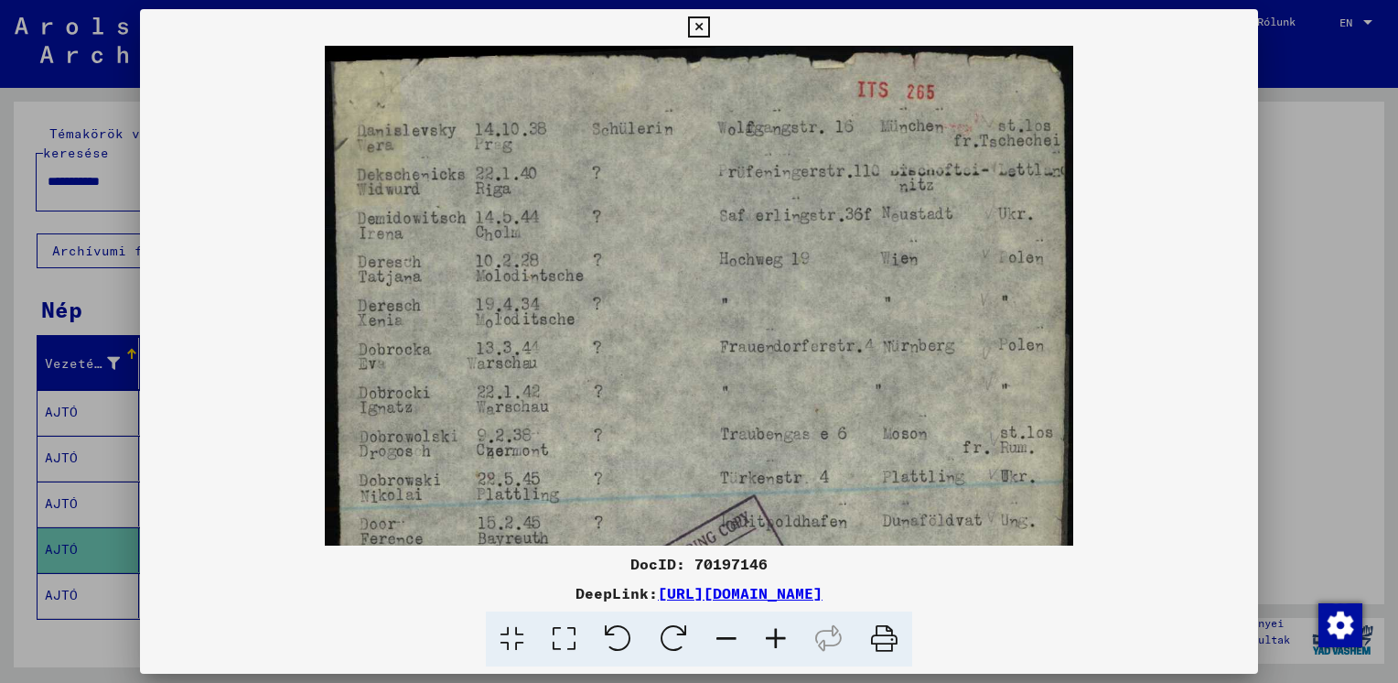
click at [769, 629] on icon at bounding box center [775, 639] width 49 height 56
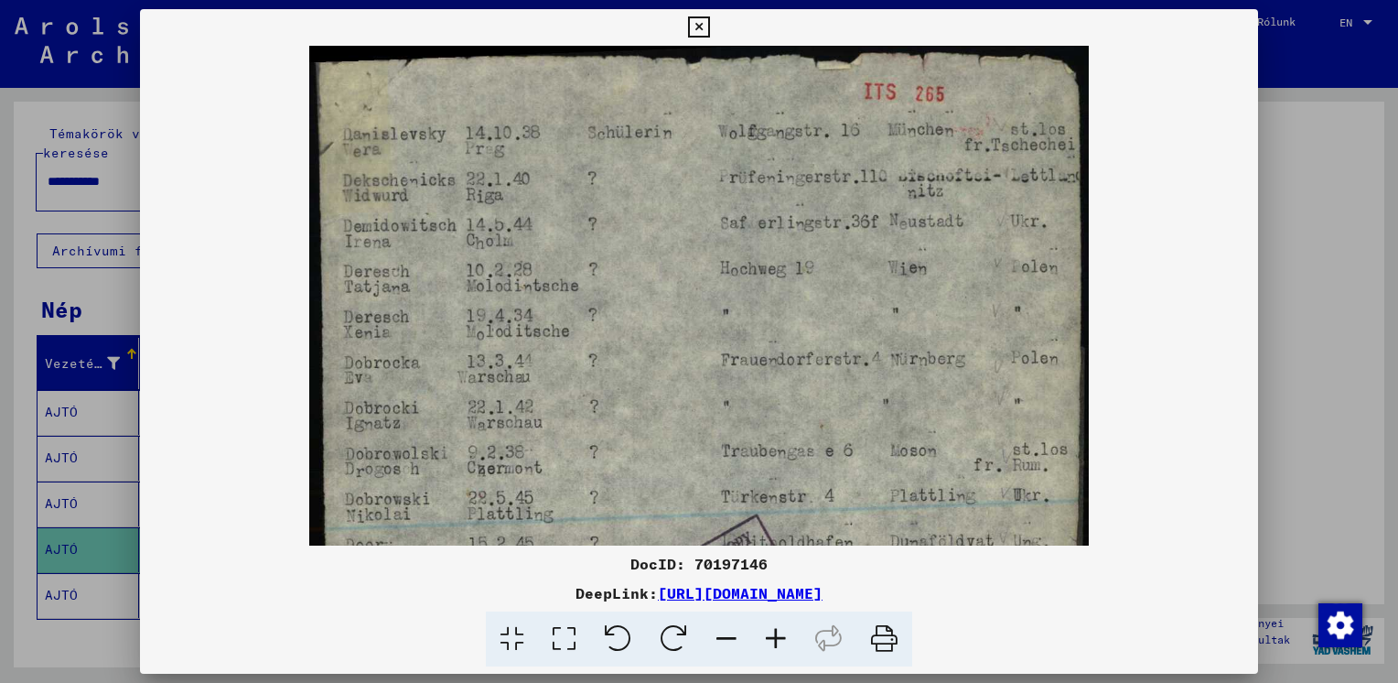
click at [769, 631] on icon at bounding box center [775, 639] width 49 height 56
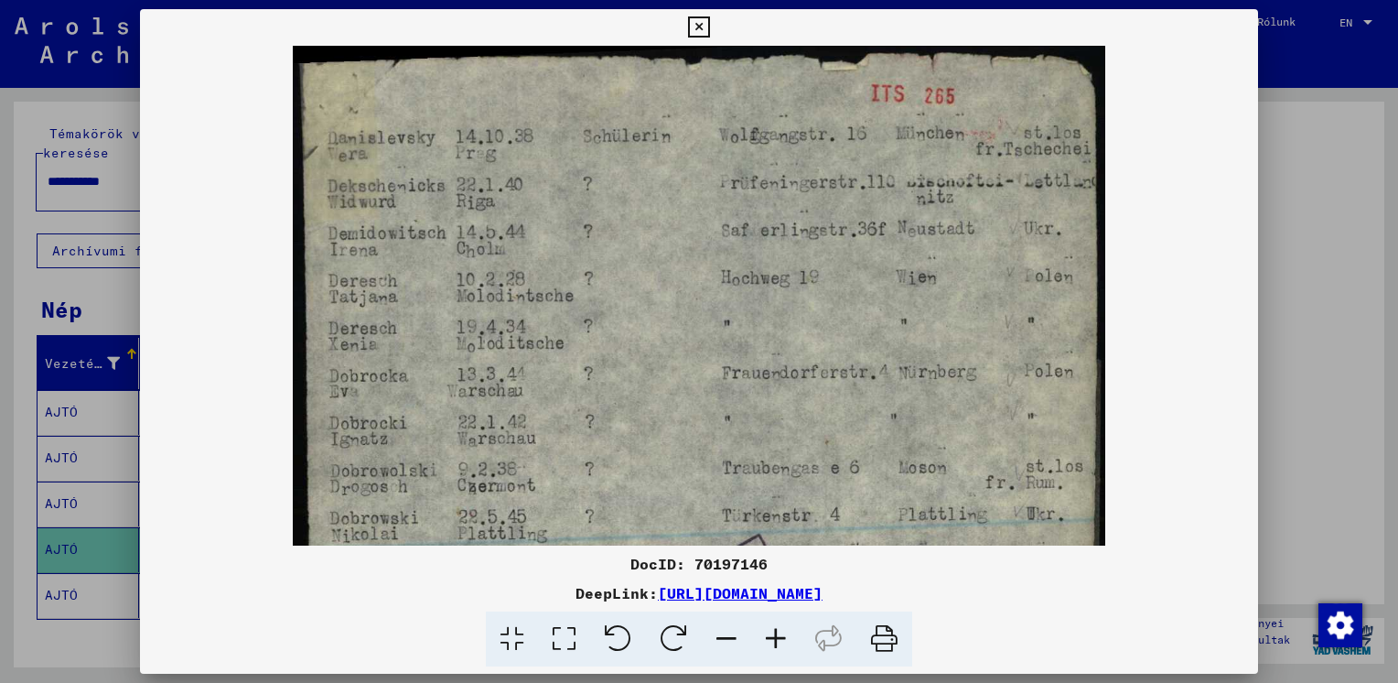
drag, startPoint x: 545, startPoint y: 482, endPoint x: 626, endPoint y: 438, distance: 91.7
click at [732, 547] on div "DocID: 70197146 DeepLink: [URL][DOMAIN_NAME]" at bounding box center [699, 338] width 1118 height 658
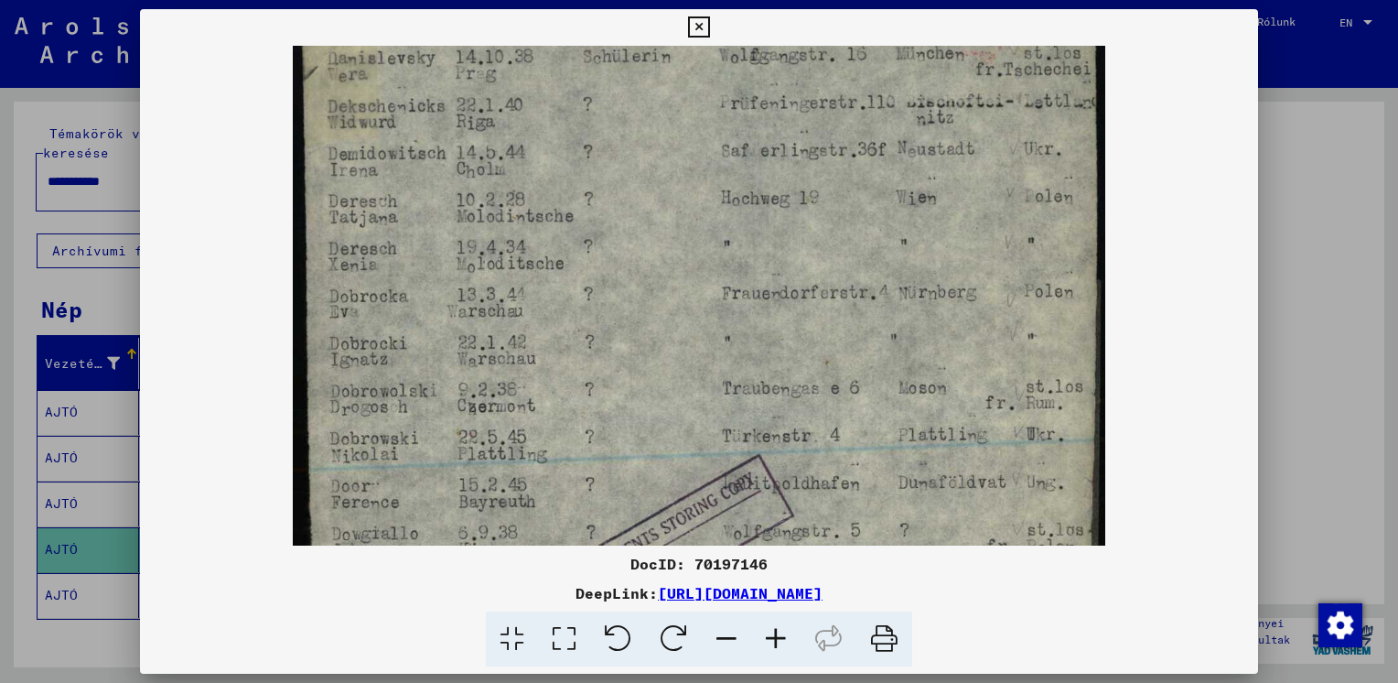
scroll to position [83, 0]
drag, startPoint x: 386, startPoint y: 464, endPoint x: 401, endPoint y: 382, distance: 82.7
click at [401, 382] on img at bounding box center [699, 532] width 812 height 1140
click at [1328, 459] on div at bounding box center [699, 341] width 1398 height 683
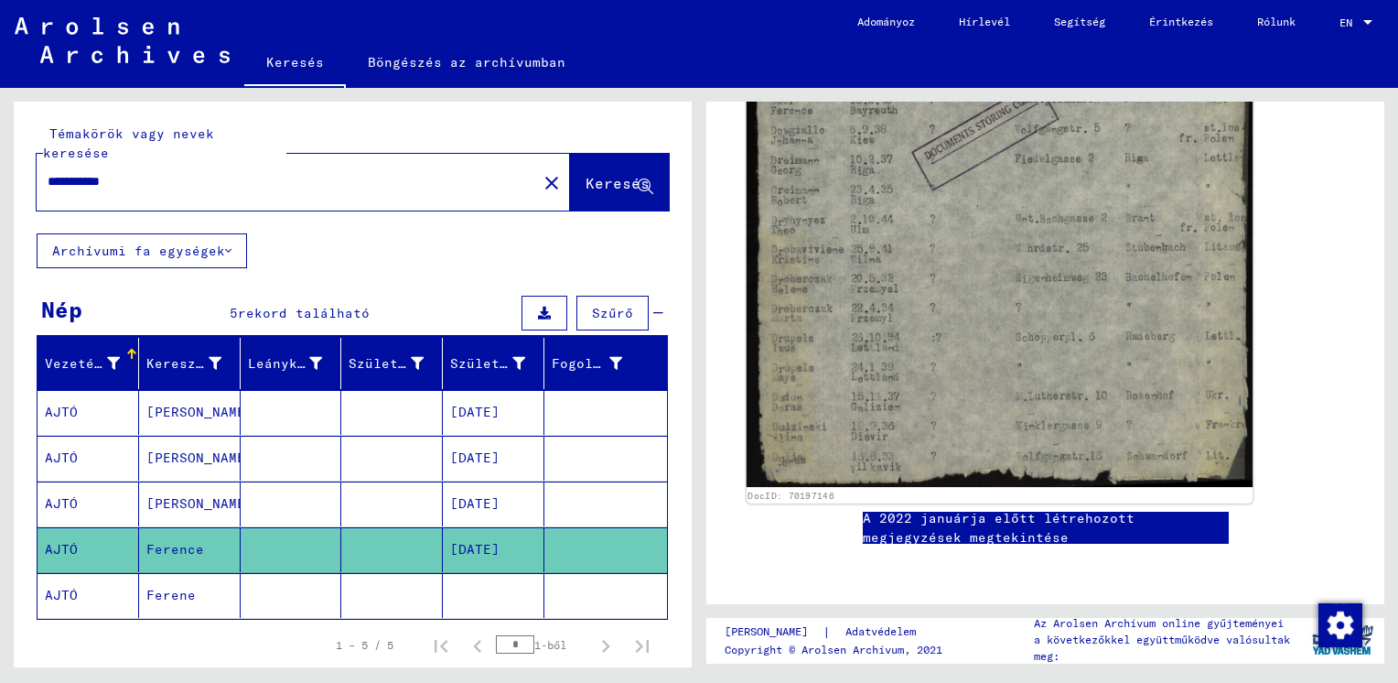
scroll to position [1030, 0]
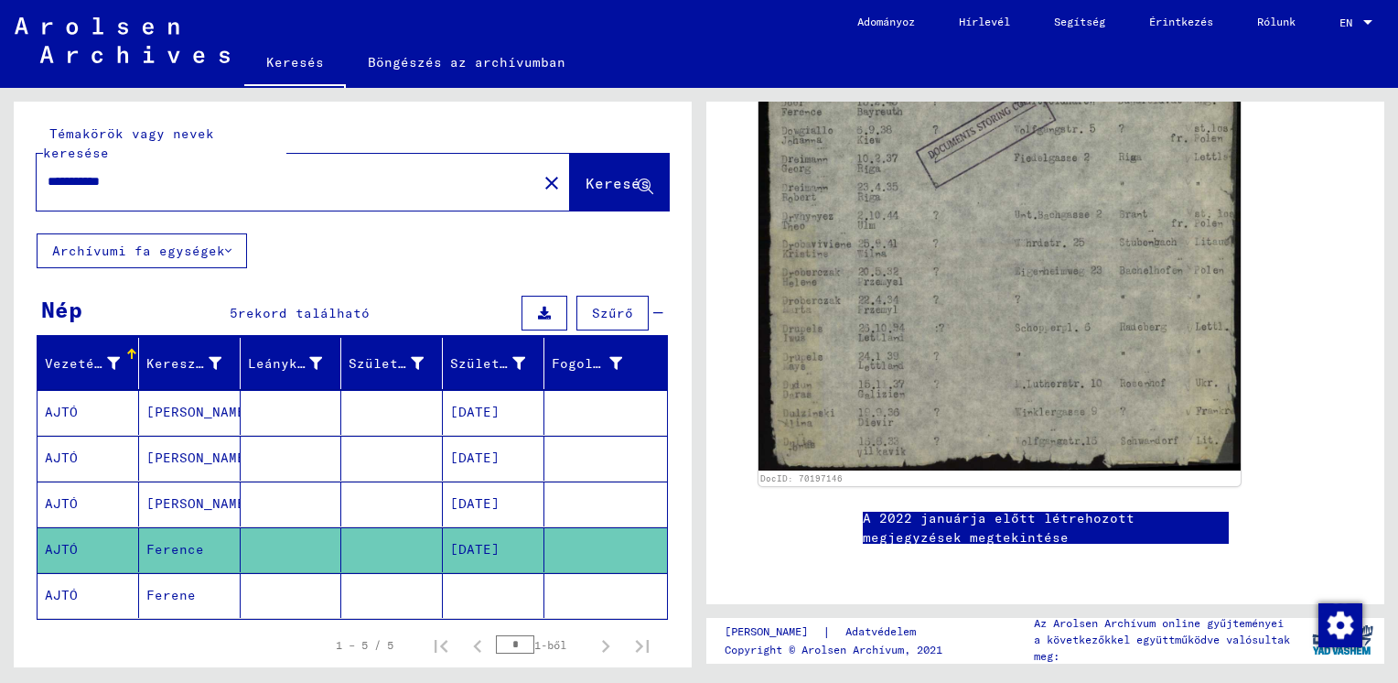
click at [460, 575] on mat-cell at bounding box center [494, 595] width 102 height 45
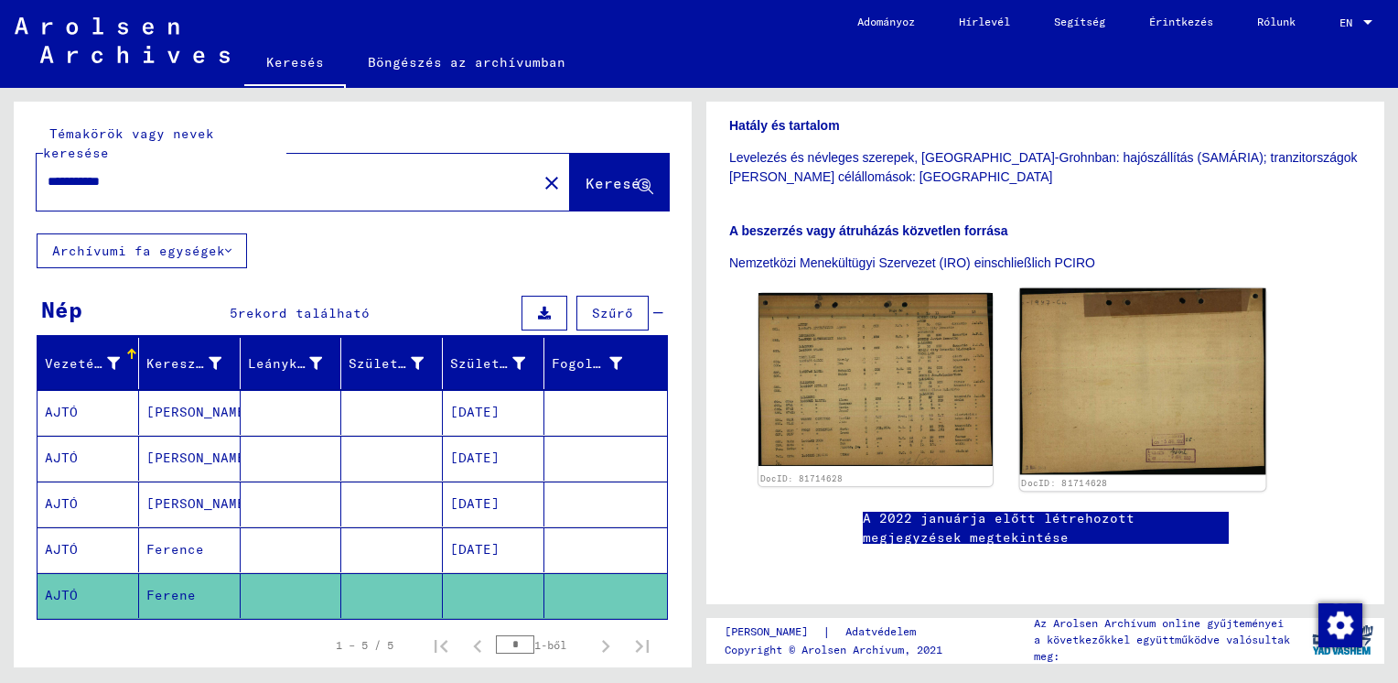
scroll to position [426, 0]
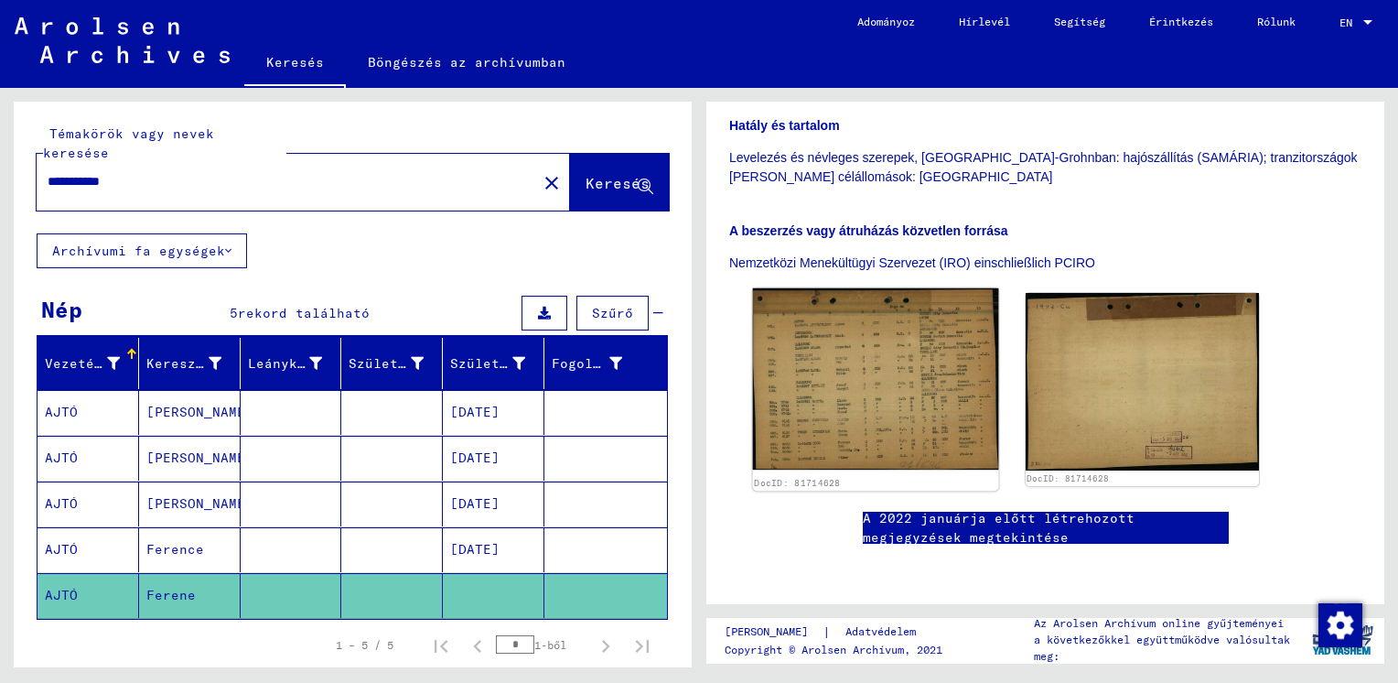
click at [857, 334] on img at bounding box center [875, 379] width 245 height 182
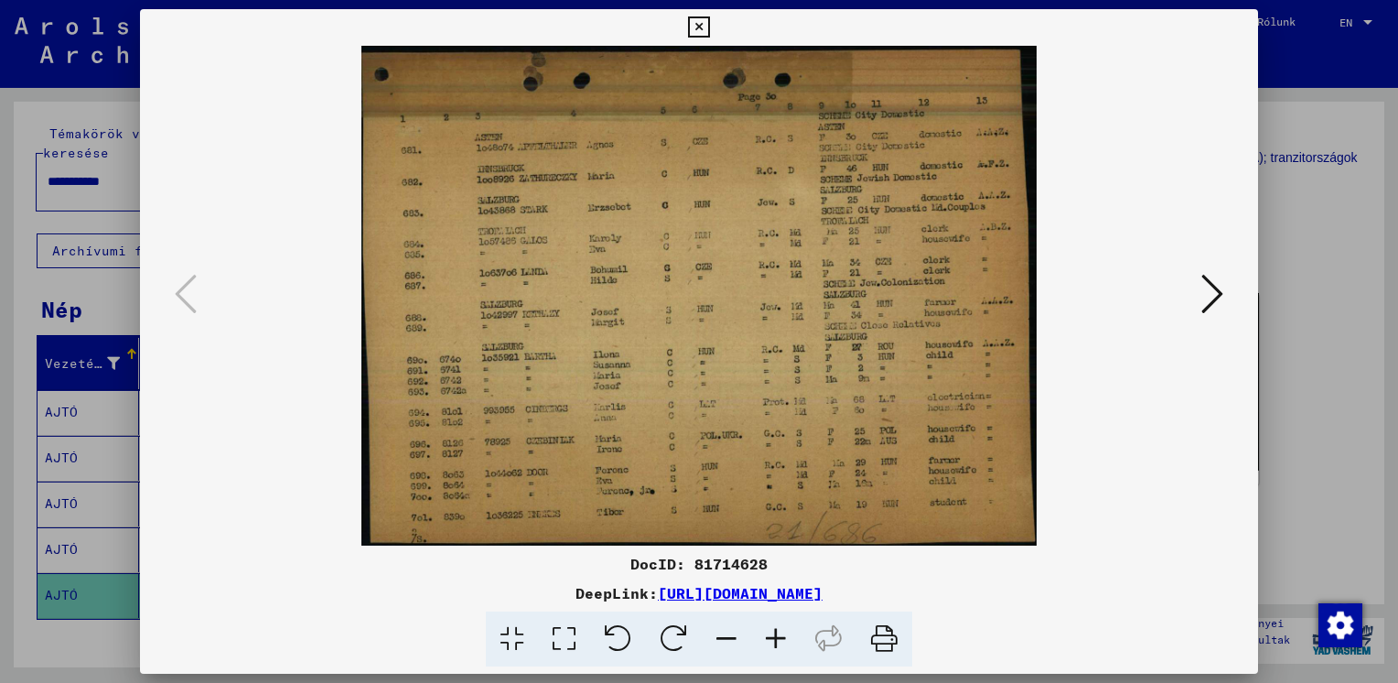
click at [772, 639] on icon at bounding box center [775, 639] width 49 height 56
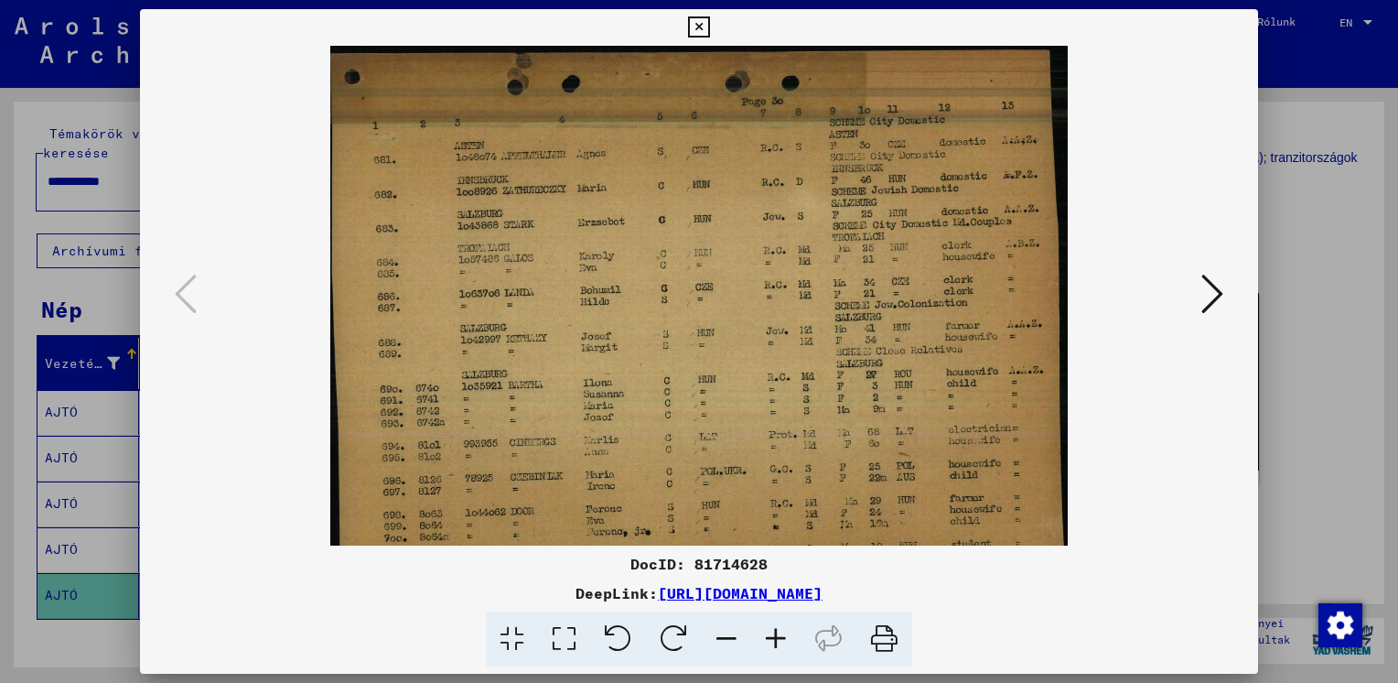
click at [772, 639] on icon at bounding box center [775, 639] width 49 height 56
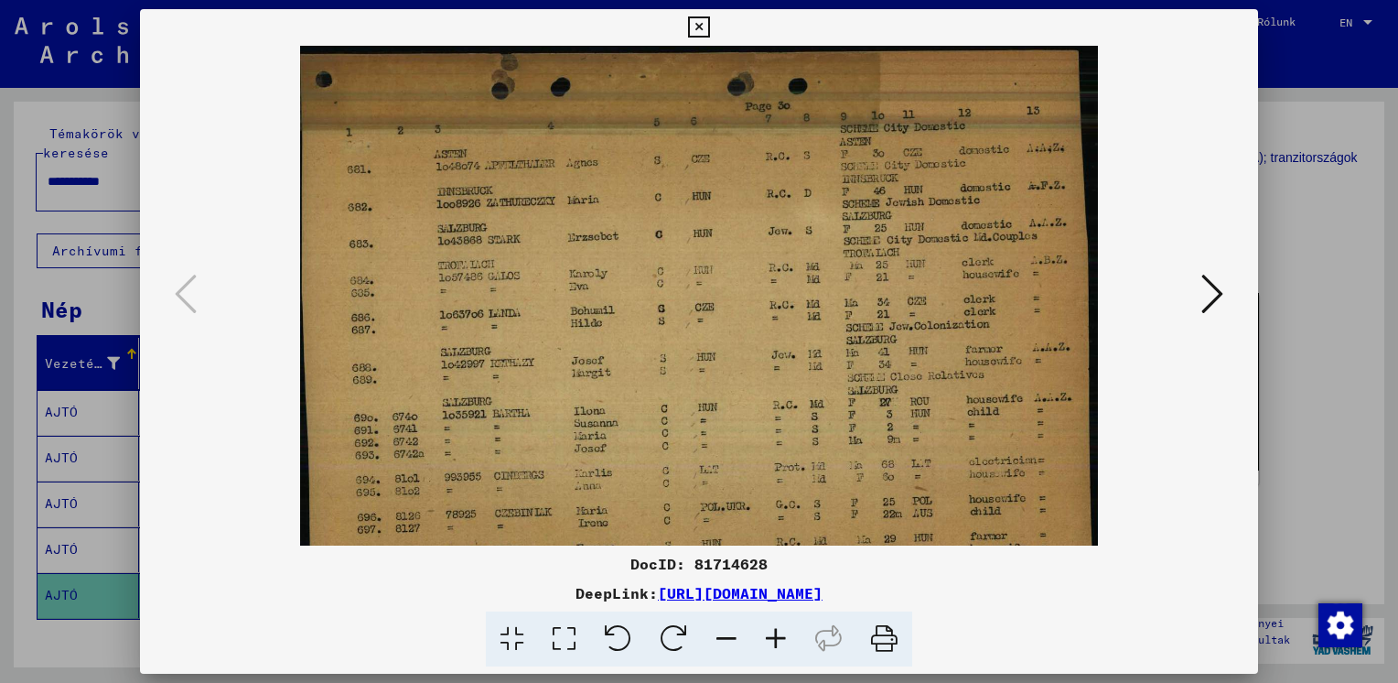
click at [772, 639] on icon at bounding box center [775, 639] width 49 height 56
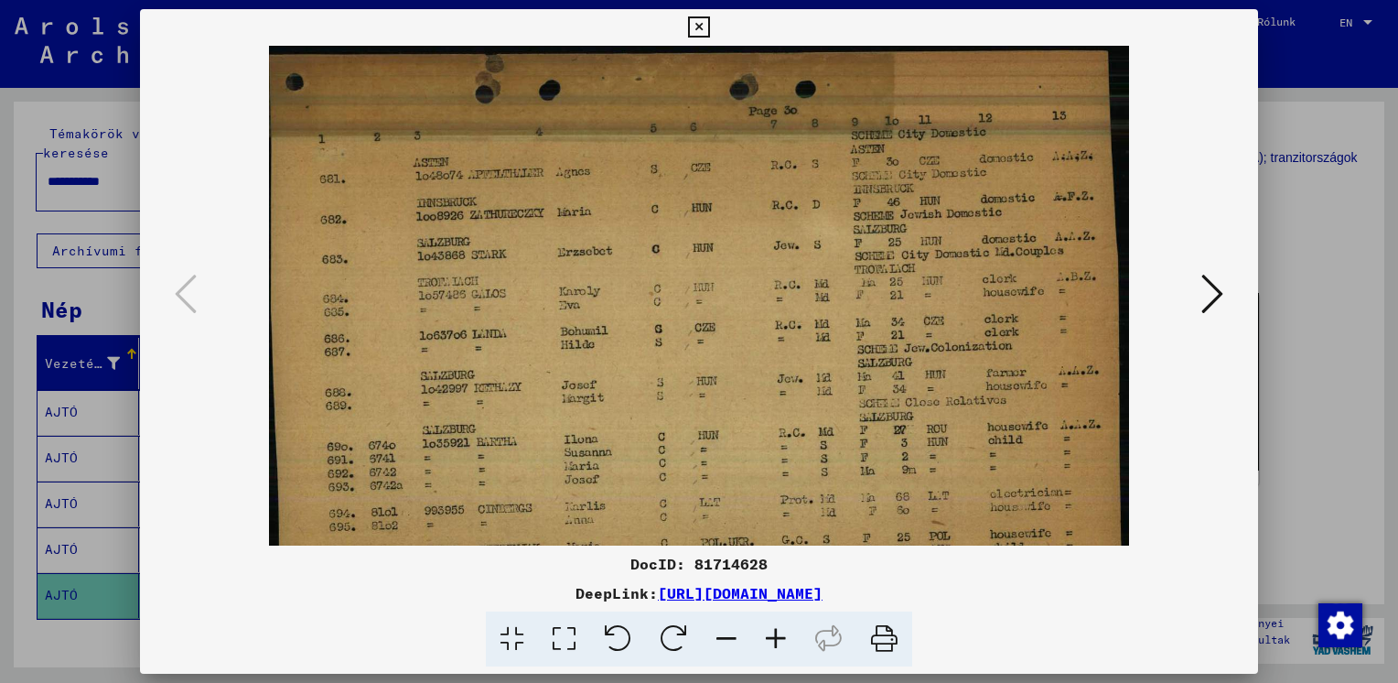
click at [772, 639] on icon at bounding box center [775, 639] width 49 height 56
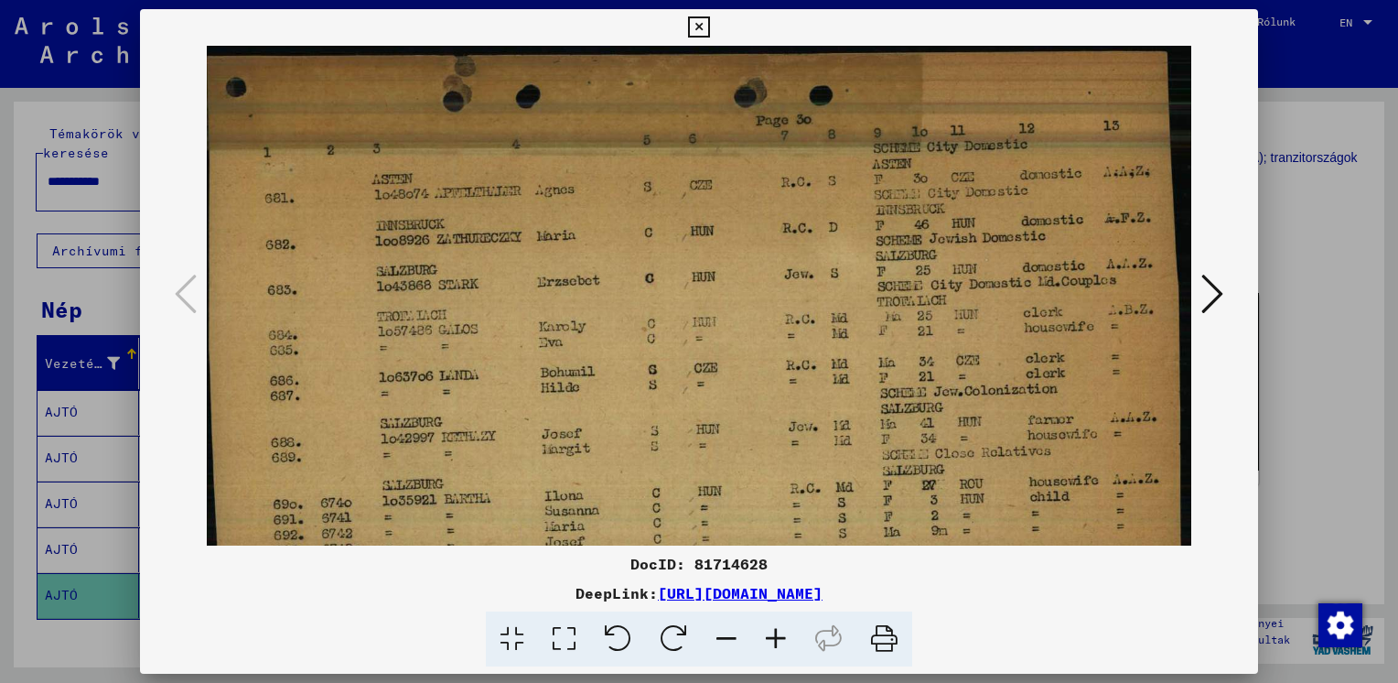
click at [772, 639] on icon at bounding box center [775, 639] width 49 height 56
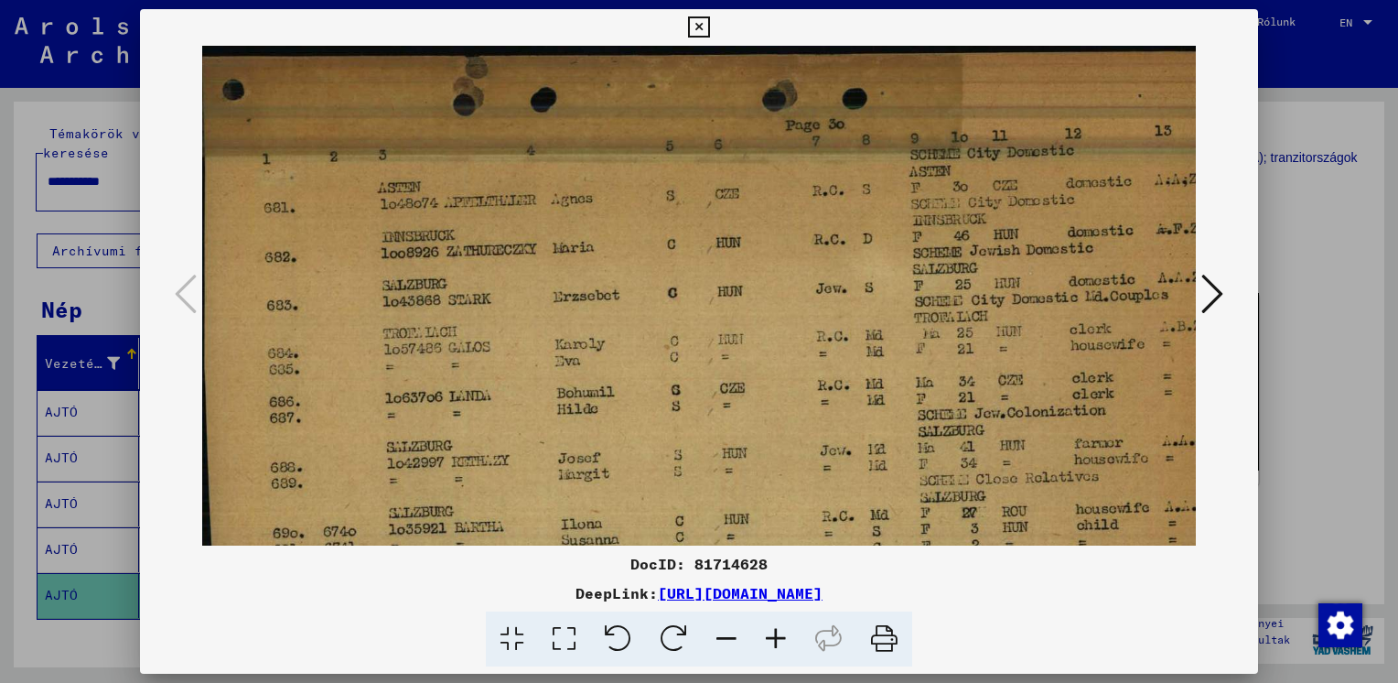
click at [772, 639] on icon at bounding box center [775, 639] width 49 height 56
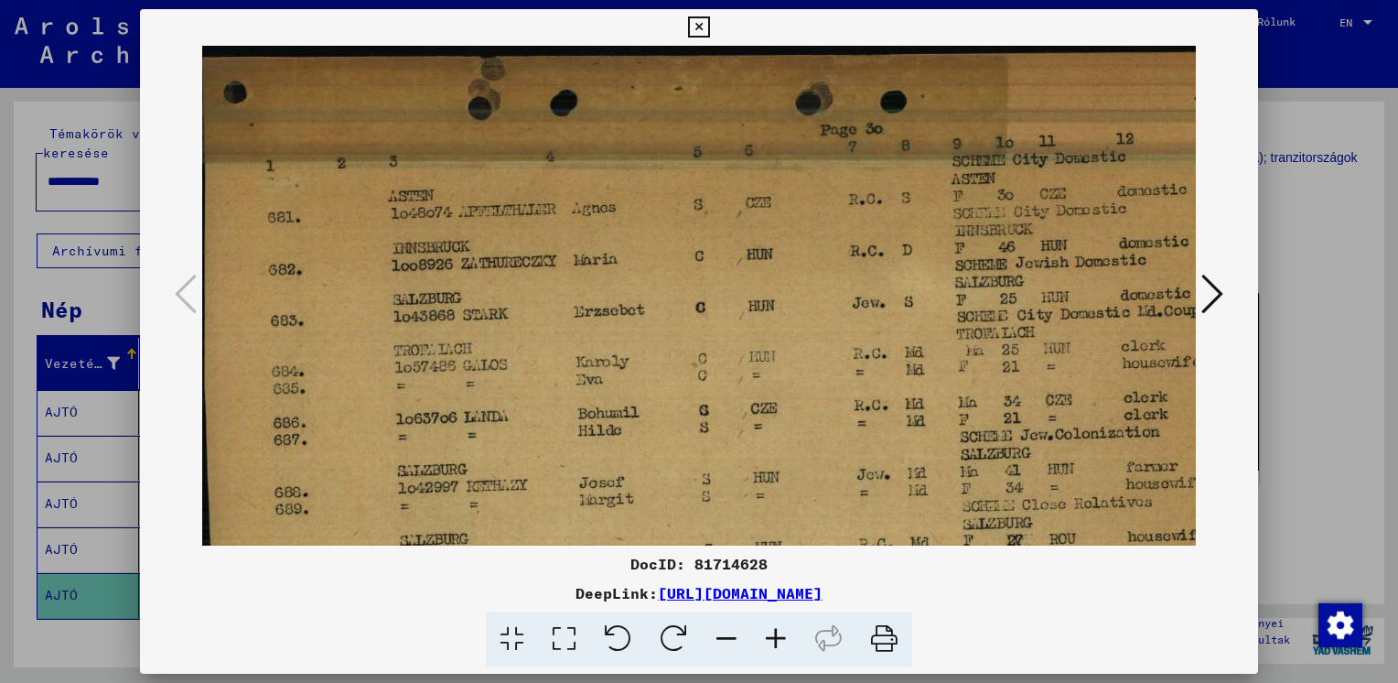
click at [772, 639] on icon at bounding box center [775, 639] width 49 height 56
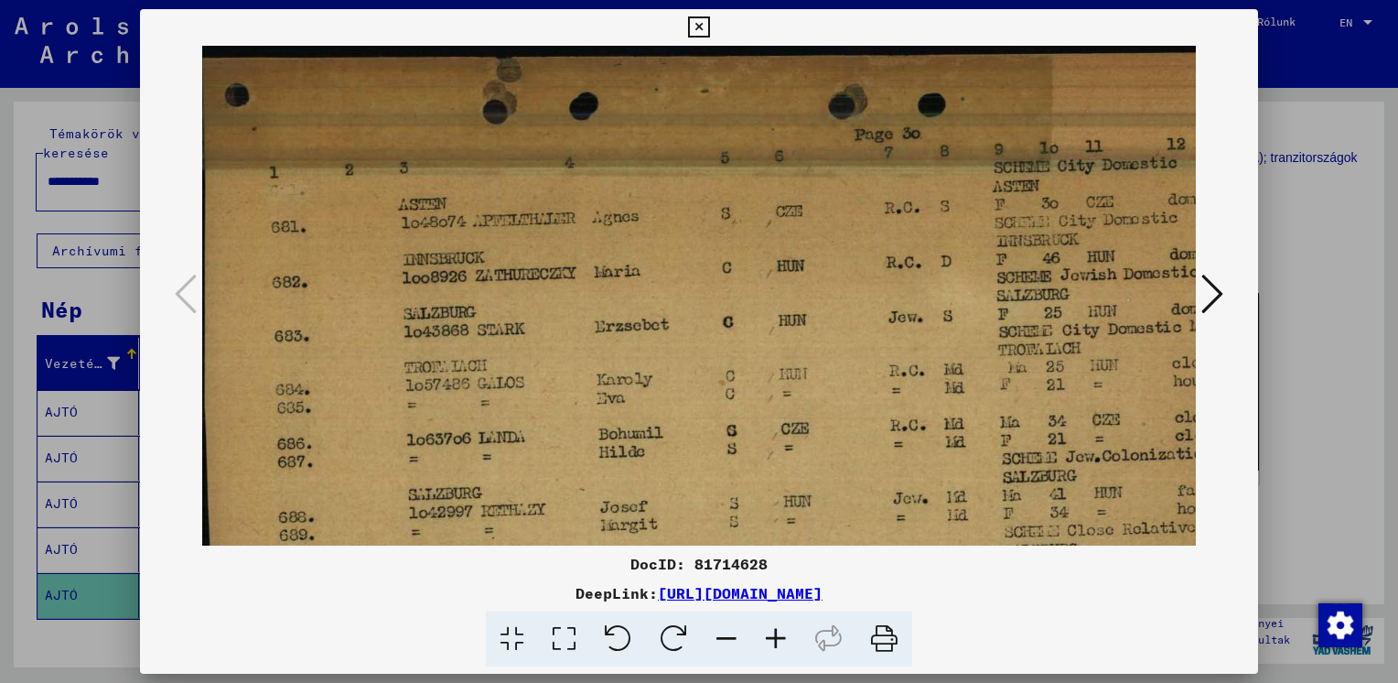
click at [772, 639] on icon at bounding box center [775, 639] width 49 height 56
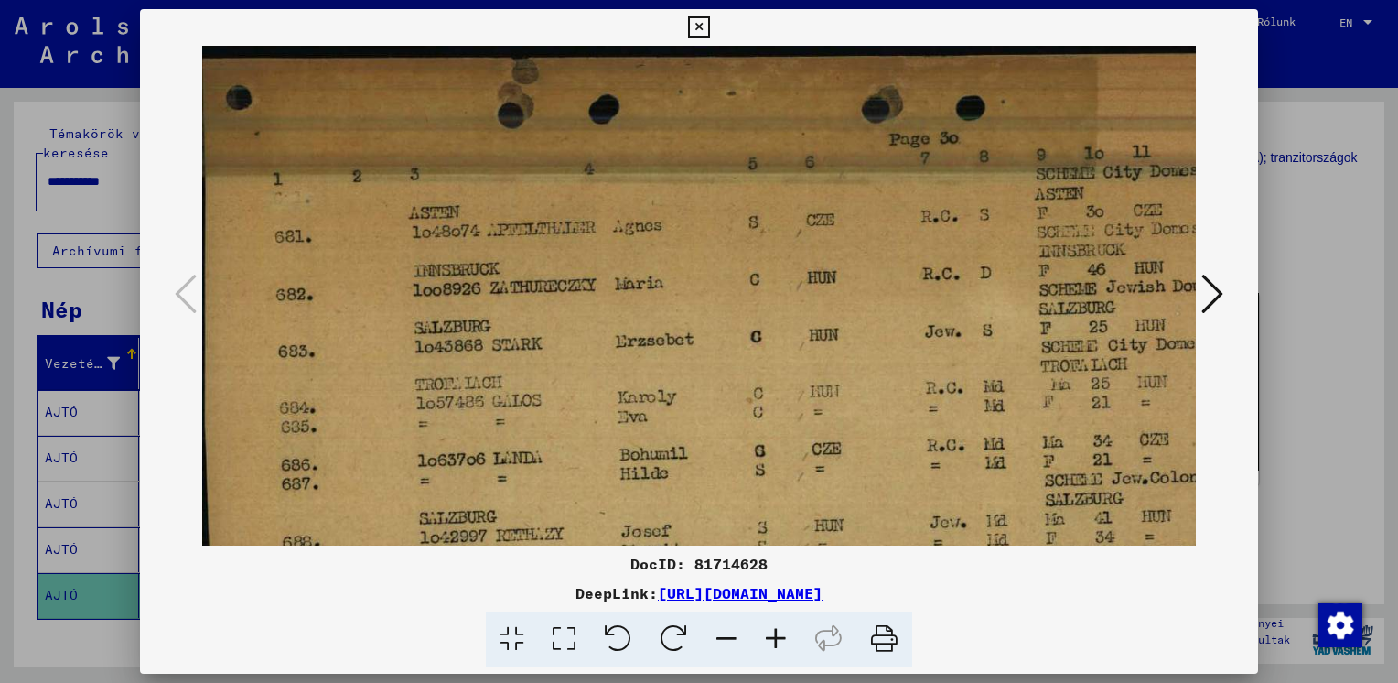
click at [772, 639] on icon at bounding box center [775, 639] width 49 height 56
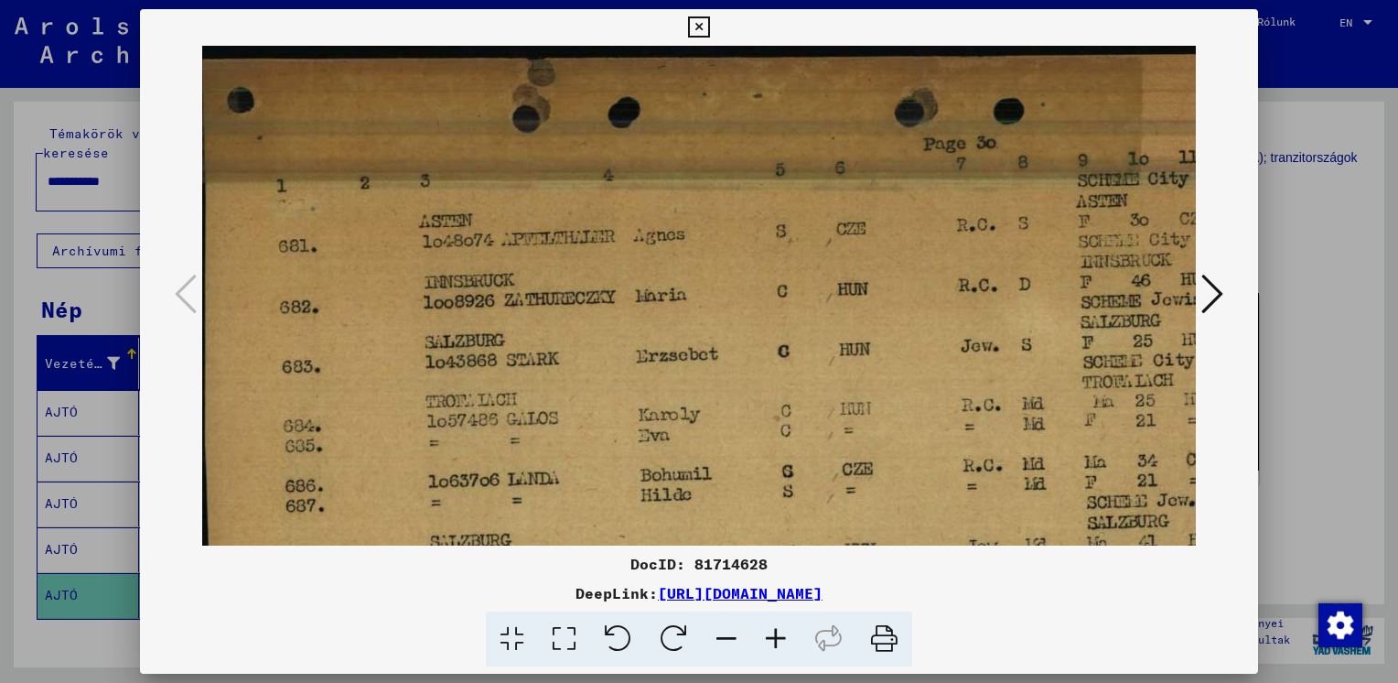
click at [772, 639] on icon at bounding box center [775, 639] width 49 height 56
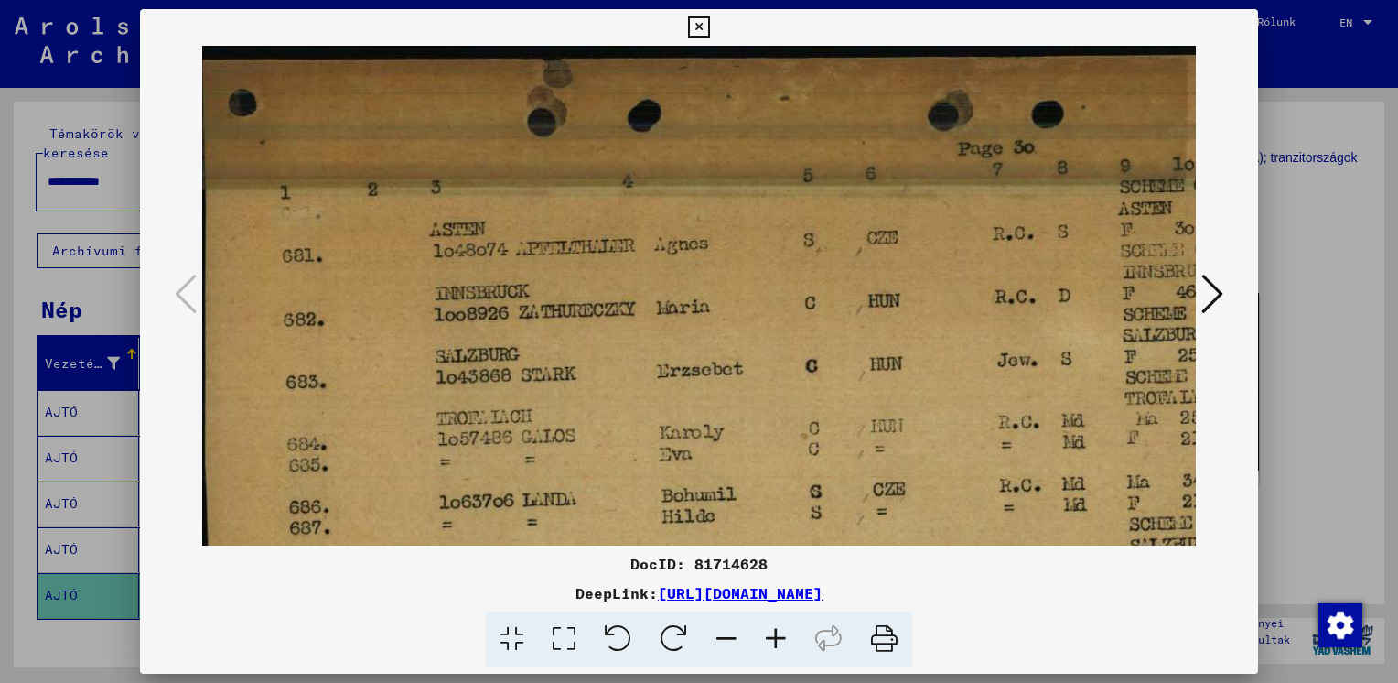
click at [772, 639] on icon at bounding box center [775, 639] width 49 height 56
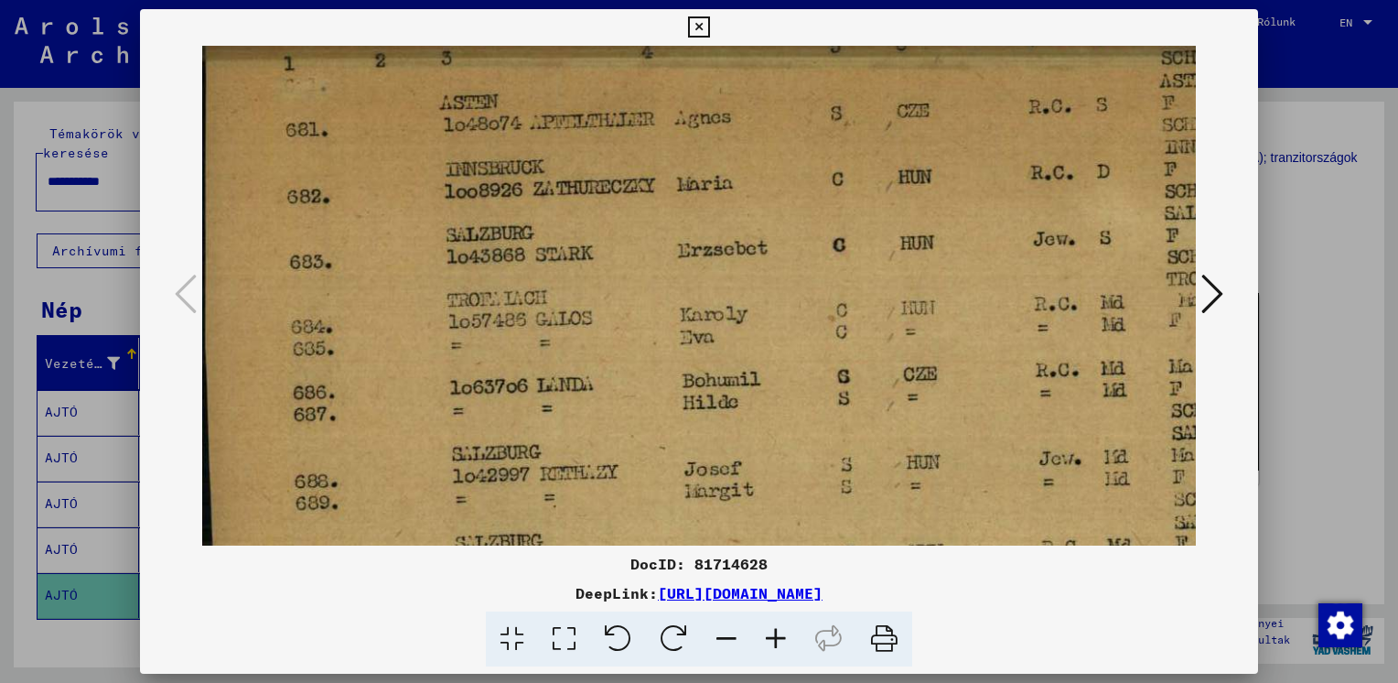
scroll to position [140, 0]
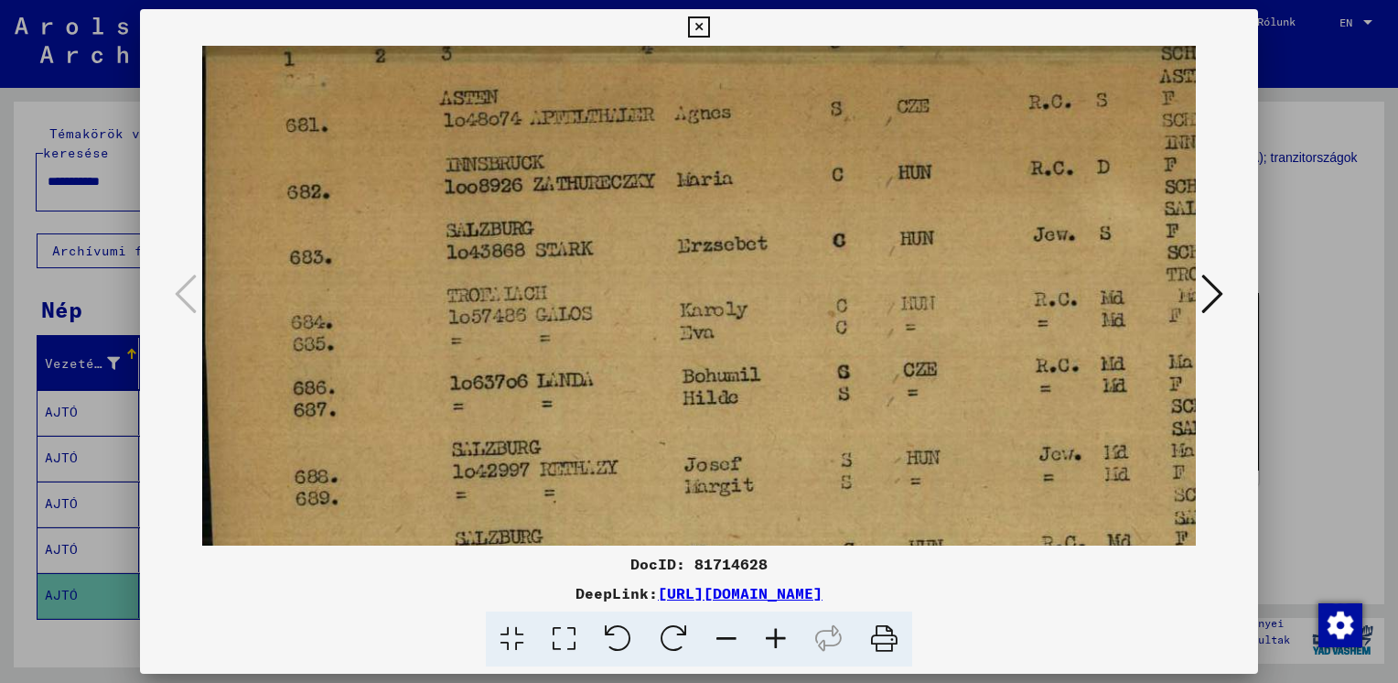
drag, startPoint x: 546, startPoint y: 433, endPoint x: 574, endPoint y: 302, distance: 133.7
click at [574, 302] on img at bounding box center [910, 430] width 1417 height 1049
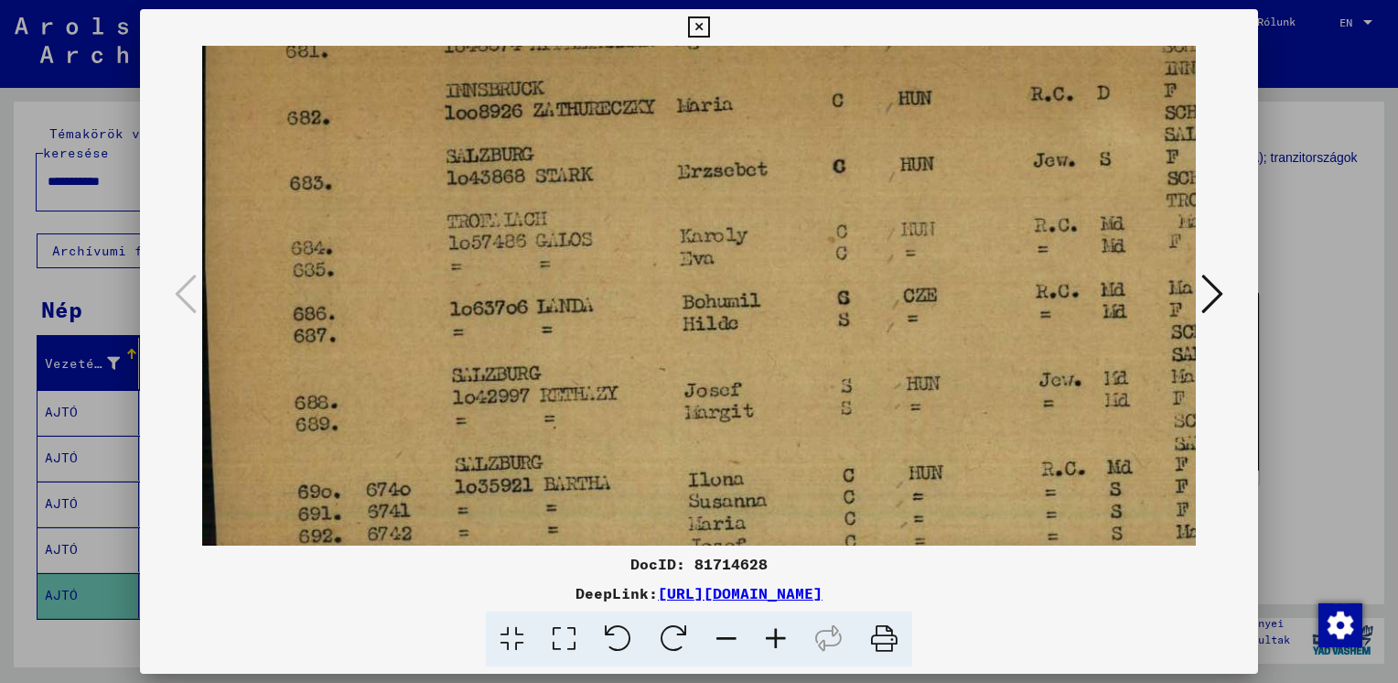
scroll to position [215, 0]
drag, startPoint x: 589, startPoint y: 382, endPoint x: 598, endPoint y: 312, distance: 71.0
click at [598, 312] on img at bounding box center [910, 355] width 1417 height 1049
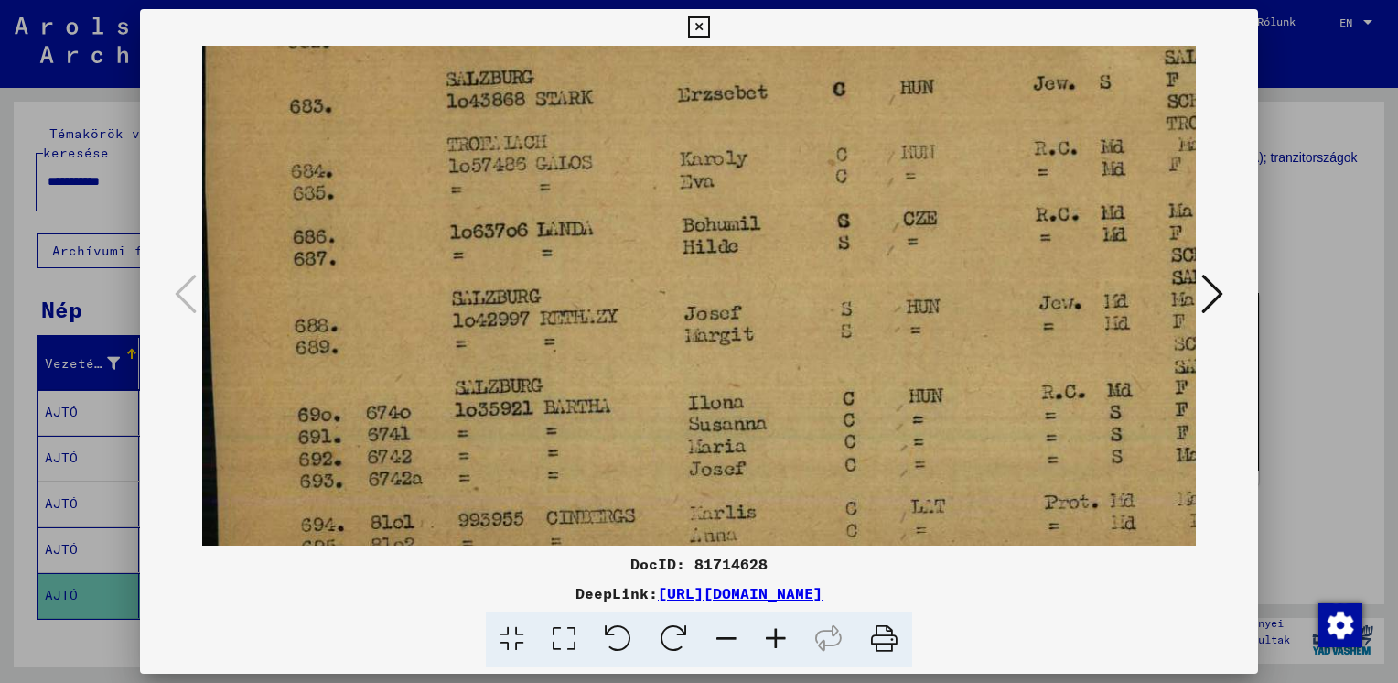
scroll to position [302, 0]
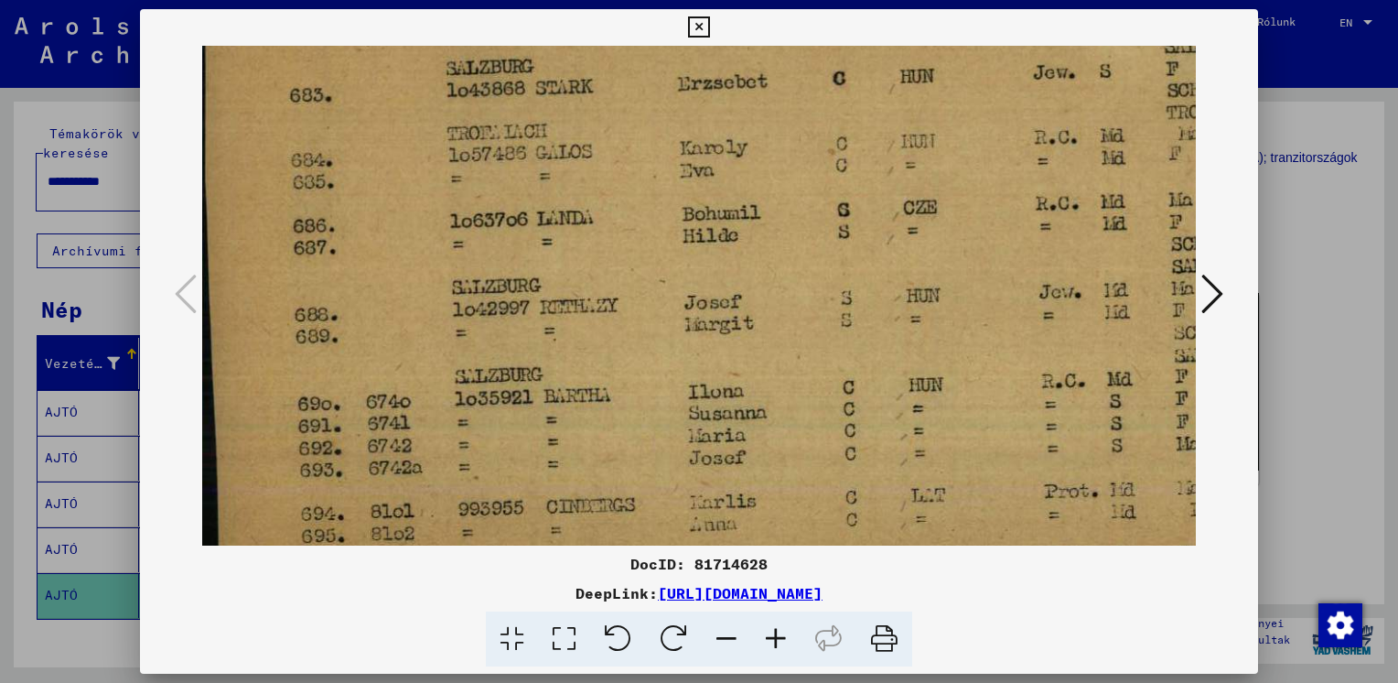
drag, startPoint x: 726, startPoint y: 430, endPoint x: 728, endPoint y: 347, distance: 83.3
click at [728, 347] on img at bounding box center [910, 268] width 1417 height 1049
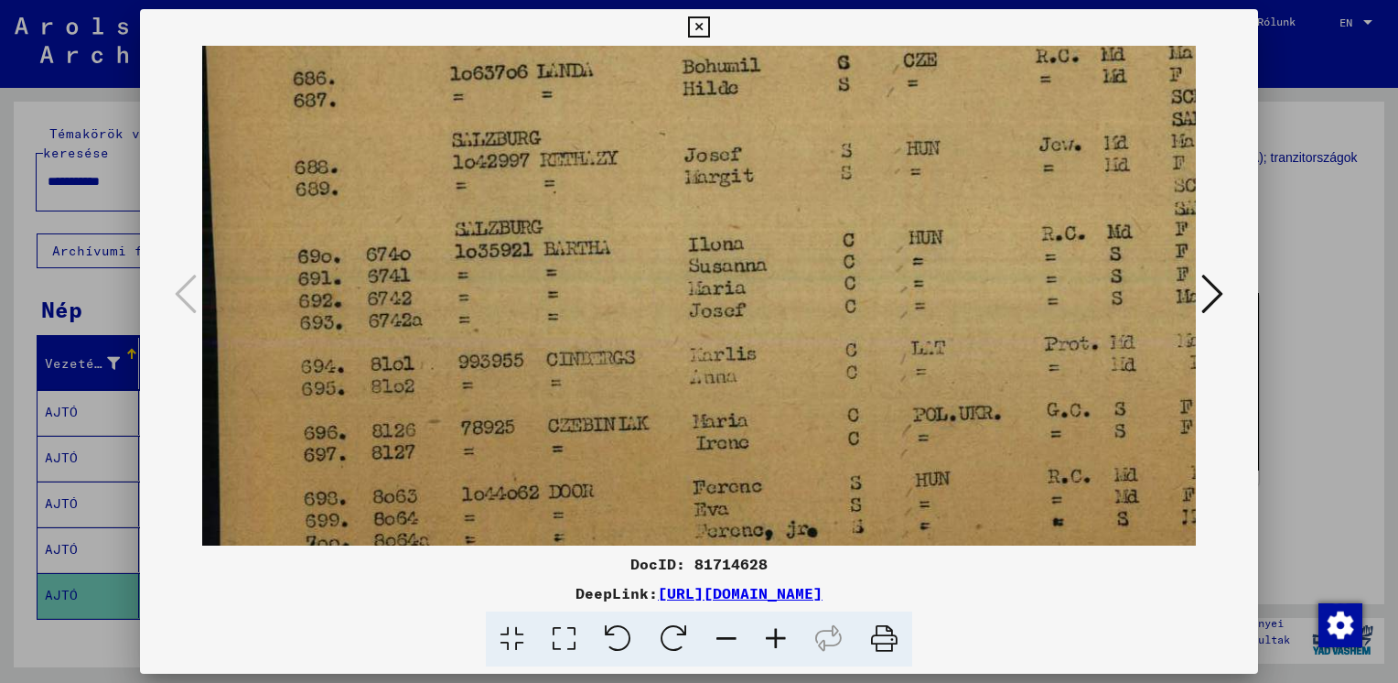
scroll to position [457, 0]
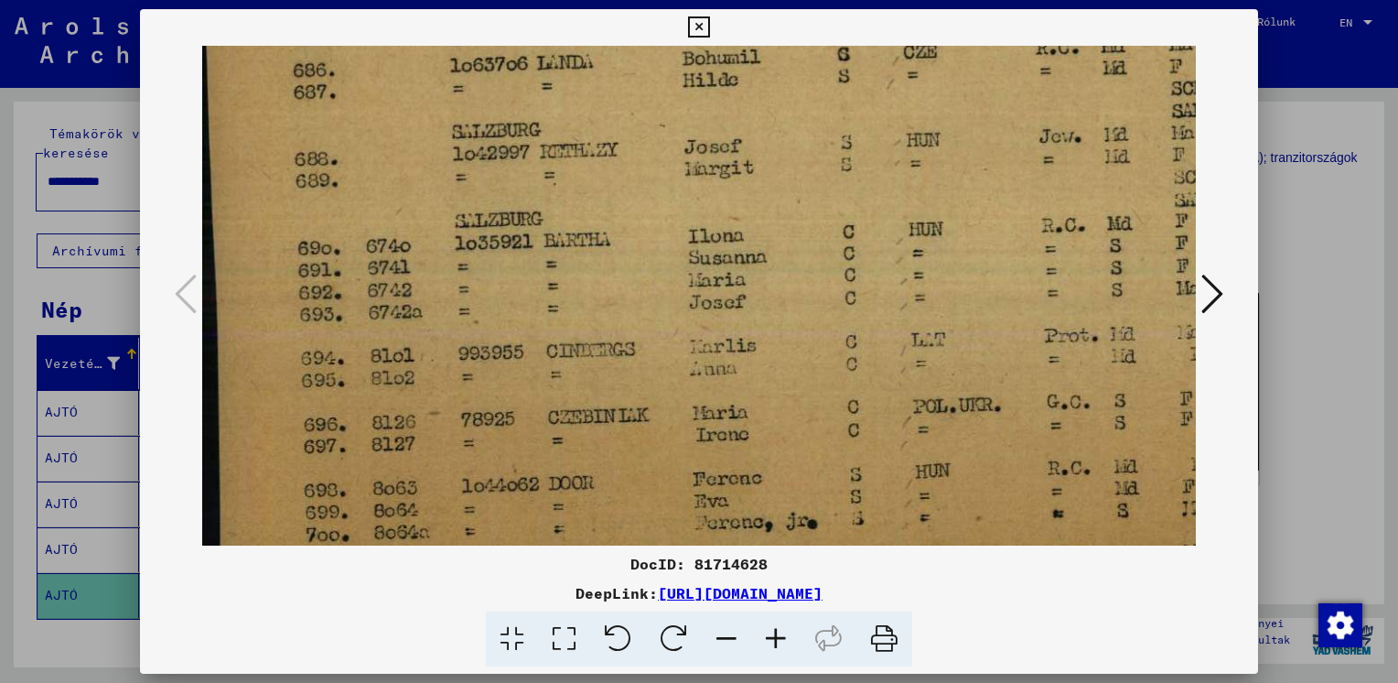
drag, startPoint x: 769, startPoint y: 502, endPoint x: 769, endPoint y: 349, distance: 153.7
click at [769, 349] on img at bounding box center [910, 112] width 1417 height 1049
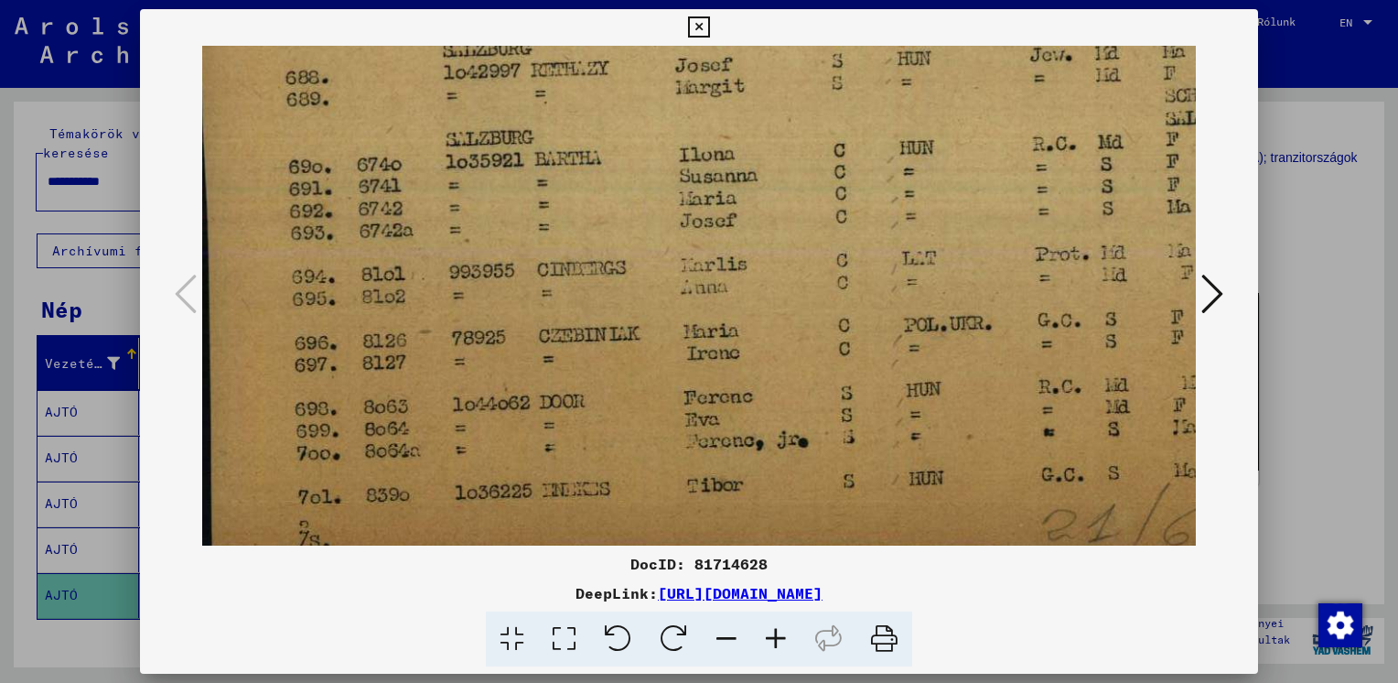
scroll to position [549, 11]
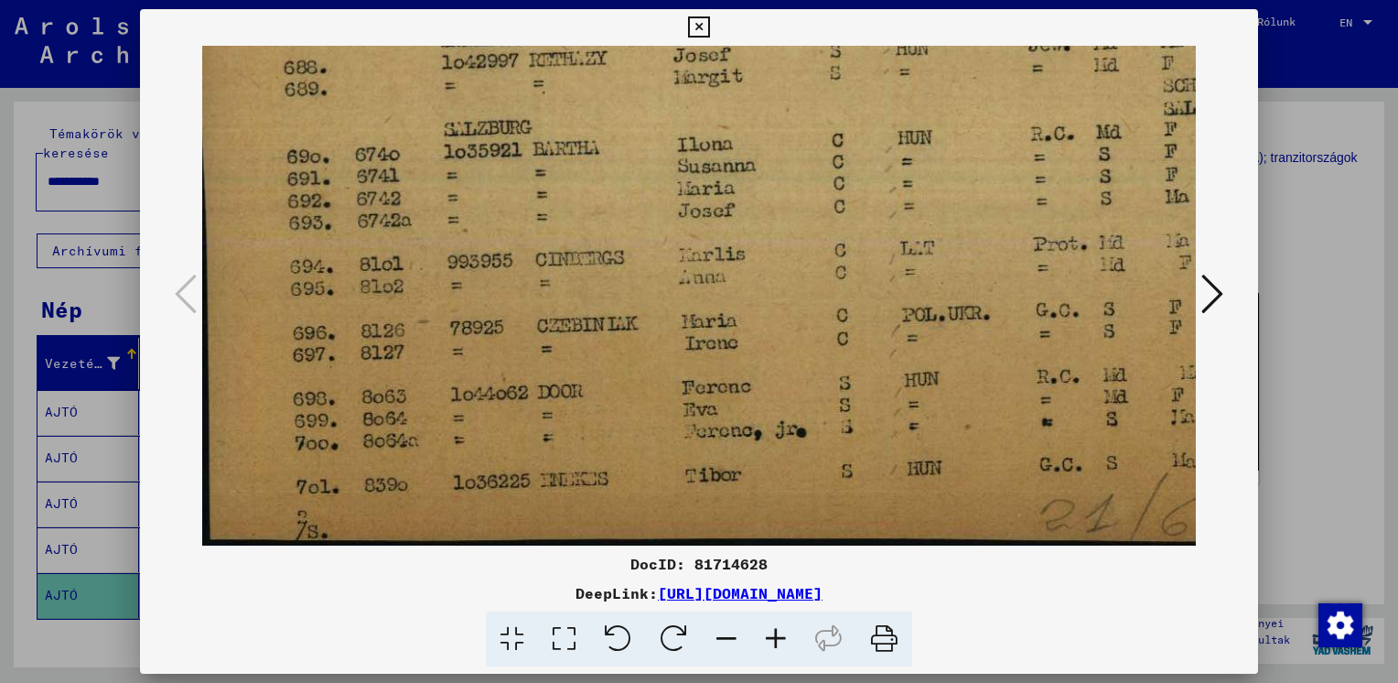
drag, startPoint x: 778, startPoint y: 472, endPoint x: 767, endPoint y: 360, distance: 112.2
click at [767, 360] on img at bounding box center [899, 21] width 1417 height 1049
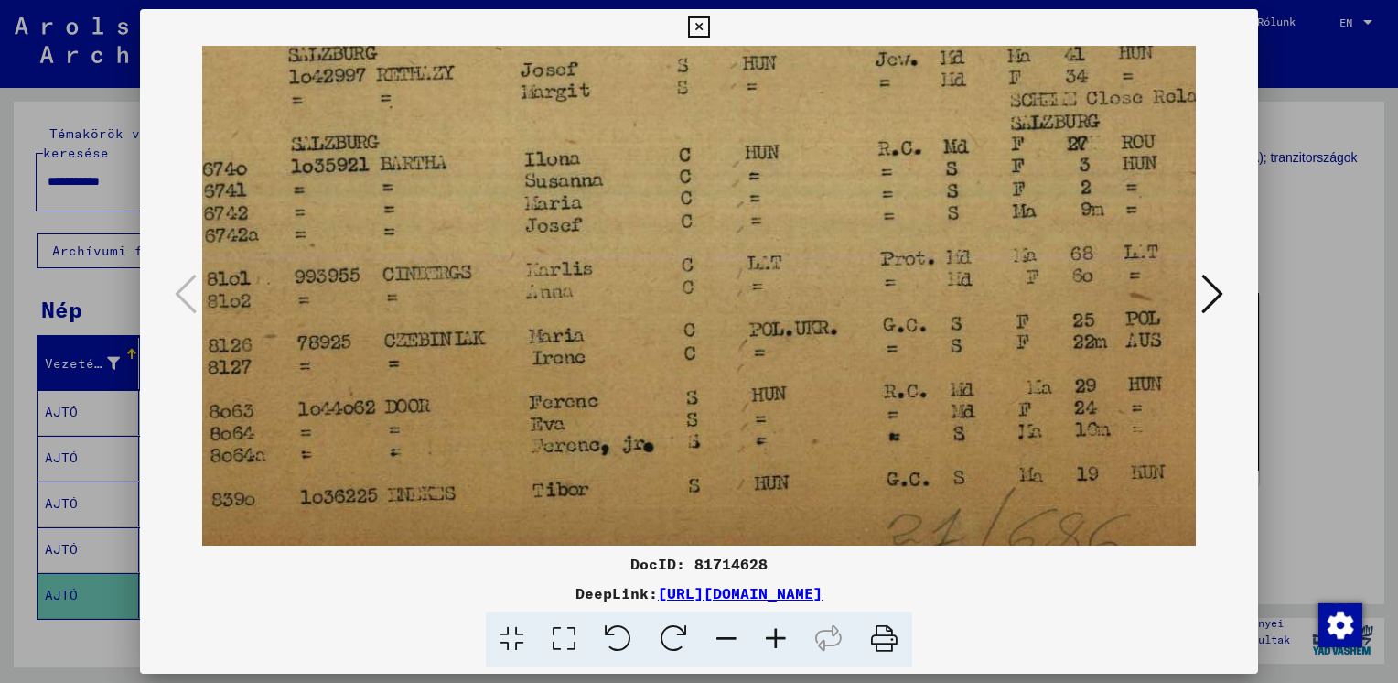
scroll to position [532, 182]
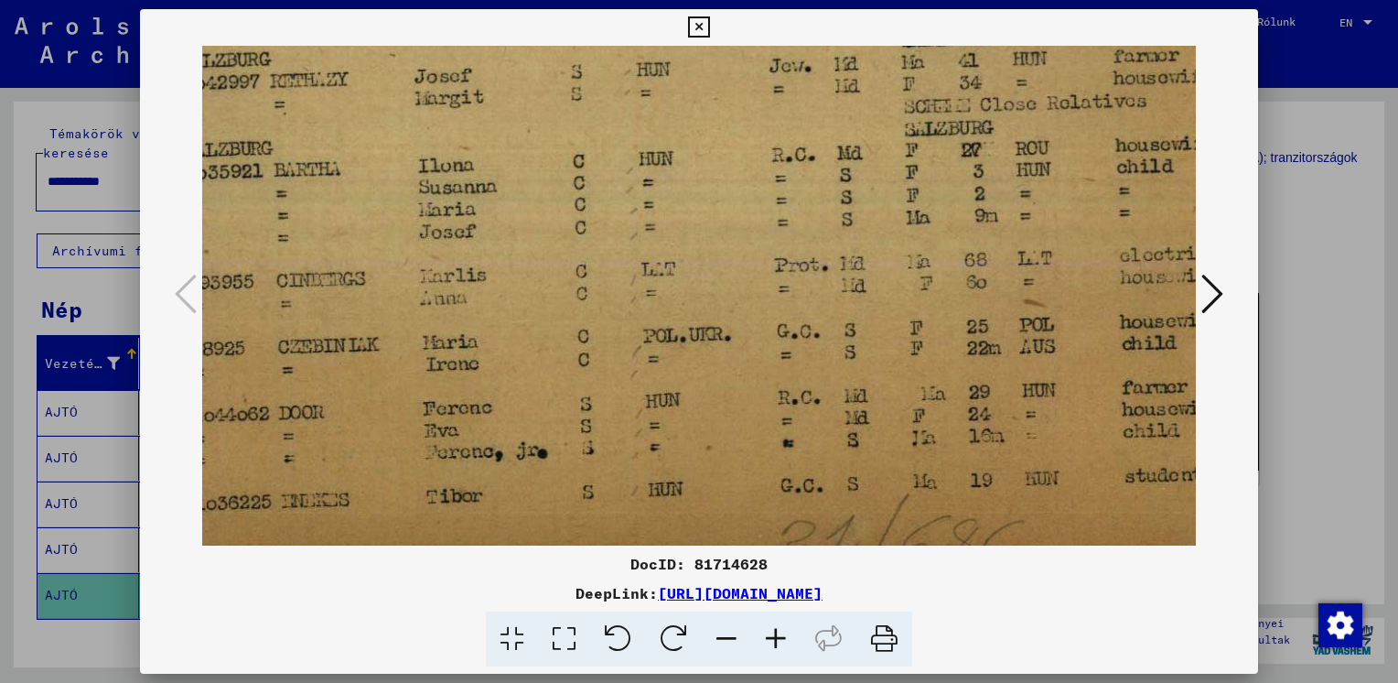
drag, startPoint x: 769, startPoint y: 424, endPoint x: 517, endPoint y: 446, distance: 252.6
click at [517, 446] on img at bounding box center [640, 42] width 1417 height 1049
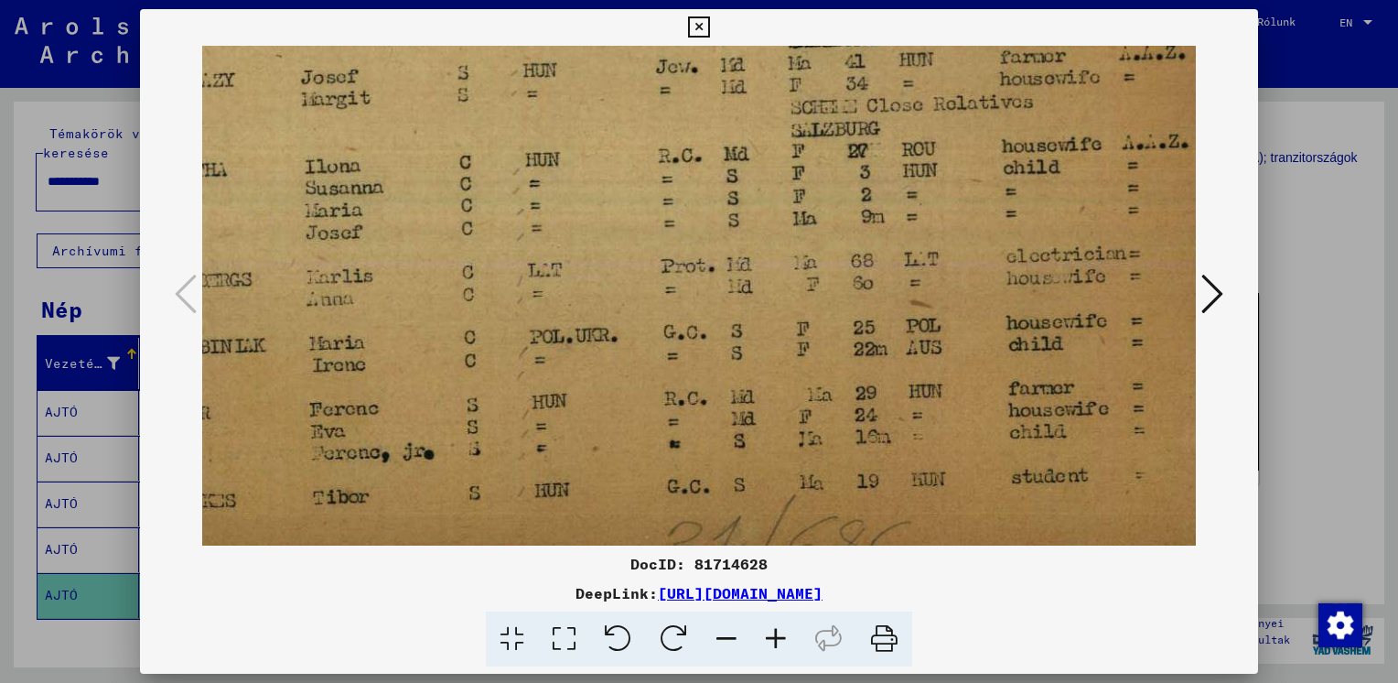
scroll to position [526, 352]
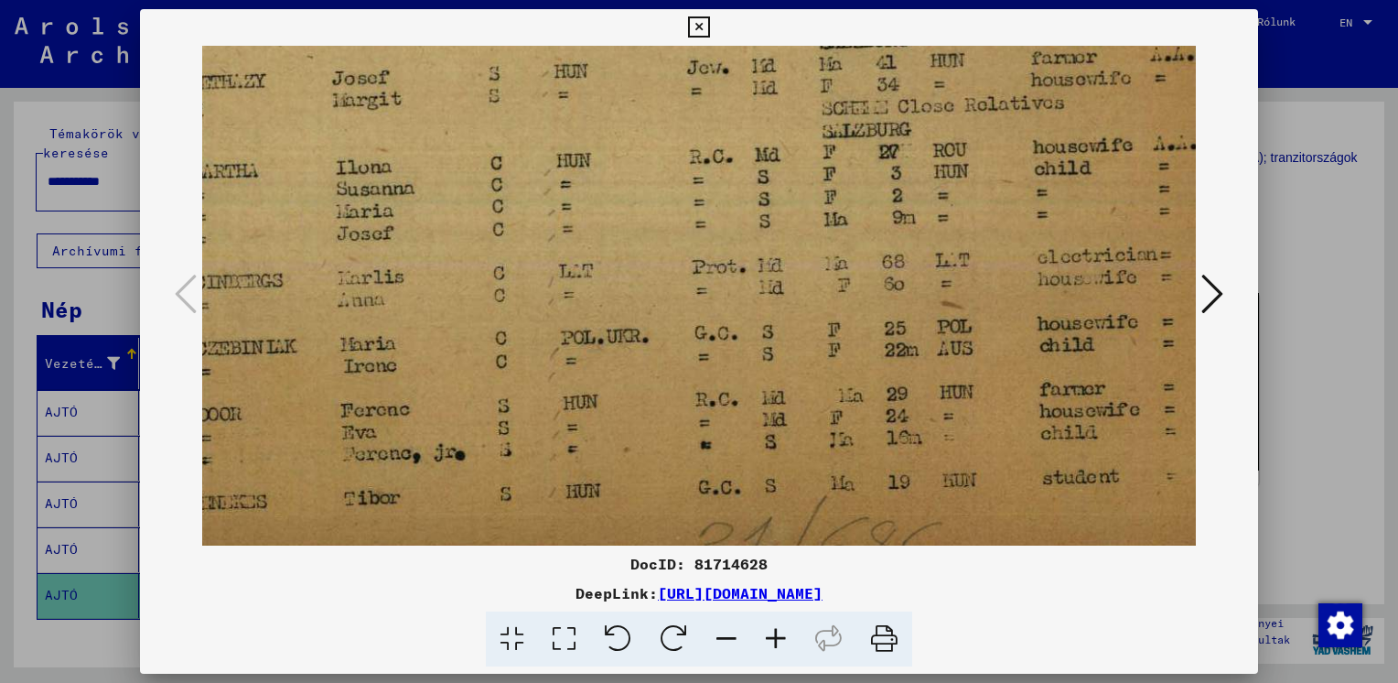
drag, startPoint x: 771, startPoint y: 459, endPoint x: 658, endPoint y: 462, distance: 113.5
click at [658, 462] on img at bounding box center [558, 44] width 1417 height 1049
click at [1290, 252] on div at bounding box center [699, 341] width 1398 height 683
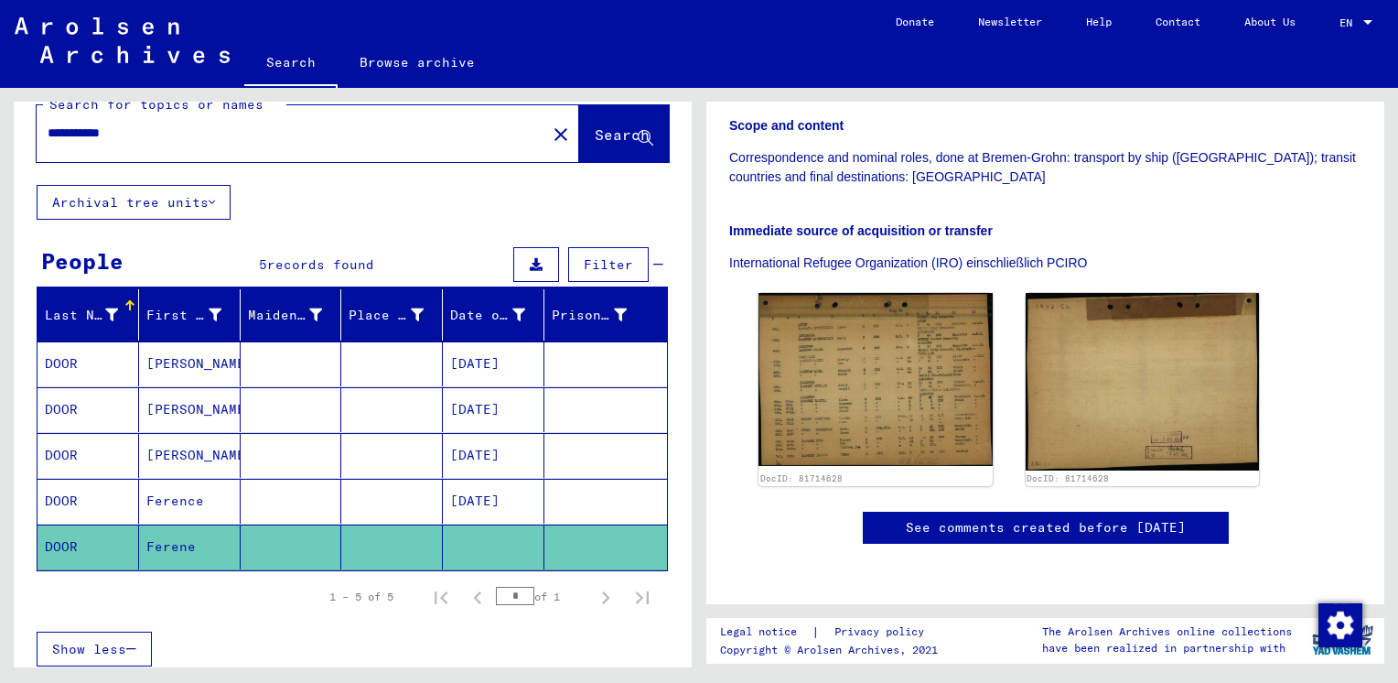
scroll to position [0, 0]
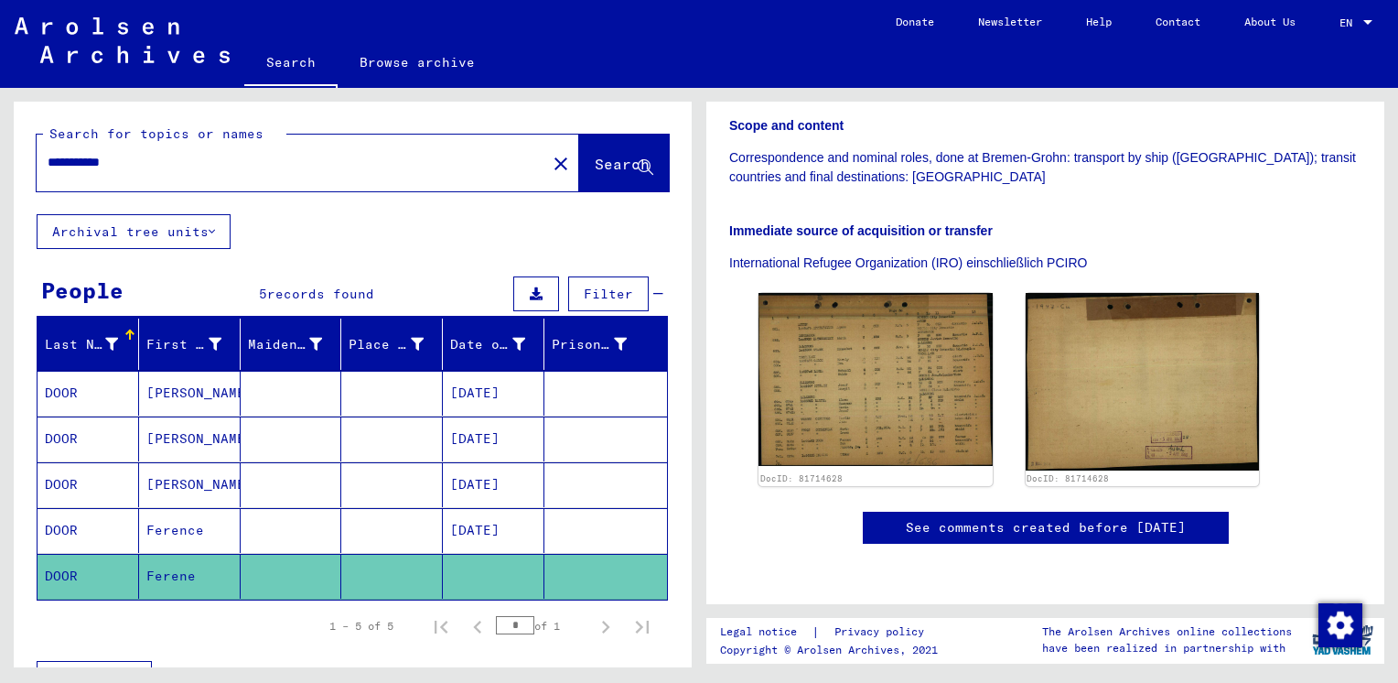
click at [62, 169] on input "**********" at bounding box center [292, 162] width 488 height 19
click at [595, 163] on span "Search" at bounding box center [622, 164] width 55 height 18
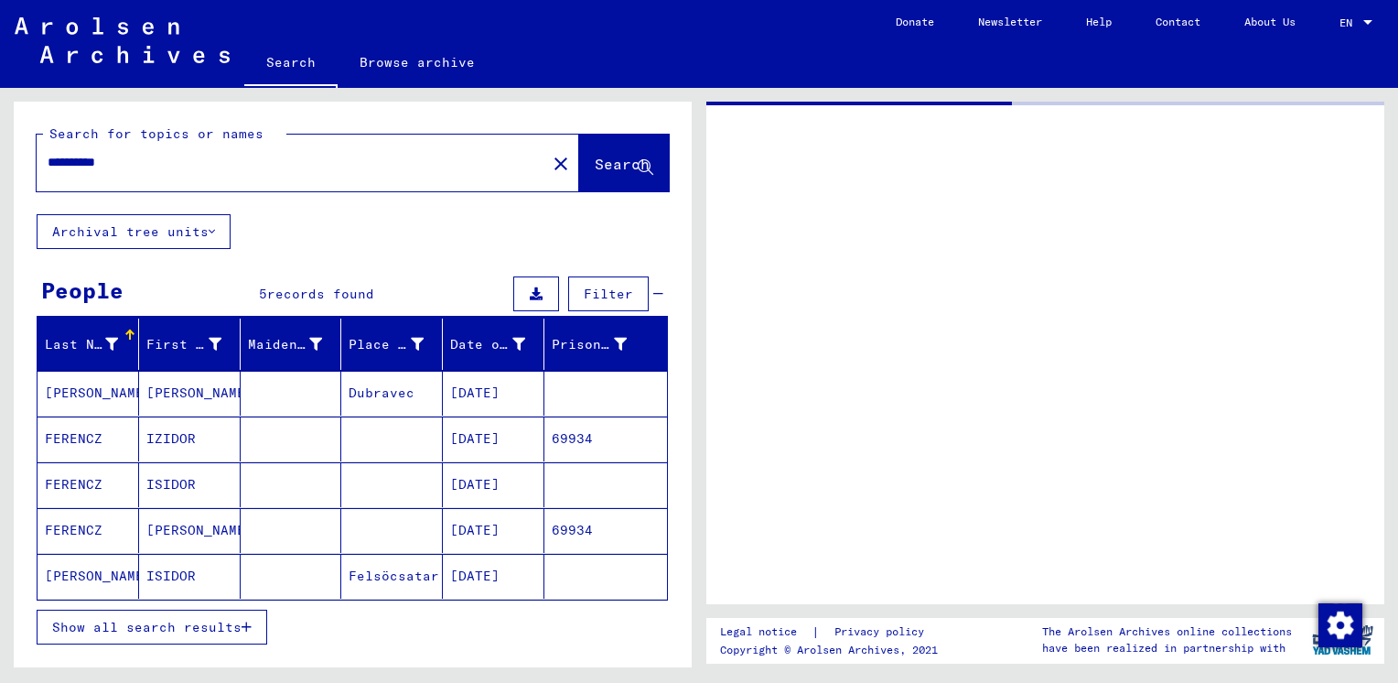
type input "**********"
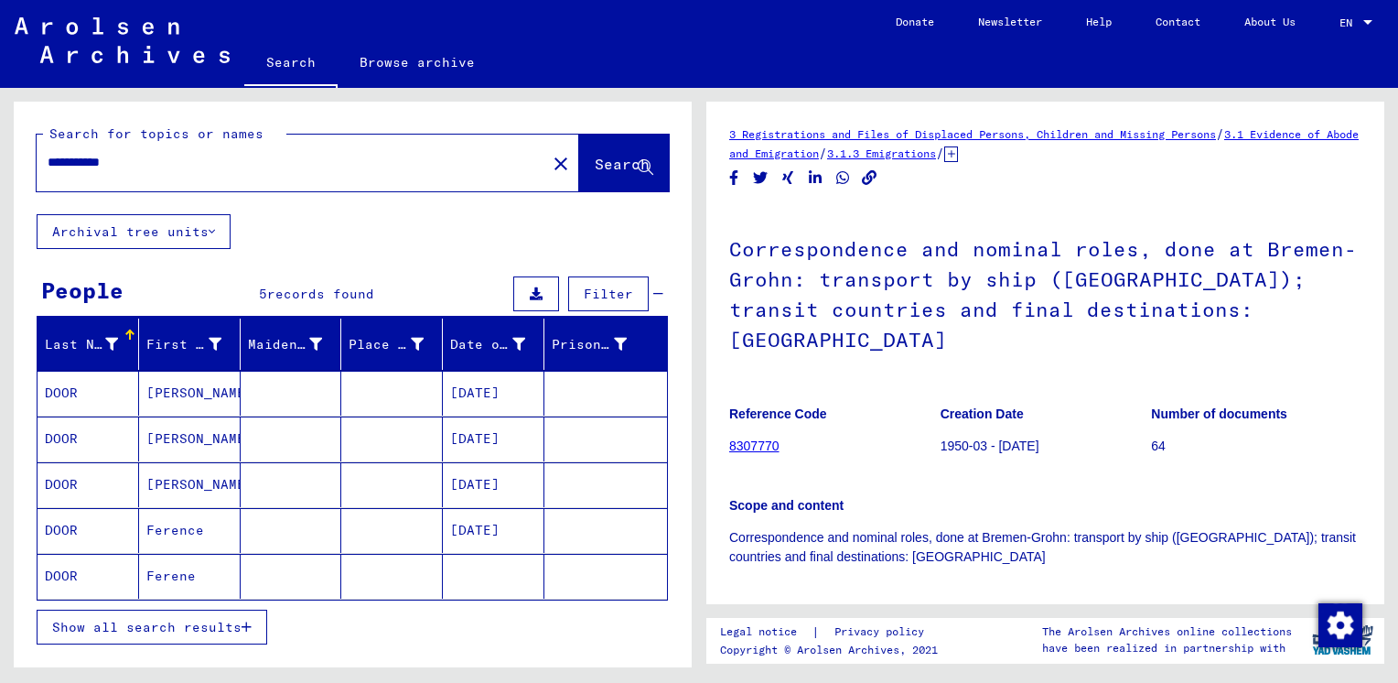
click at [487, 396] on mat-cell "[DATE]" at bounding box center [494, 393] width 102 height 45
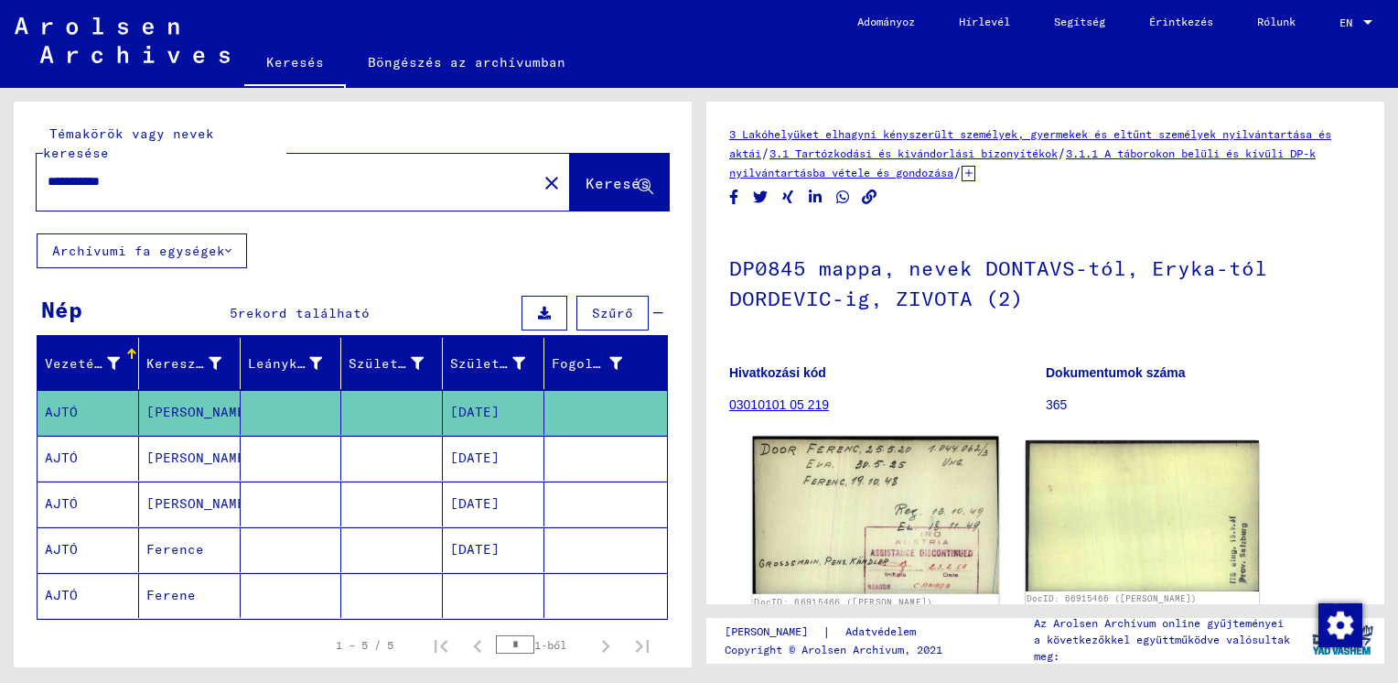
scroll to position [213, 0]
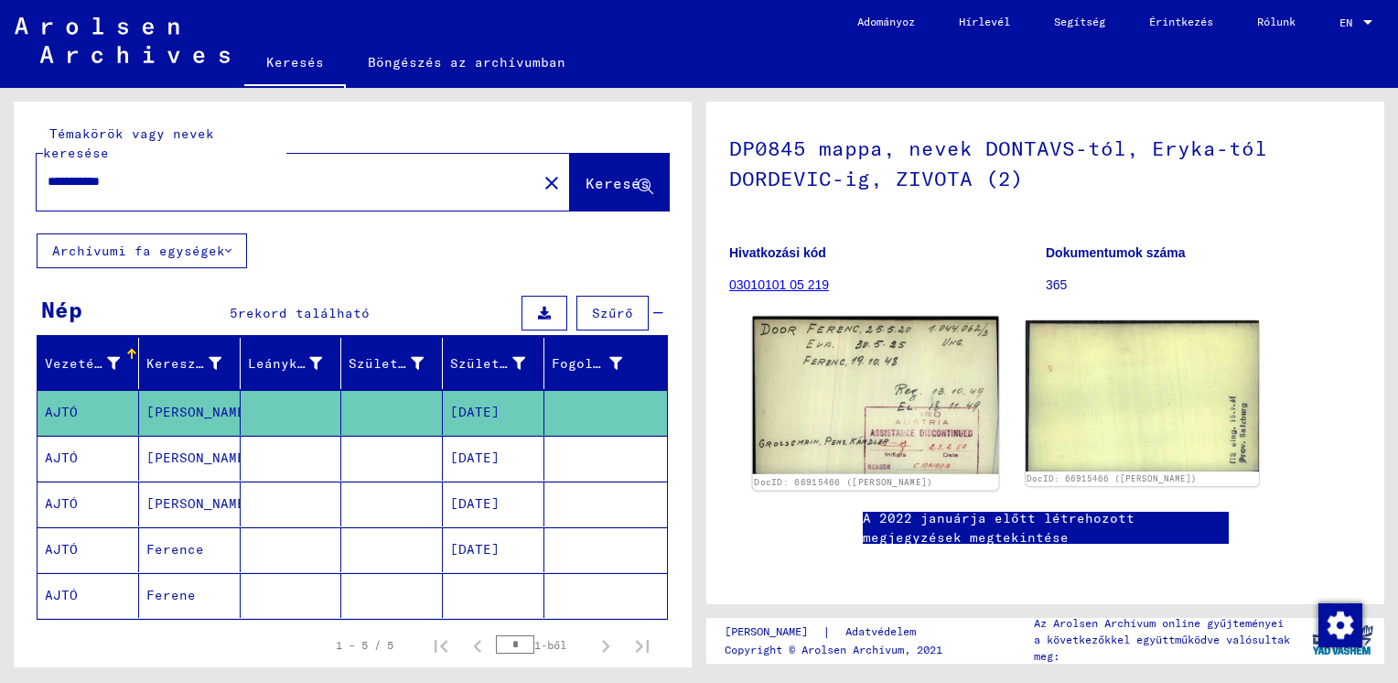
click at [855, 317] on img at bounding box center [875, 396] width 245 height 158
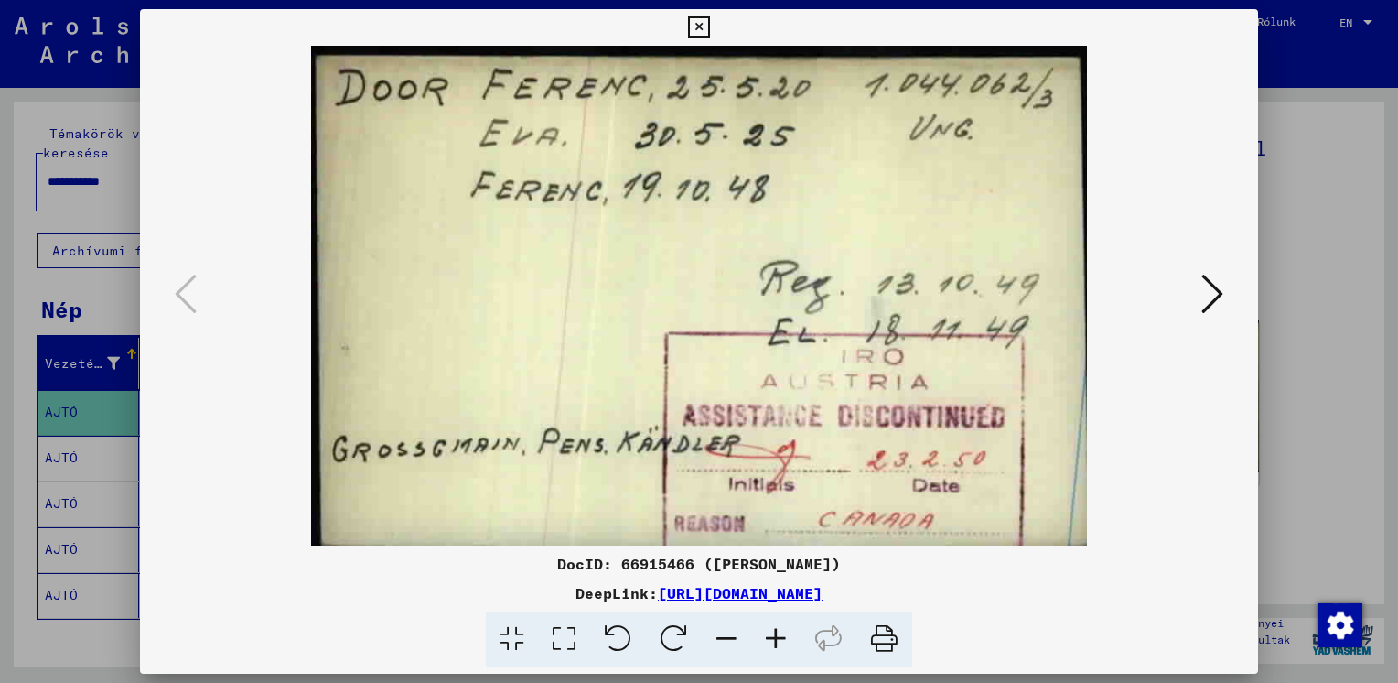
click at [1219, 291] on icon at bounding box center [1212, 294] width 22 height 44
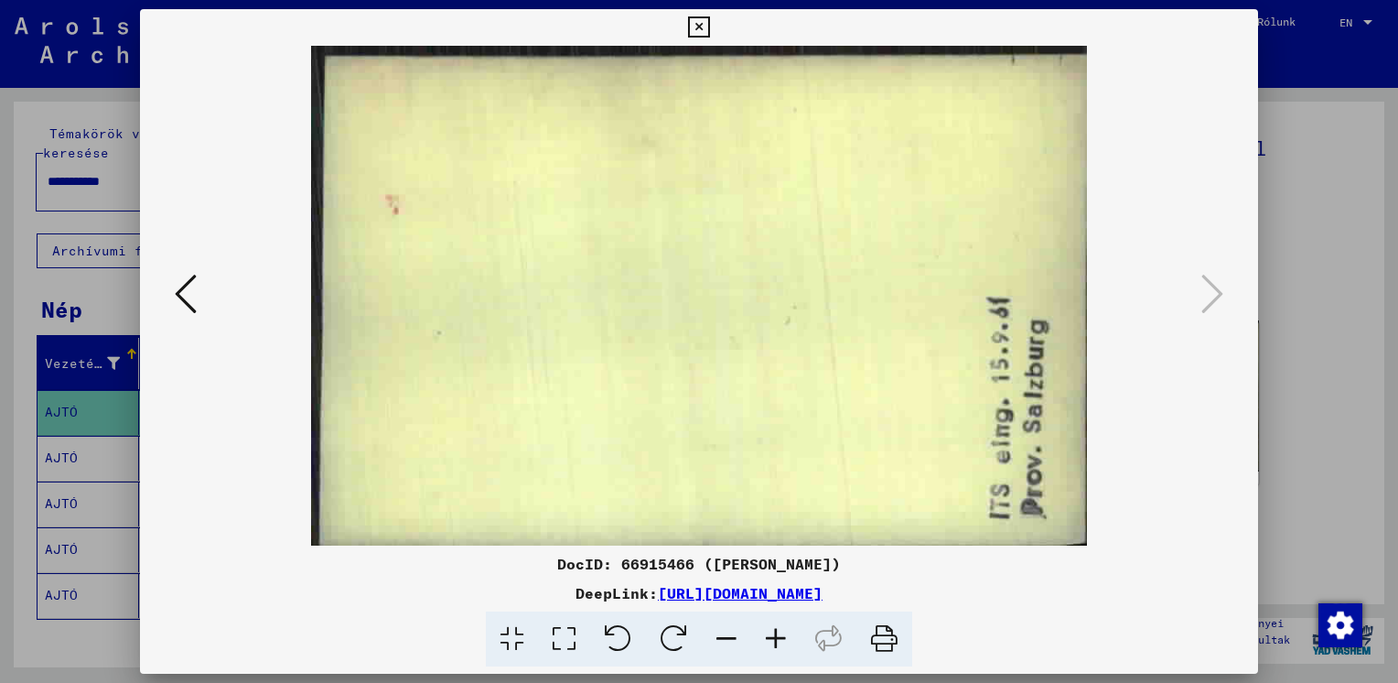
click at [1288, 286] on div at bounding box center [699, 341] width 1398 height 683
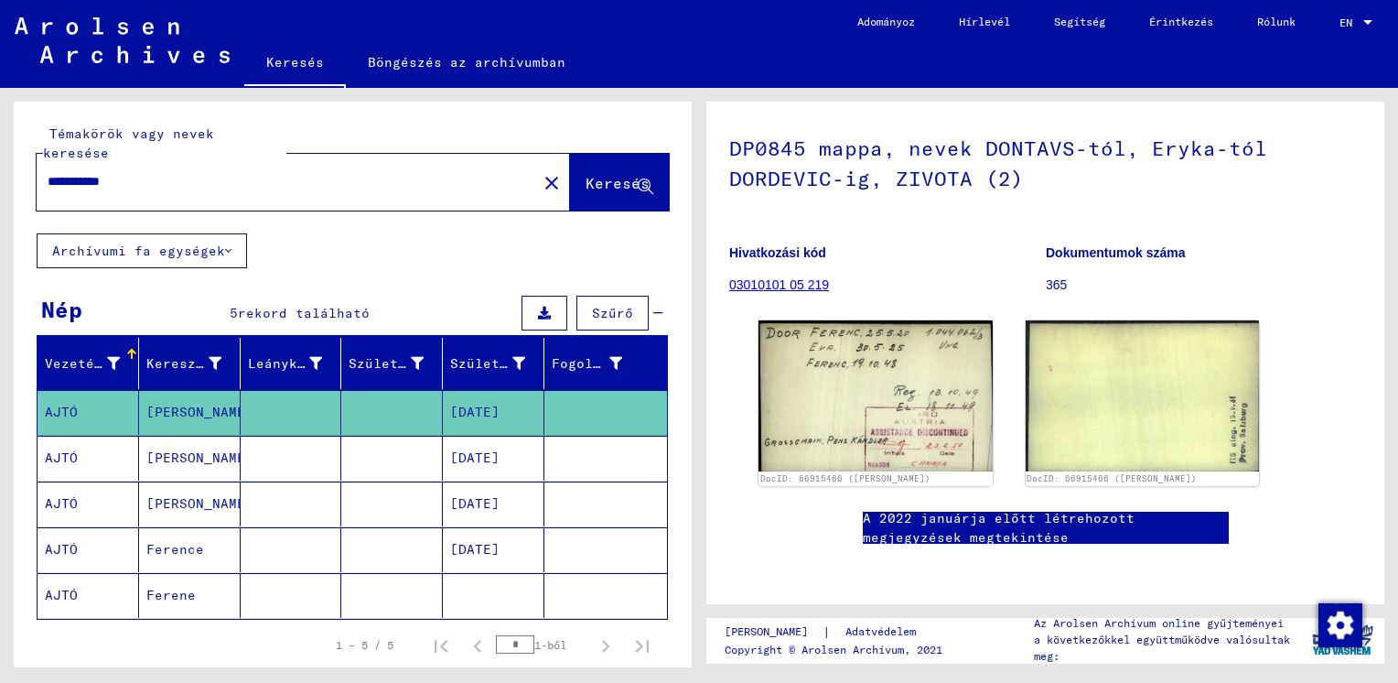
click at [480, 448] on mat-cell "[DATE]" at bounding box center [494, 458] width 102 height 45
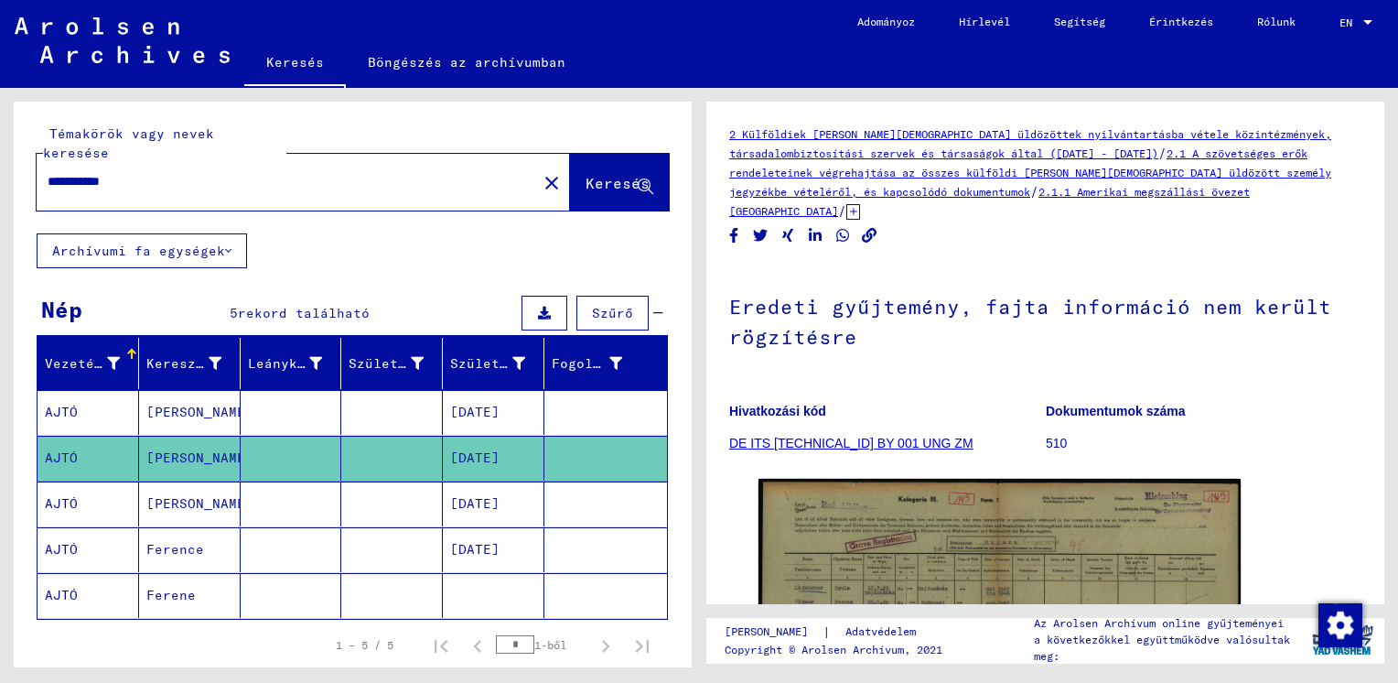
scroll to position [213, 0]
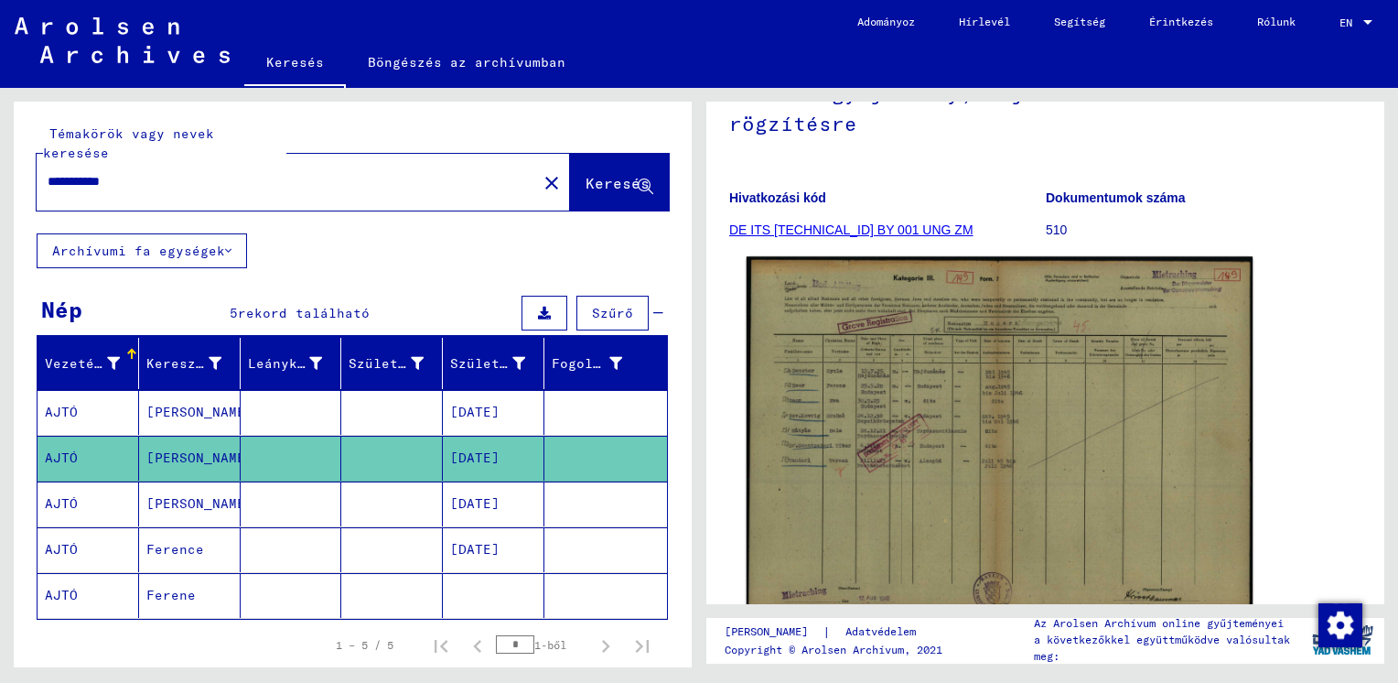
click at [889, 417] on img at bounding box center [1000, 436] width 506 height 360
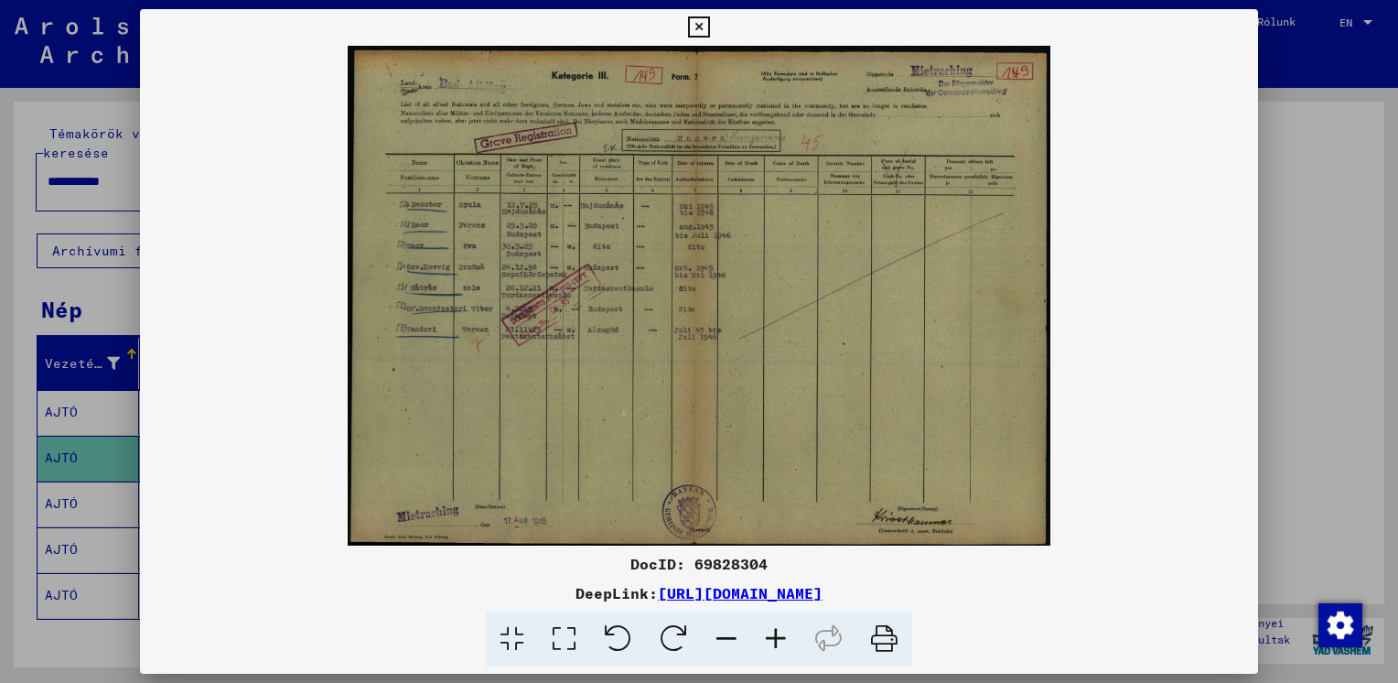
click at [766, 643] on icon at bounding box center [775, 639] width 49 height 56
click at [766, 640] on icon at bounding box center [775, 639] width 49 height 56
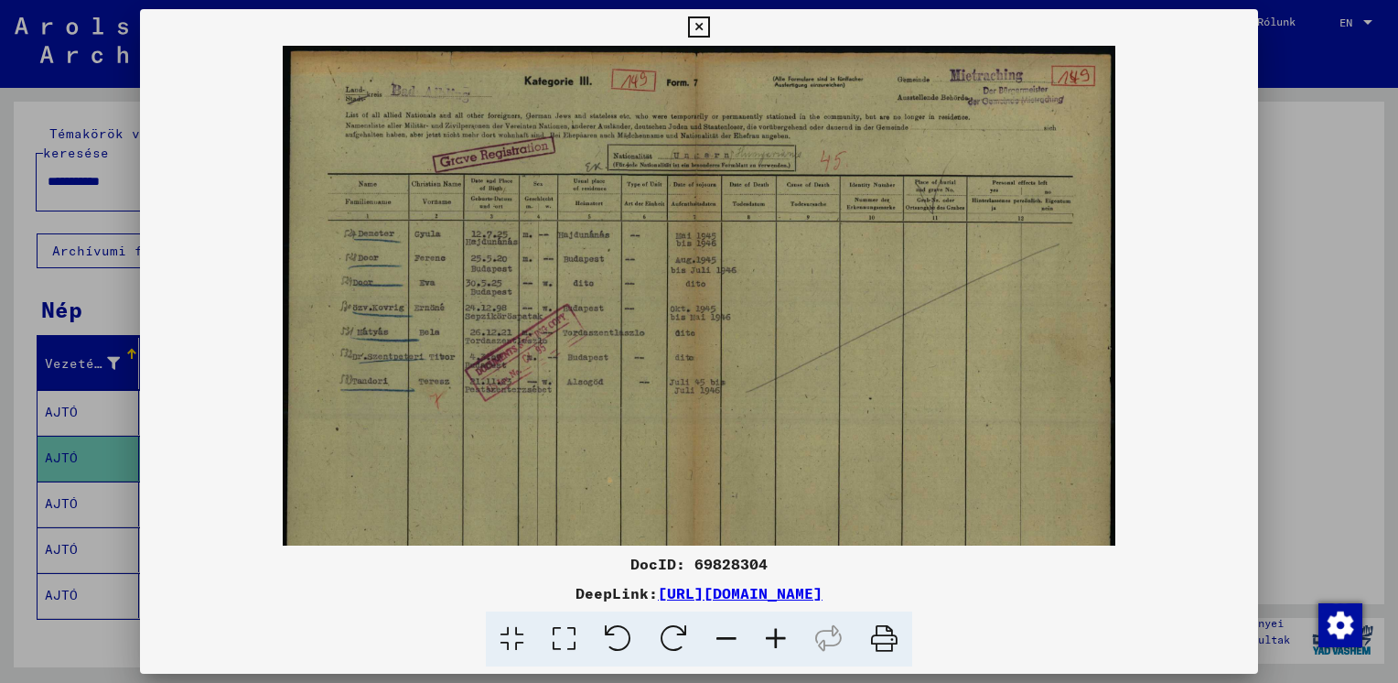
click at [766, 640] on icon at bounding box center [775, 639] width 49 height 56
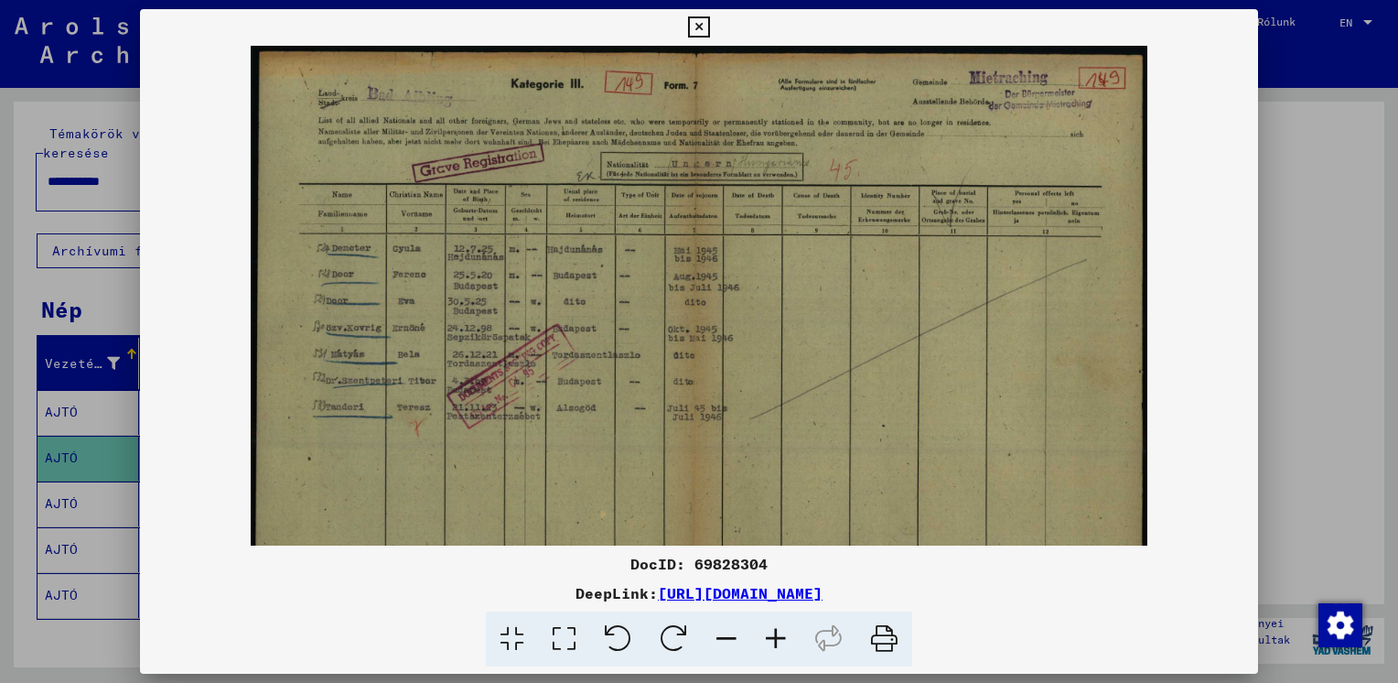
click at [766, 640] on icon at bounding box center [775, 639] width 49 height 56
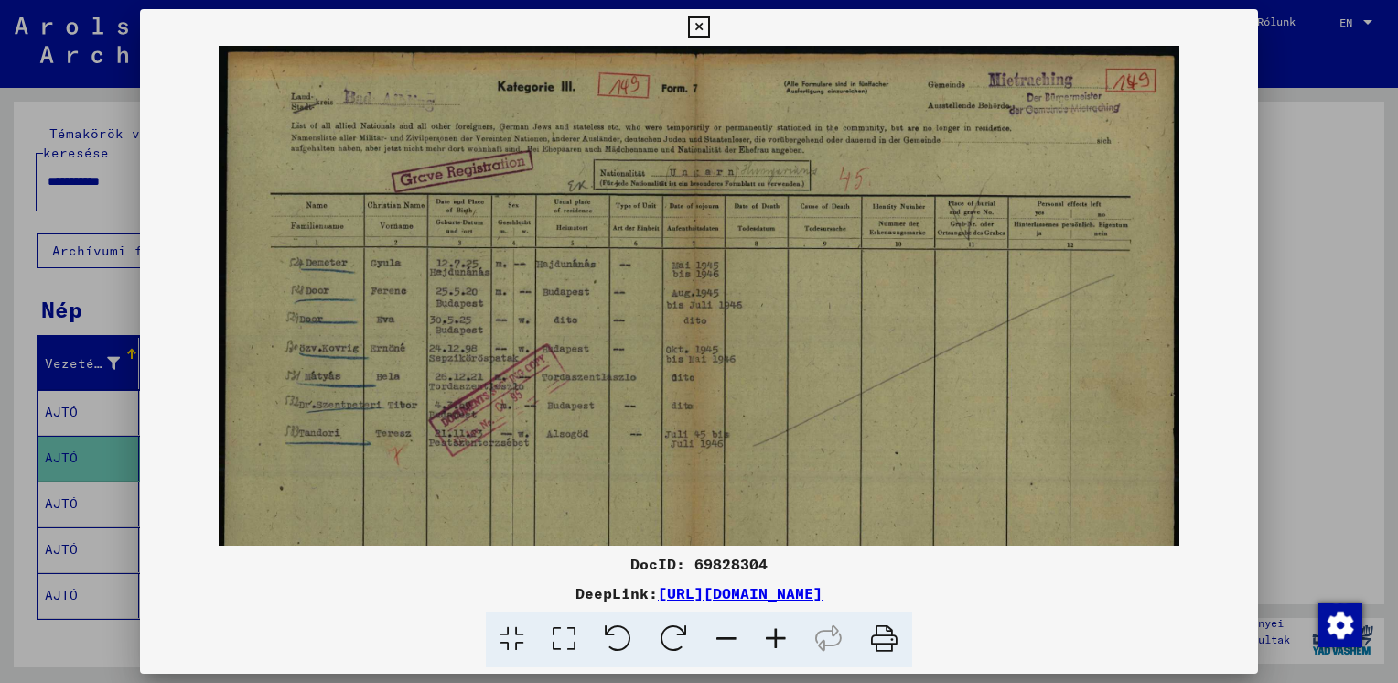
click at [766, 639] on icon at bounding box center [775, 639] width 49 height 56
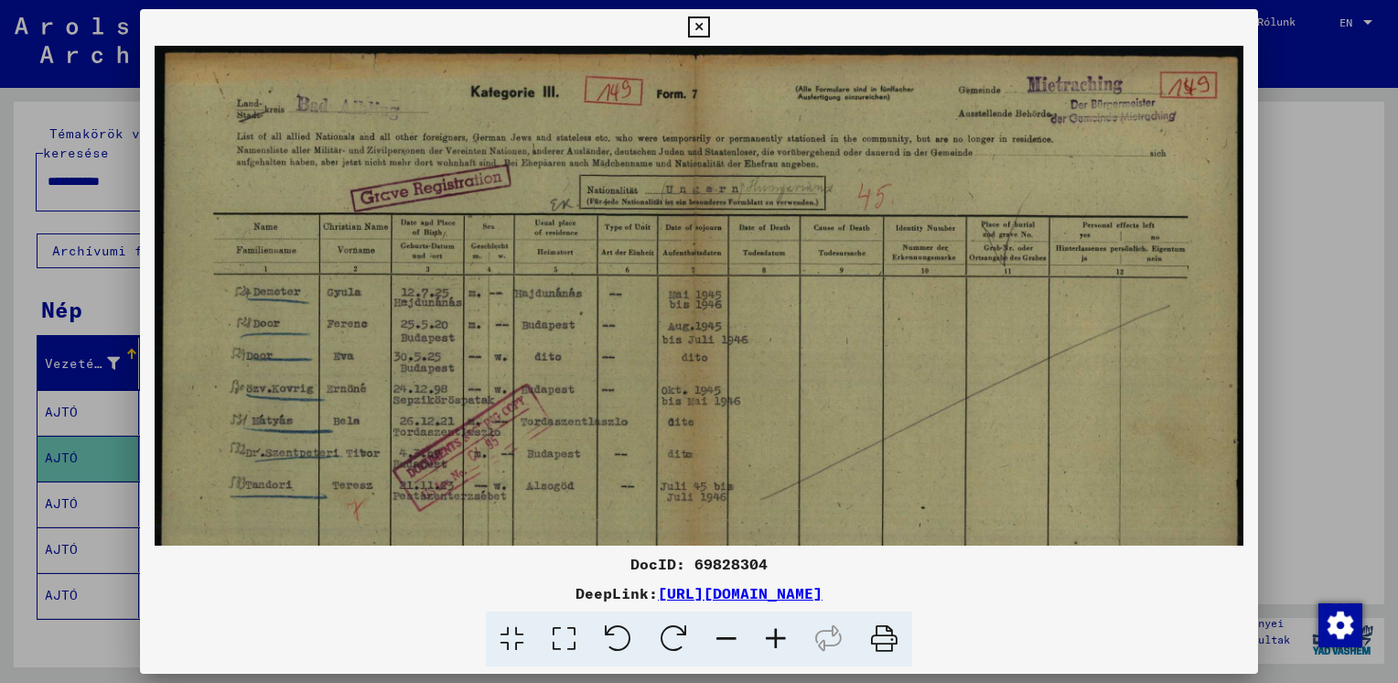
click at [766, 639] on icon at bounding box center [775, 639] width 49 height 56
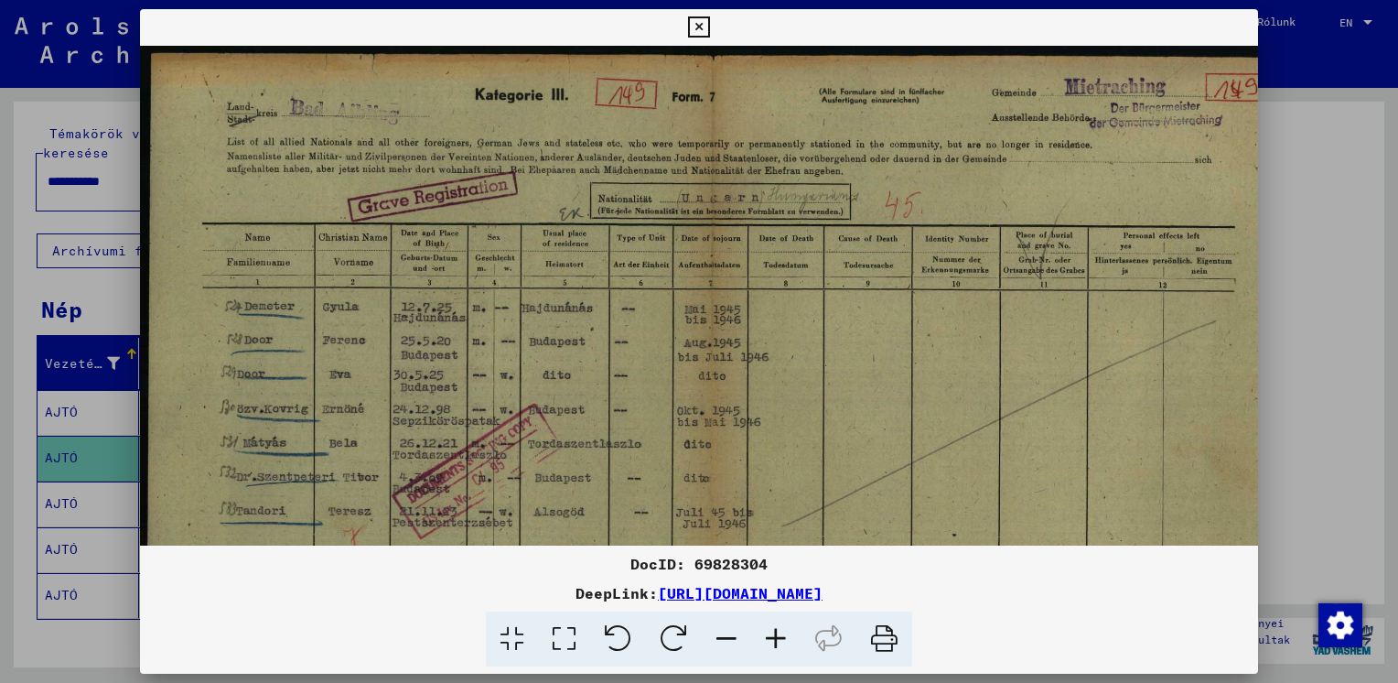
click at [766, 639] on icon at bounding box center [775, 639] width 49 height 56
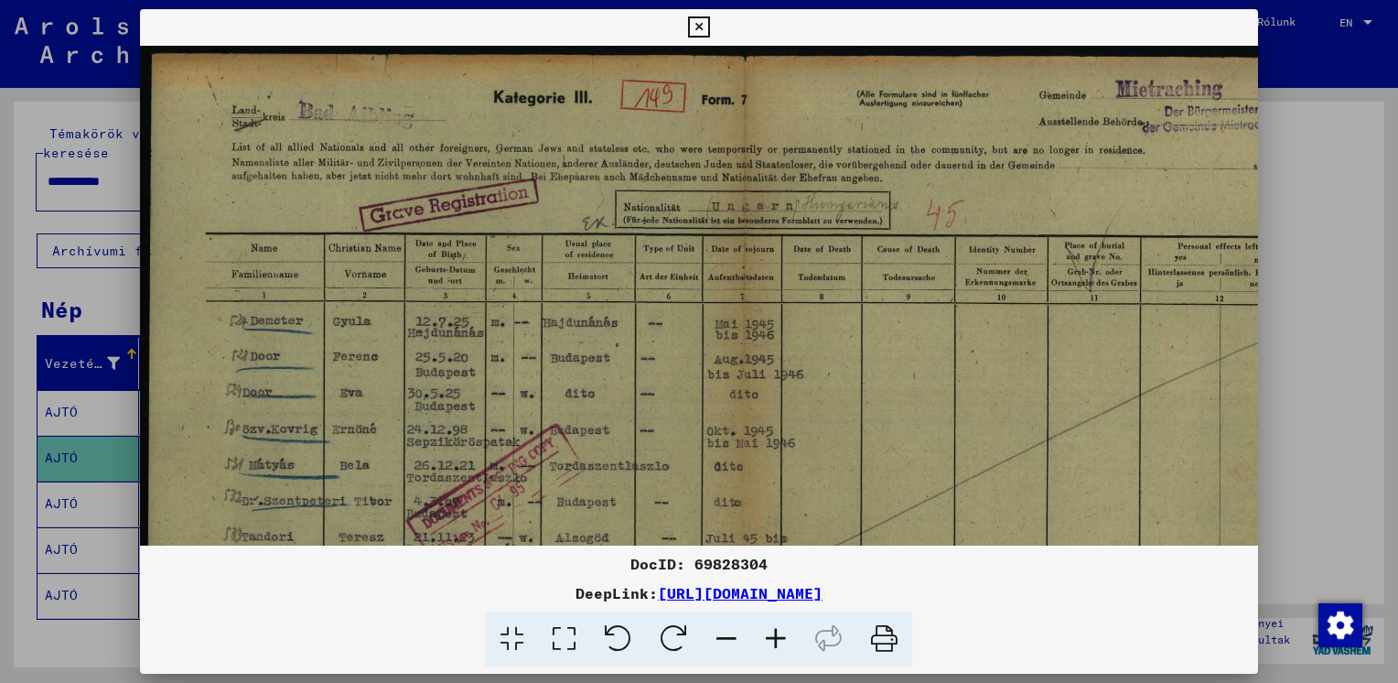
click at [766, 639] on icon at bounding box center [775, 639] width 49 height 56
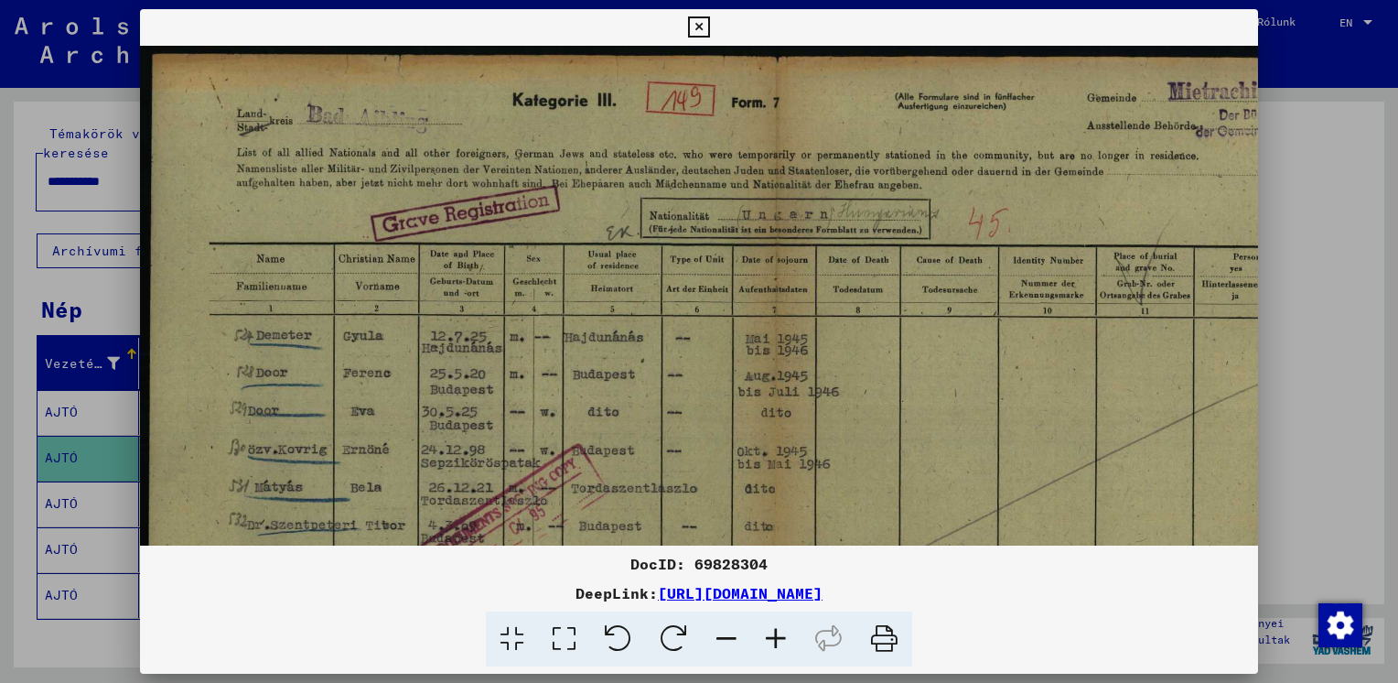
click at [766, 639] on icon at bounding box center [775, 639] width 49 height 56
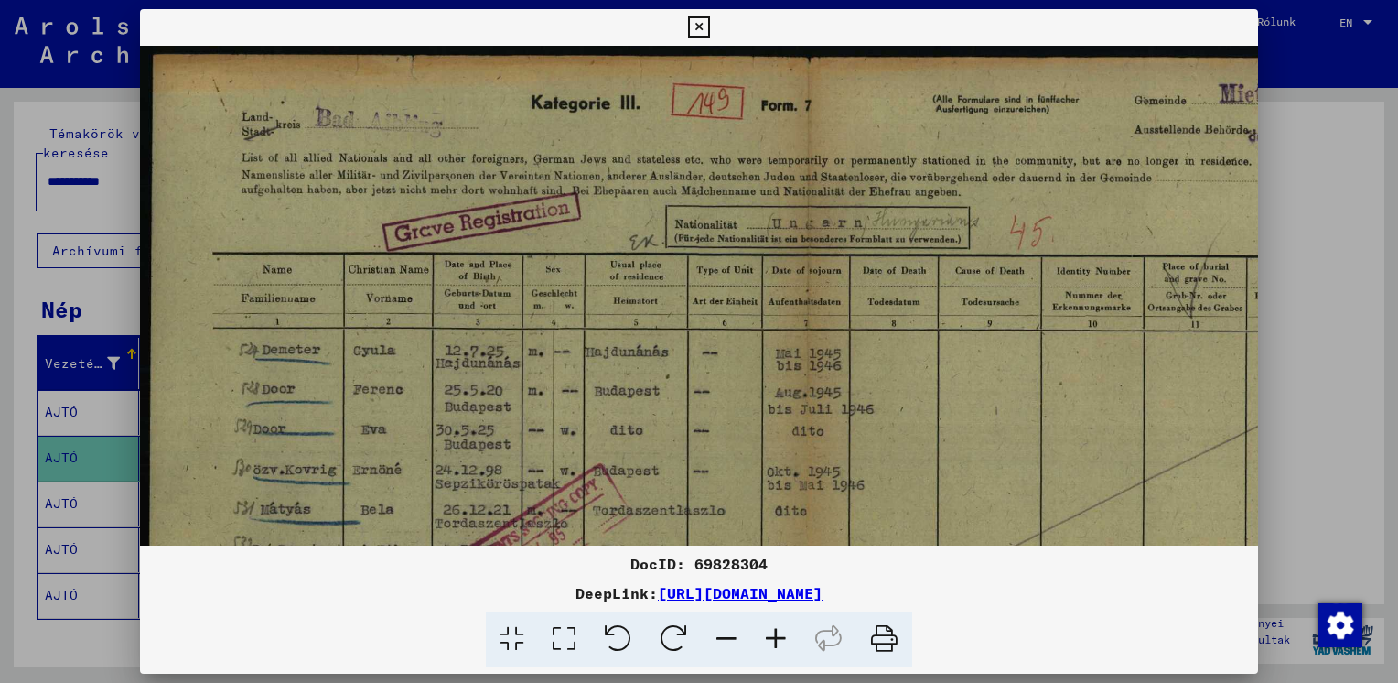
click at [776, 630] on icon at bounding box center [775, 639] width 49 height 56
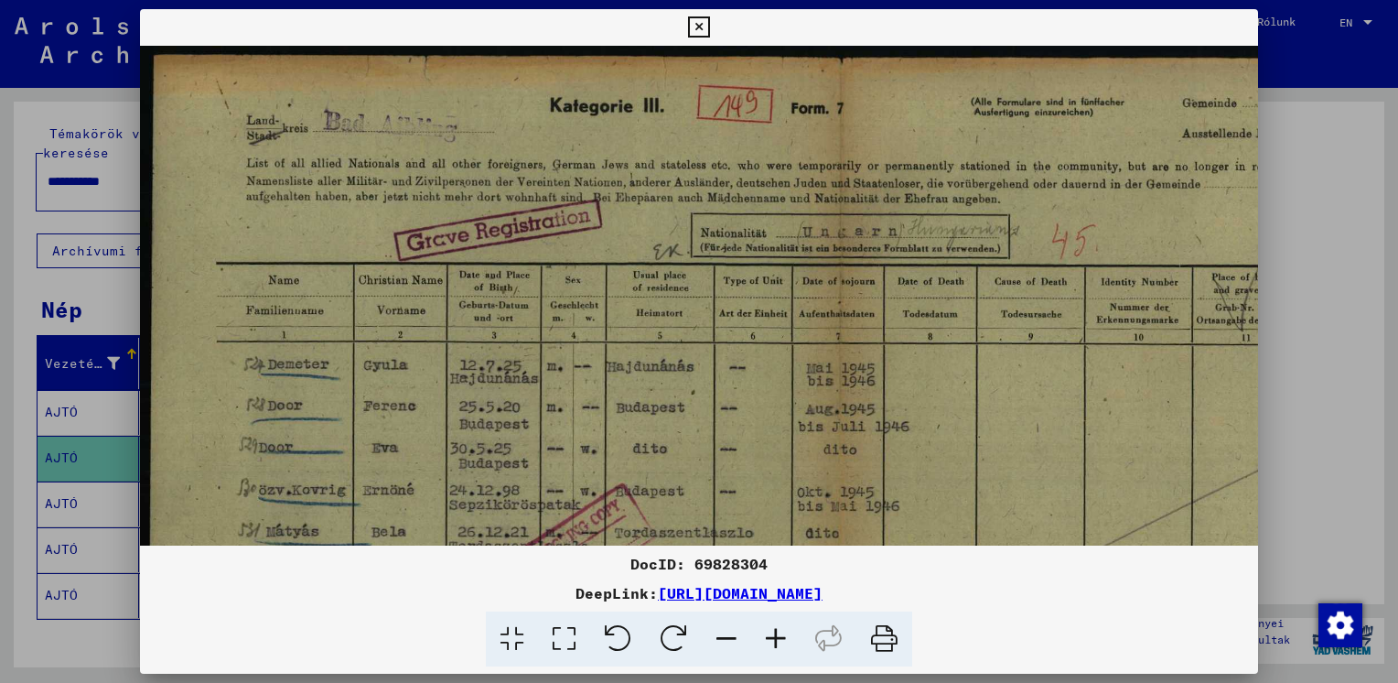
click at [776, 630] on icon at bounding box center [775, 639] width 49 height 56
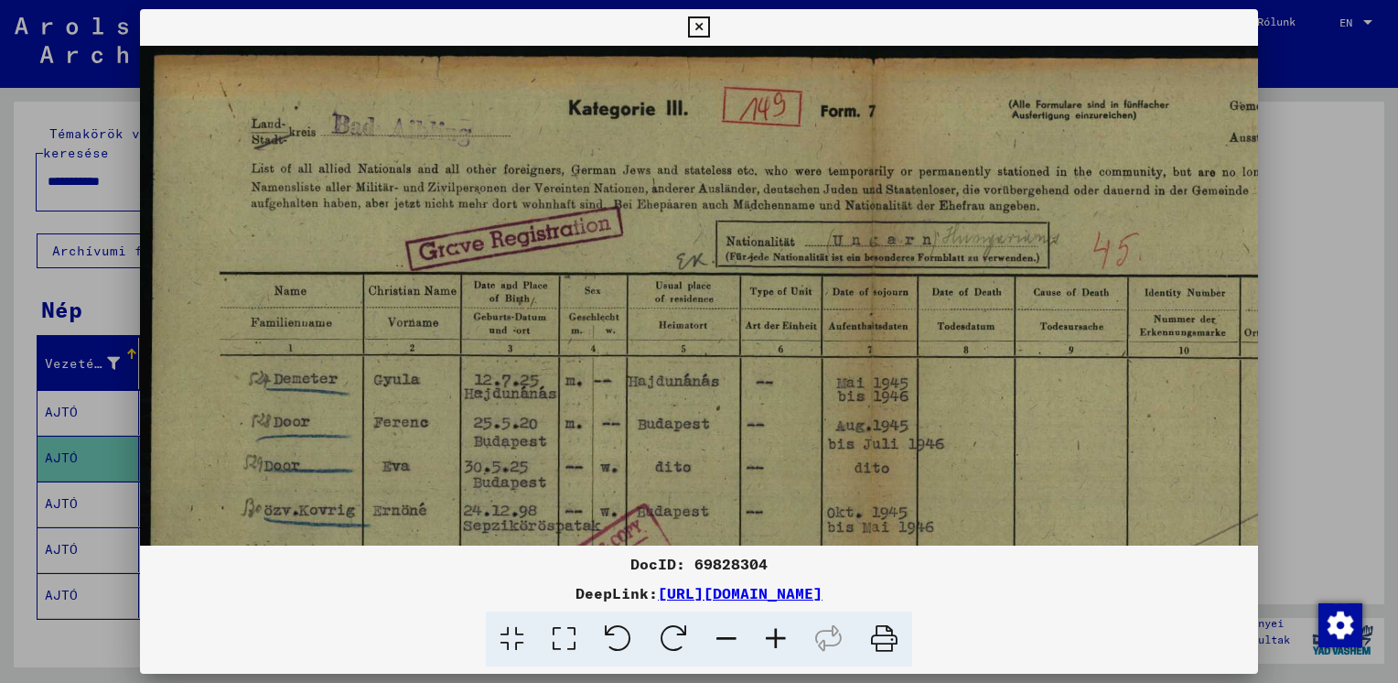
click at [776, 630] on icon at bounding box center [775, 639] width 49 height 56
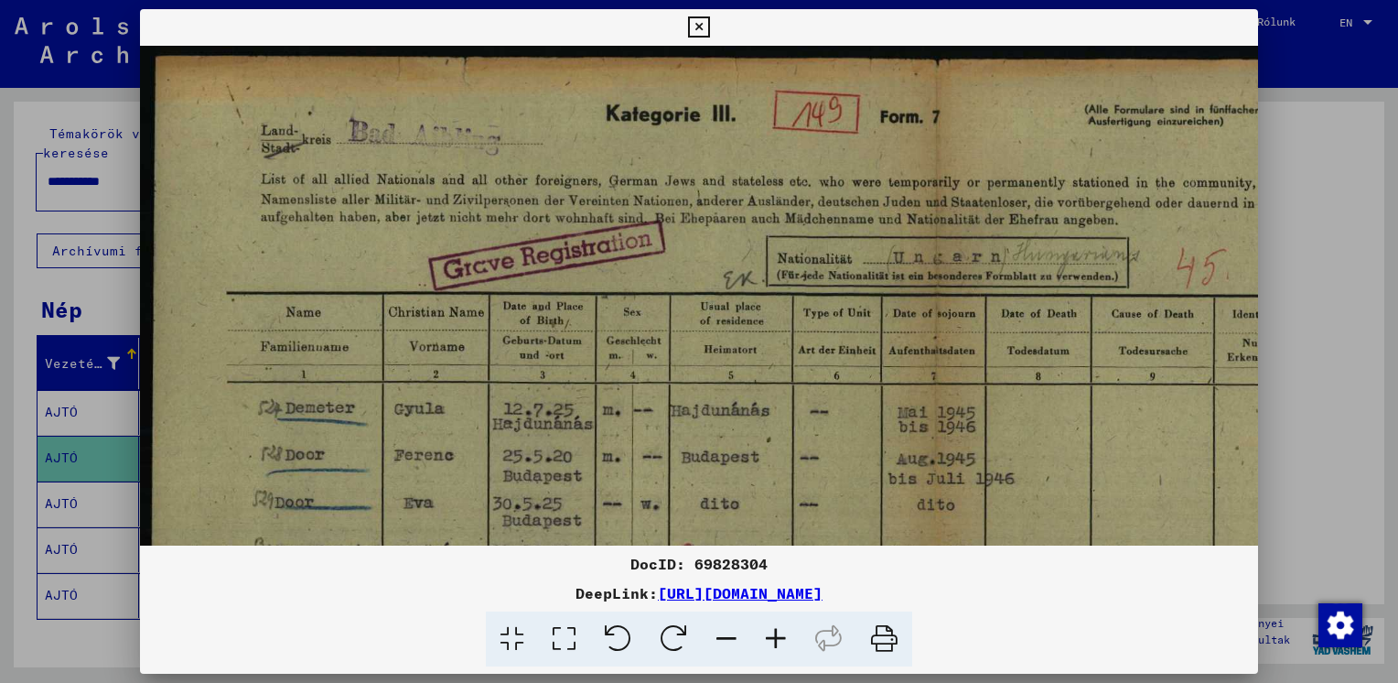
click at [776, 630] on icon at bounding box center [775, 639] width 49 height 56
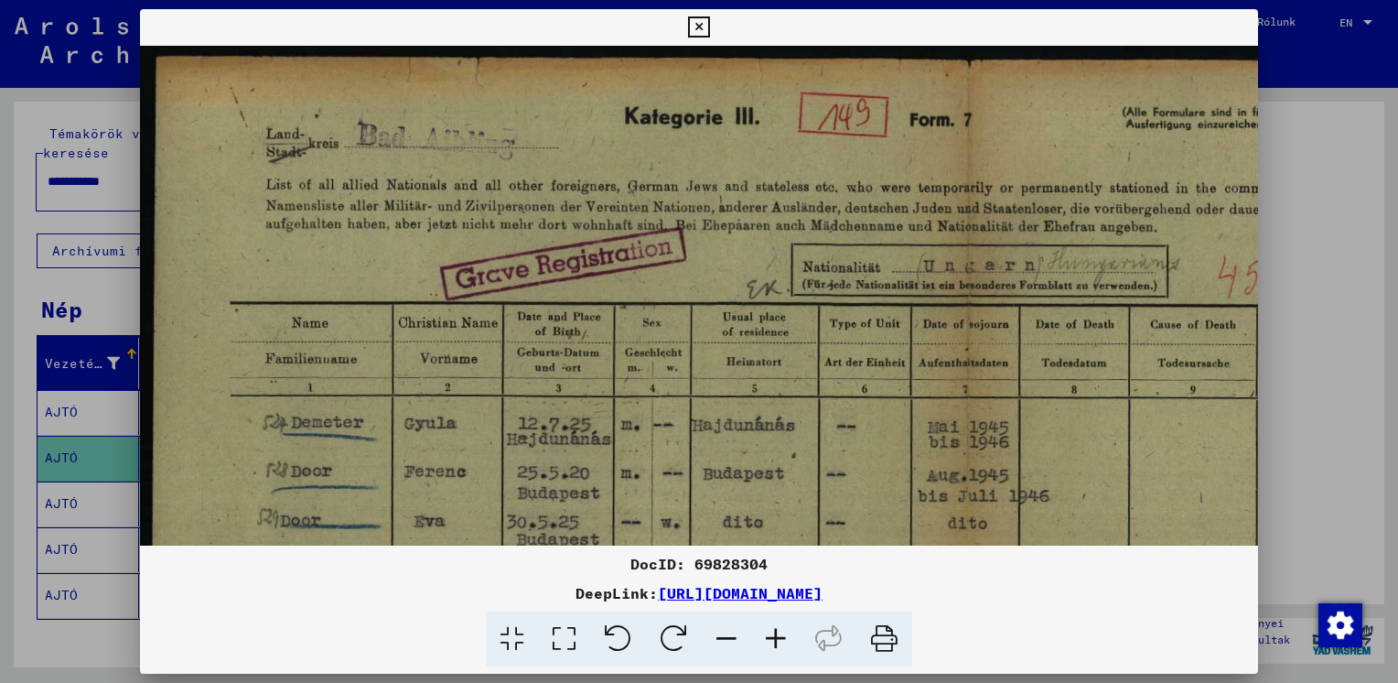
click at [776, 630] on icon at bounding box center [775, 639] width 49 height 56
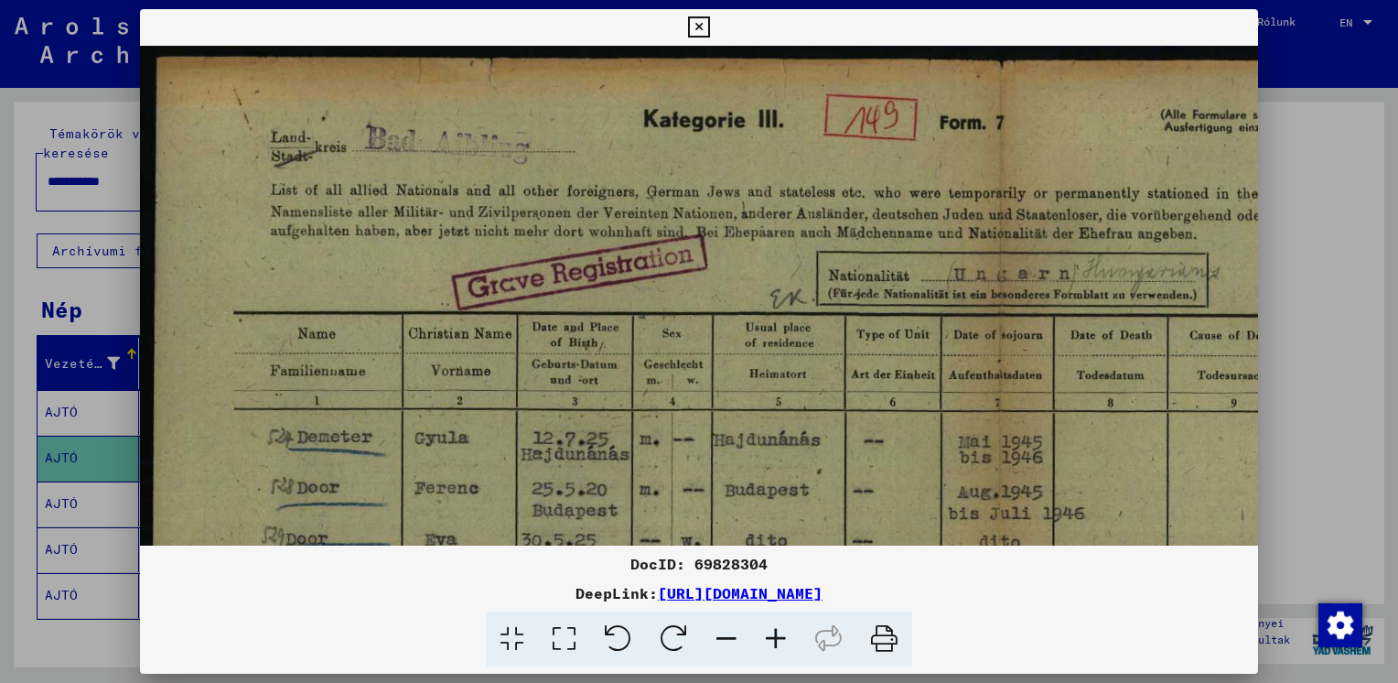
click at [776, 630] on icon at bounding box center [775, 639] width 49 height 56
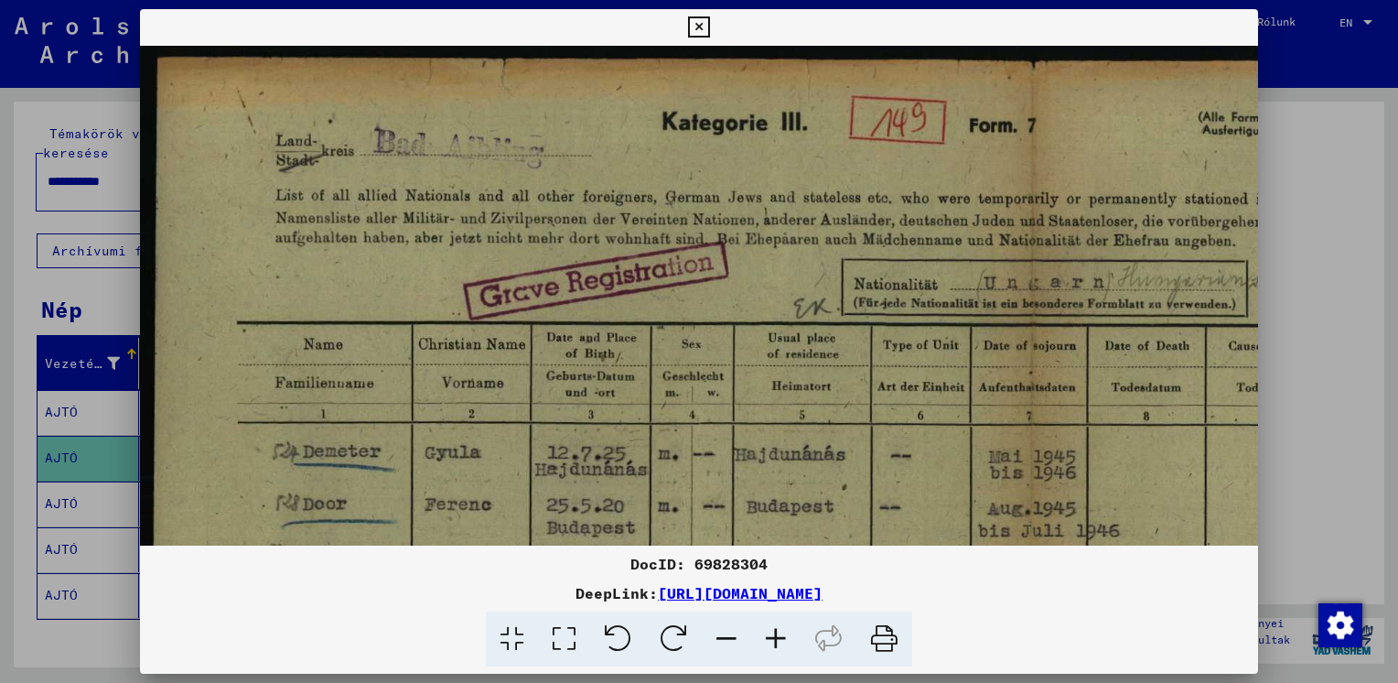
click at [776, 630] on icon at bounding box center [775, 639] width 49 height 56
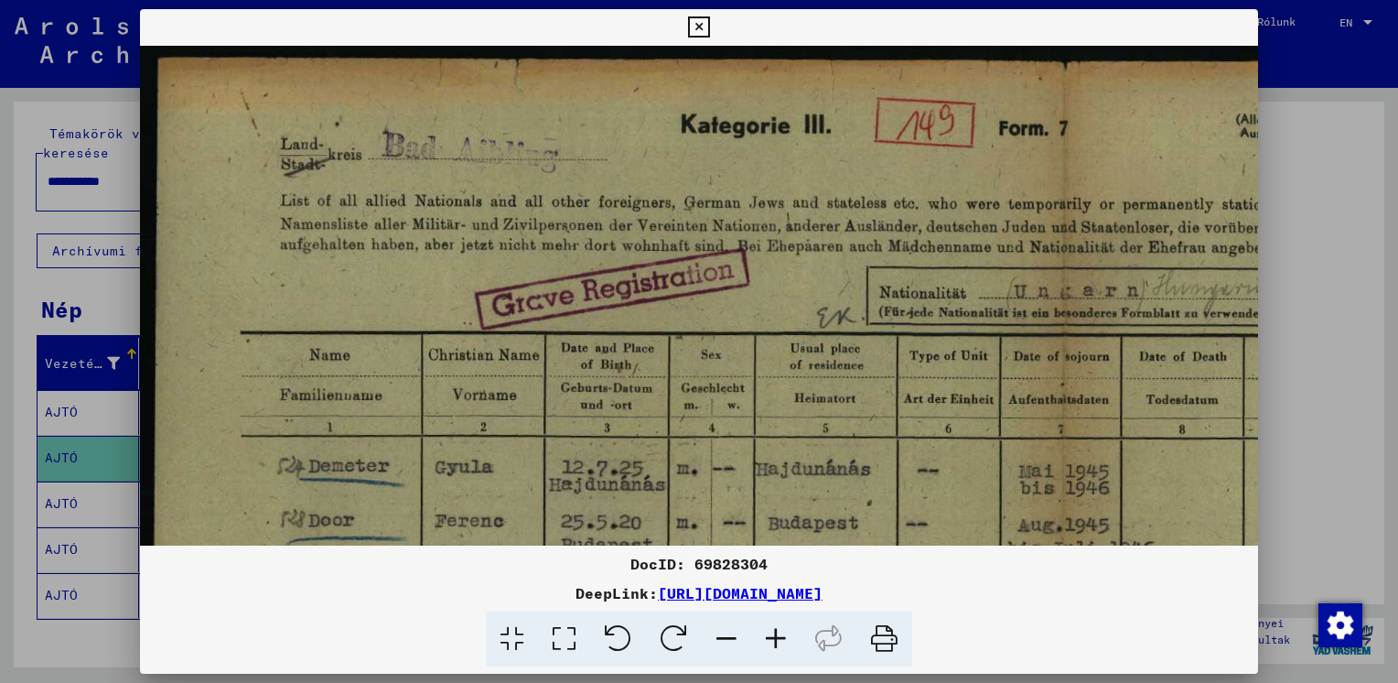
click at [776, 630] on icon at bounding box center [775, 639] width 49 height 56
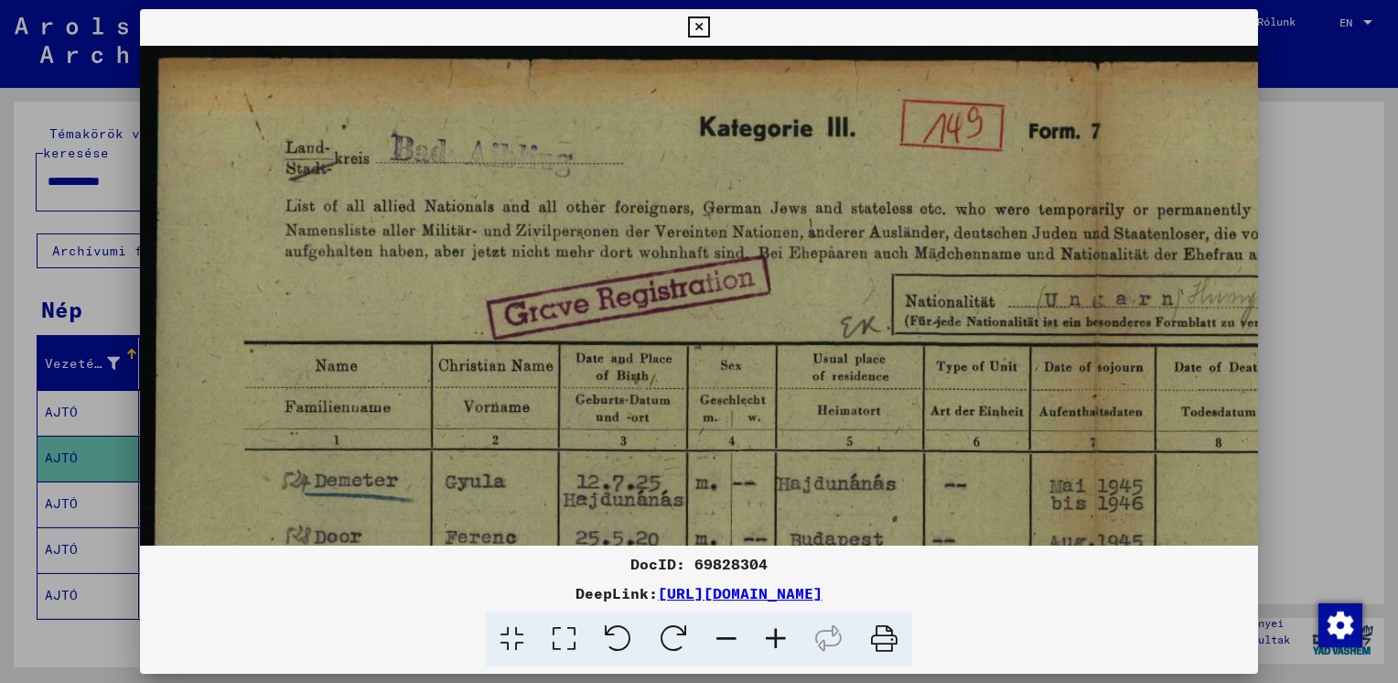
click at [776, 630] on icon at bounding box center [775, 639] width 49 height 56
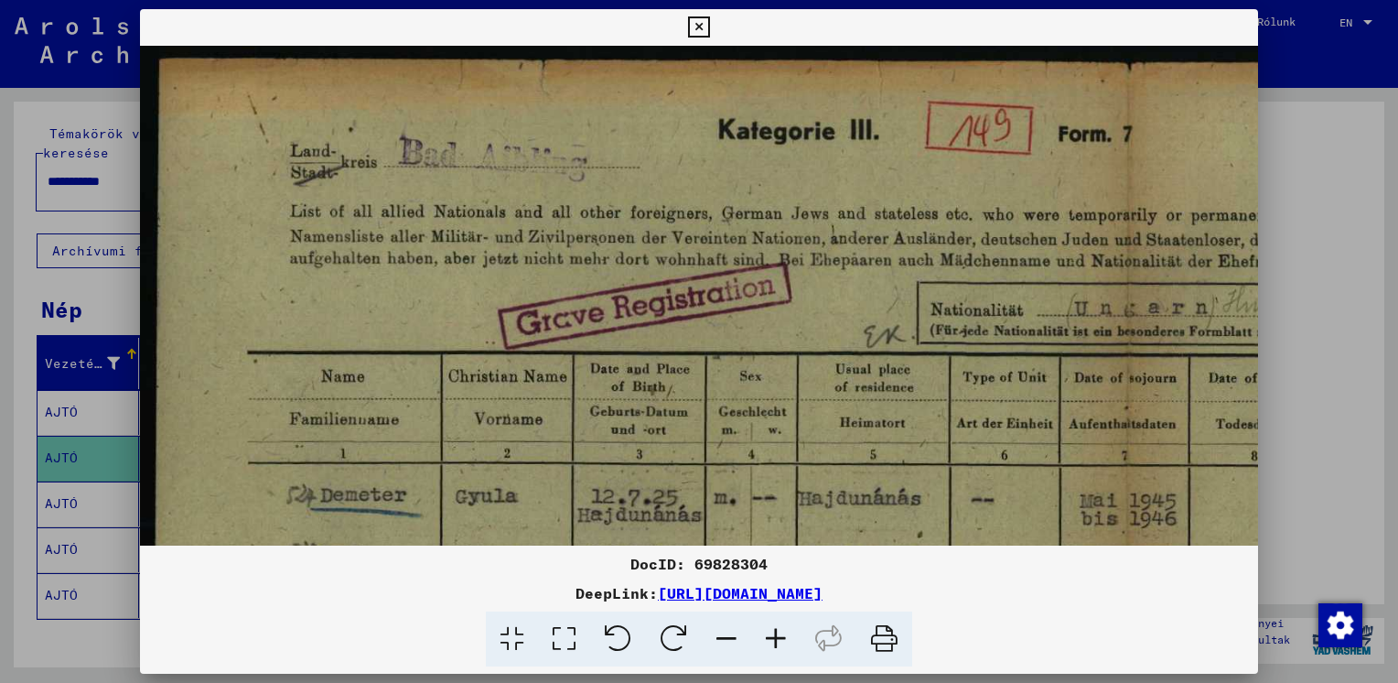
click at [776, 630] on icon at bounding box center [775, 639] width 49 height 56
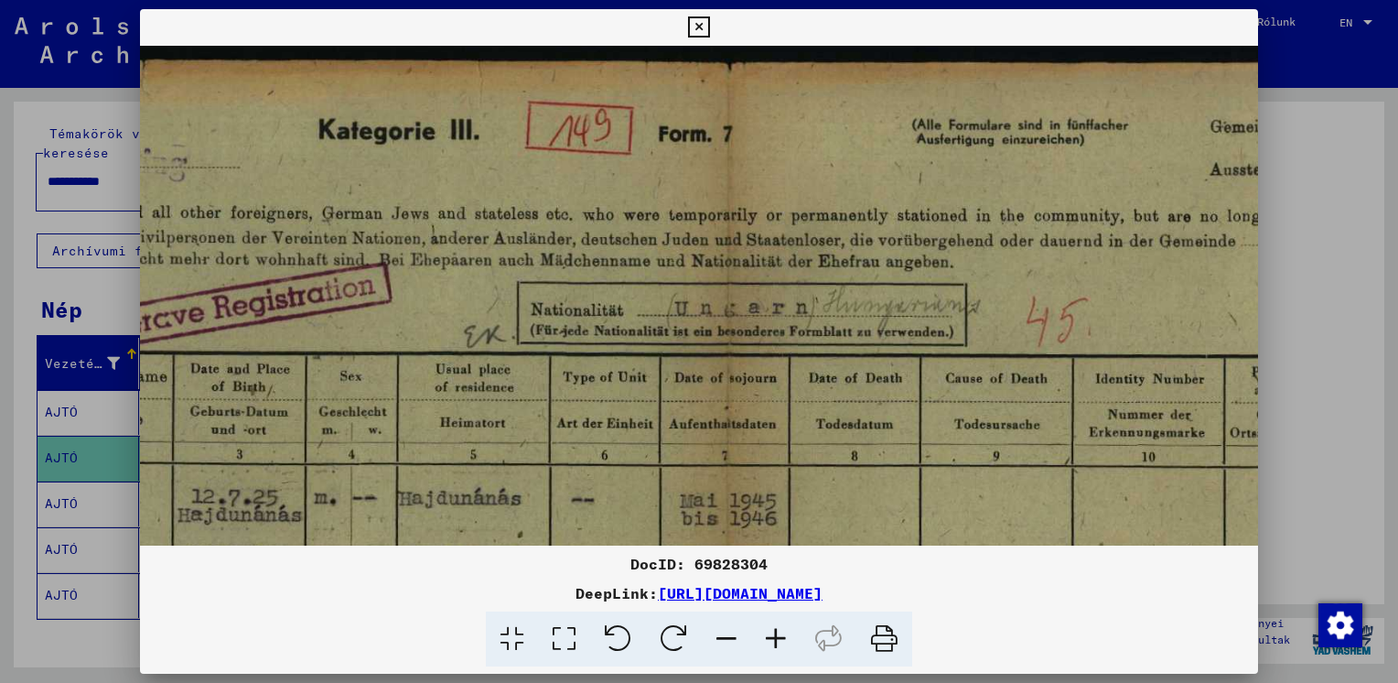
scroll to position [0, 434]
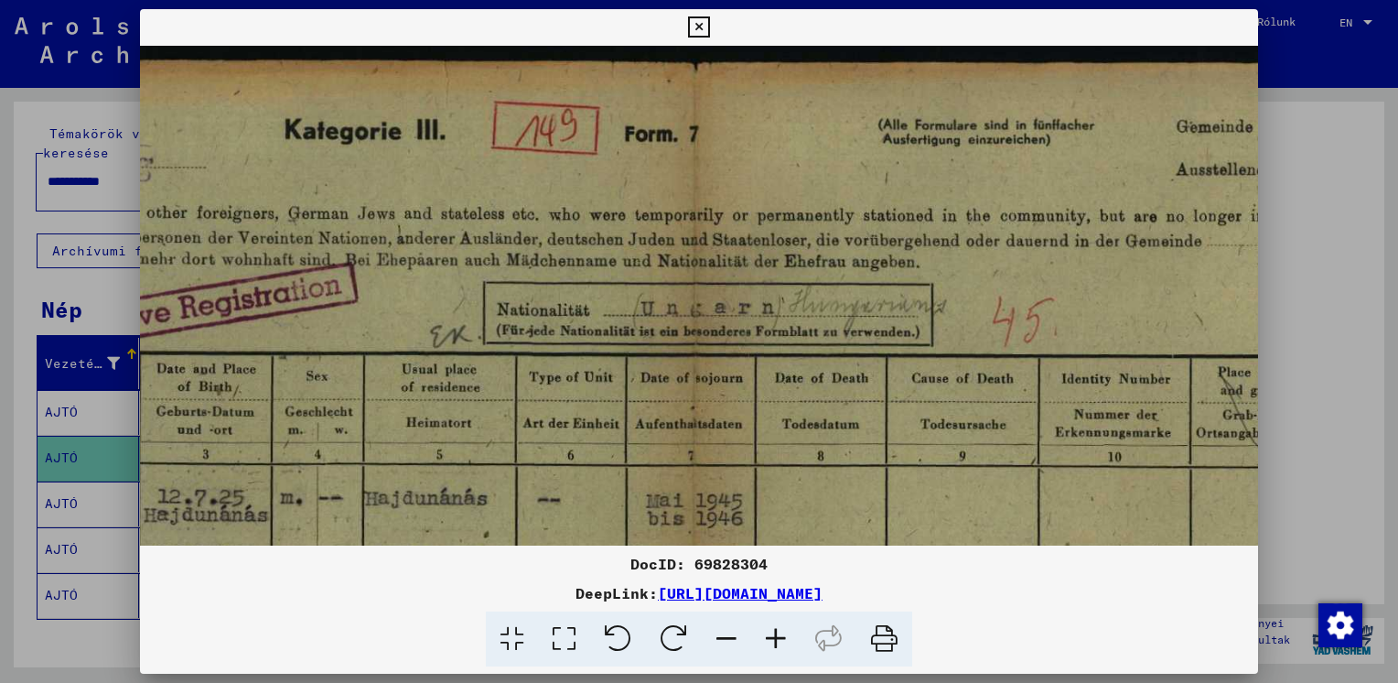
drag, startPoint x: 688, startPoint y: 470, endPoint x: 386, endPoint y: 556, distance: 313.9
click at [386, 556] on div "DocID: 69828304 DeepLink: [URL][DOMAIN_NAME]" at bounding box center [699, 338] width 1118 height 658
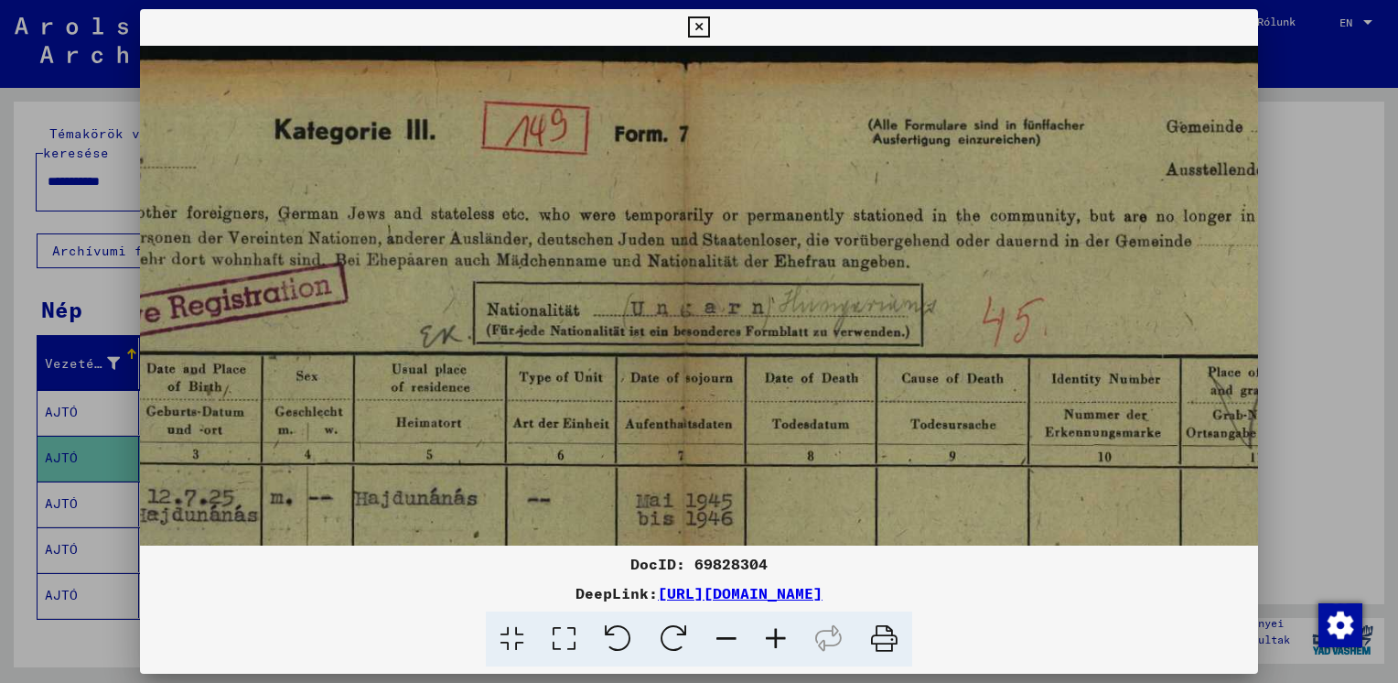
scroll to position [0, 445]
drag, startPoint x: 715, startPoint y: 537, endPoint x: 705, endPoint y: 546, distance: 13.6
click at [705, 546] on div "DocID: 69828304 DeepLink: [URL][DOMAIN_NAME]" at bounding box center [699, 338] width 1118 height 658
click at [691, 544] on div "DocID: 69828304 DeepLink: [URL][DOMAIN_NAME]" at bounding box center [699, 338] width 1118 height 658
drag, startPoint x: 691, startPoint y: 544, endPoint x: 996, endPoint y: 435, distance: 324.7
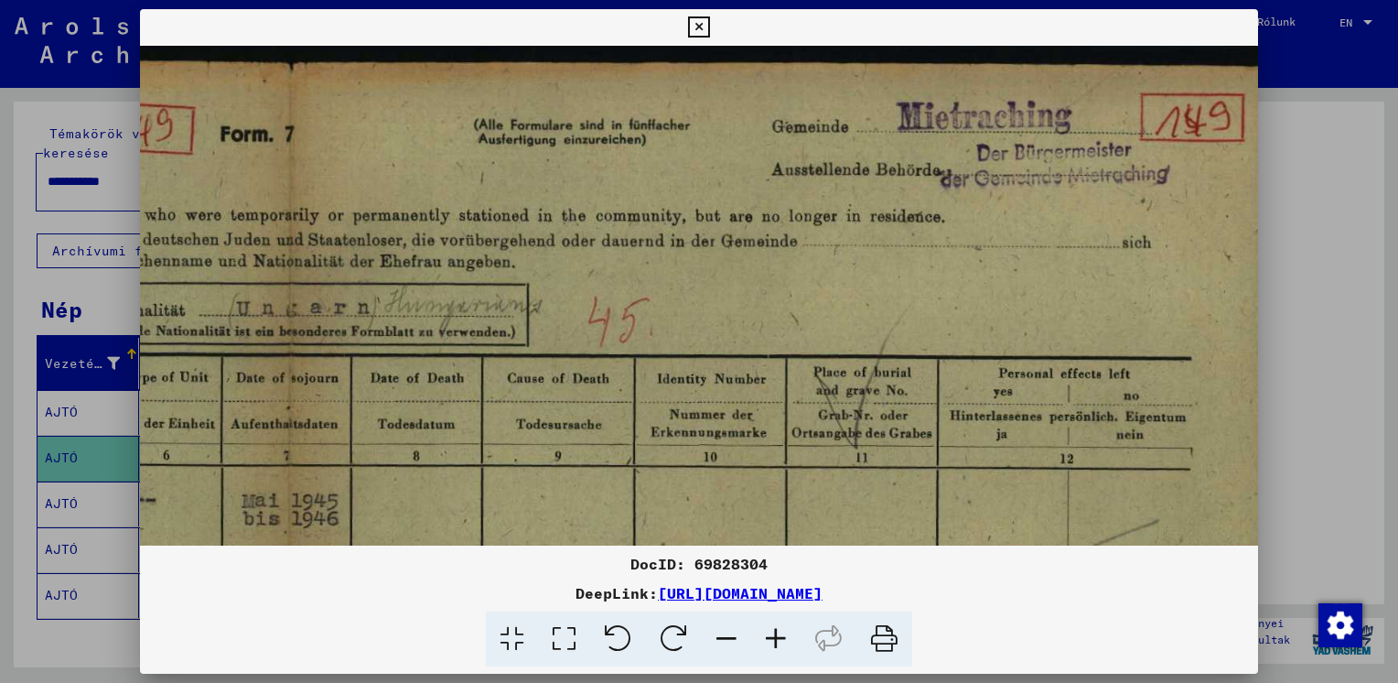
scroll to position [6, 804]
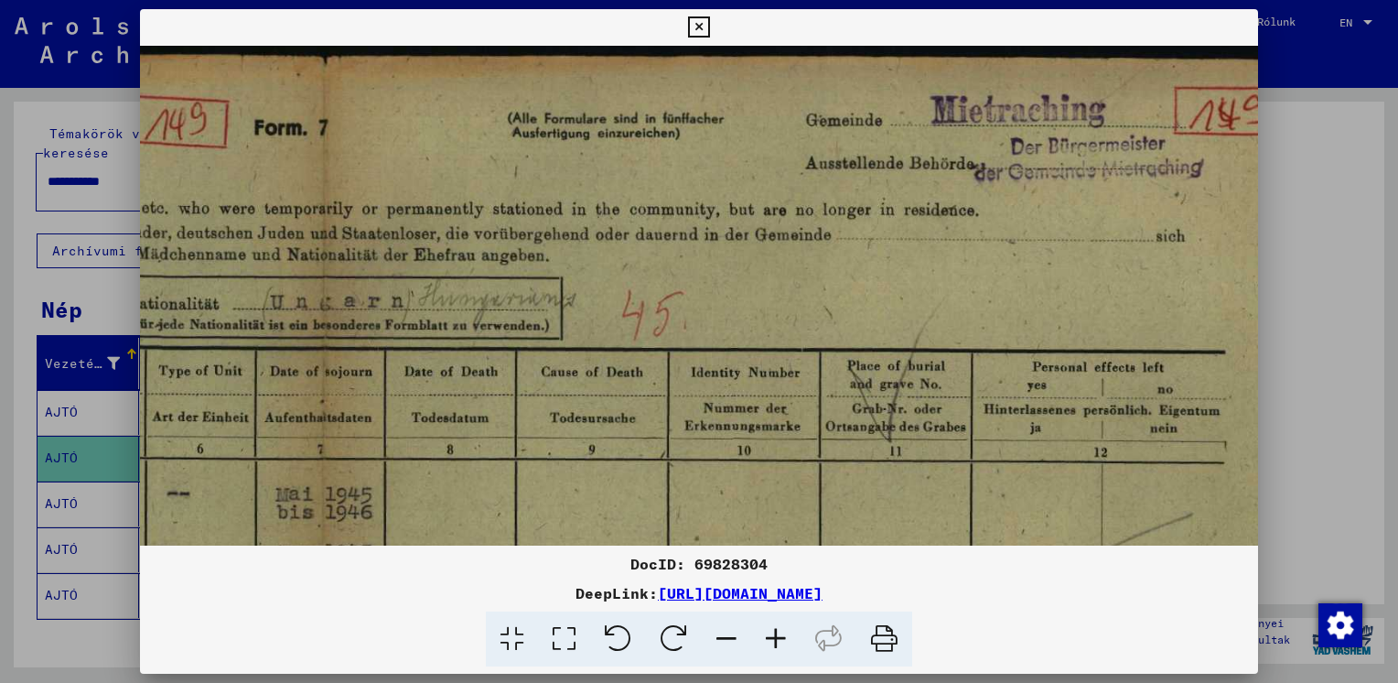
drag, startPoint x: 996, startPoint y: 435, endPoint x: 542, endPoint y: 468, distance: 455.9
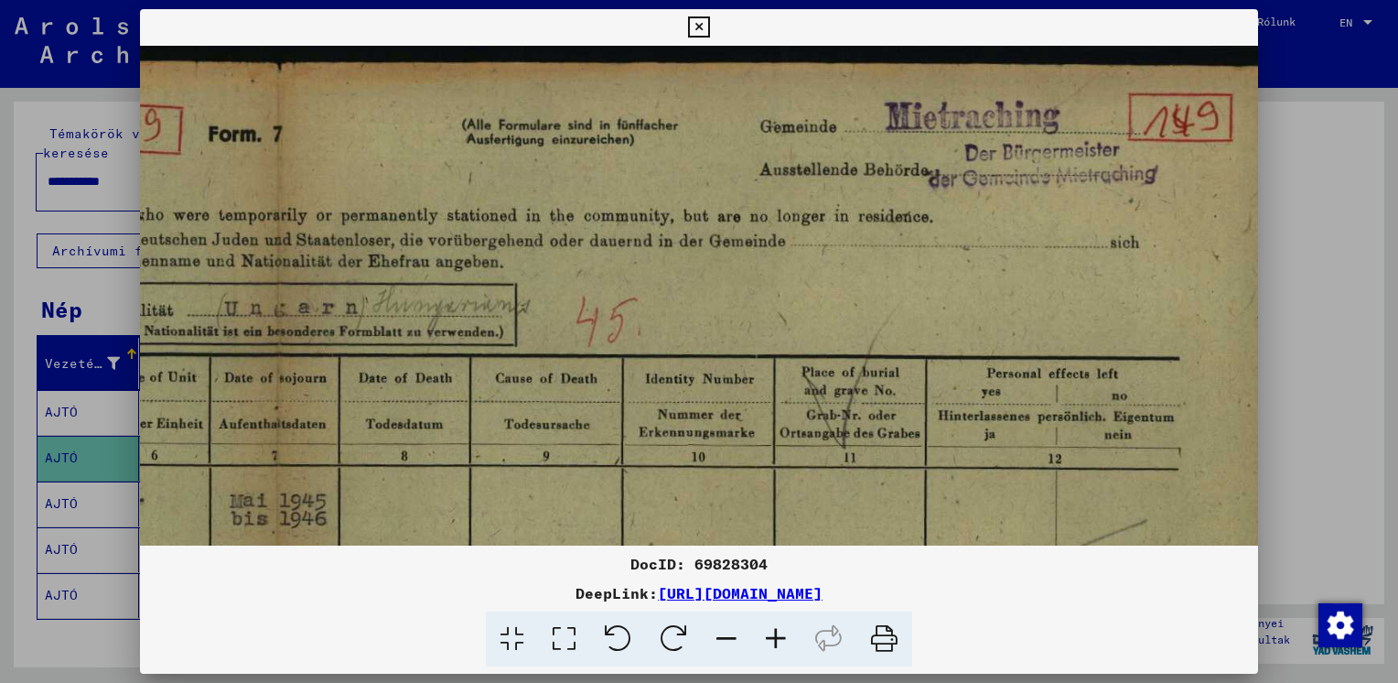
scroll to position [0, 872]
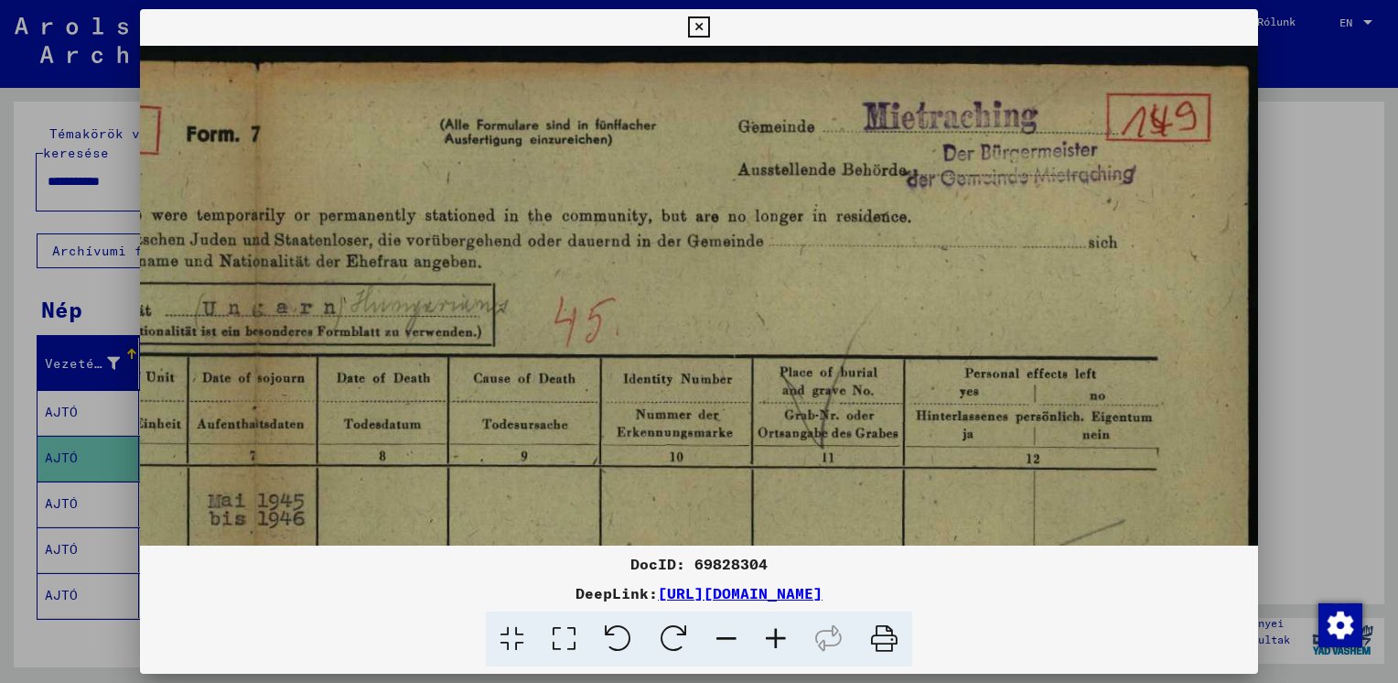
drag, startPoint x: 781, startPoint y: 335, endPoint x: 613, endPoint y: 451, distance: 204.6
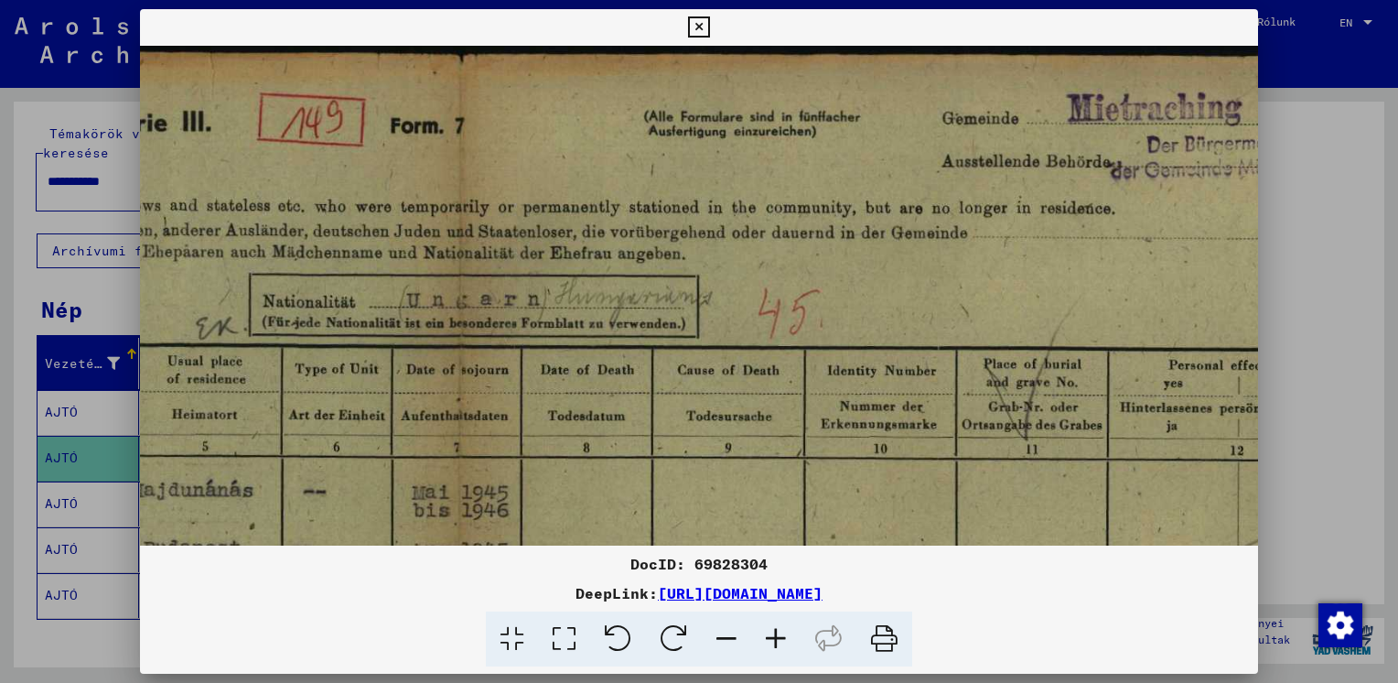
scroll to position [8, 651]
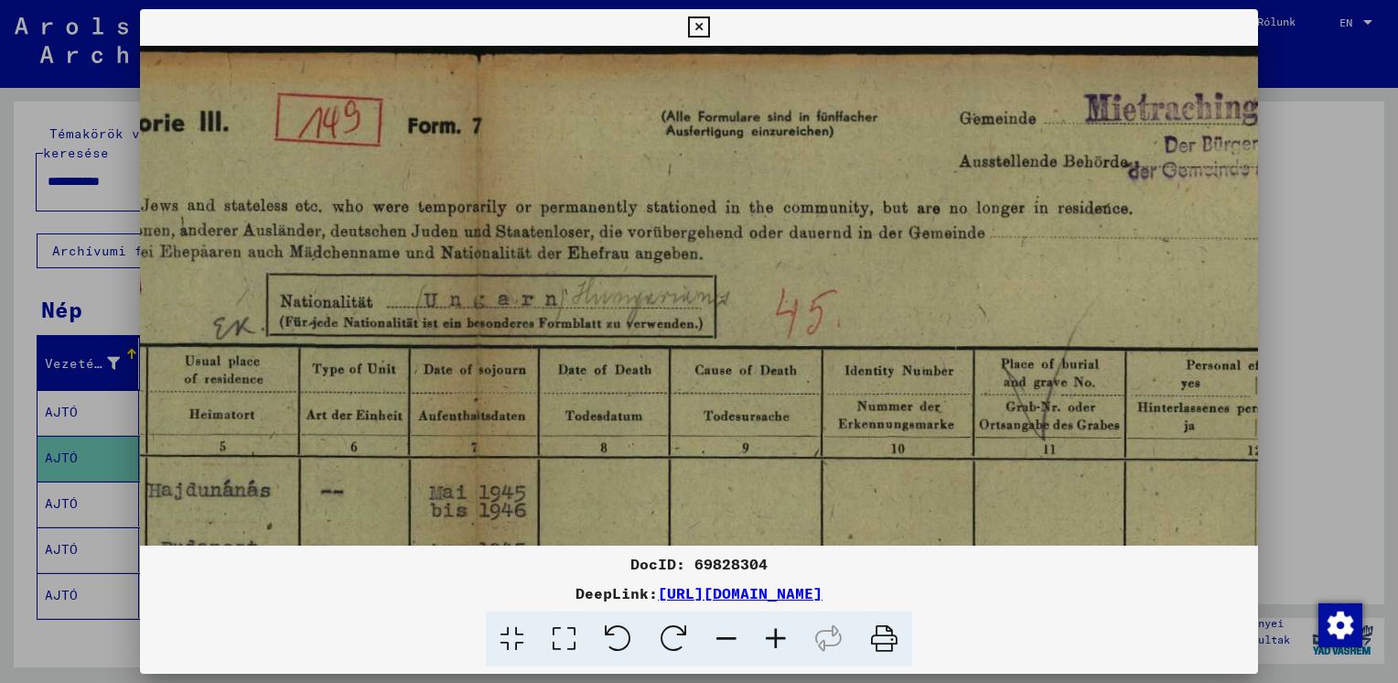
drag, startPoint x: 665, startPoint y: 350, endPoint x: 888, endPoint y: 342, distance: 223.4
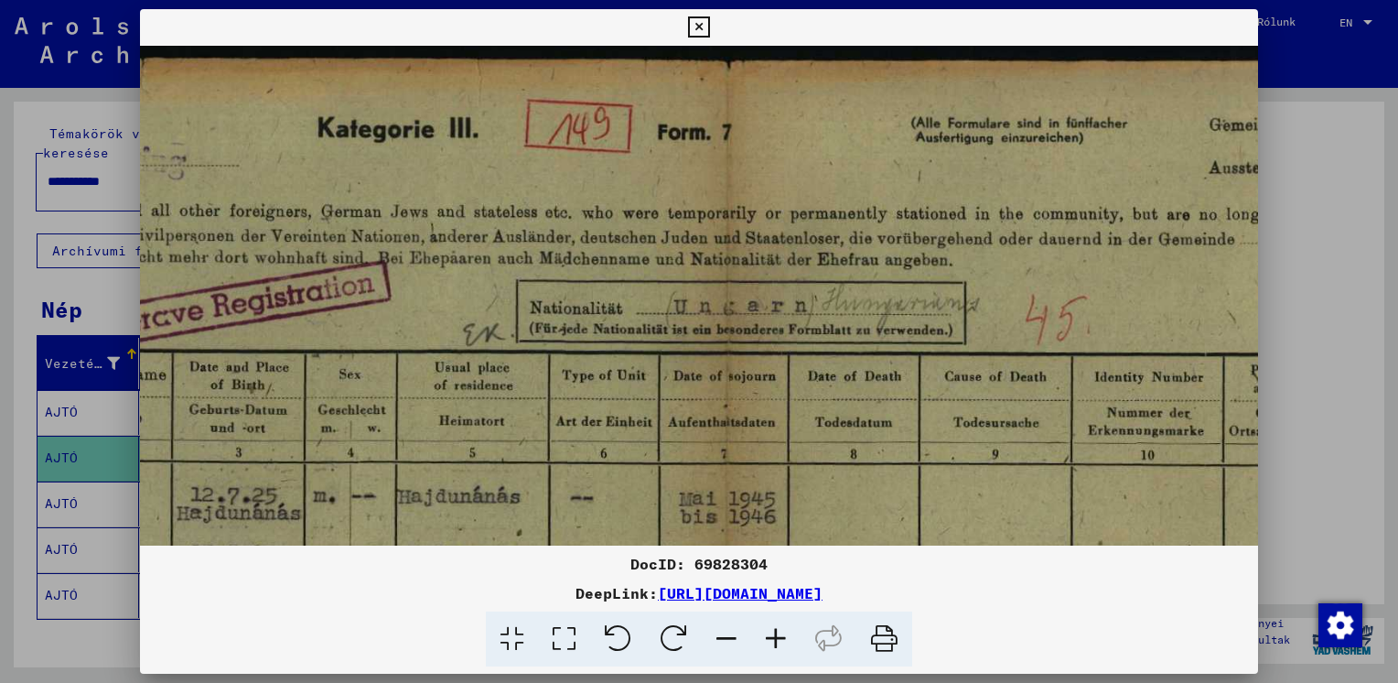
scroll to position [2, 340]
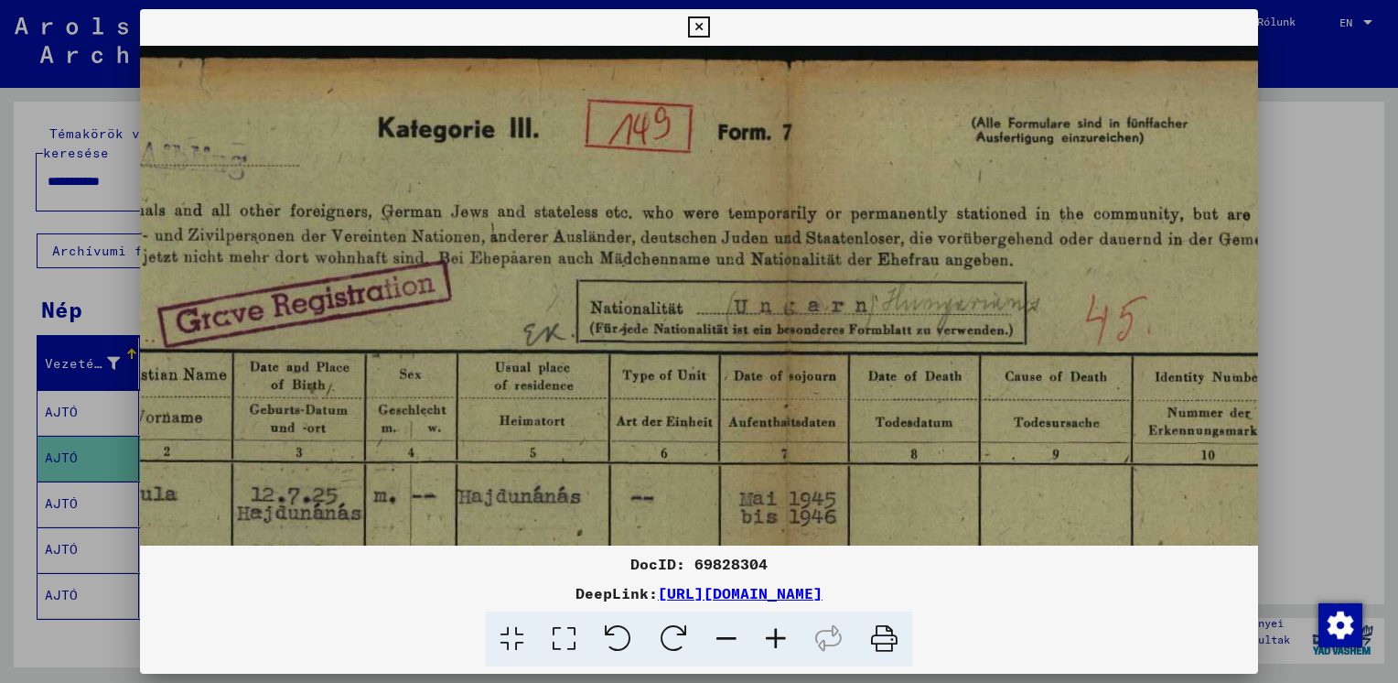
drag, startPoint x: 360, startPoint y: 374, endPoint x: 672, endPoint y: 382, distance: 312.1
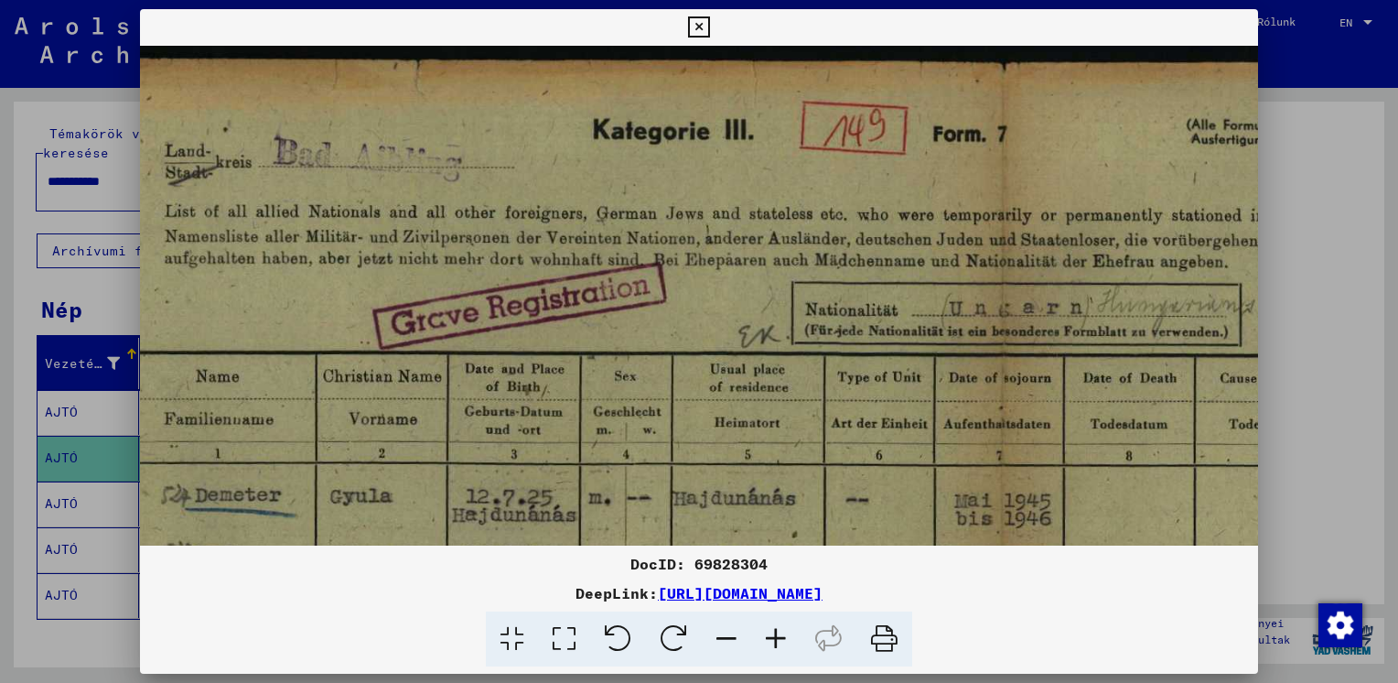
scroll to position [0, 124]
drag, startPoint x: 373, startPoint y: 352, endPoint x: 590, endPoint y: 355, distance: 216.9
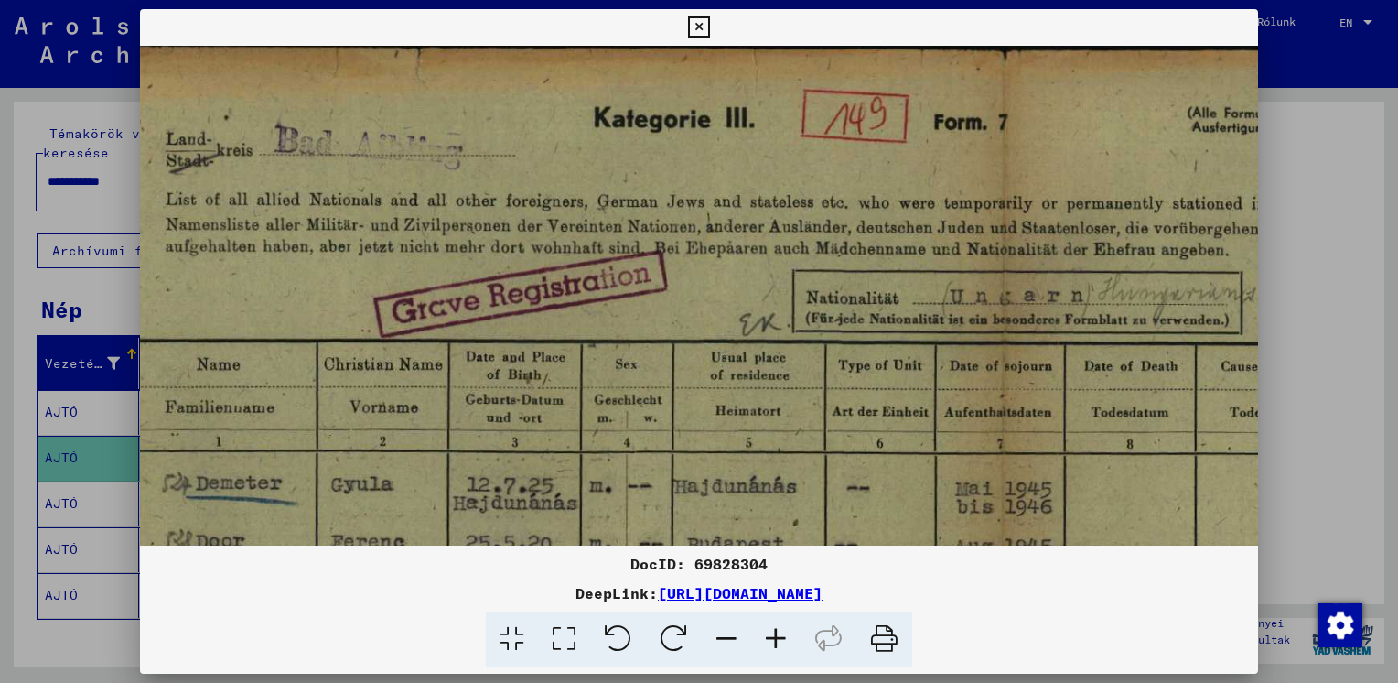
drag, startPoint x: 695, startPoint y: 372, endPoint x: 695, endPoint y: 360, distance: 11.9
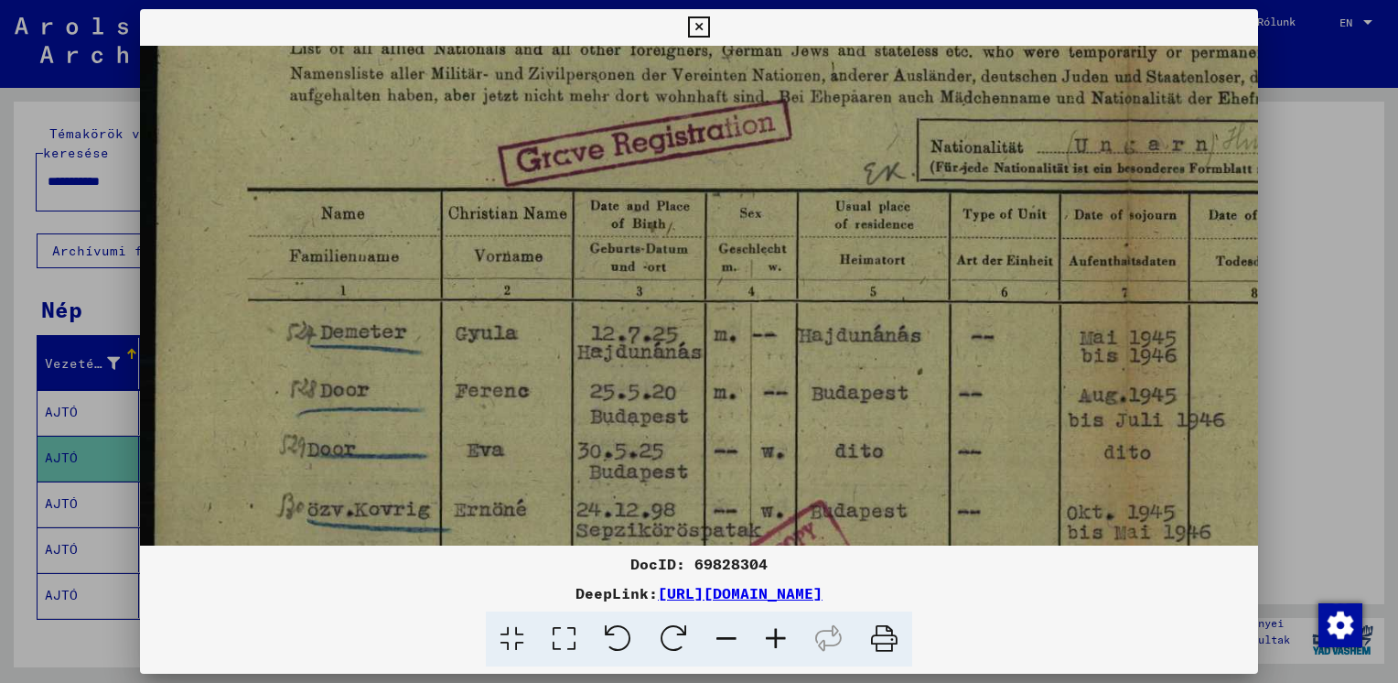
scroll to position [168, 0]
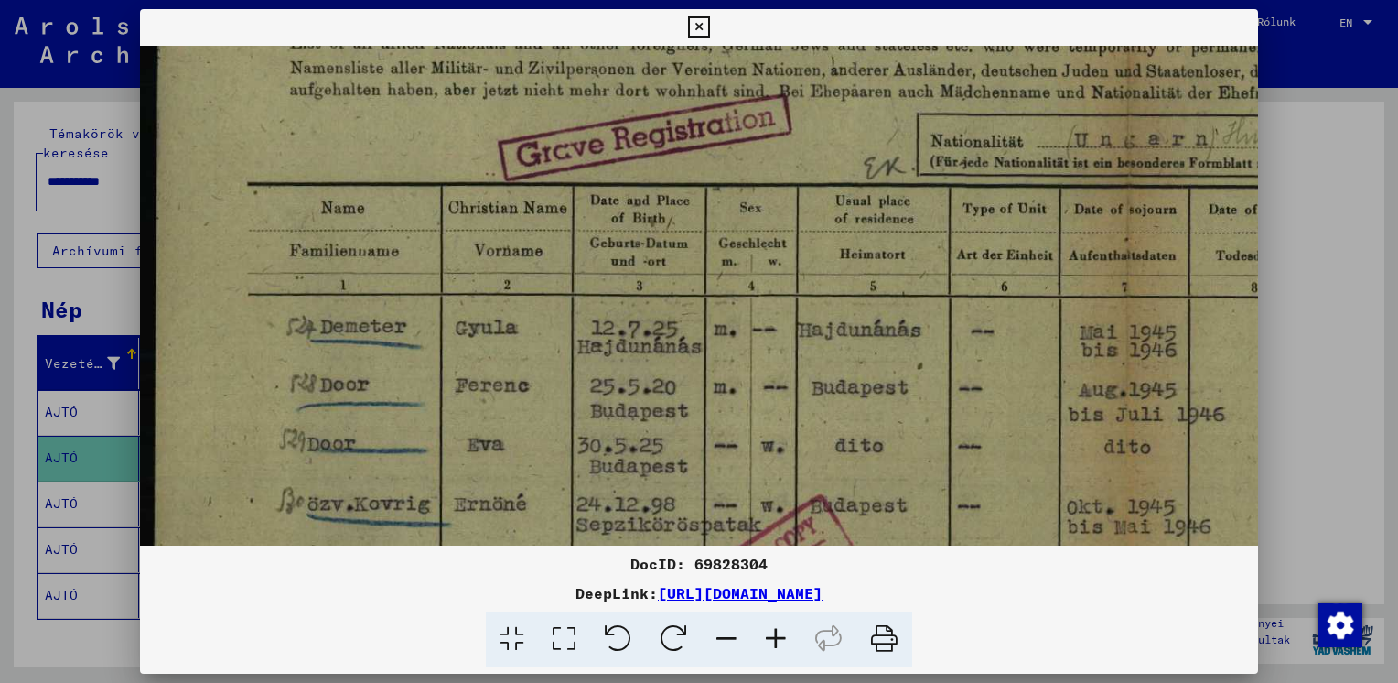
drag, startPoint x: 489, startPoint y: 478, endPoint x: 651, endPoint y: 328, distance: 220.8
click at [651, 328] on img at bounding box center [1135, 584] width 1991 height 1415
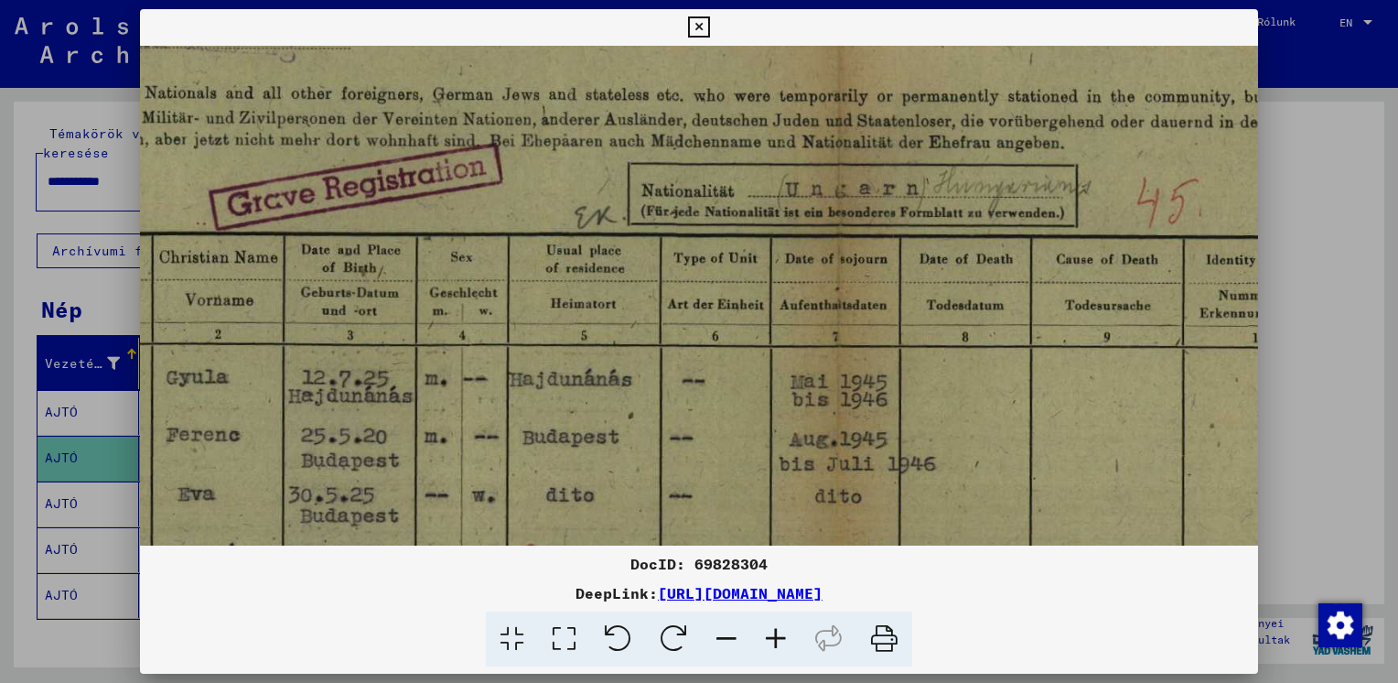
scroll to position [110, 351]
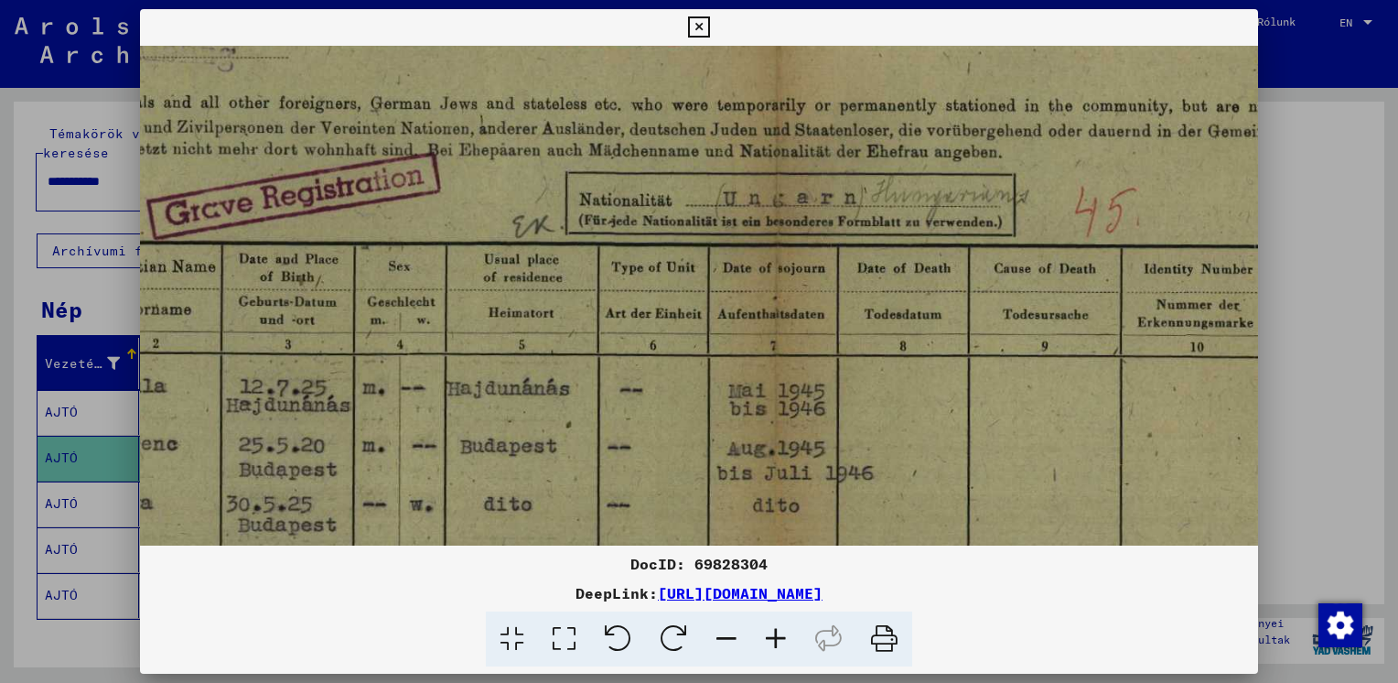
drag, startPoint x: 980, startPoint y: 448, endPoint x: 636, endPoint y: 511, distance: 349.6
click at [636, 511] on img at bounding box center [784, 643] width 1991 height 1415
click at [779, 636] on icon at bounding box center [775, 639] width 49 height 56
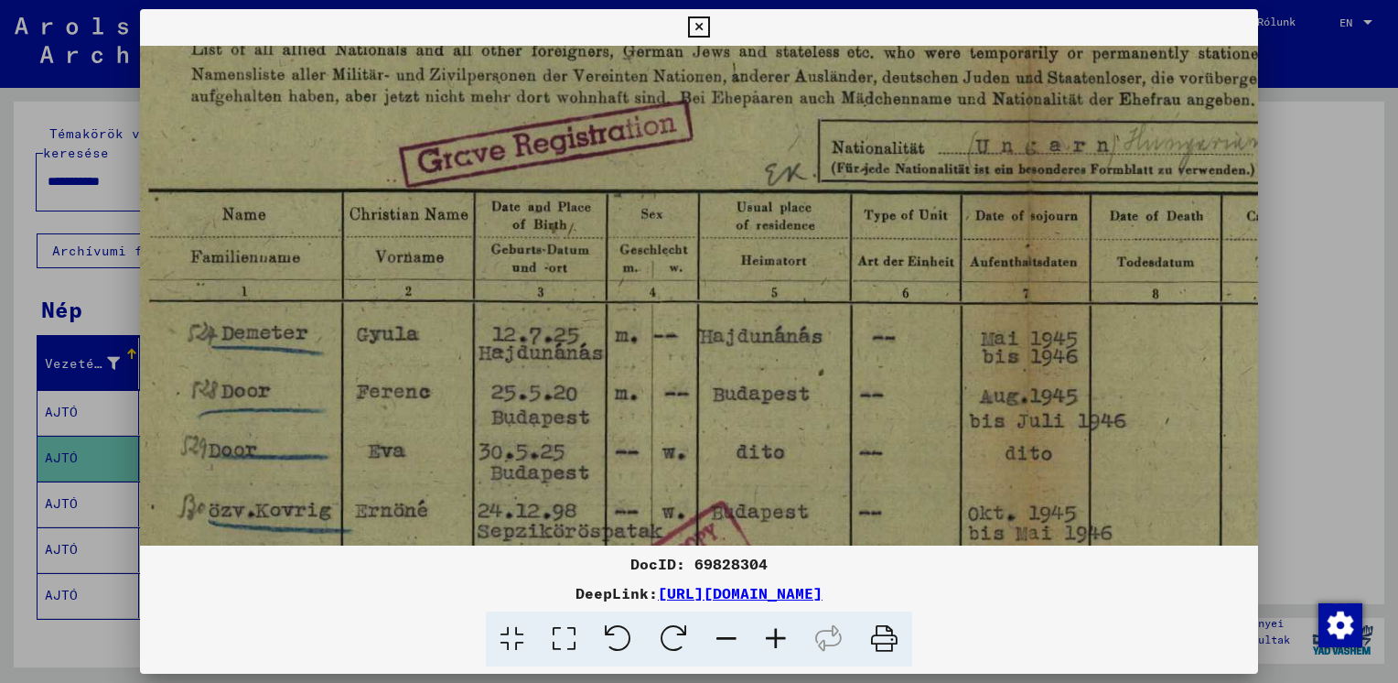
drag, startPoint x: 664, startPoint y: 448, endPoint x: 949, endPoint y: 393, distance: 289.8
click at [949, 393] on img at bounding box center [1036, 591] width 1991 height 1415
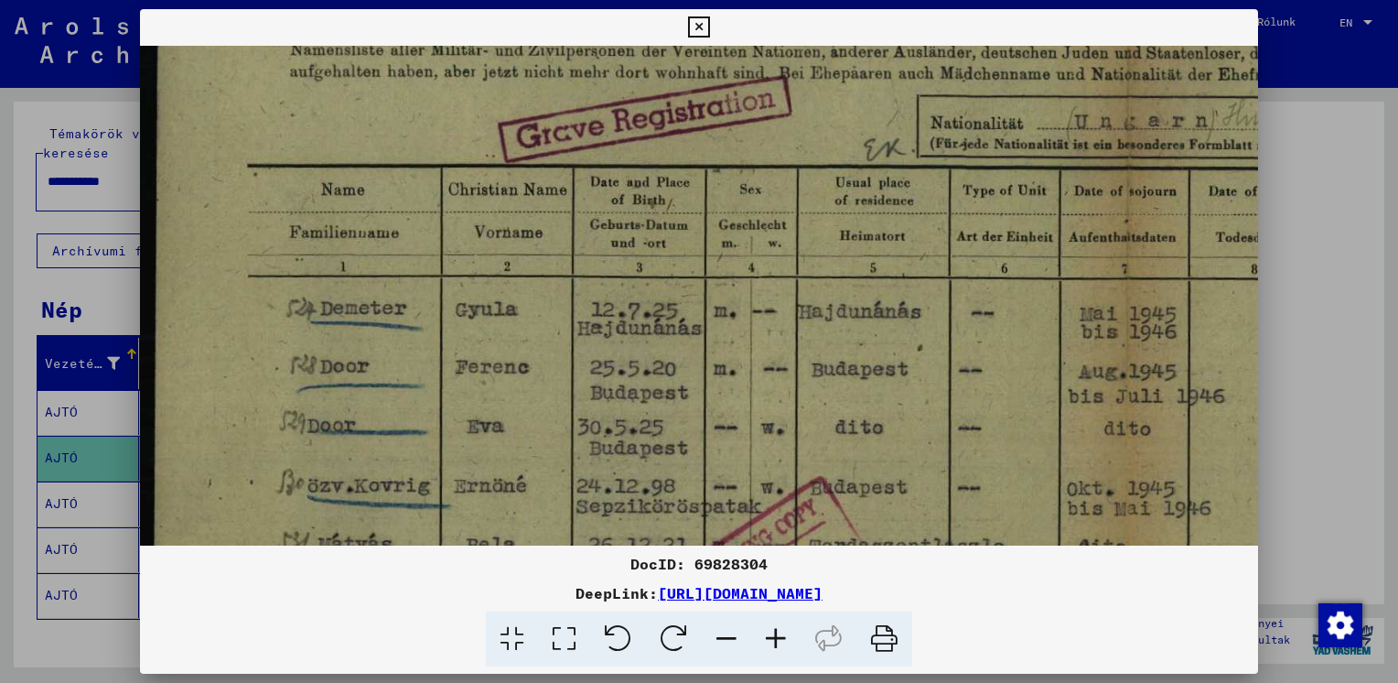
drag, startPoint x: 688, startPoint y: 381, endPoint x: 727, endPoint y: 371, distance: 40.4
click at [727, 371] on img at bounding box center [1135, 566] width 1991 height 1415
